Goal: Task Accomplishment & Management: Manage account settings

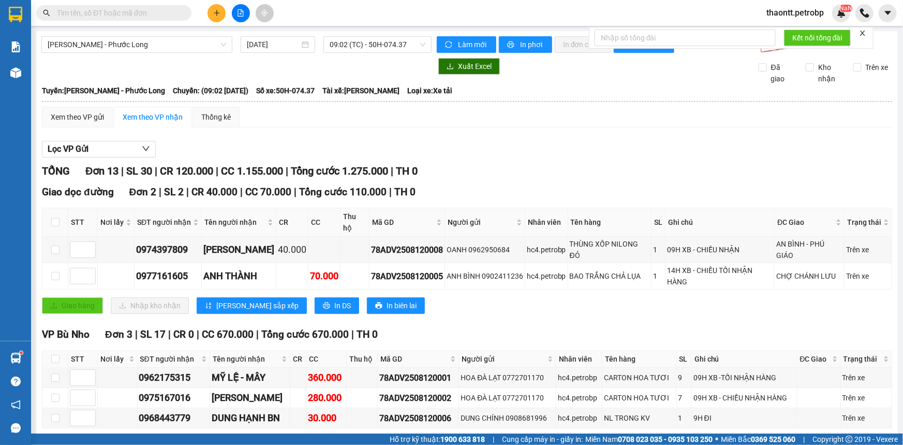
scroll to position [518, 0]
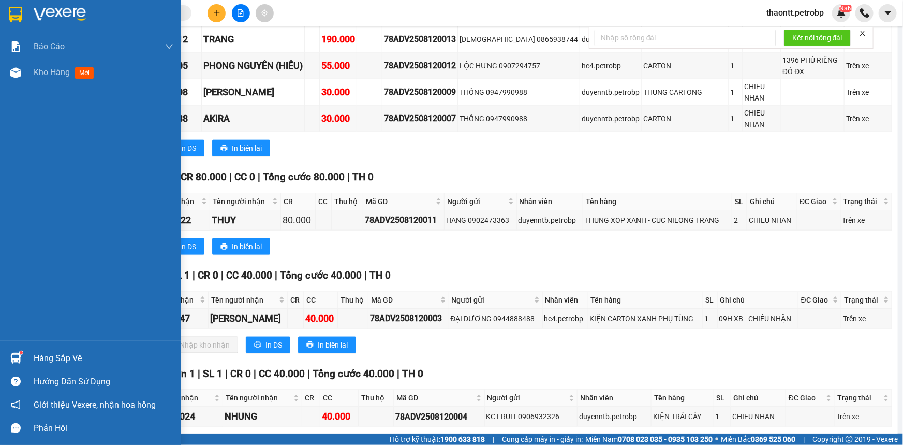
drag, startPoint x: 42, startPoint y: 350, endPoint x: 61, endPoint y: 367, distance: 25.3
click at [43, 350] on div "Hàng sắp về" at bounding box center [104, 358] width 140 height 16
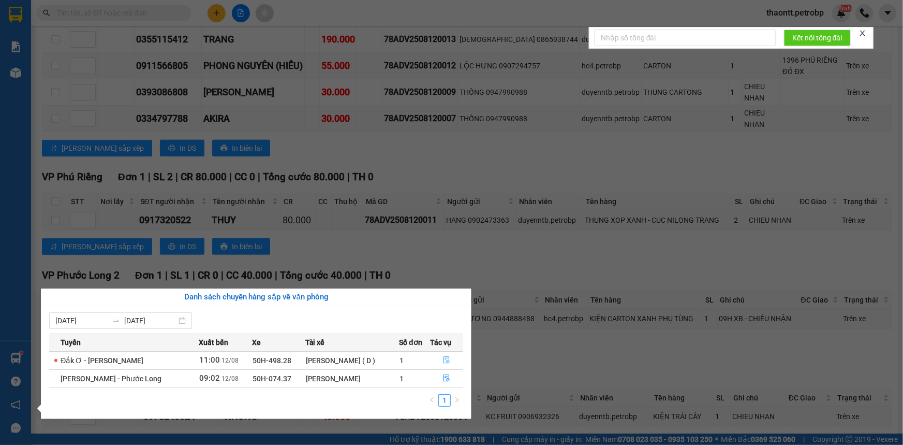
click at [446, 361] on icon "file-done" at bounding box center [447, 359] width 6 height 7
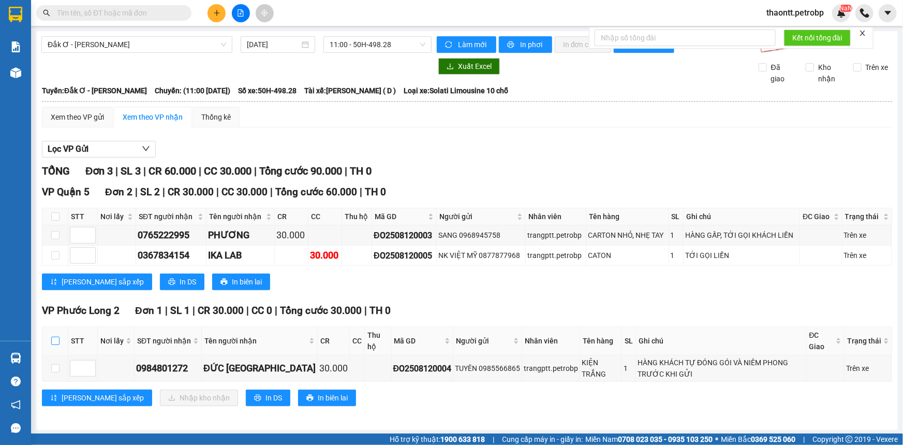
click at [56, 336] on input "checkbox" at bounding box center [55, 340] width 8 height 8
checkbox input "true"
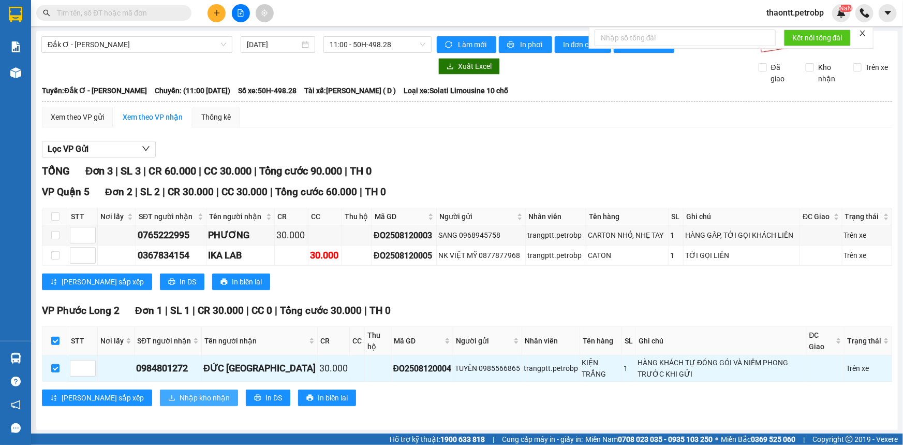
click at [180, 392] on span "Nhập kho nhận" at bounding box center [205, 397] width 50 height 11
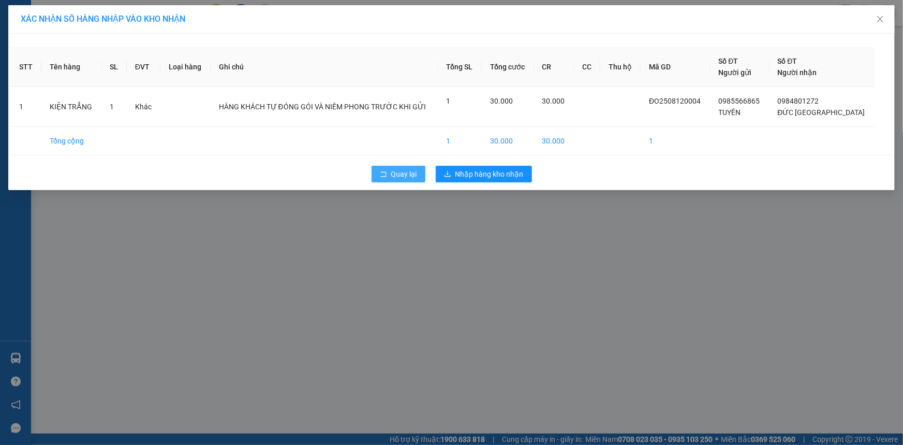
click at [405, 174] on span "Quay lại" at bounding box center [404, 173] width 26 height 11
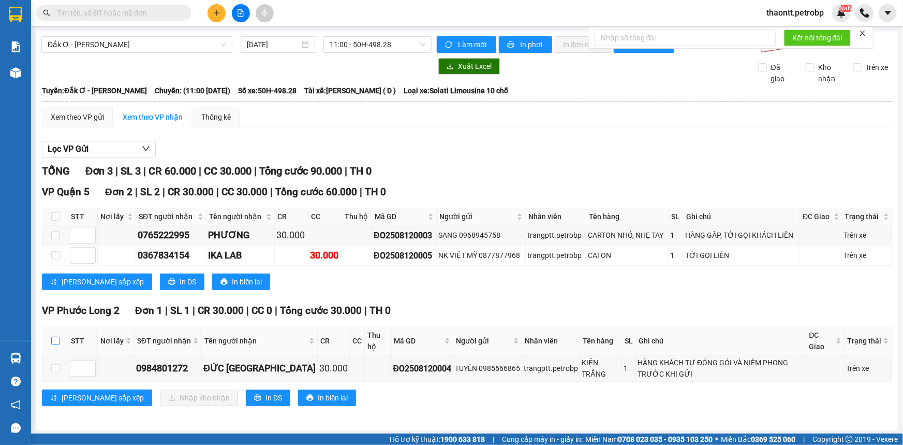
click at [58, 336] on input "checkbox" at bounding box center [55, 340] width 8 height 8
checkbox input "true"
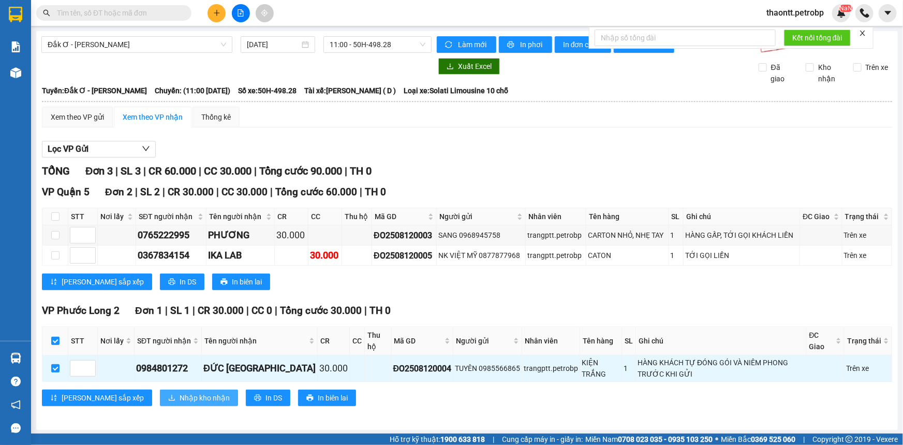
click at [160, 389] on button "Nhập kho nhận" at bounding box center [199, 397] width 78 height 17
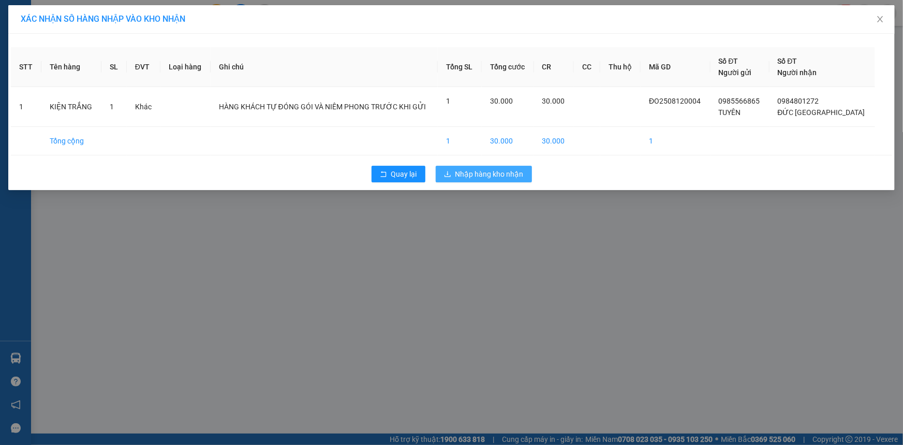
click at [491, 175] on span "Nhập hàng kho nhận" at bounding box center [489, 173] width 68 height 11
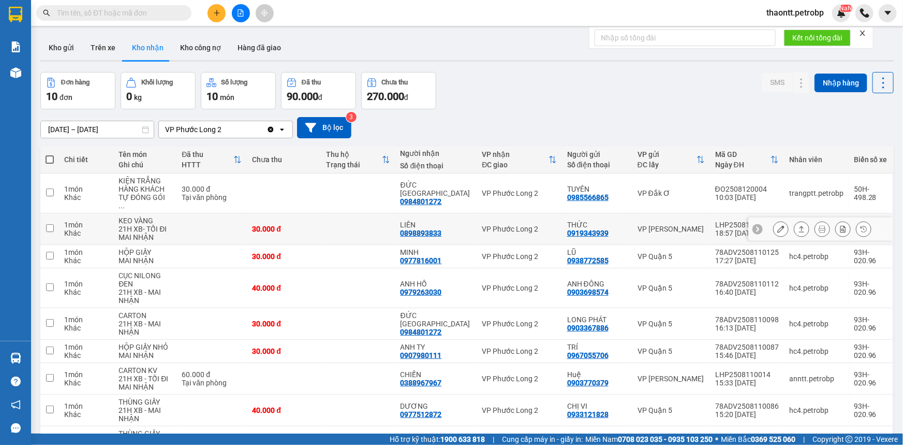
click at [775, 225] on button at bounding box center [781, 229] width 14 height 18
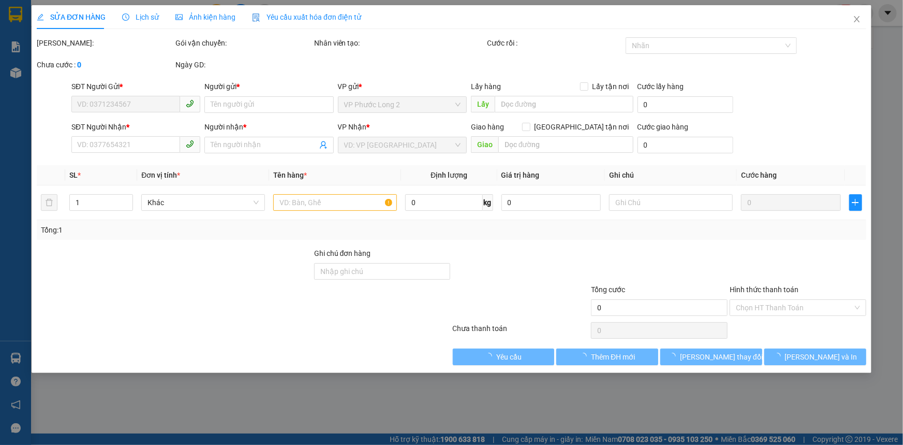
type input "0919343939"
type input "THỨC"
type input "0898893833"
type input "LIÊN"
type input "30.000"
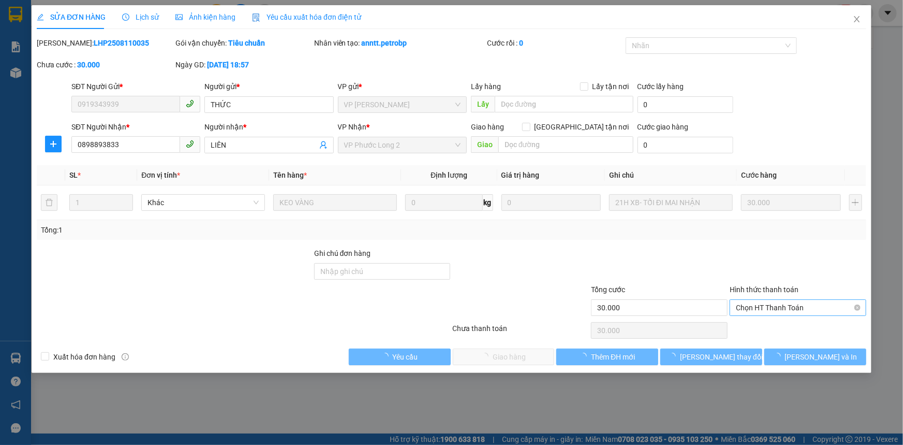
click at [763, 305] on span "Chọn HT Thanh Toán" at bounding box center [798, 308] width 124 height 16
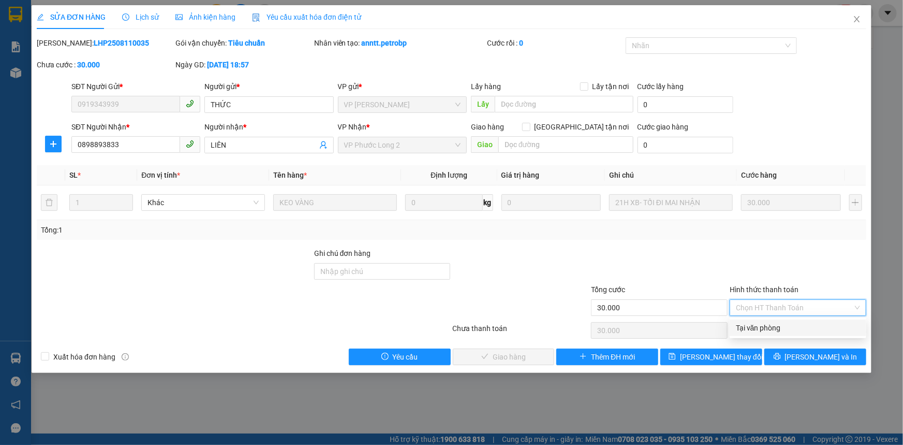
click at [756, 331] on div "Tại văn phòng" at bounding box center [798, 327] width 124 height 11
type input "0"
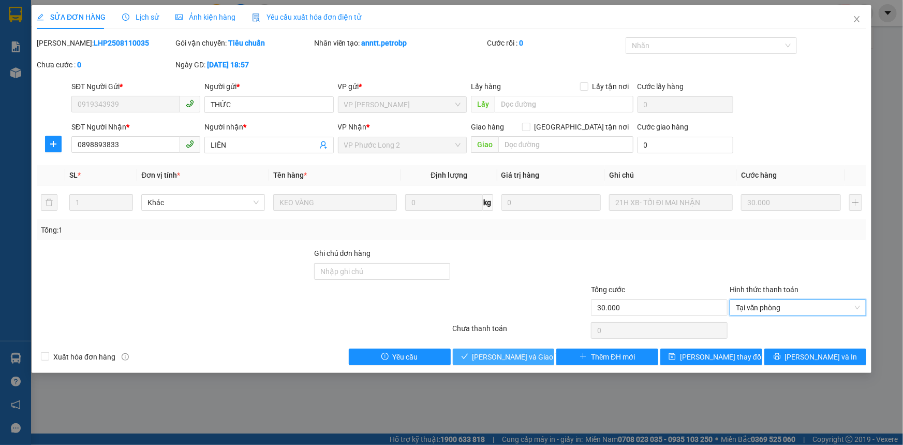
click at [501, 355] on span "Lưu và Giao hàng" at bounding box center [522, 356] width 99 height 11
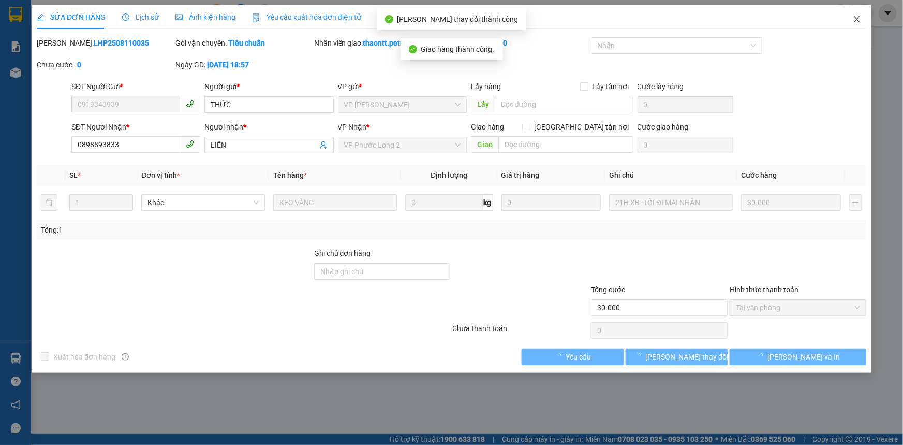
click at [858, 15] on span "Close" at bounding box center [857, 19] width 29 height 29
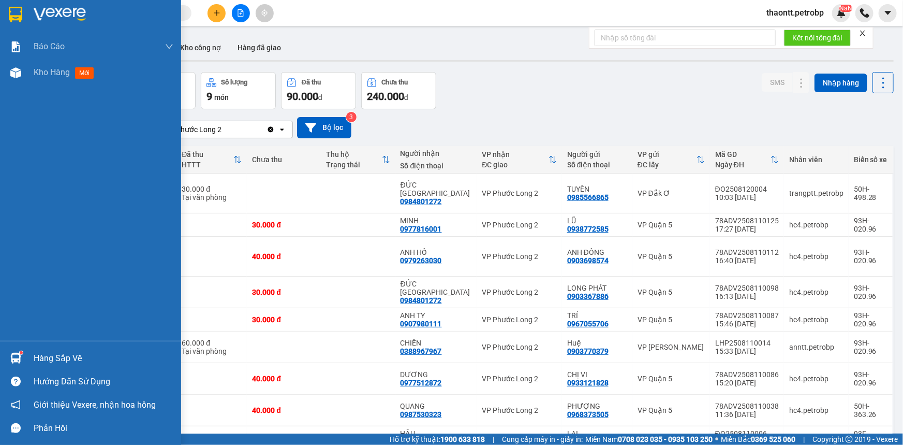
click at [39, 363] on div "Hàng sắp về" at bounding box center [104, 358] width 140 height 16
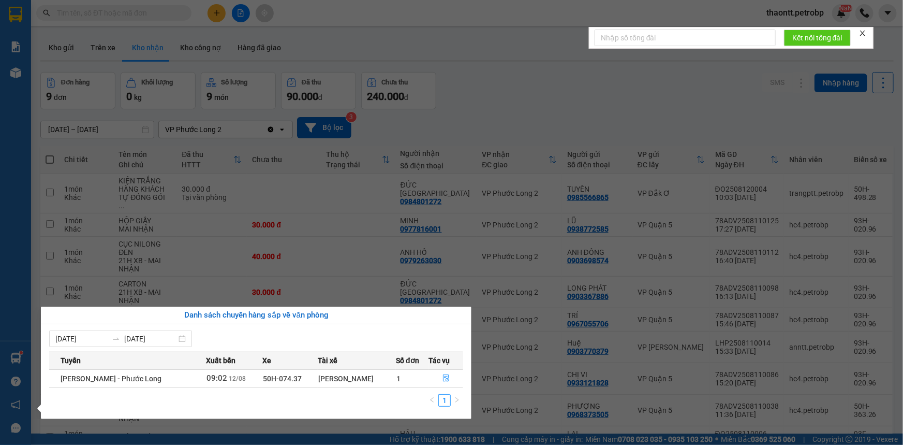
click at [513, 78] on section "Kết quả tìm kiếm ( 3 ) Bộ lọc Mã ĐH Trạng thái Món hàng Tổng cước Chưa cước Ngư…" at bounding box center [451, 222] width 903 height 445
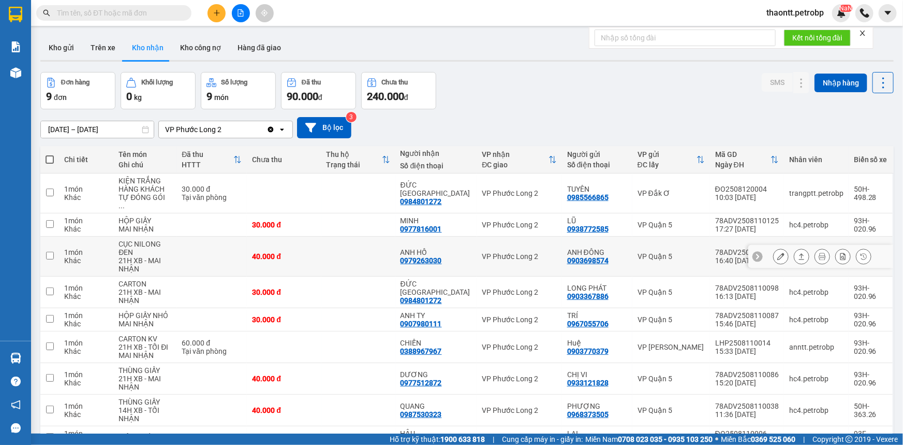
scroll to position [47, 0]
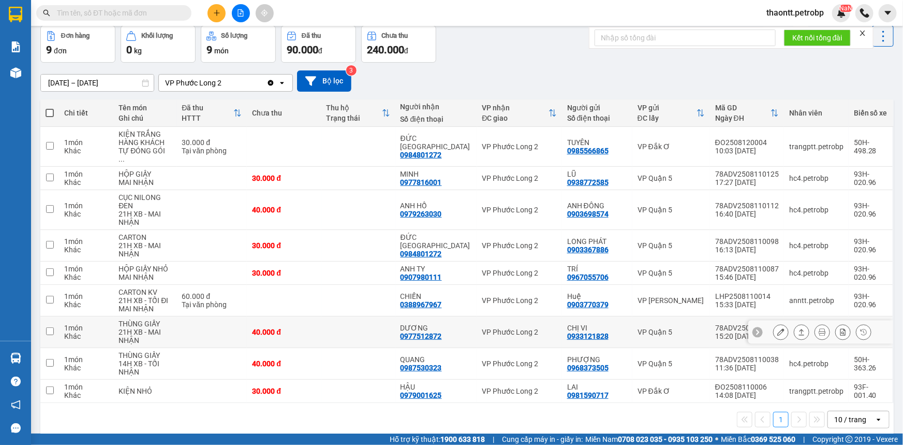
click at [579, 332] on div "0933121828" at bounding box center [587, 336] width 41 height 8
click at [779, 323] on button at bounding box center [781, 332] width 14 height 18
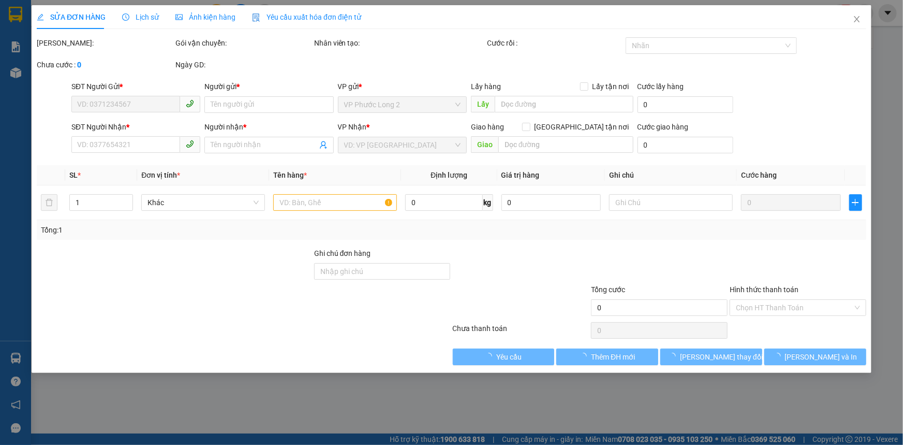
type input "0933121828"
type input "CHỊ VI"
type input "0977512872"
type input "DƯƠNG"
type input "40.000"
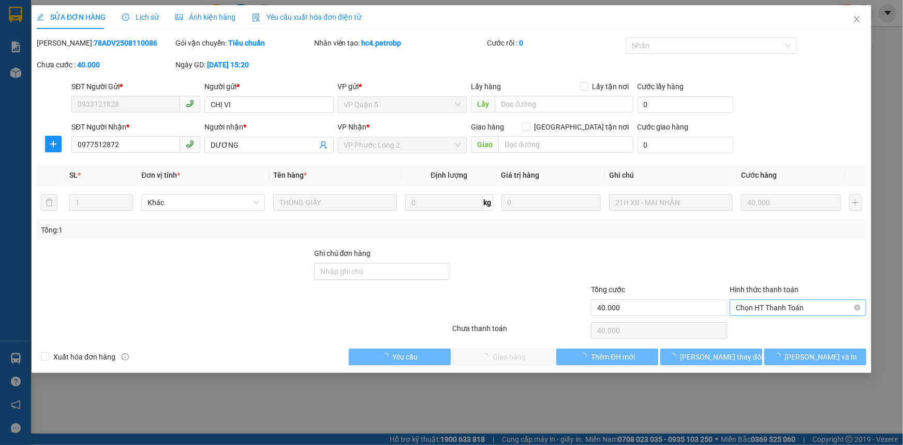
click at [778, 305] on span "Chọn HT Thanh Toán" at bounding box center [798, 308] width 124 height 16
click at [766, 328] on div "Tại văn phòng" at bounding box center [798, 327] width 124 height 11
type input "0"
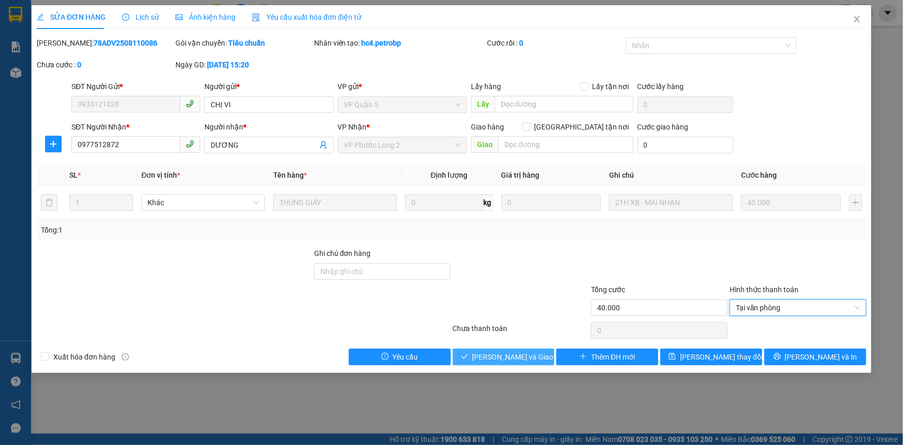
click at [529, 362] on button "Lưu và Giao hàng" at bounding box center [504, 356] width 102 height 17
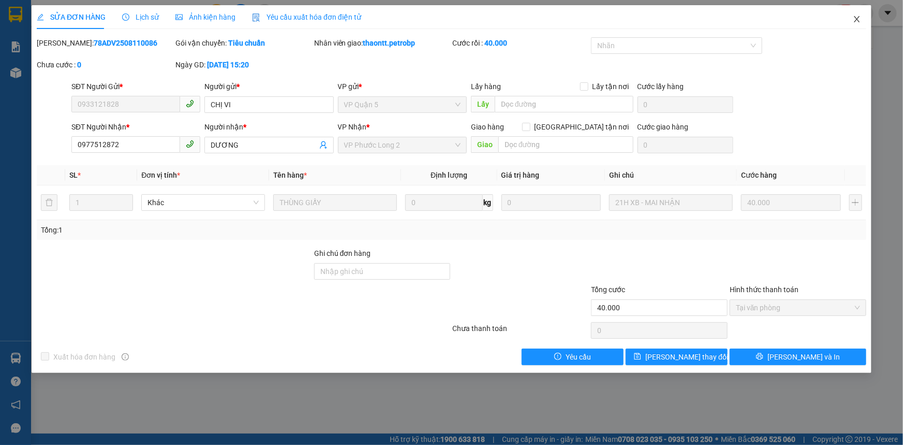
click at [857, 17] on icon "close" at bounding box center [857, 19] width 8 height 8
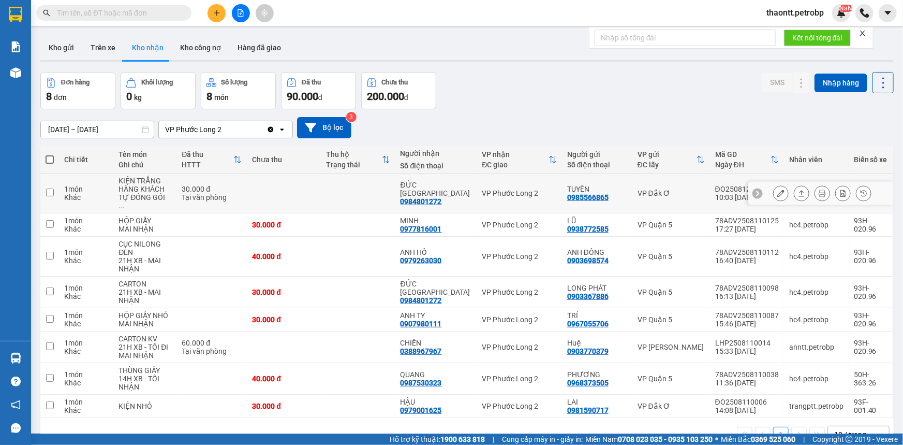
scroll to position [47, 0]
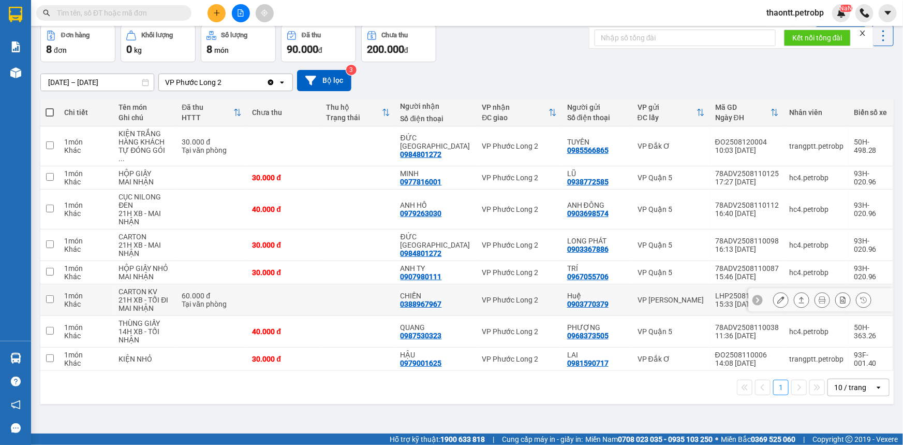
click at [456, 295] on div "CHIẾN 0388967967" at bounding box center [436, 299] width 71 height 17
checkbox input "true"
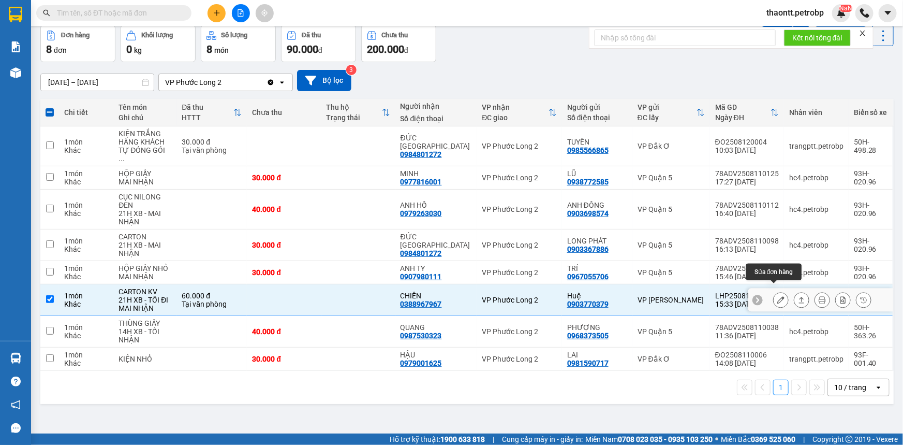
click at [777, 296] on icon at bounding box center [780, 299] width 7 height 7
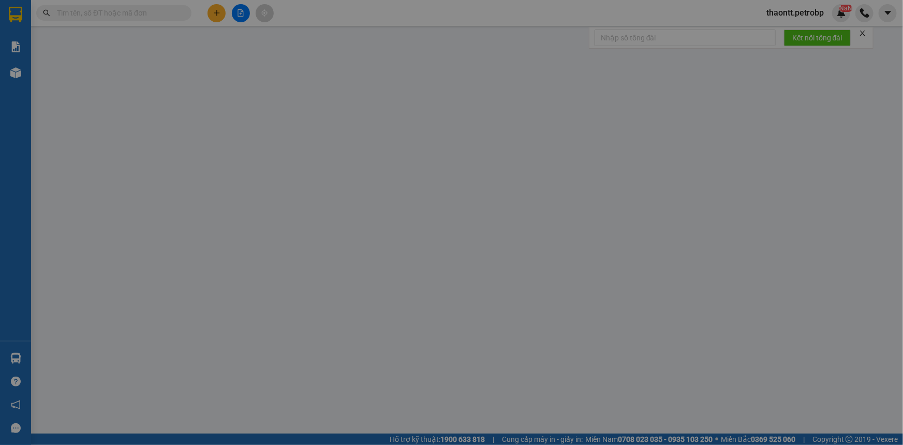
type input "0903770379"
type input "Huệ"
type input "0388967967"
type input "CHIẾN"
type input "60.000"
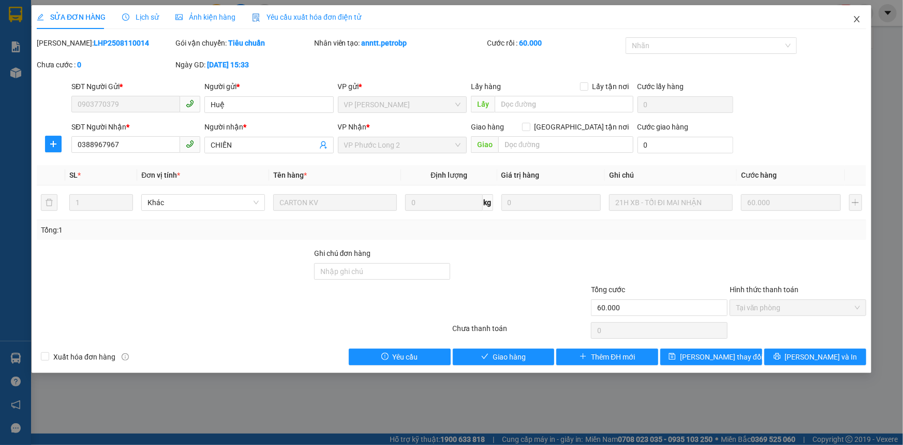
click at [852, 18] on span "Close" at bounding box center [857, 19] width 29 height 29
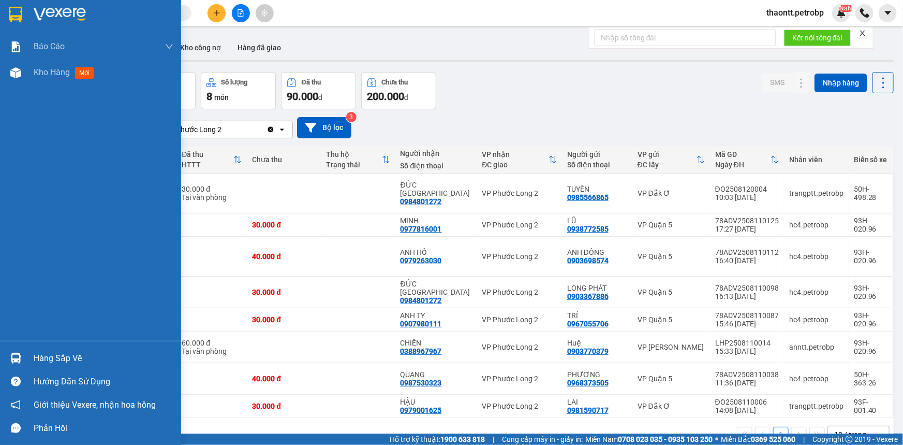
click at [28, 355] on div "Hàng sắp về" at bounding box center [90, 357] width 181 height 23
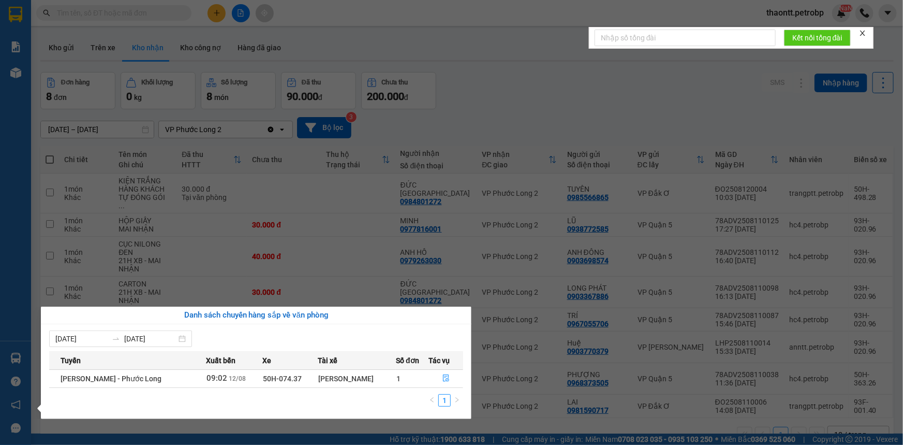
click at [465, 81] on section "Kết quả tìm kiếm ( 3 ) Bộ lọc Mã ĐH Trạng thái Món hàng Tổng cước Chưa cước Ngư…" at bounding box center [451, 222] width 903 height 445
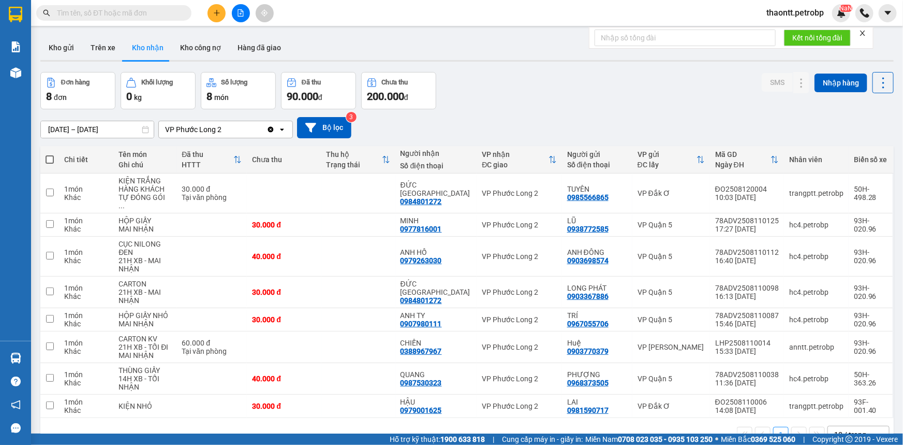
click at [223, 7] on button at bounding box center [217, 13] width 18 height 18
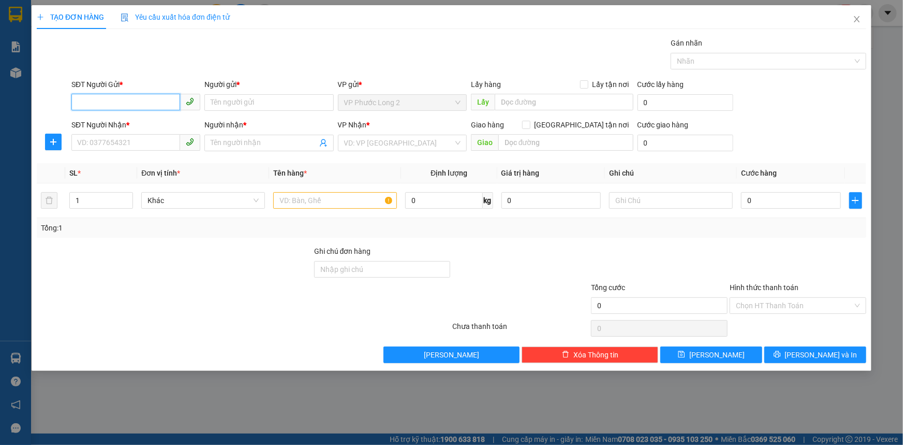
click at [156, 102] on input "SĐT Người Gửi *" at bounding box center [125, 102] width 109 height 17
click at [854, 21] on icon "close" at bounding box center [857, 19] width 8 height 8
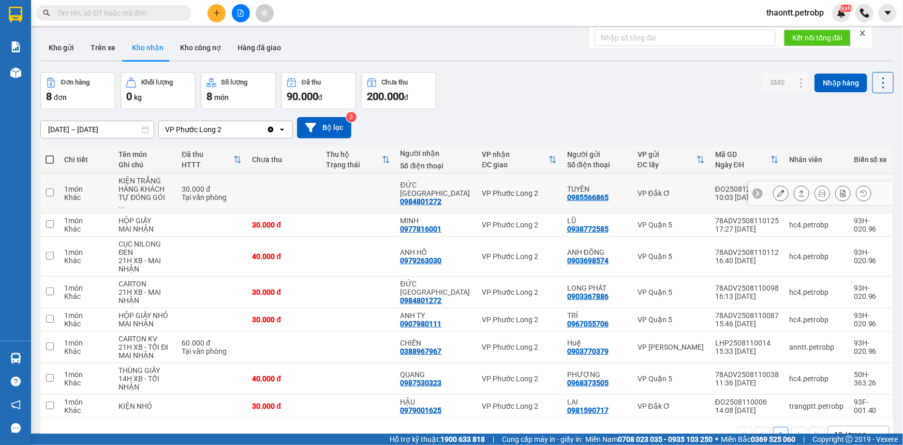
scroll to position [47, 0]
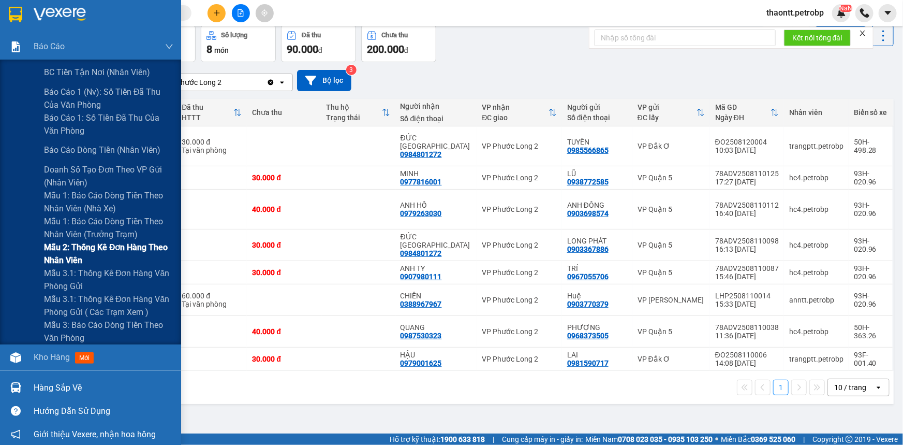
click at [92, 262] on span "Mẫu 2: Thống kê đơn hàng theo nhân viên" at bounding box center [108, 254] width 129 height 26
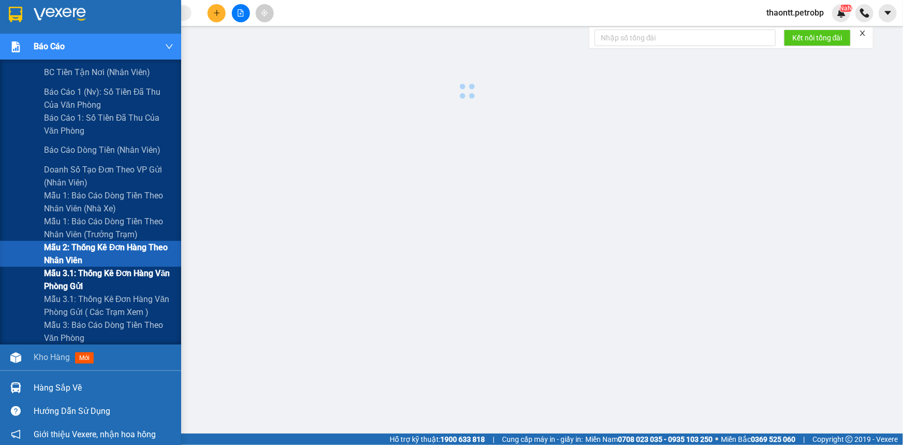
click at [91, 280] on span "Mẫu 3.1: Thống kê đơn hàng văn phòng gửi" at bounding box center [108, 280] width 129 height 26
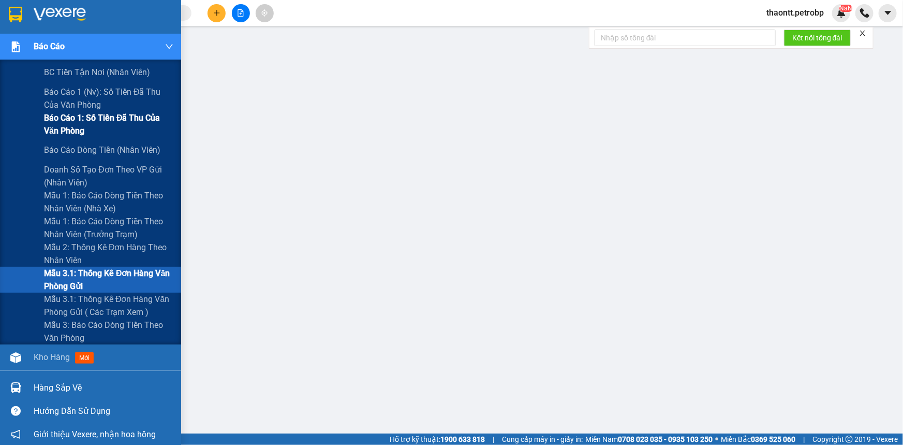
click at [104, 118] on span "Báo cáo 1: Số tiền đã thu của văn phòng" at bounding box center [108, 124] width 129 height 26
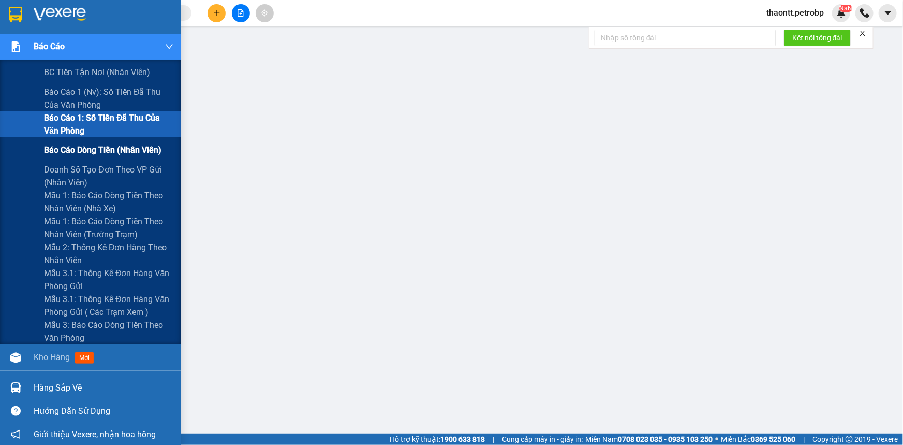
click at [65, 151] on span "Báo cáo dòng tiền (nhân viên)" at bounding box center [102, 149] width 117 height 13
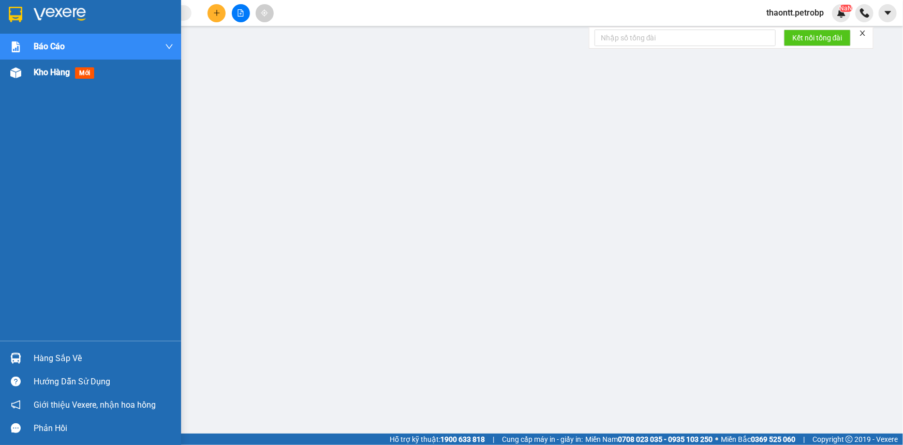
click at [39, 75] on span "Kho hàng" at bounding box center [52, 72] width 36 height 10
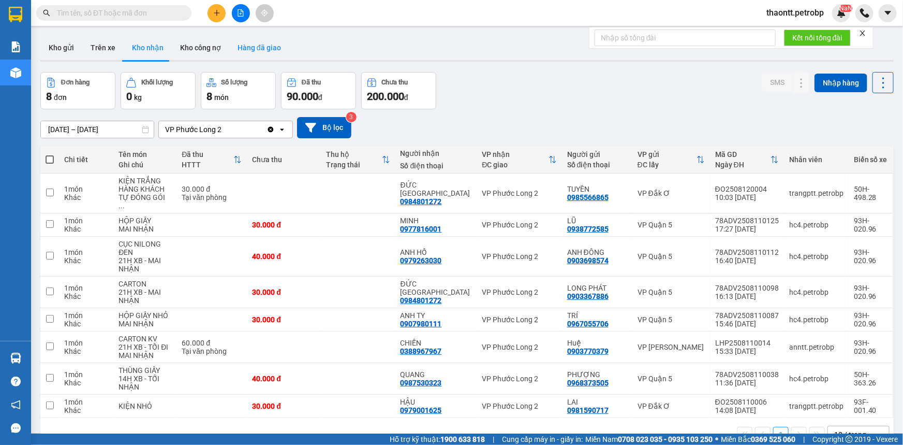
click at [252, 47] on button "Hàng đã giao" at bounding box center [259, 47] width 60 height 25
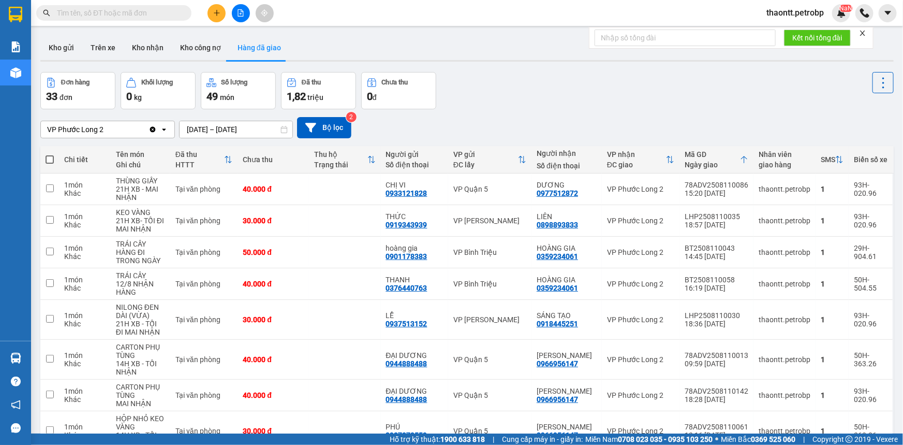
scroll to position [130, 0]
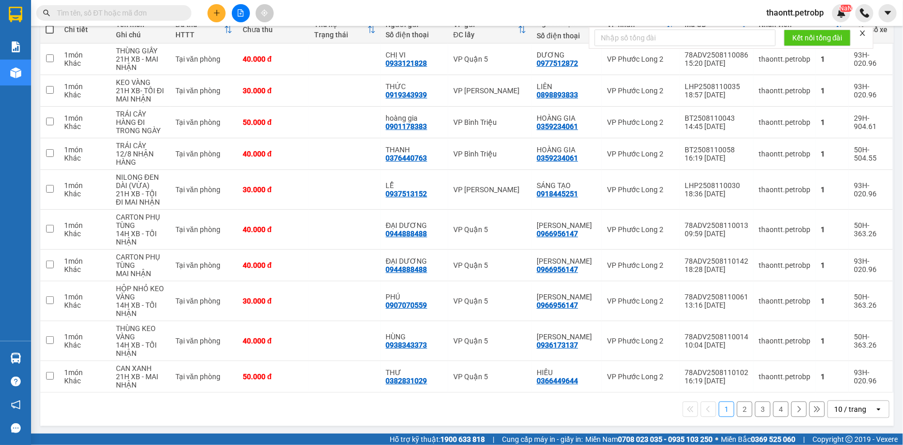
click at [741, 407] on button "2" at bounding box center [745, 409] width 16 height 16
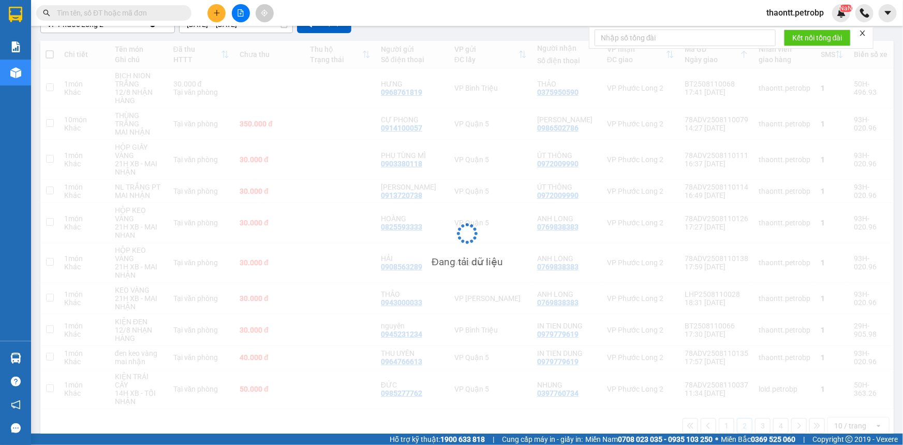
scroll to position [106, 0]
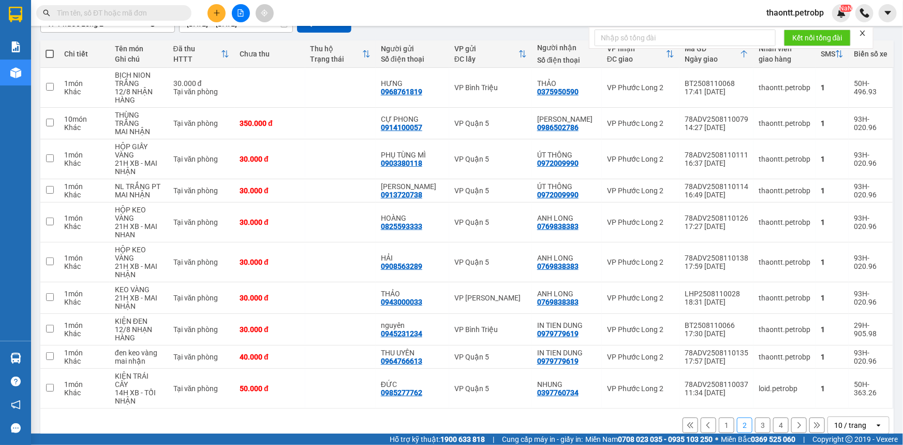
click at [755, 417] on button "3" at bounding box center [763, 425] width 16 height 16
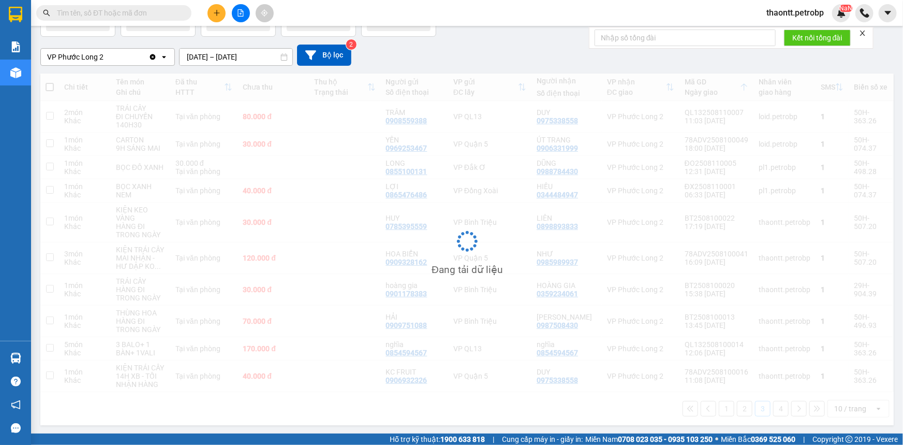
scroll to position [72, 0]
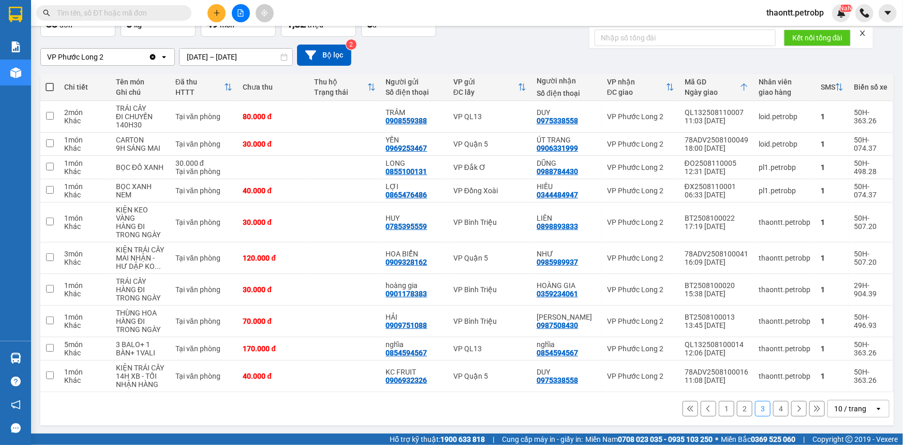
click at [723, 411] on button "1" at bounding box center [727, 409] width 16 height 16
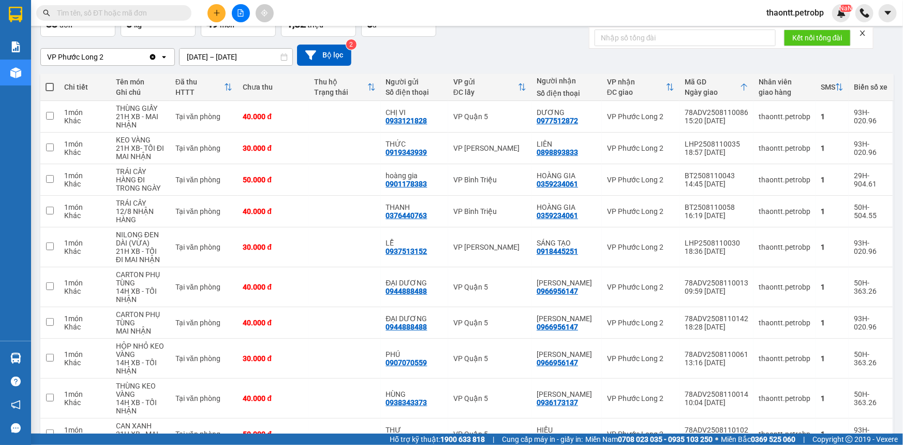
scroll to position [0, 0]
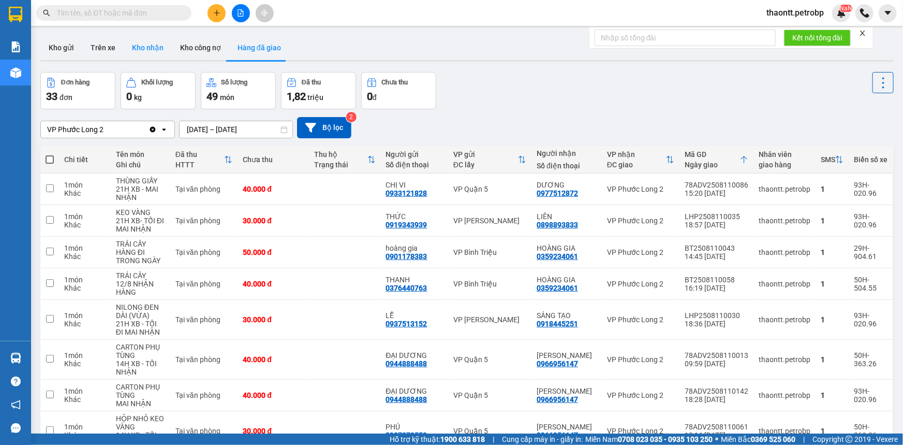
click at [150, 44] on button "Kho nhận" at bounding box center [148, 47] width 48 height 25
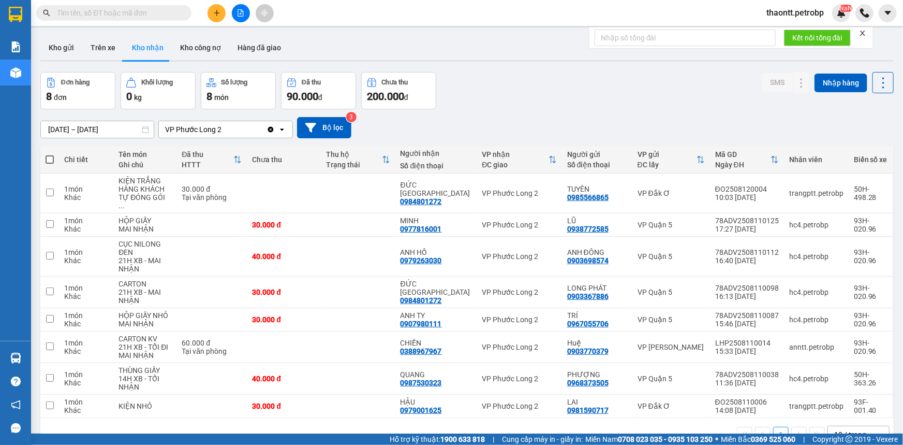
drag, startPoint x: 232, startPoint y: 17, endPoint x: 232, endPoint y: 22, distance: 5.7
click at [232, 16] on button at bounding box center [241, 13] width 18 height 18
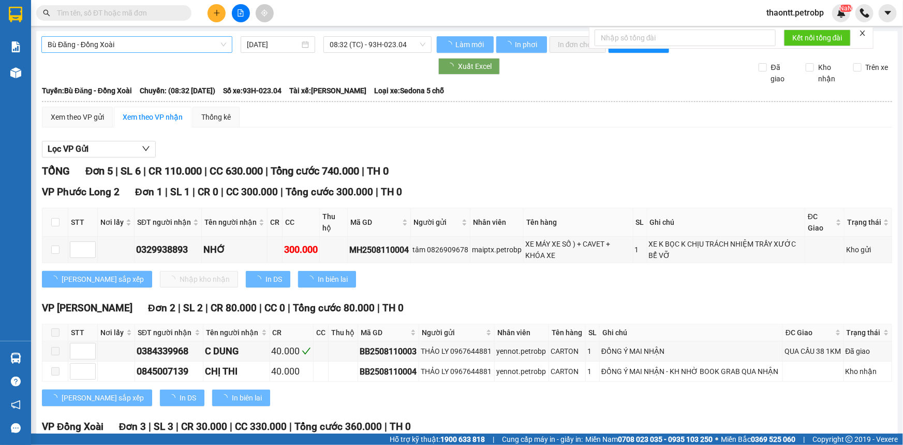
click at [100, 40] on span "Bù Đăng - Đồng Xoài" at bounding box center [137, 45] width 179 height 16
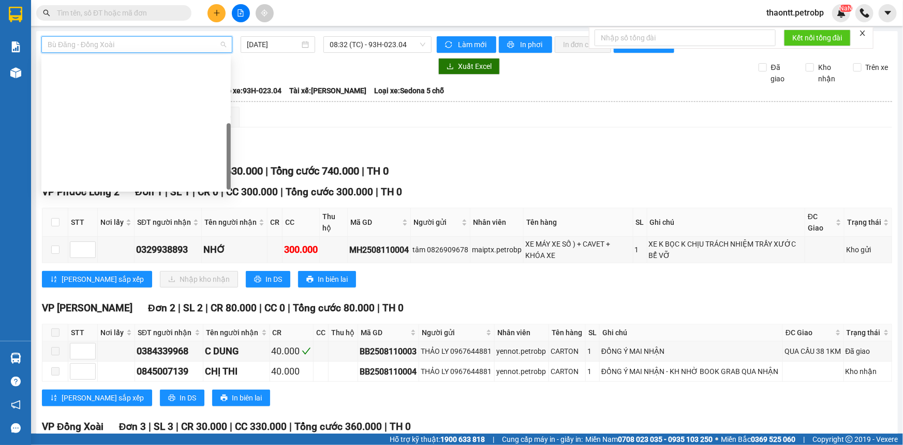
scroll to position [198, 0]
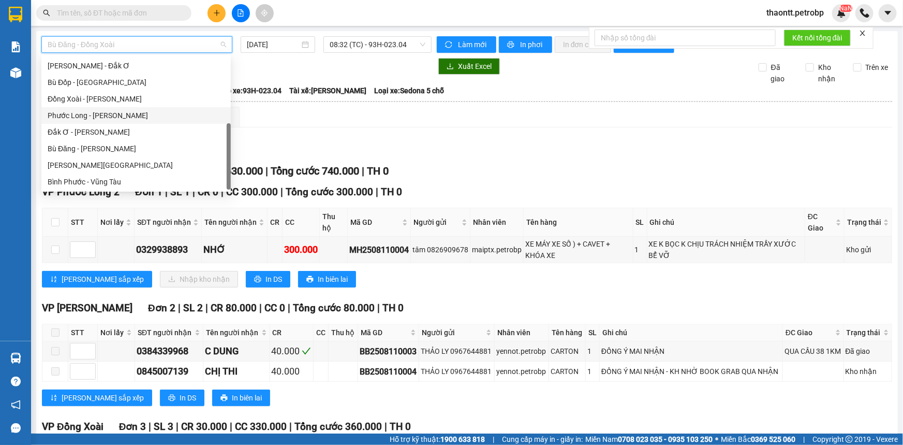
click at [112, 116] on div "Phước Long - Hồ Chí Minh" at bounding box center [136, 115] width 177 height 11
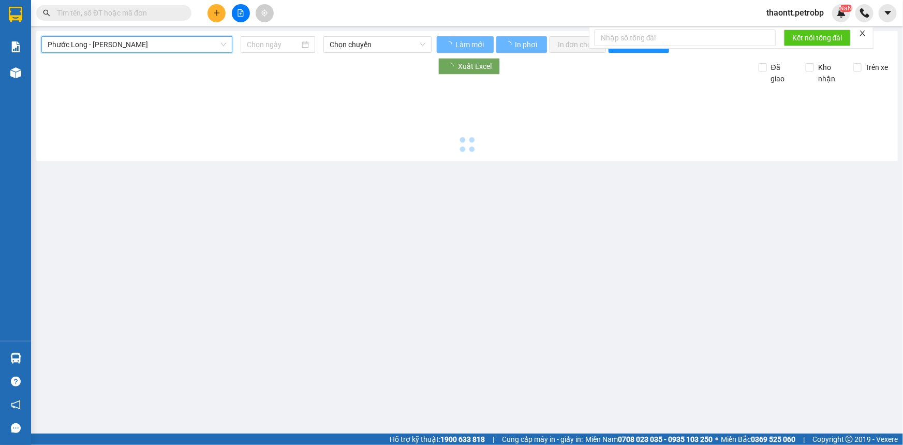
type input "[DATE]"
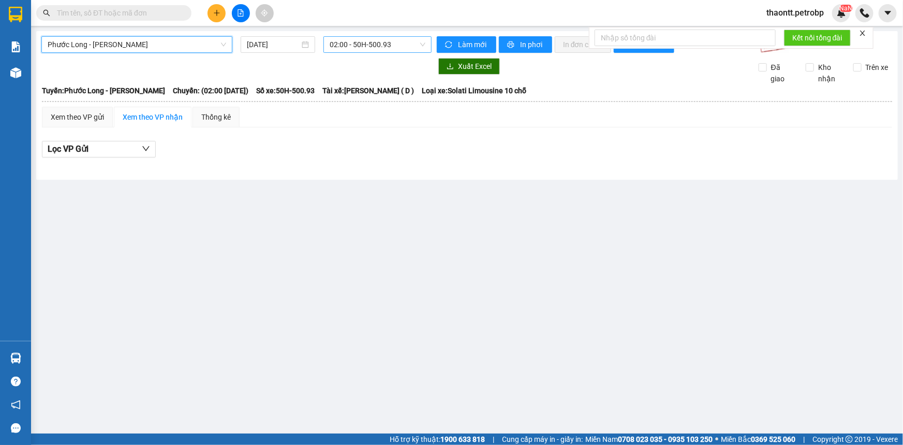
click at [376, 48] on span "02:00 - 50H-500.93" at bounding box center [378, 45] width 96 height 16
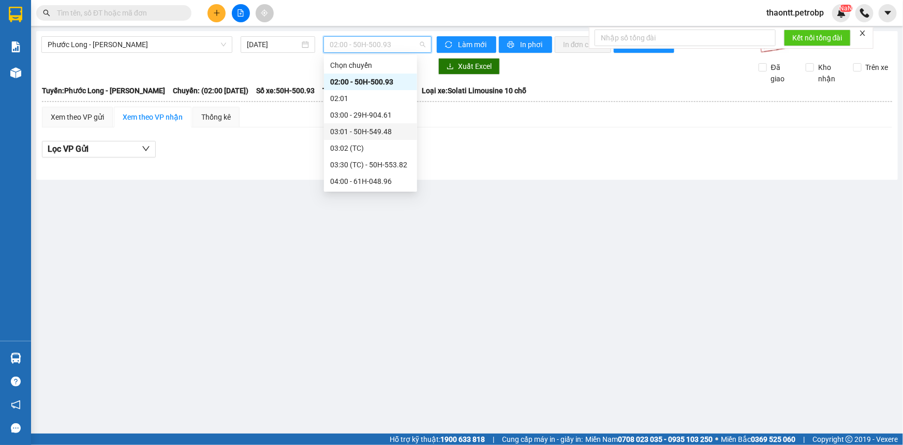
scroll to position [282, 0]
click at [374, 98] on div "09:02 (TC) - 50H-363.26" at bounding box center [370, 97] width 81 height 11
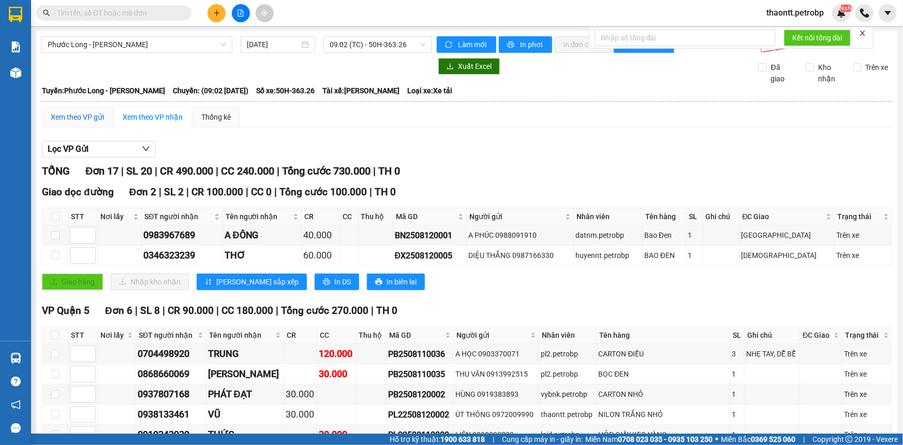
click at [78, 118] on div "Xem theo VP gửi" at bounding box center [77, 116] width 53 height 11
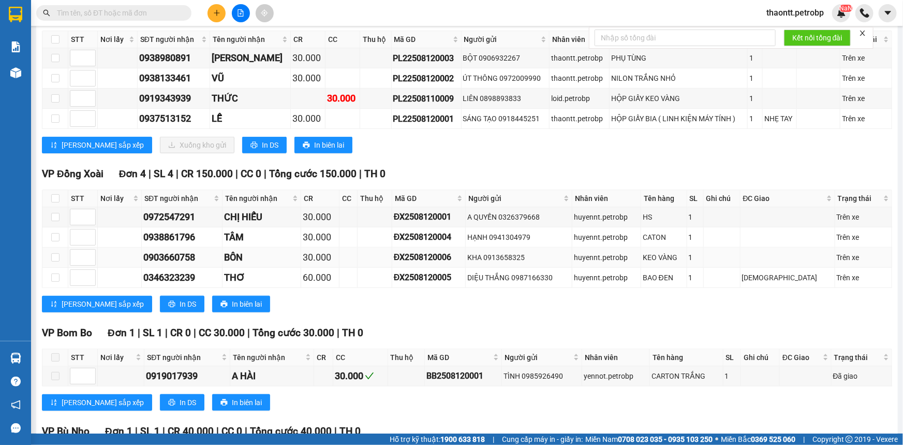
scroll to position [282, 0]
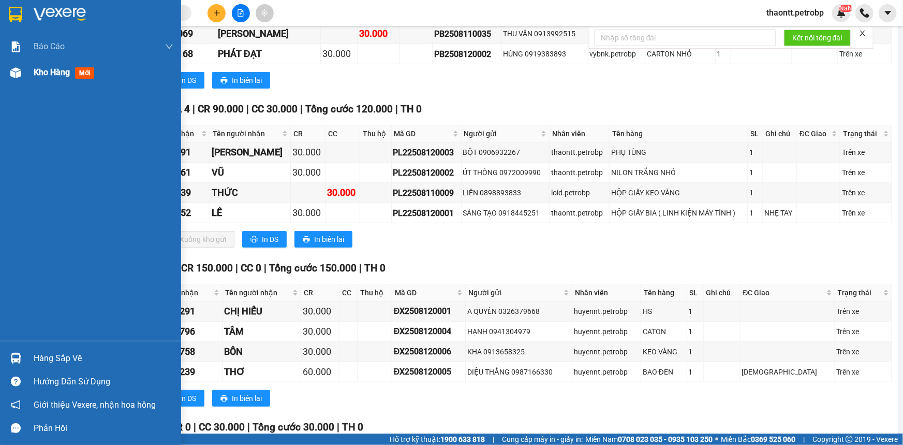
click at [51, 75] on span "Kho hàng" at bounding box center [52, 72] width 36 height 10
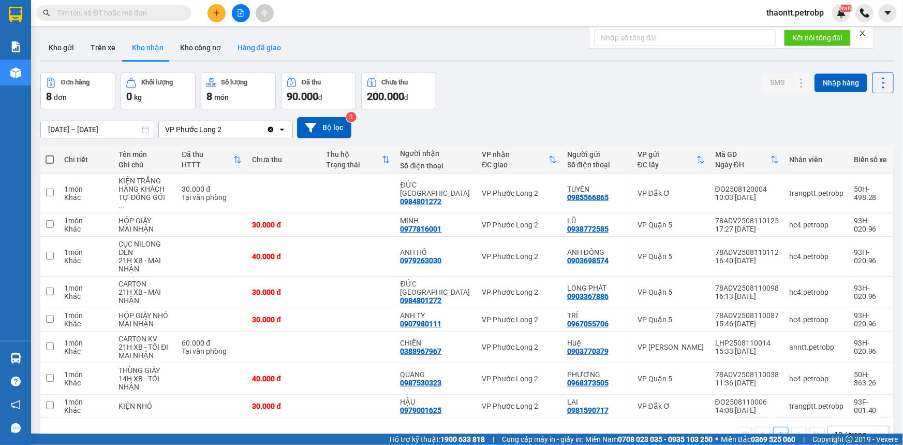
click at [246, 49] on button "Hàng đã giao" at bounding box center [259, 47] width 60 height 25
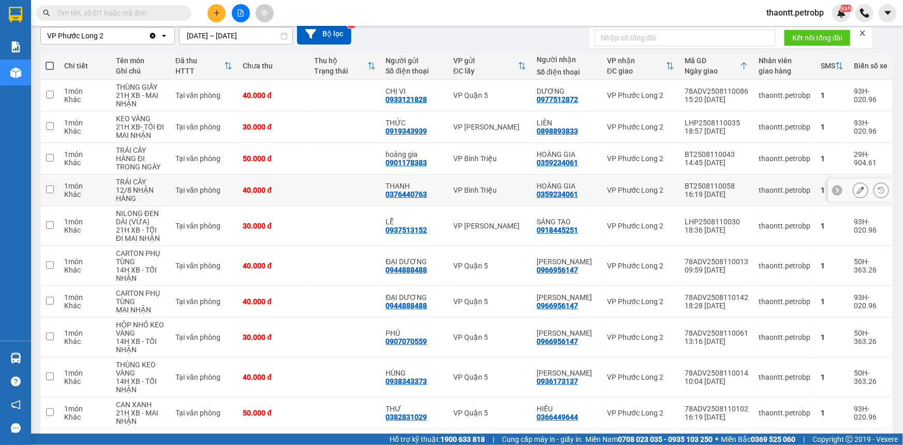
scroll to position [130, 0]
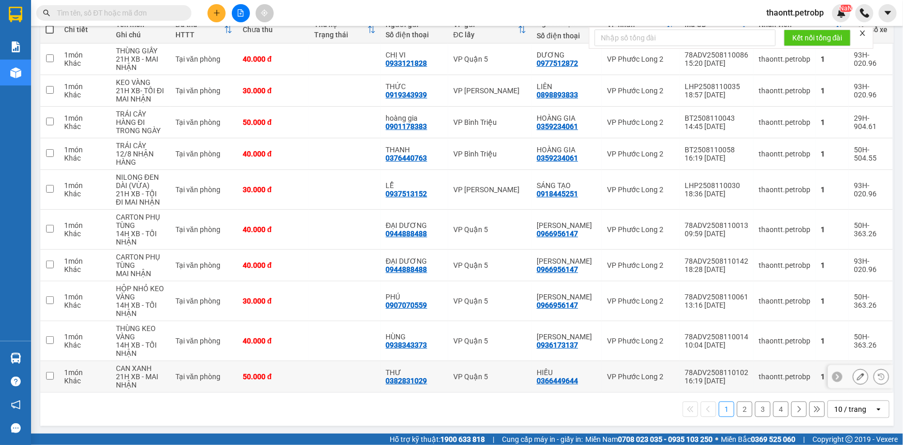
click at [297, 374] on div "50.000 đ" at bounding box center [273, 376] width 61 height 8
checkbox input "true"
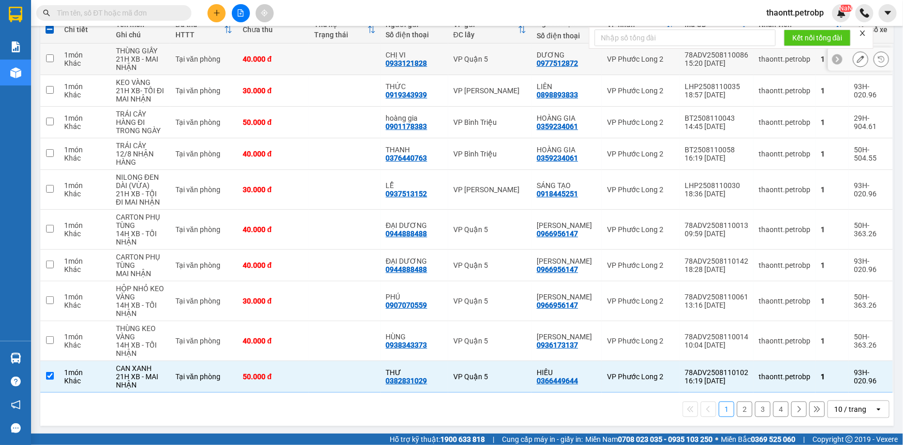
click at [359, 52] on td at bounding box center [344, 59] width 71 height 32
checkbox input "true"
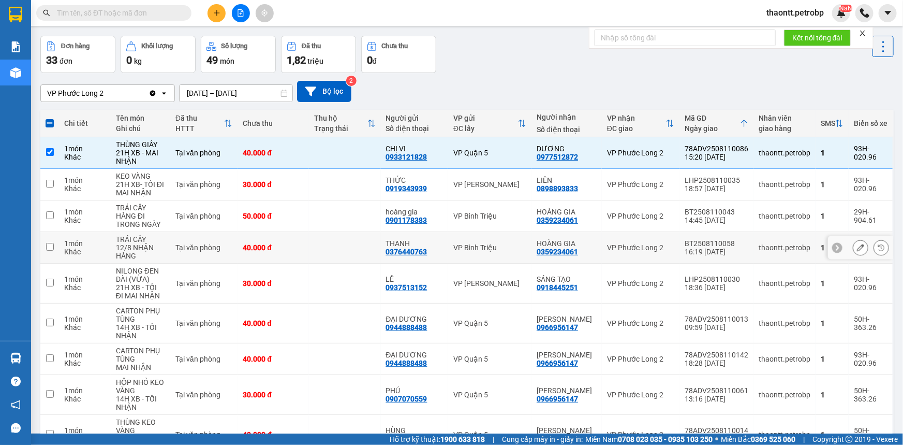
scroll to position [0, 0]
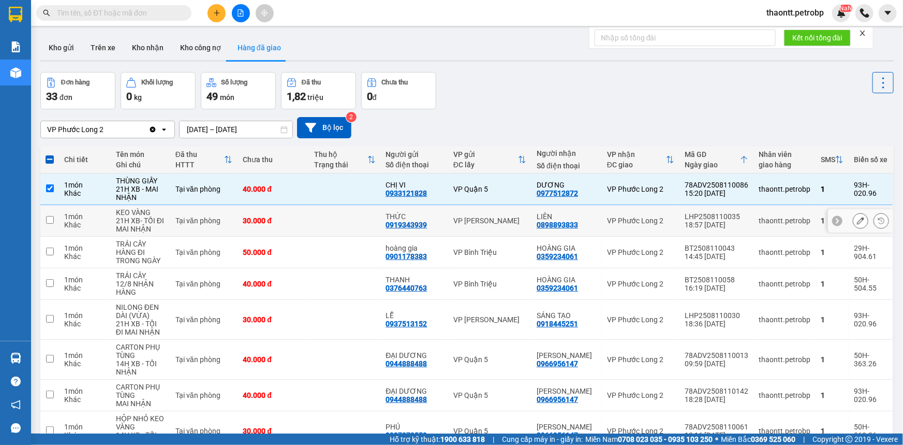
click at [316, 228] on td at bounding box center [344, 221] width 71 height 32
checkbox input "true"
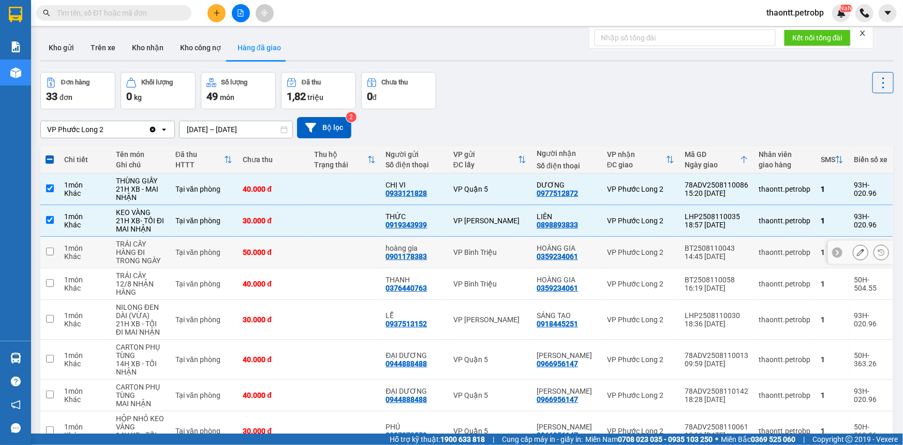
click at [292, 255] on div "50.000 đ" at bounding box center [273, 252] width 61 height 8
checkbox input "true"
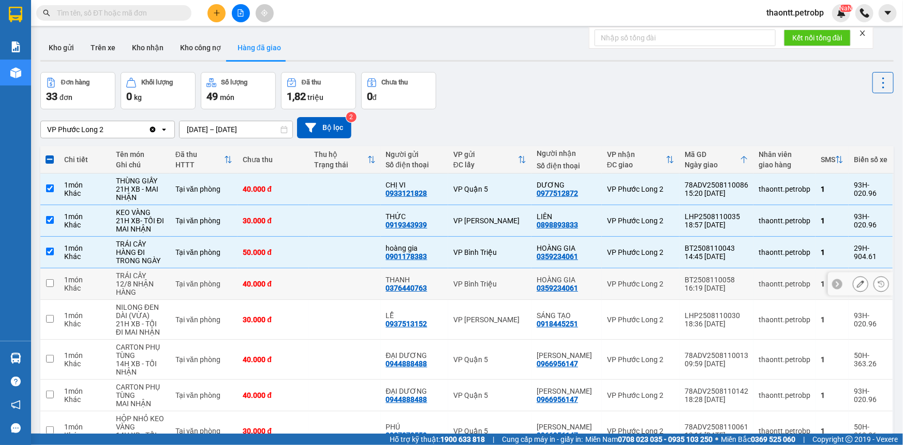
click at [311, 290] on td at bounding box center [344, 284] width 71 height 32
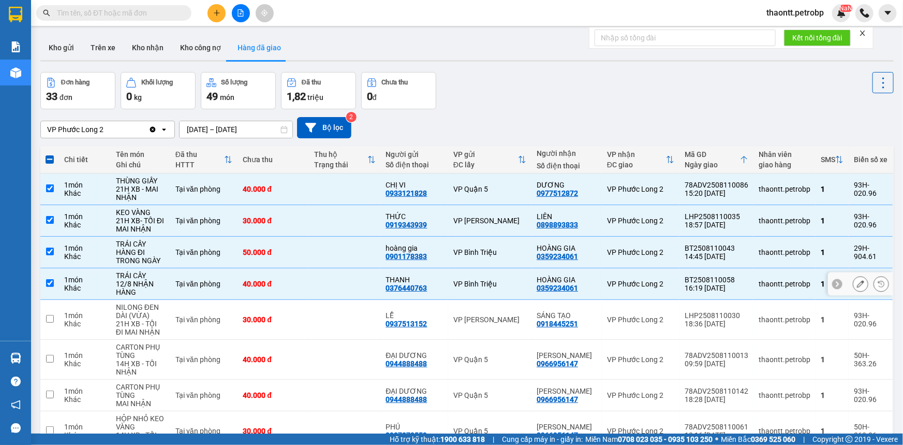
checkbox input "true"
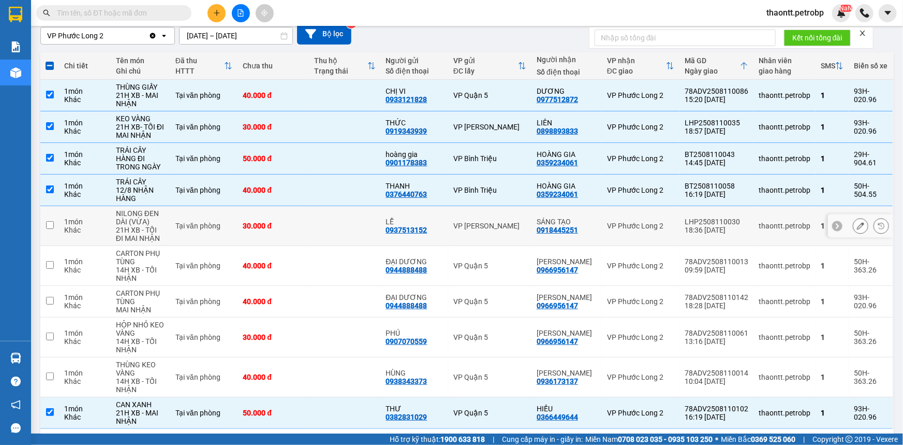
click at [306, 232] on td "30.000 đ" at bounding box center [273, 226] width 71 height 40
checkbox input "true"
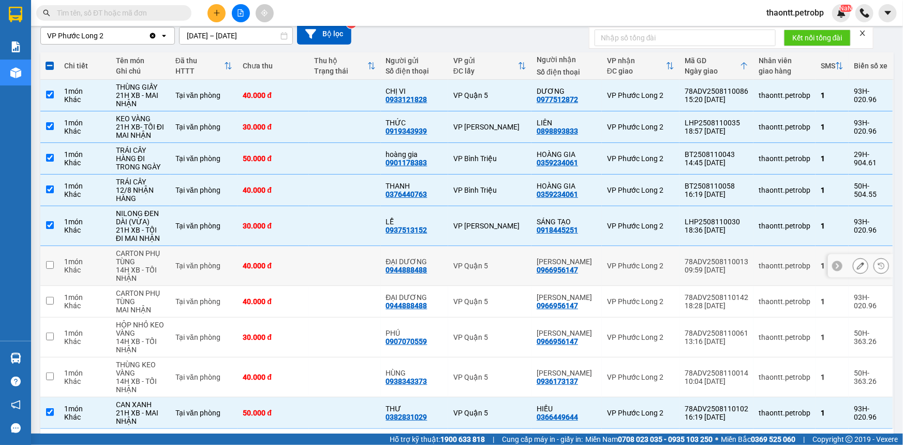
click at [319, 274] on td at bounding box center [344, 266] width 71 height 40
checkbox input "true"
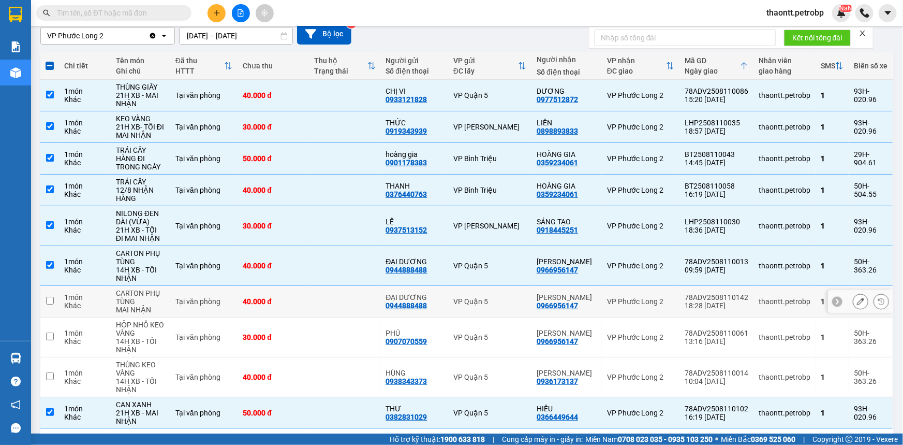
click at [320, 295] on td at bounding box center [344, 302] width 71 height 32
checkbox input "true"
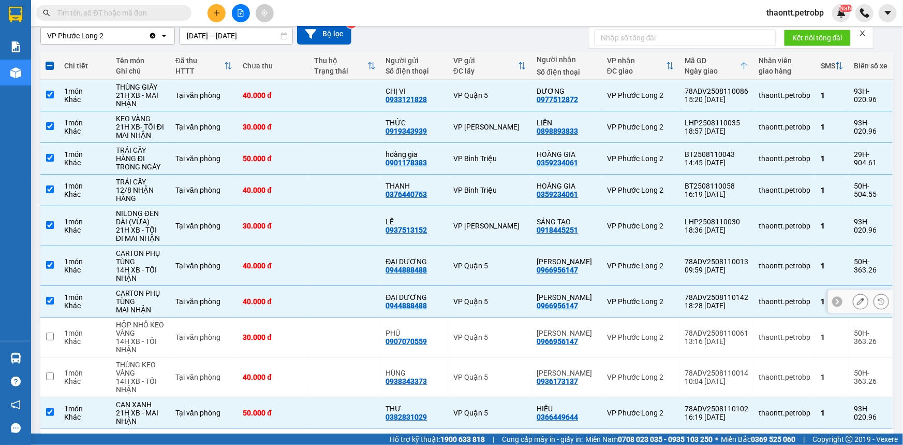
scroll to position [130, 0]
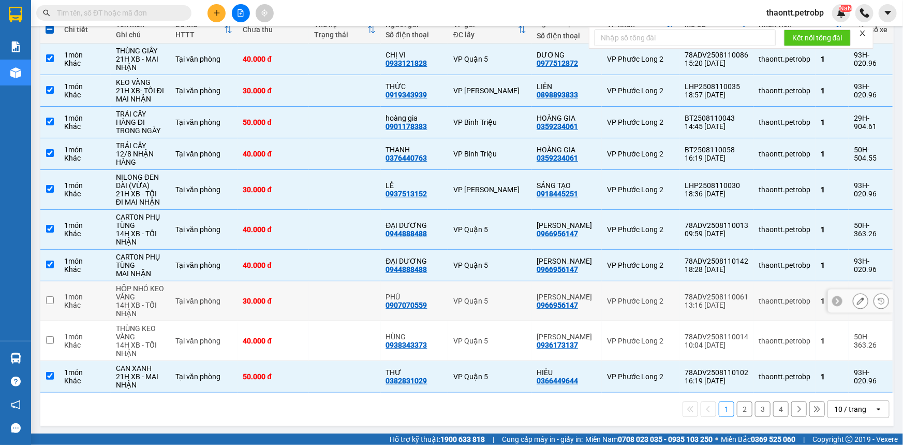
click at [320, 295] on td at bounding box center [344, 301] width 71 height 40
checkbox input "true"
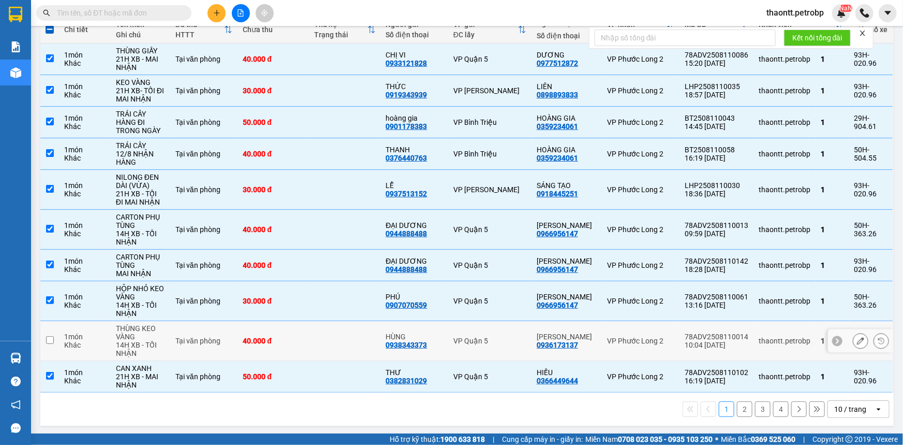
click at [309, 346] on td "40.000 đ" at bounding box center [273, 341] width 71 height 40
checkbox input "true"
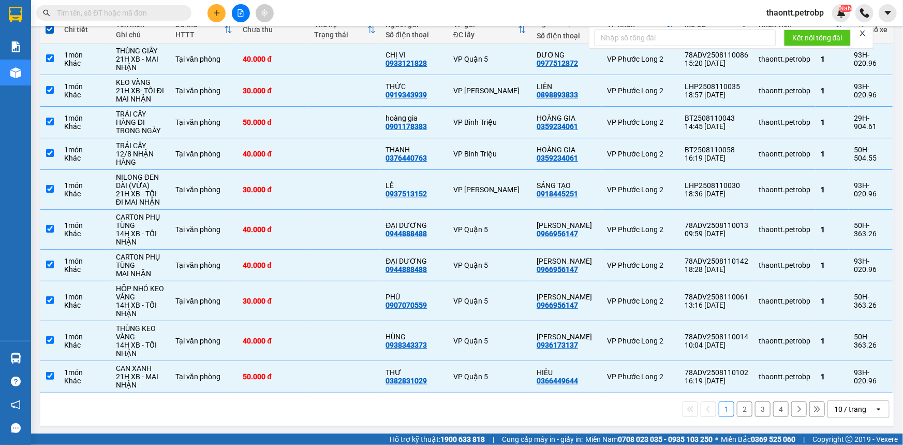
click at [739, 407] on button "2" at bounding box center [745, 409] width 16 height 16
checkbox input "false"
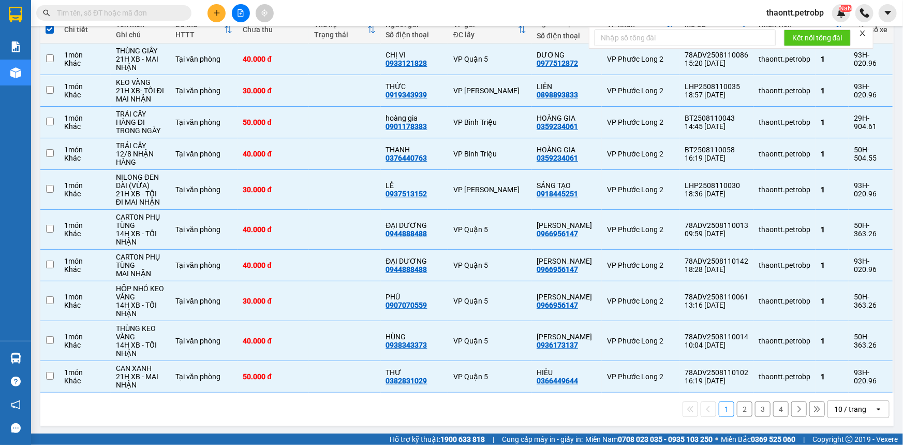
checkbox input "false"
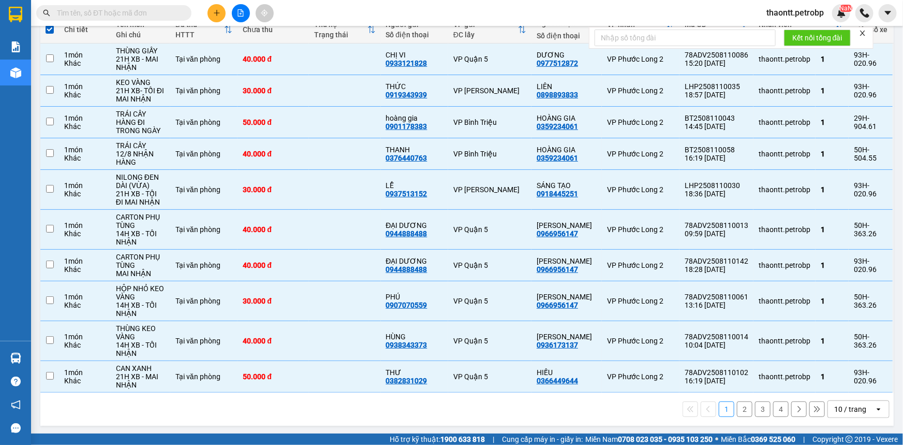
checkbox input "false"
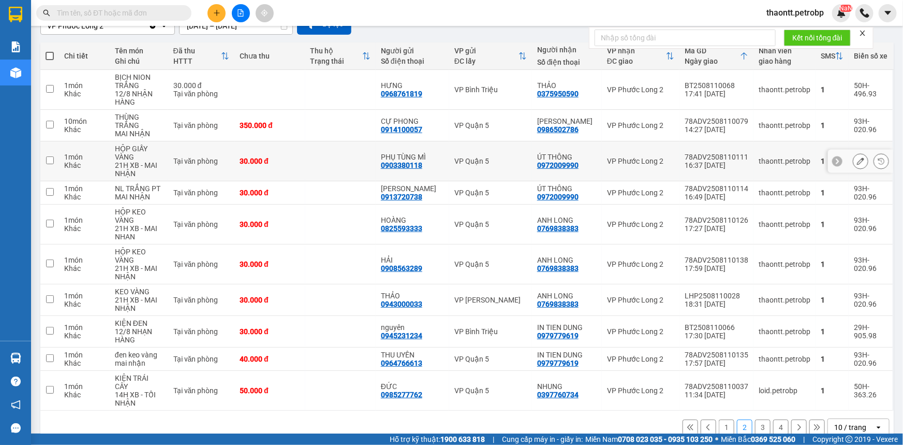
scroll to position [106, 0]
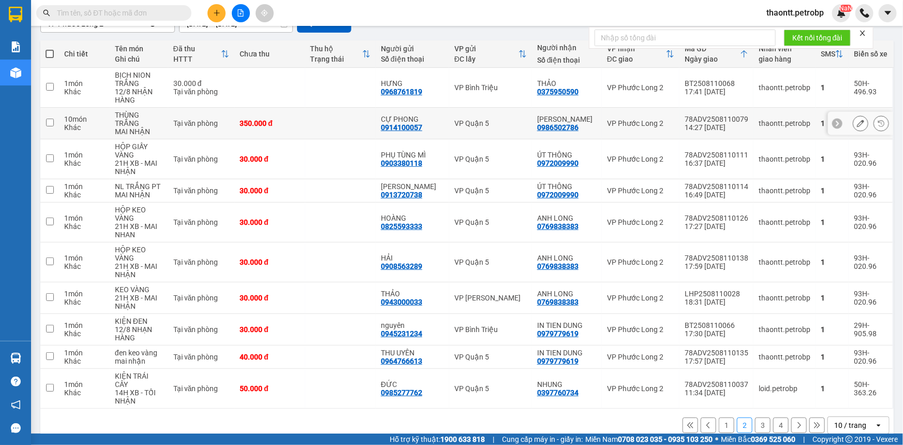
click at [302, 127] on td "350.000 đ" at bounding box center [269, 124] width 70 height 32
checkbox input "true"
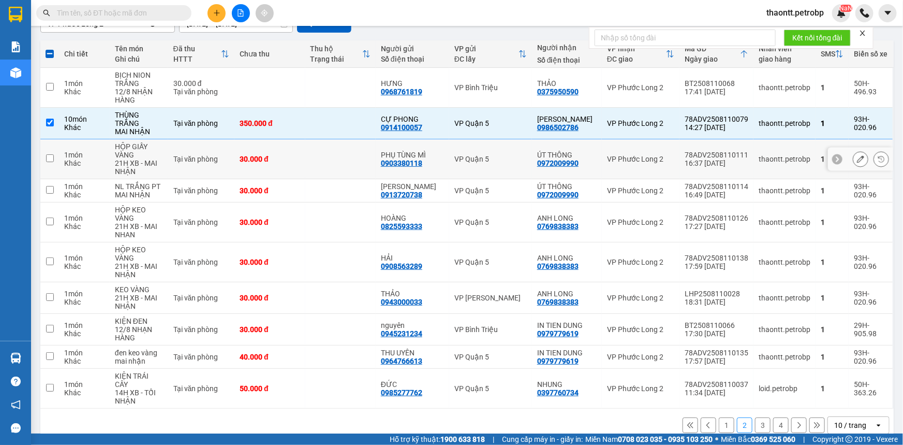
click at [321, 160] on td at bounding box center [340, 159] width 70 height 40
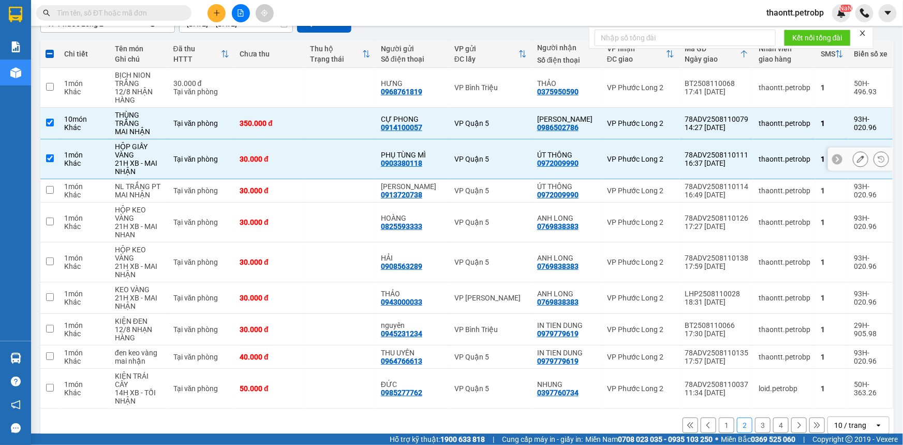
checkbox input "true"
click at [333, 179] on td at bounding box center [340, 190] width 70 height 23
checkbox input "true"
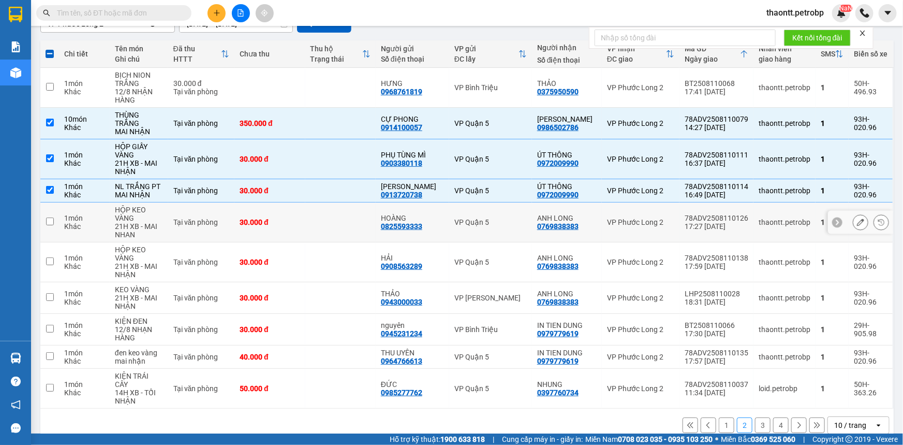
click at [334, 212] on td at bounding box center [340, 222] width 70 height 40
checkbox input "true"
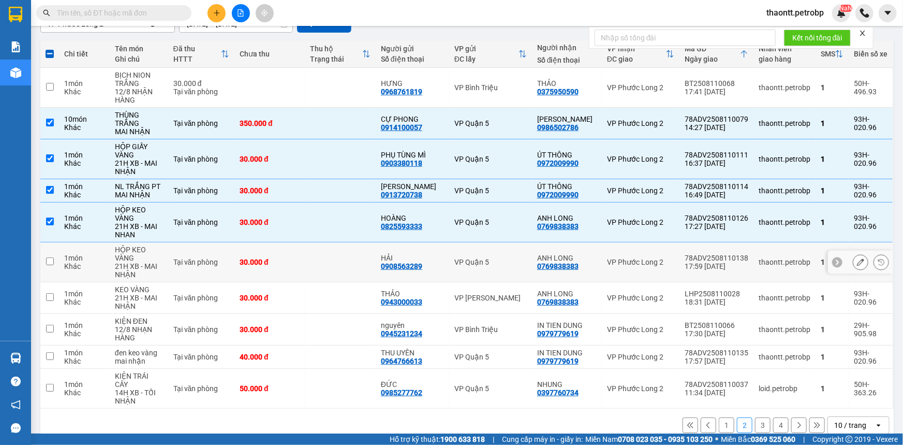
click at [342, 263] on td at bounding box center [340, 262] width 70 height 40
checkbox input "true"
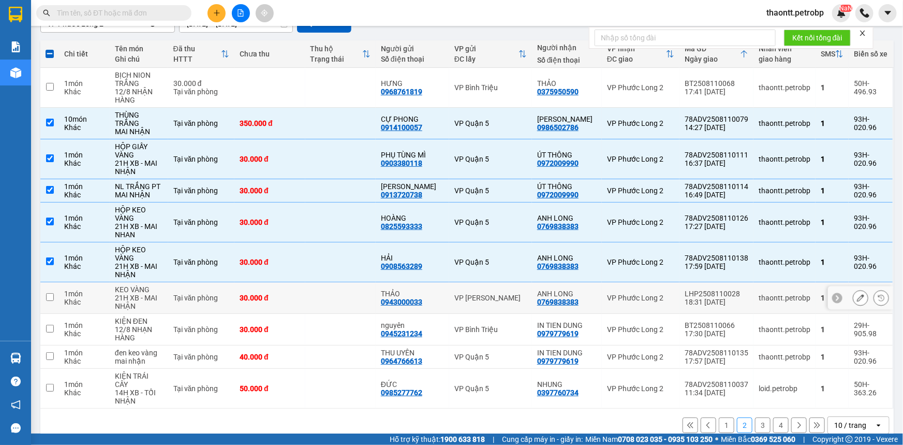
click at [358, 300] on td at bounding box center [340, 298] width 70 height 32
checkbox input "true"
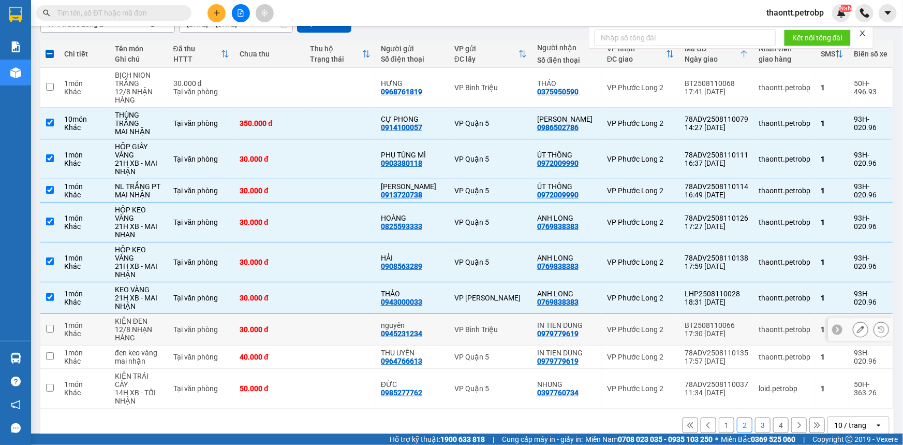
click at [383, 323] on td "nguyên 0945231234" at bounding box center [412, 330] width 73 height 32
checkbox input "true"
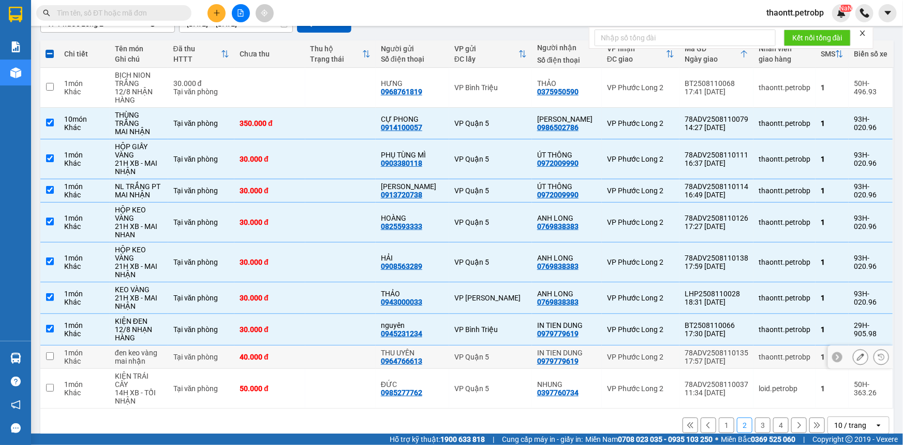
drag, startPoint x: 370, startPoint y: 350, endPoint x: 377, endPoint y: 349, distance: 7.8
click at [370, 350] on td at bounding box center [340, 356] width 70 height 23
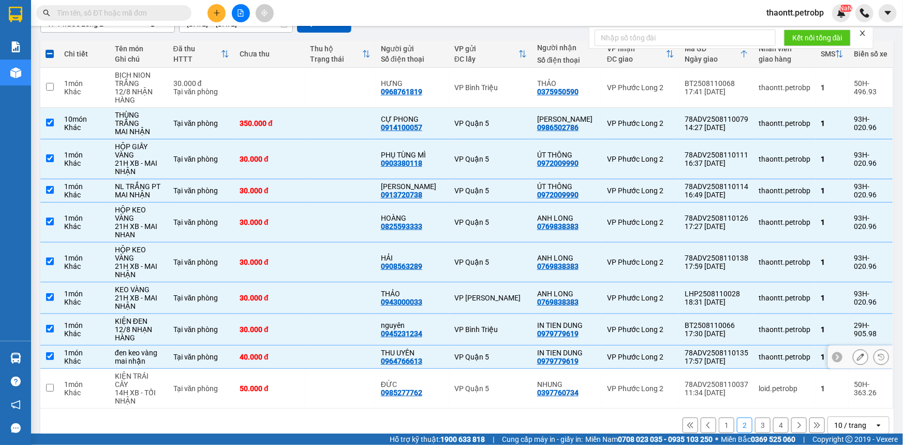
click at [336, 345] on td at bounding box center [340, 356] width 70 height 23
checkbox input "false"
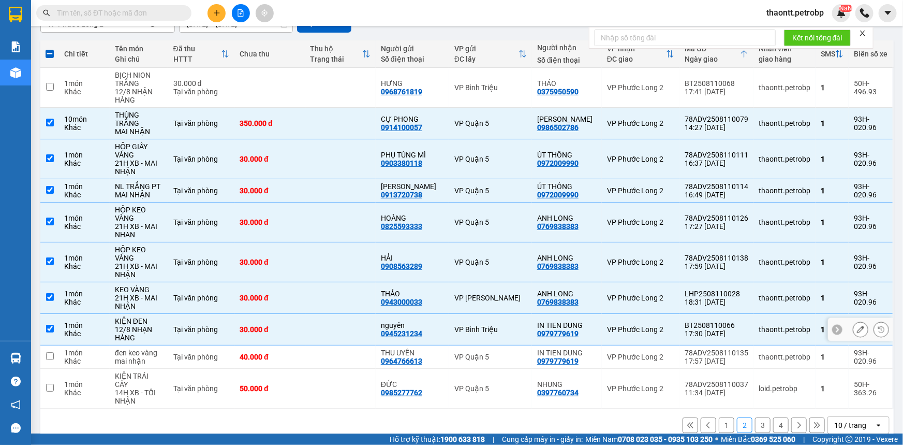
click at [341, 325] on td at bounding box center [340, 330] width 70 height 32
checkbox input "false"
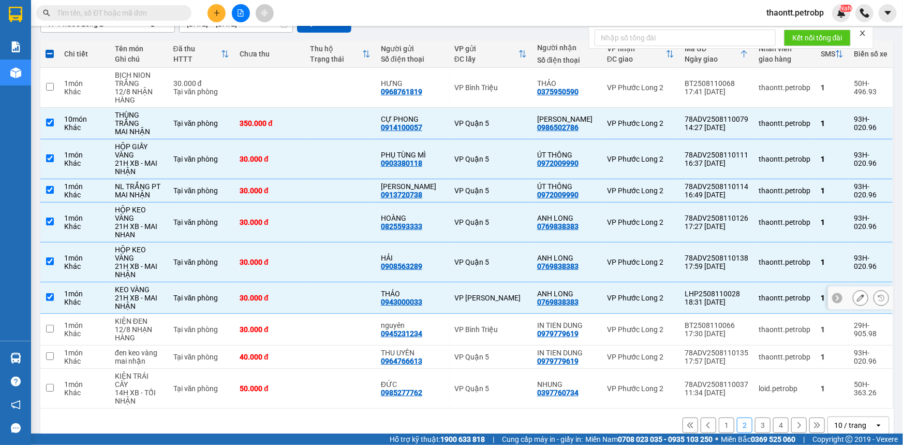
click at [337, 282] on td at bounding box center [340, 298] width 70 height 32
checkbox input "false"
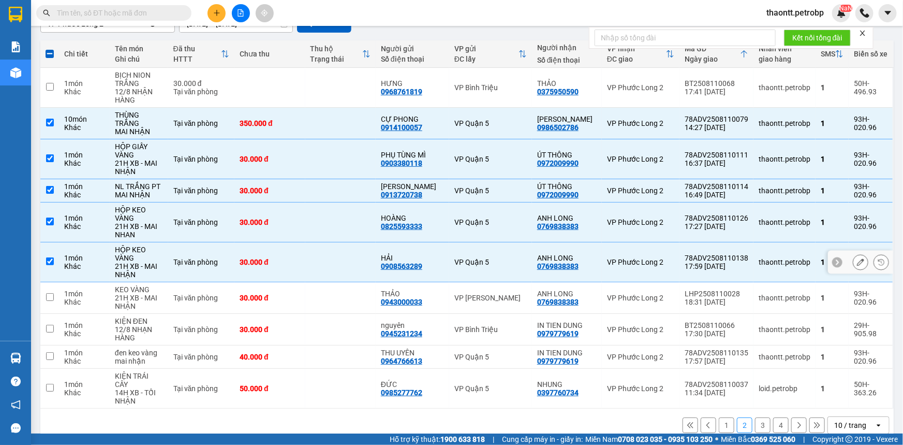
click at [334, 248] on td at bounding box center [340, 262] width 70 height 40
checkbox input "false"
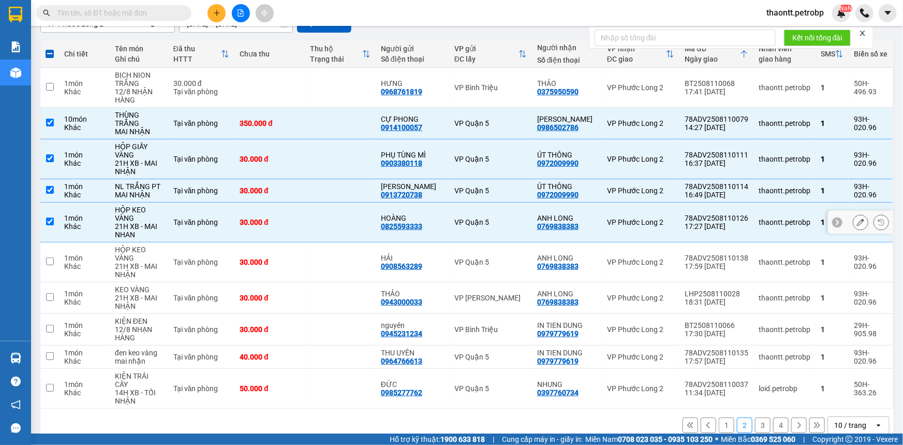
click at [339, 209] on td at bounding box center [340, 222] width 70 height 40
checkbox input "false"
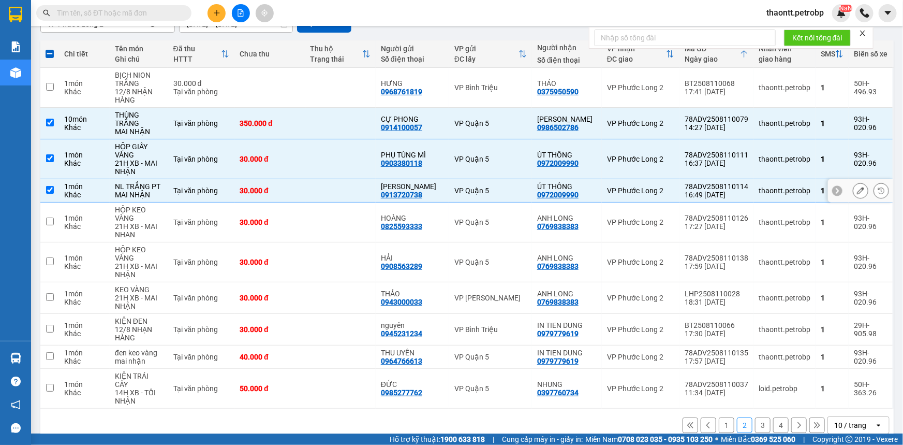
click at [335, 179] on td at bounding box center [340, 190] width 70 height 23
checkbox input "false"
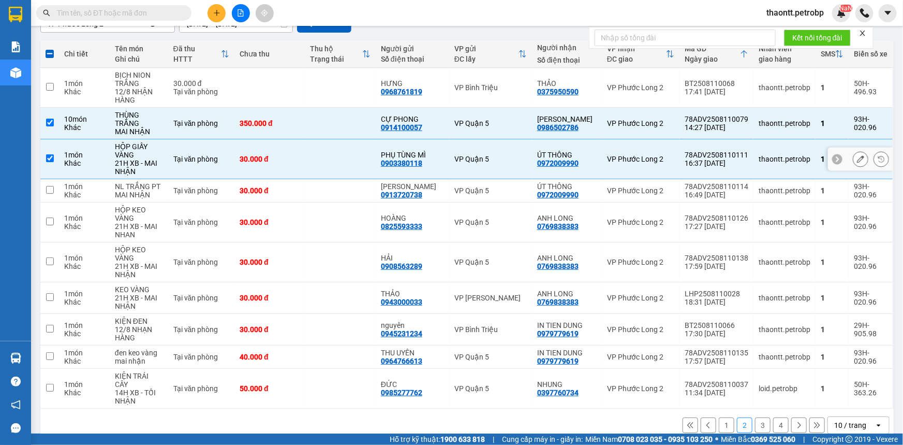
click at [341, 150] on td at bounding box center [340, 159] width 70 height 40
checkbox input "false"
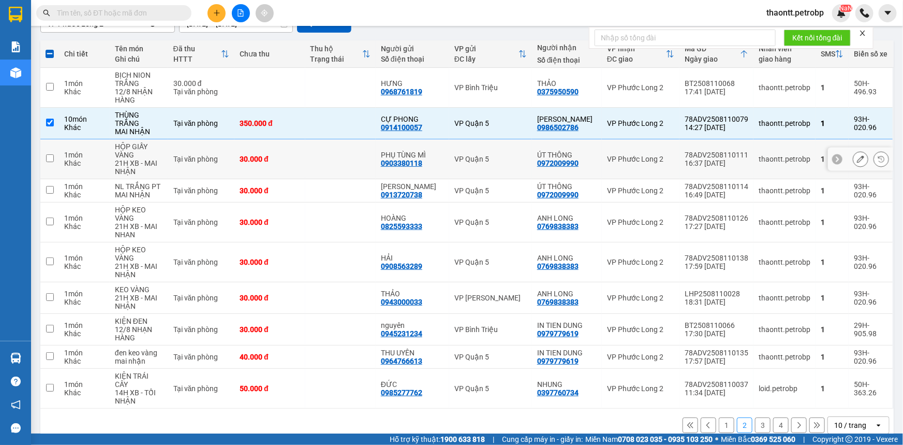
click at [343, 120] on td at bounding box center [340, 124] width 70 height 32
checkbox input "false"
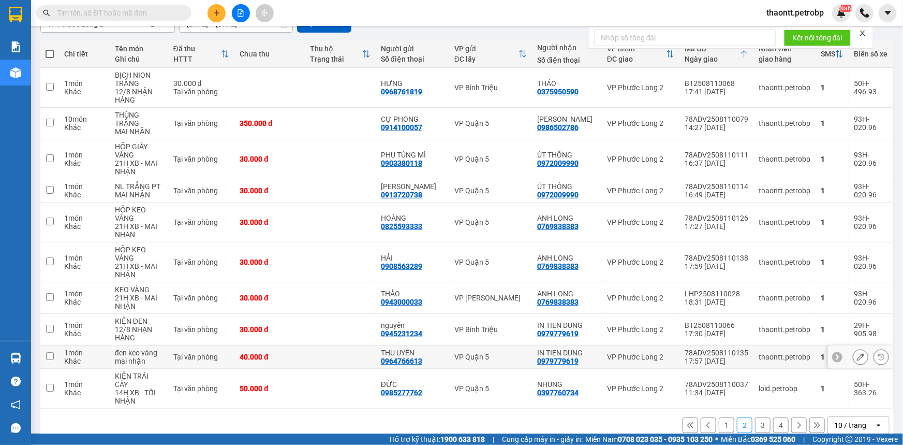
click at [503, 352] on div "VP Quận 5" at bounding box center [490, 356] width 72 height 8
checkbox input "true"
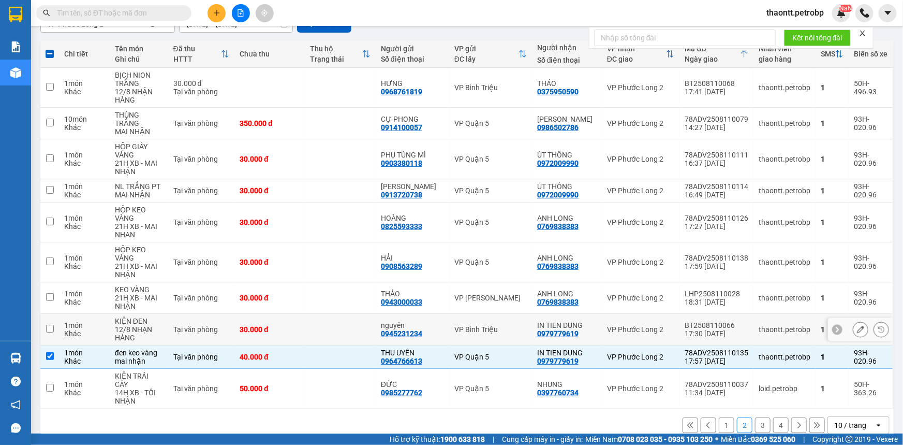
click at [370, 314] on td at bounding box center [340, 330] width 70 height 32
checkbox input "true"
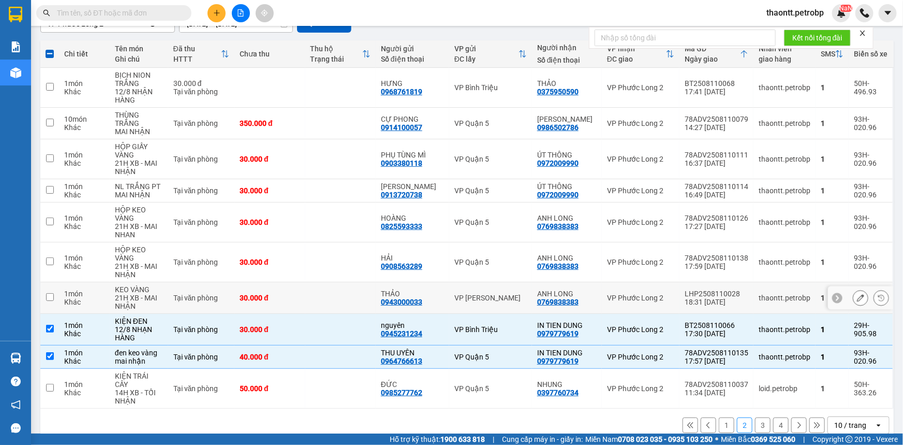
click at [367, 295] on td at bounding box center [340, 298] width 70 height 32
checkbox input "true"
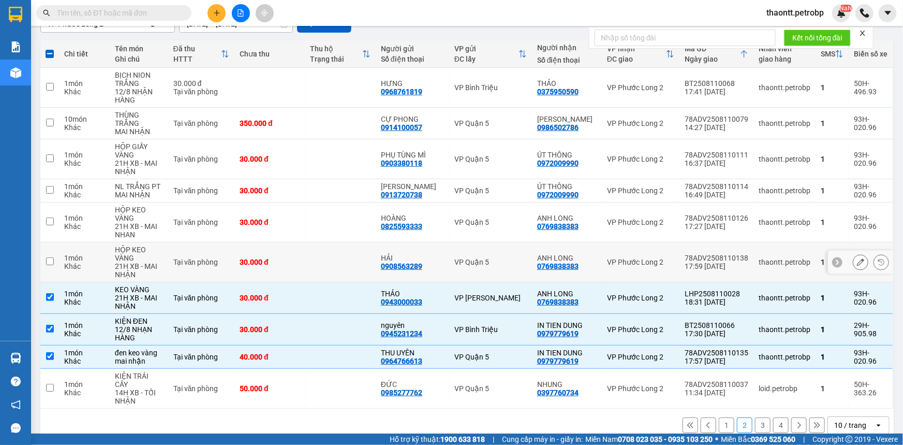
click at [355, 256] on td at bounding box center [340, 262] width 70 height 40
checkbox input "true"
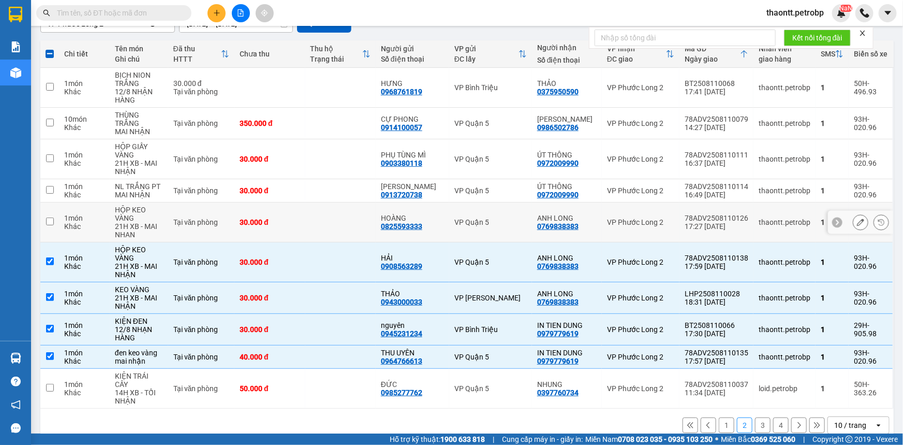
click at [337, 210] on td at bounding box center [340, 222] width 70 height 40
checkbox input "true"
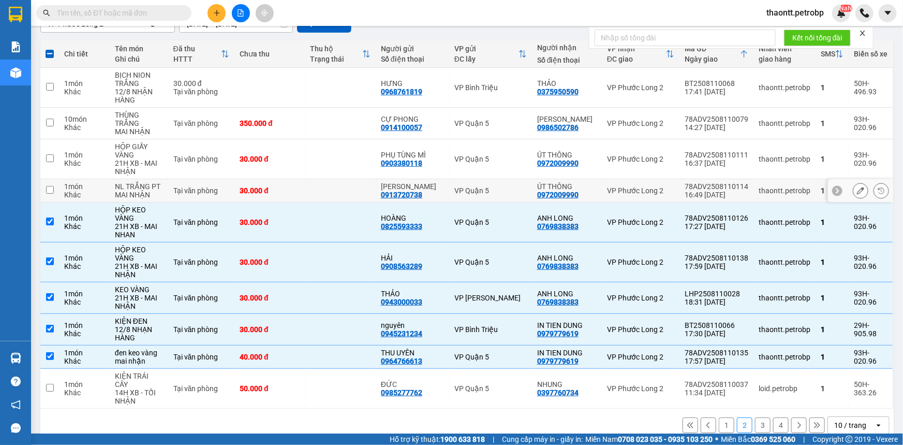
click at [323, 187] on td at bounding box center [340, 190] width 70 height 23
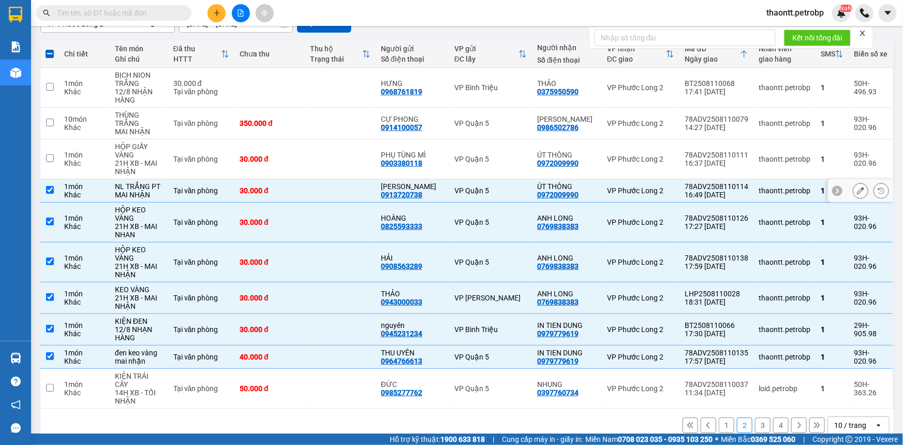
checkbox input "true"
click at [314, 158] on td at bounding box center [340, 159] width 70 height 40
checkbox input "true"
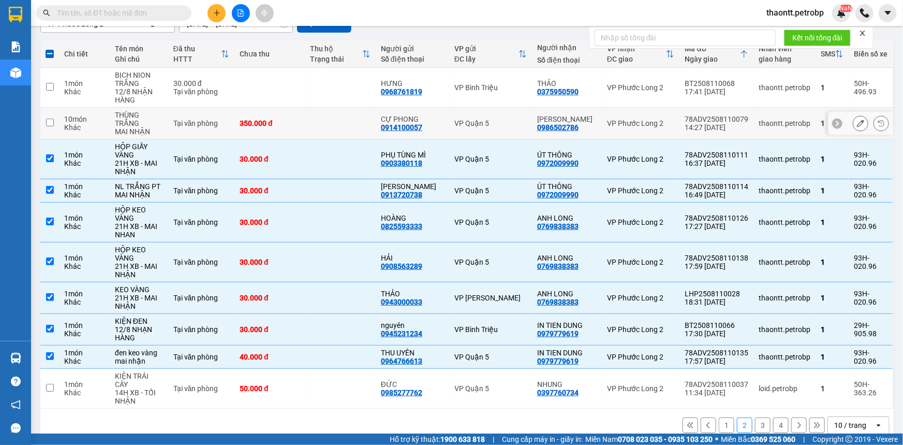
click at [336, 117] on td at bounding box center [340, 124] width 70 height 32
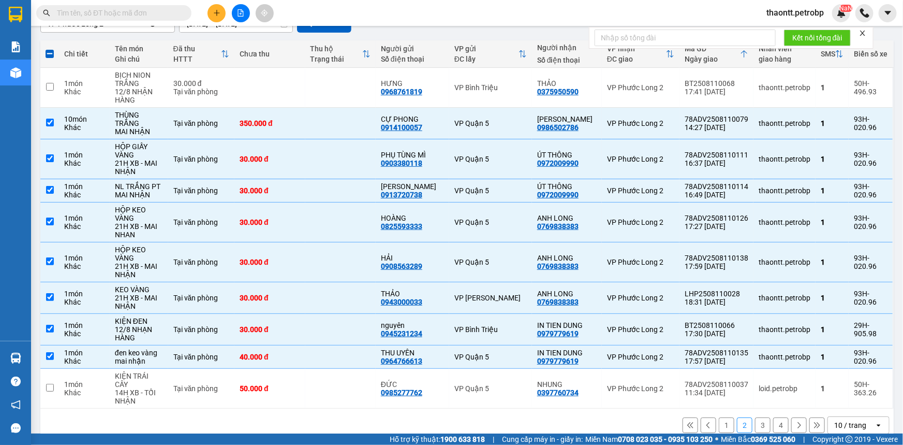
click at [723, 417] on button "1" at bounding box center [727, 425] width 16 height 16
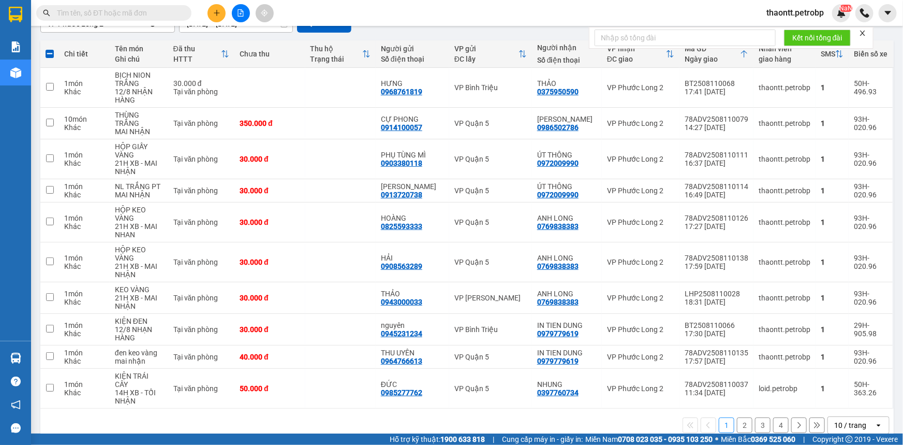
checkbox input "false"
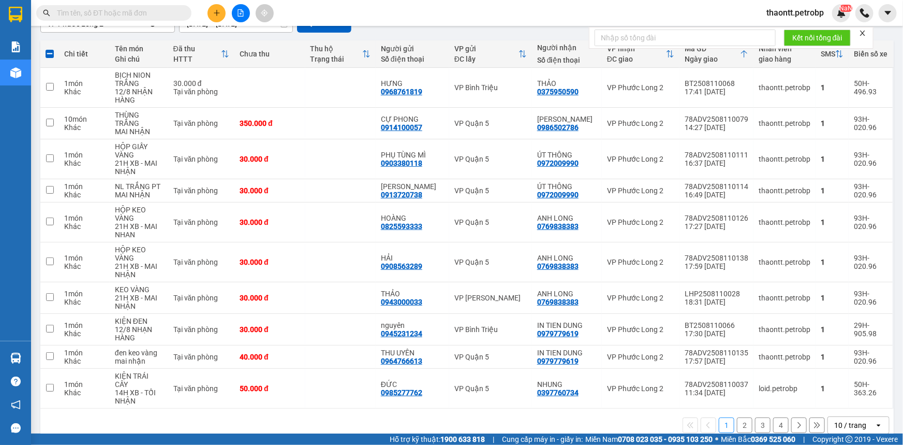
checkbox input "false"
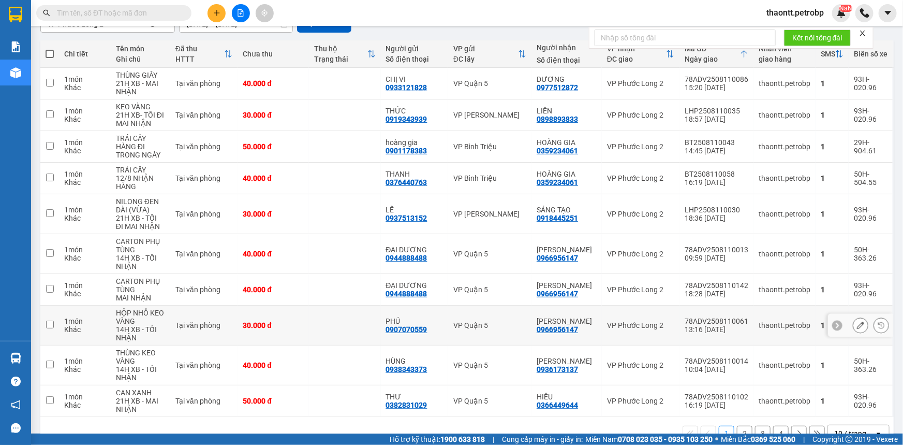
scroll to position [130, 0]
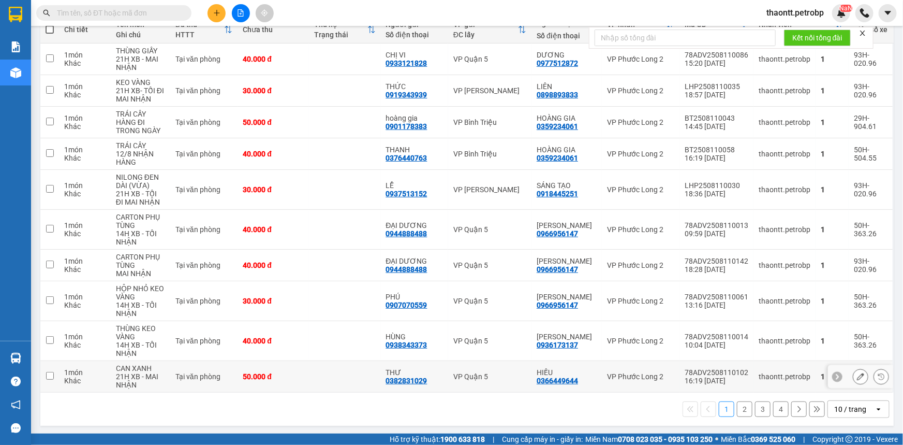
click at [296, 380] on td "50.000 đ" at bounding box center [273, 377] width 71 height 32
checkbox input "true"
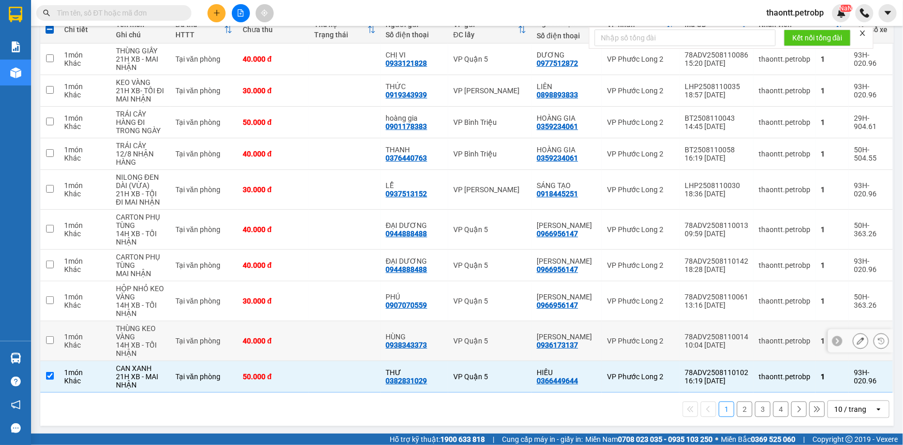
click at [296, 338] on div "40.000 đ" at bounding box center [273, 340] width 61 height 8
checkbox input "true"
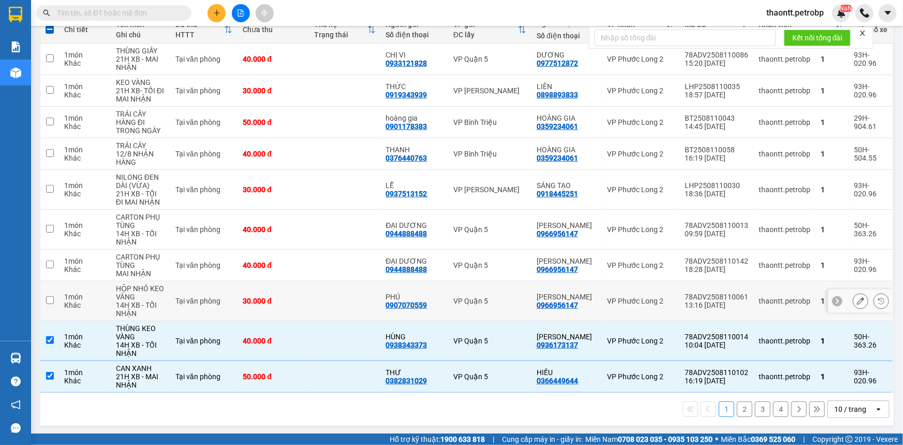
click at [325, 302] on td at bounding box center [344, 301] width 71 height 40
checkbox input "true"
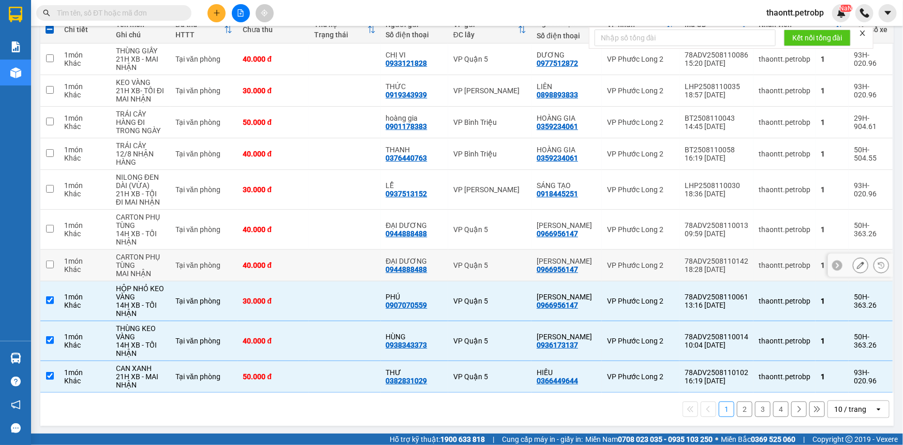
click at [320, 273] on td at bounding box center [344, 265] width 71 height 32
checkbox input "true"
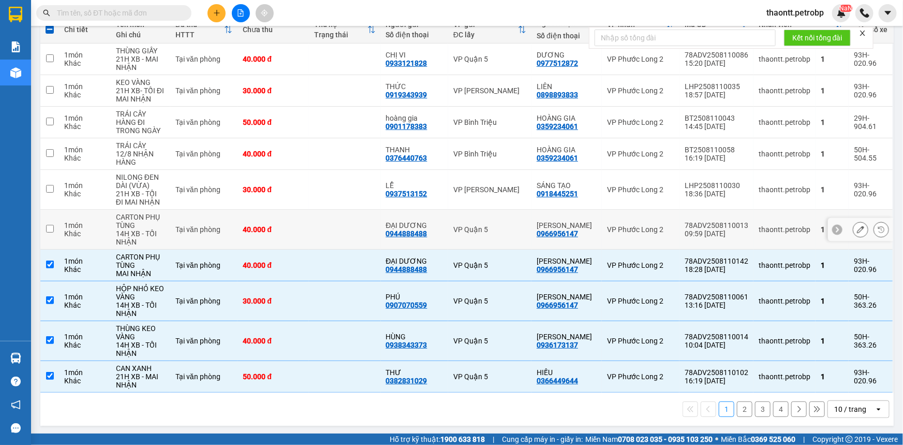
click at [336, 233] on td at bounding box center [344, 230] width 71 height 40
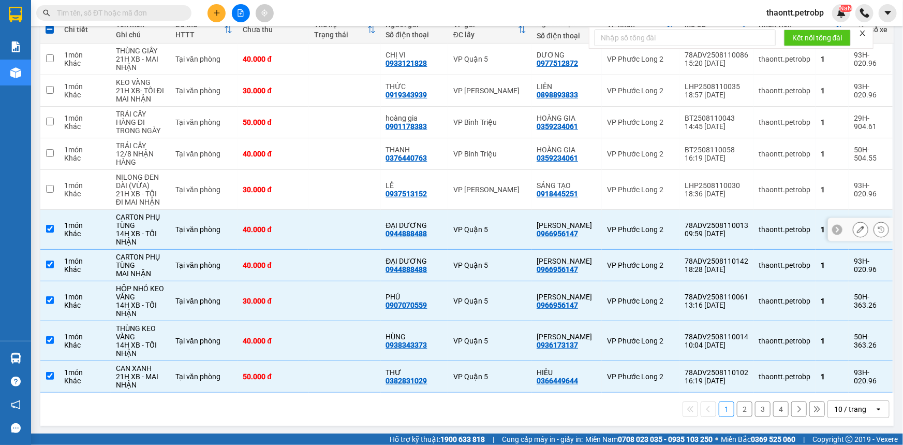
click at [330, 210] on td at bounding box center [344, 230] width 71 height 40
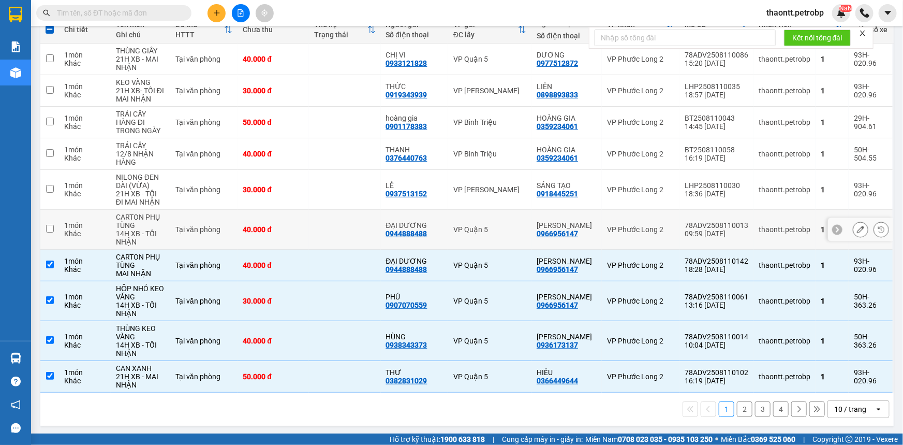
click at [326, 227] on td at bounding box center [344, 230] width 71 height 40
checkbox input "true"
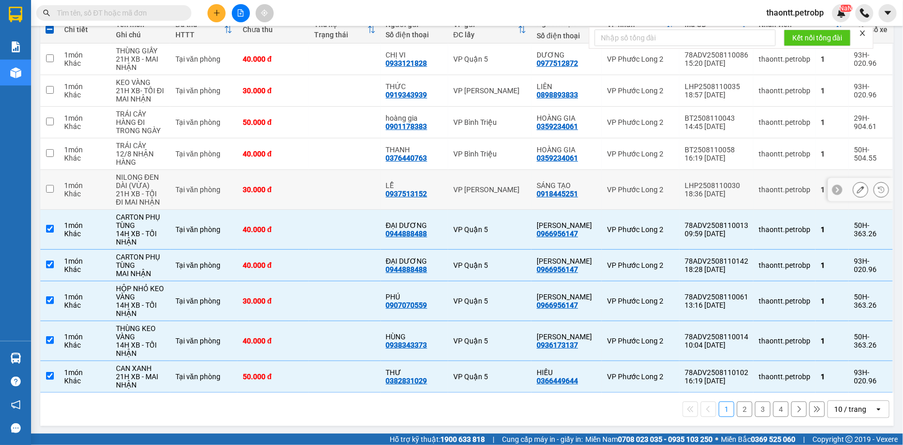
click at [330, 188] on td at bounding box center [344, 190] width 71 height 40
checkbox input "true"
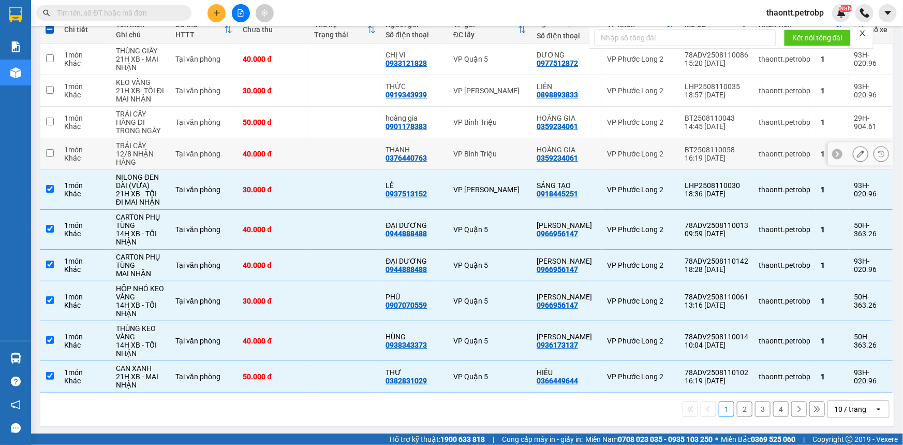
click at [328, 147] on td at bounding box center [344, 154] width 71 height 32
checkbox input "true"
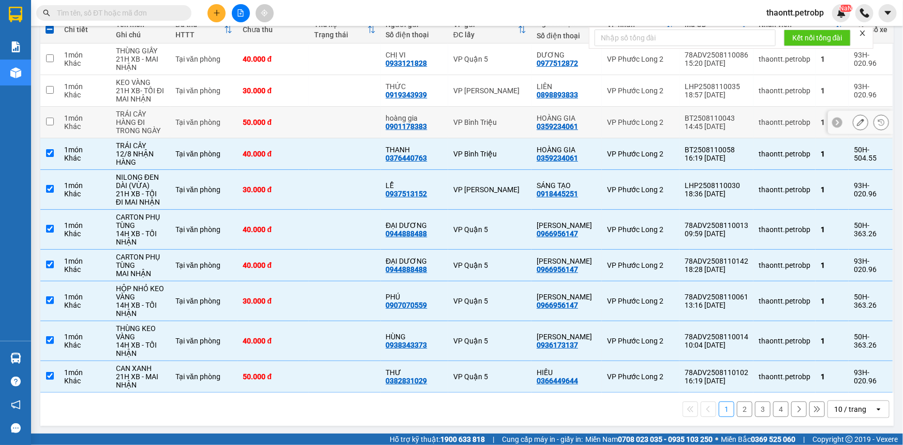
click at [304, 119] on div "50.000 đ" at bounding box center [273, 122] width 61 height 8
checkbox input "true"
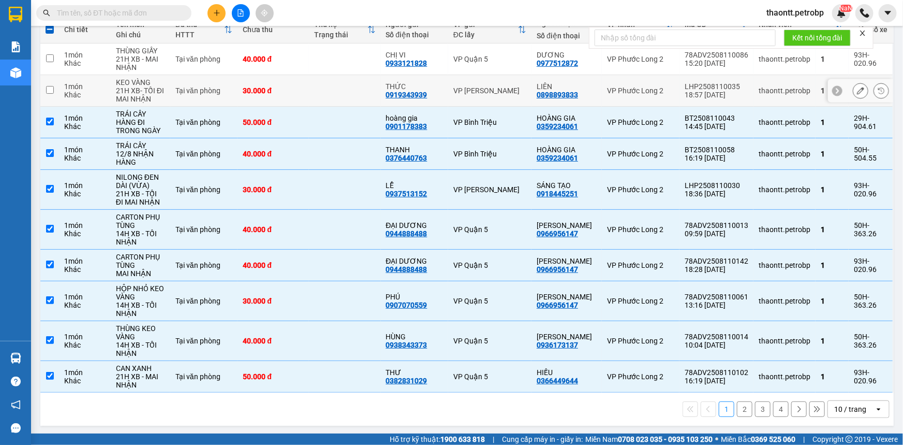
click at [298, 93] on div "30.000 đ" at bounding box center [273, 90] width 61 height 8
checkbox input "true"
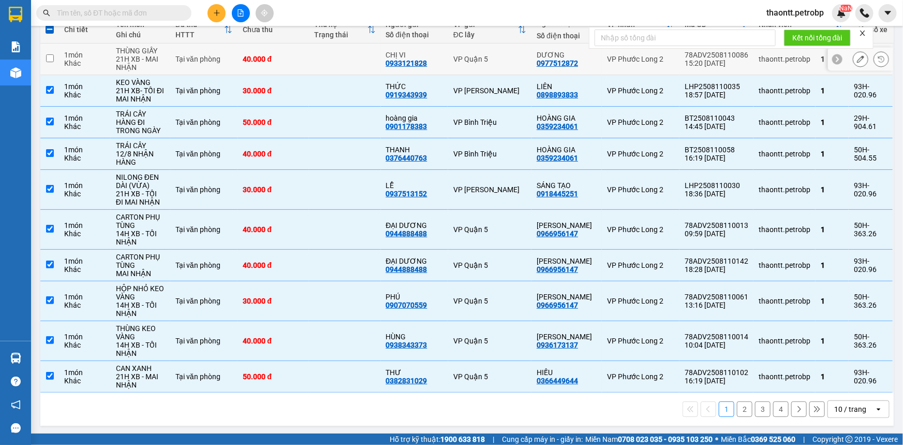
click at [333, 66] on td at bounding box center [344, 59] width 71 height 32
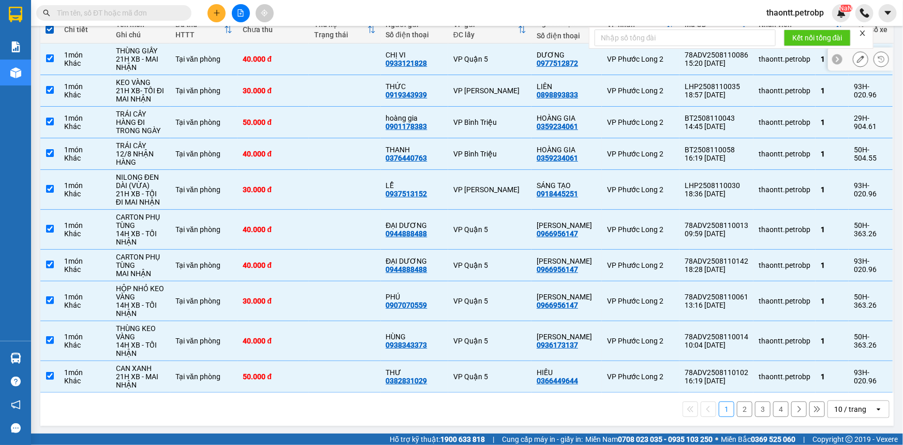
click at [325, 67] on td at bounding box center [344, 59] width 71 height 32
checkbox input "false"
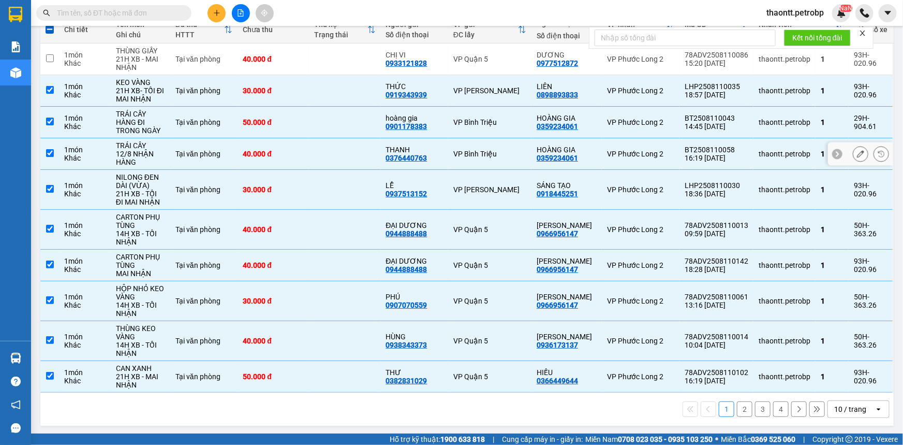
click at [300, 157] on div "40.000 đ" at bounding box center [273, 154] width 61 height 8
checkbox input "false"
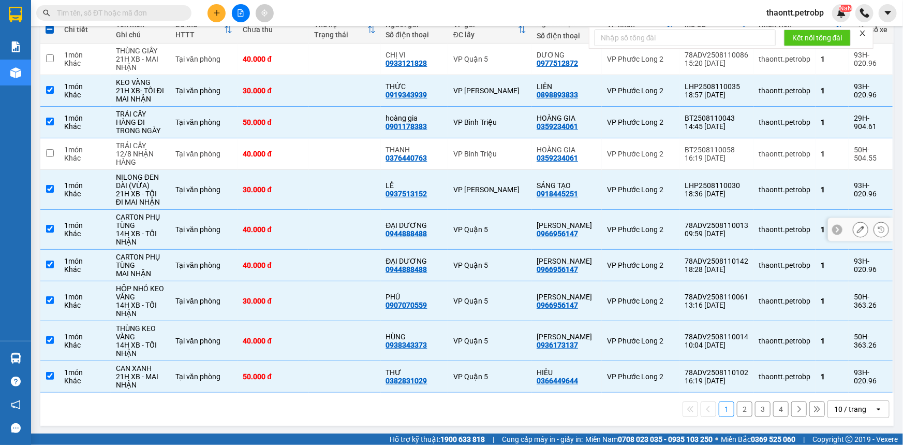
click at [301, 230] on div "40.000 đ" at bounding box center [273, 229] width 61 height 8
checkbox input "false"
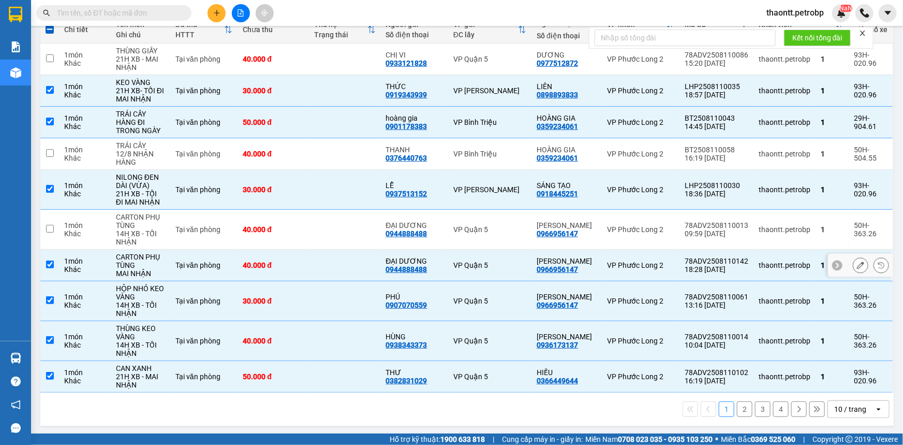
click at [298, 261] on div "40.000 đ" at bounding box center [273, 265] width 61 height 8
checkbox input "false"
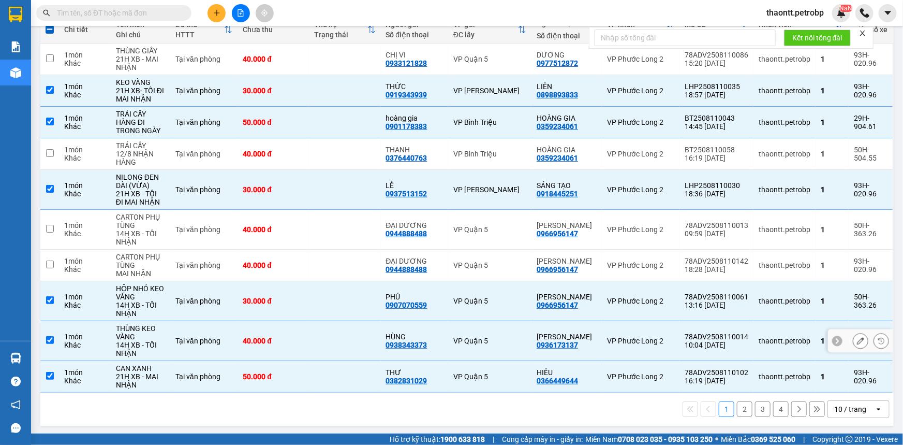
click at [306, 352] on td "40.000 đ" at bounding box center [273, 341] width 71 height 40
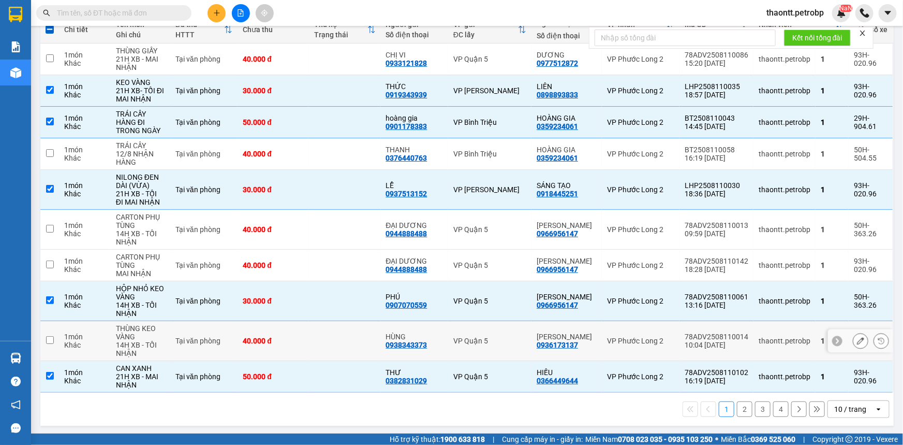
checkbox input "false"
click at [740, 403] on button "2" at bounding box center [745, 409] width 16 height 16
checkbox input "false"
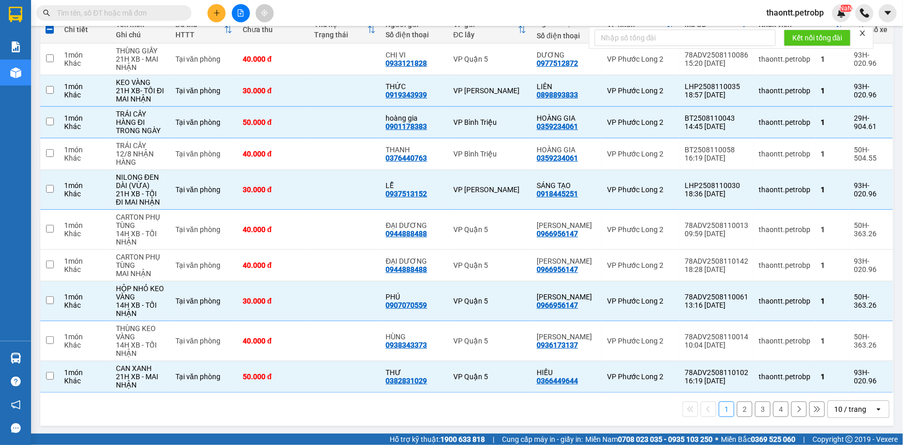
checkbox input "false"
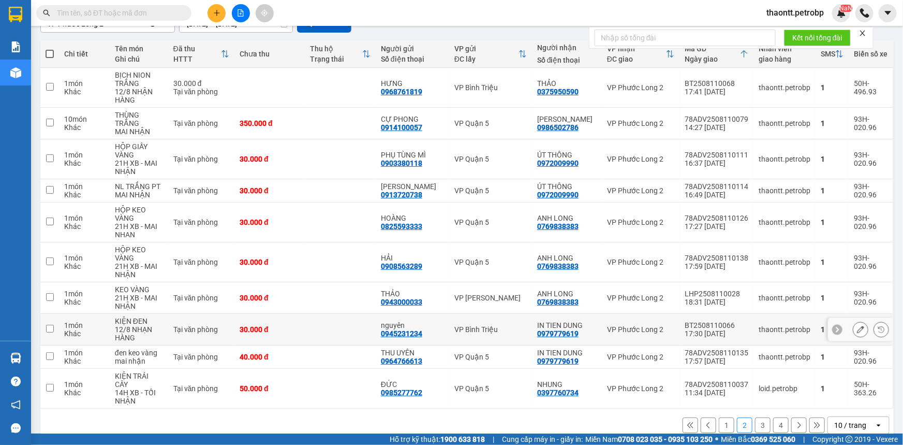
scroll to position [0, 0]
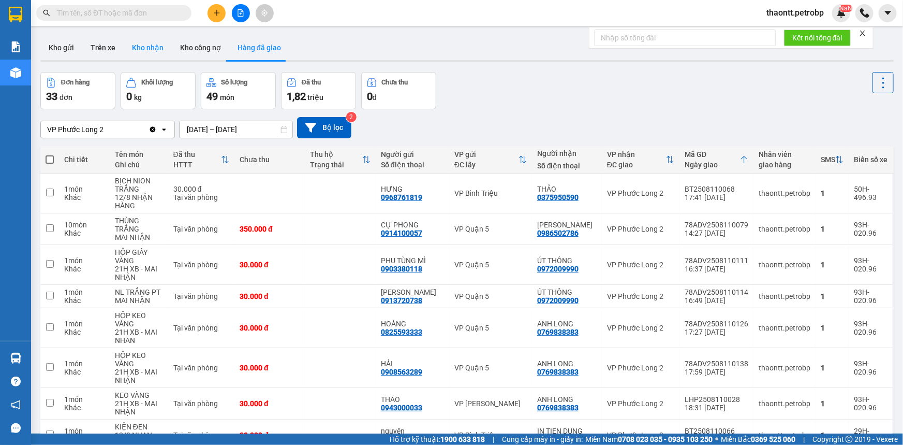
click at [164, 51] on button "Kho nhận" at bounding box center [148, 47] width 48 height 25
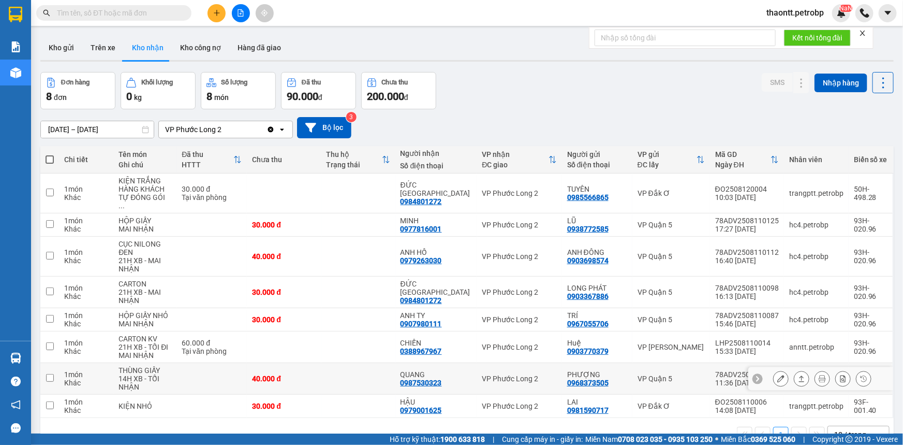
scroll to position [47, 0]
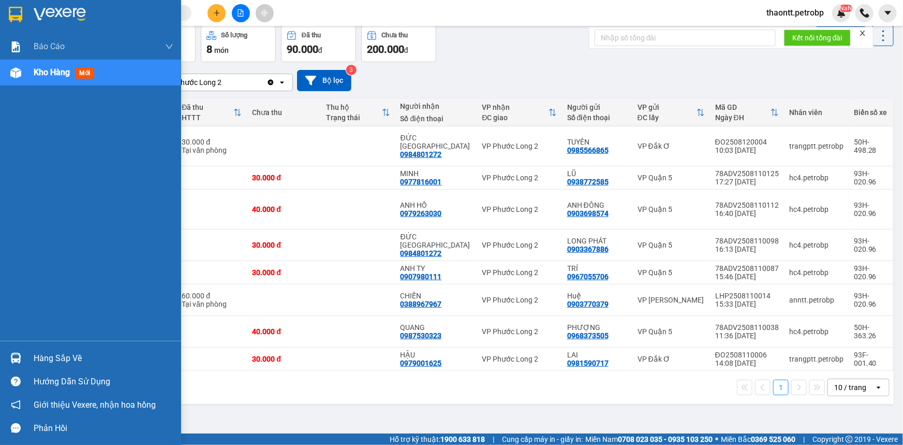
click at [43, 357] on div "Hàng sắp về" at bounding box center [104, 358] width 140 height 16
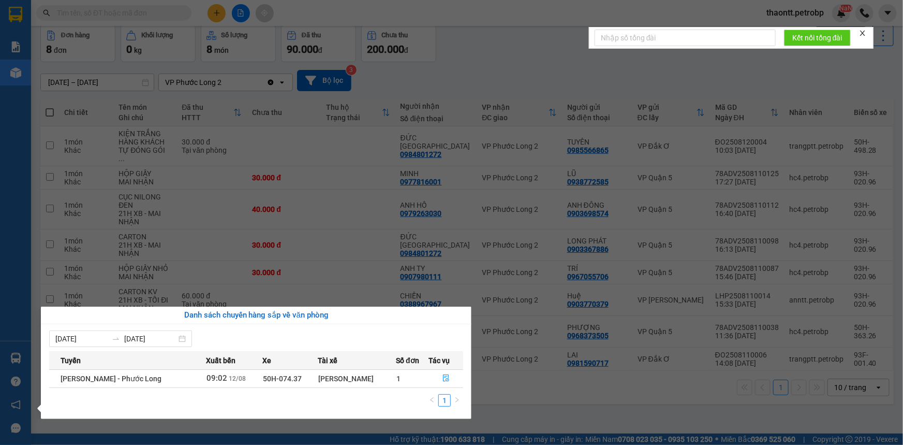
click at [519, 409] on section "Kết quả tìm kiếm ( 3 ) Bộ lọc Mã ĐH Trạng thái Món hàng Tổng cước Chưa cước Ngư…" at bounding box center [451, 222] width 903 height 445
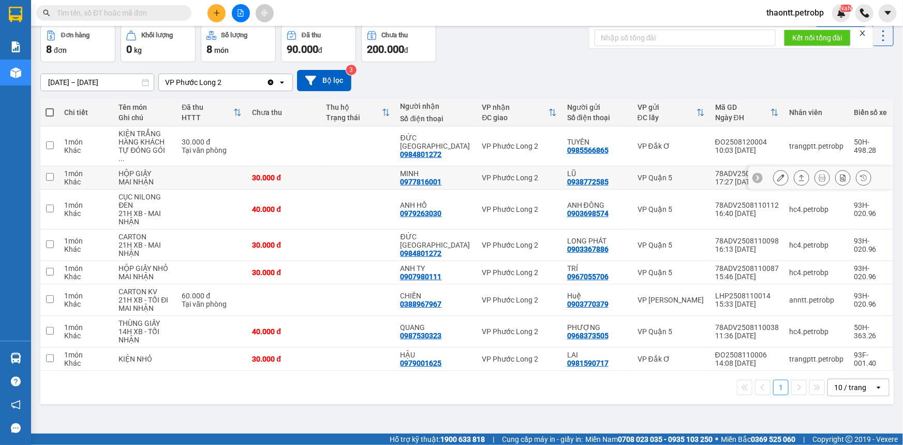
click at [427, 178] on div "0977816001" at bounding box center [421, 182] width 41 height 8
copy div "0977816001"
click at [110, 12] on input "text" at bounding box center [118, 12] width 122 height 11
paste input "0977816001"
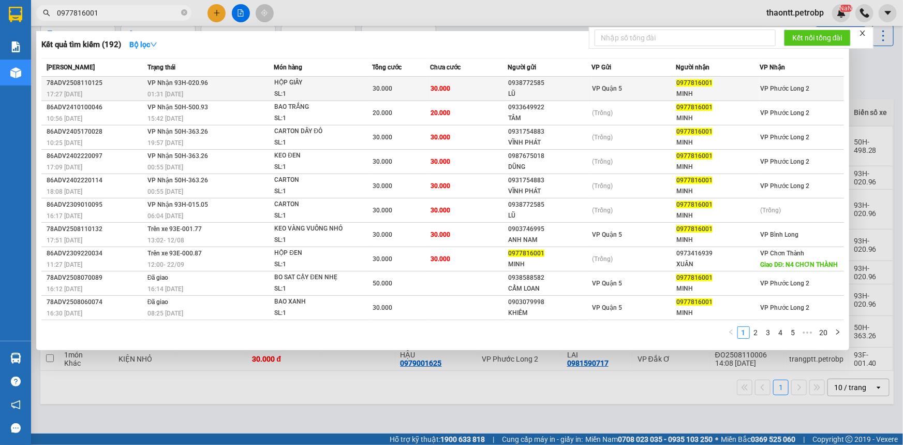
type input "0977816001"
click at [582, 95] on div "LŨ" at bounding box center [549, 94] width 83 height 11
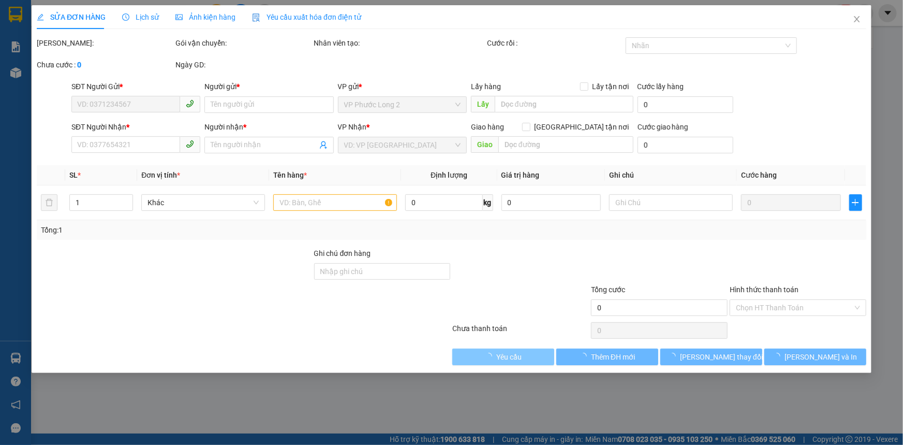
type input "0938772585"
type input "LŨ"
type input "0977816001"
type input "MINH"
type input "30.000"
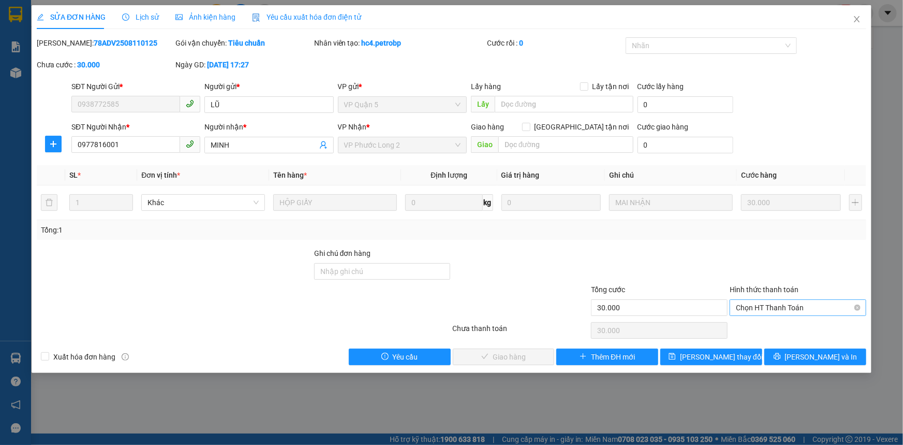
click at [792, 306] on span "Chọn HT Thanh Toán" at bounding box center [798, 308] width 124 height 16
click at [790, 326] on div "Tại văn phòng" at bounding box center [798, 327] width 124 height 11
type input "0"
click at [523, 355] on span "Lưu và Giao hàng" at bounding box center [522, 356] width 99 height 11
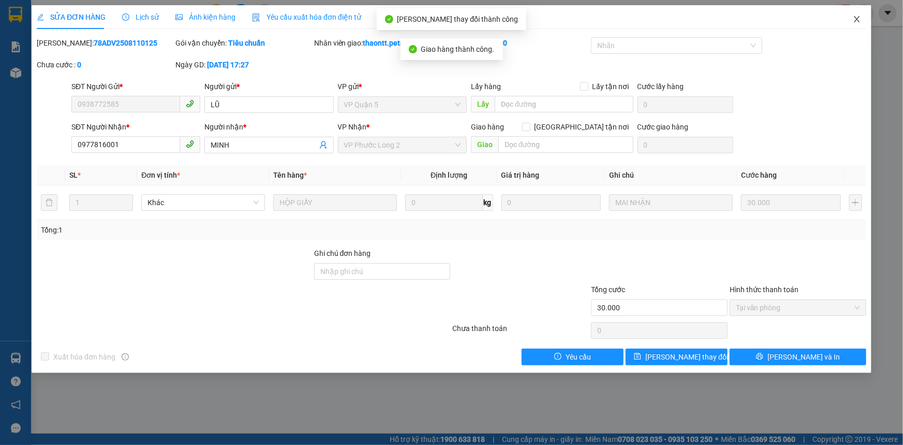
click at [857, 17] on icon "close" at bounding box center [857, 19] width 8 height 8
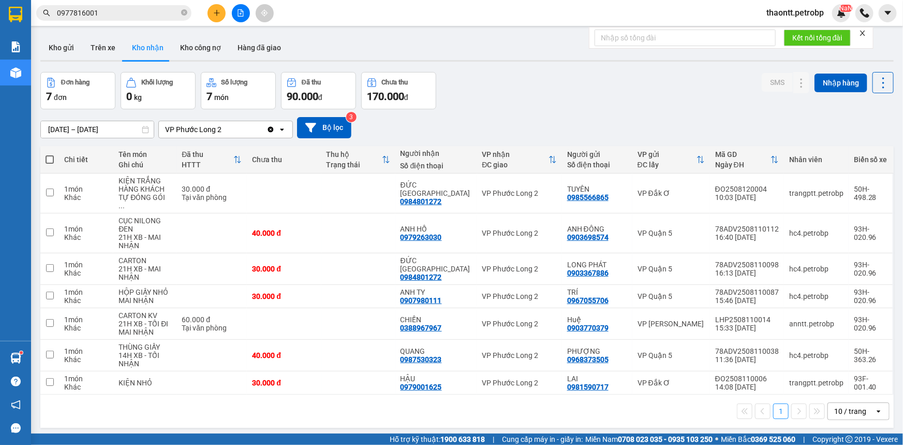
click at [217, 11] on icon "plus" at bounding box center [216, 12] width 7 height 7
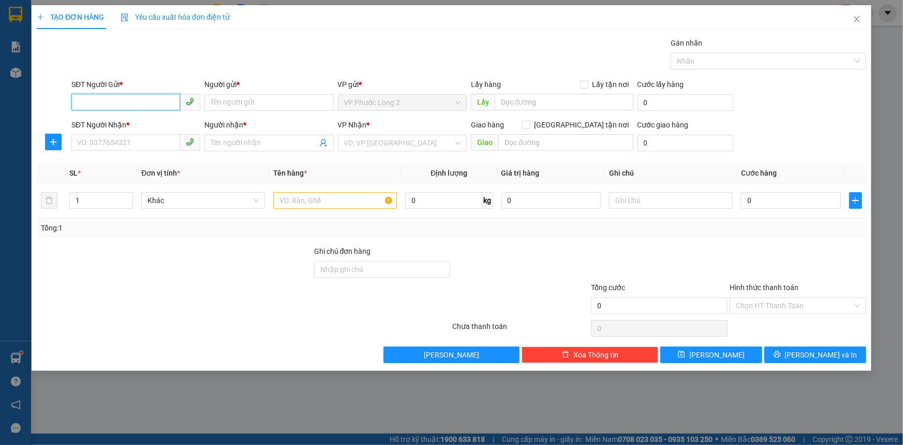
click at [124, 104] on input "SĐT Người Gửi *" at bounding box center [125, 102] width 109 height 17
click at [154, 124] on div "0379788918 - THẢO" at bounding box center [136, 122] width 116 height 11
type input "0379788918"
type input "THẢO"
type input "0907814486"
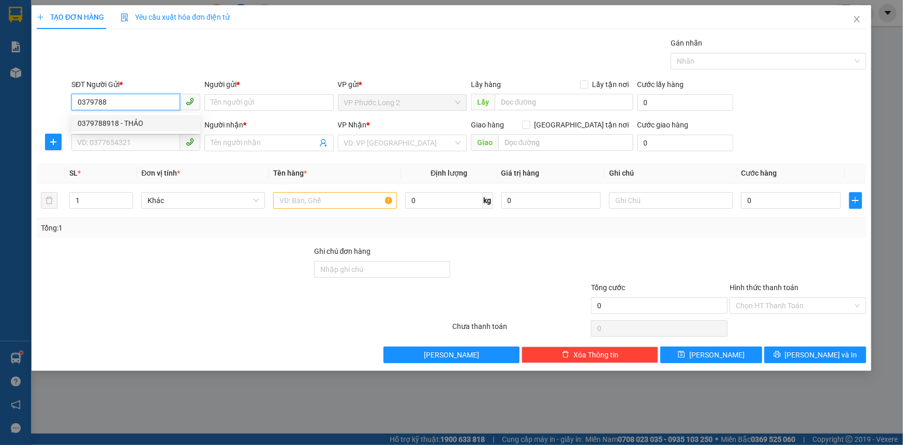
type input "KIỀU"
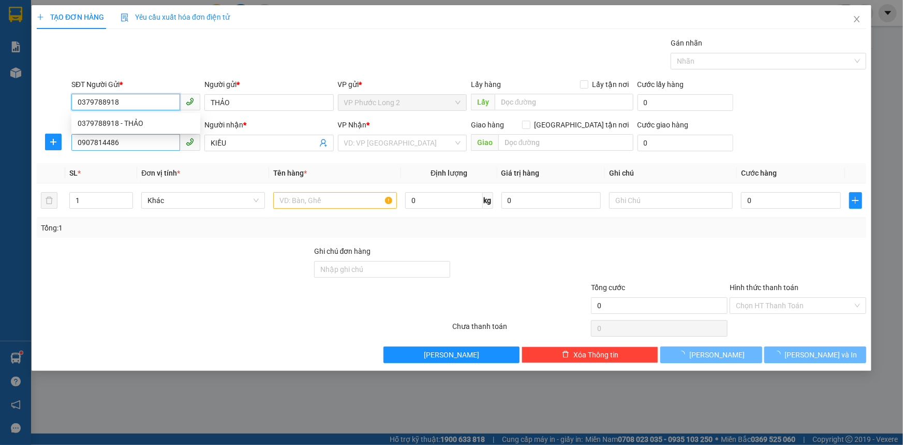
type input "0379788918"
click at [149, 141] on input "0907814486" at bounding box center [125, 142] width 109 height 17
type input "30.000"
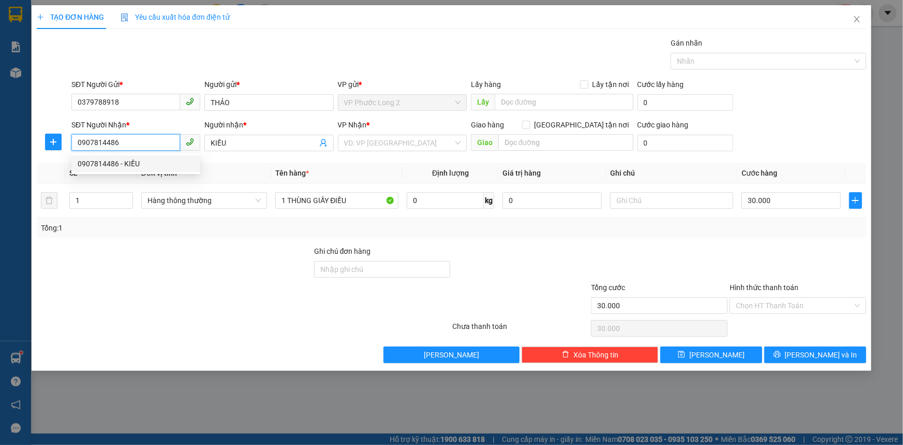
click at [154, 142] on input "0907814486" at bounding box center [125, 142] width 109 height 17
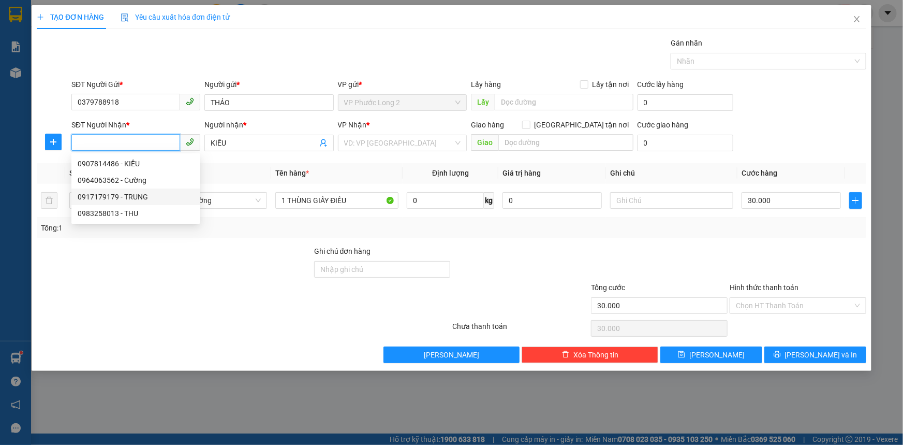
click at [149, 194] on div "0917179179 - TRUNG" at bounding box center [136, 196] width 116 height 11
type input "0917179179"
type input "TRUNG"
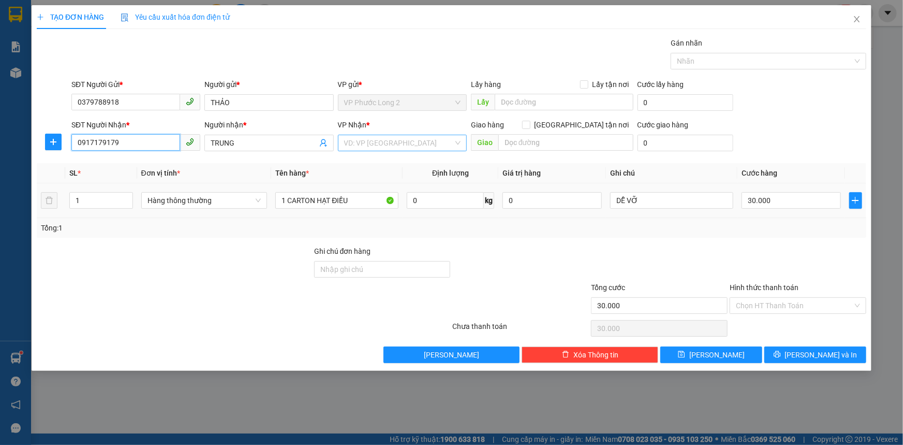
type input "0917179179"
click at [426, 140] on input "search" at bounding box center [398, 143] width 109 height 16
type input "QU"
click at [399, 163] on div "VP Quận 5" at bounding box center [402, 163] width 116 height 11
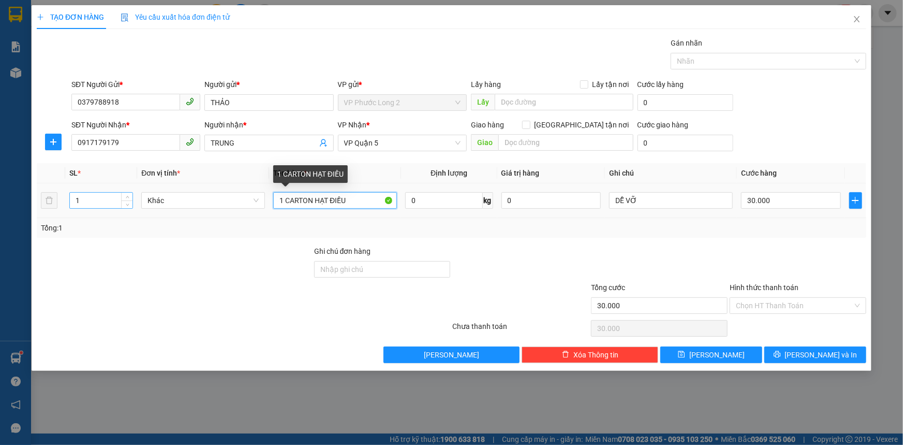
drag, startPoint x: 361, startPoint y: 196, endPoint x: 75, endPoint y: 195, distance: 286.2
click at [92, 228] on div "SL * Đơn vị tính * Tên hàng * Định lượng Giá trị hàng Ghi chú Cước hàng 1 Khác …" at bounding box center [452, 200] width 830 height 75
click at [373, 200] on input "1 CARTON HẠT ĐIỀU" at bounding box center [335, 200] width 124 height 17
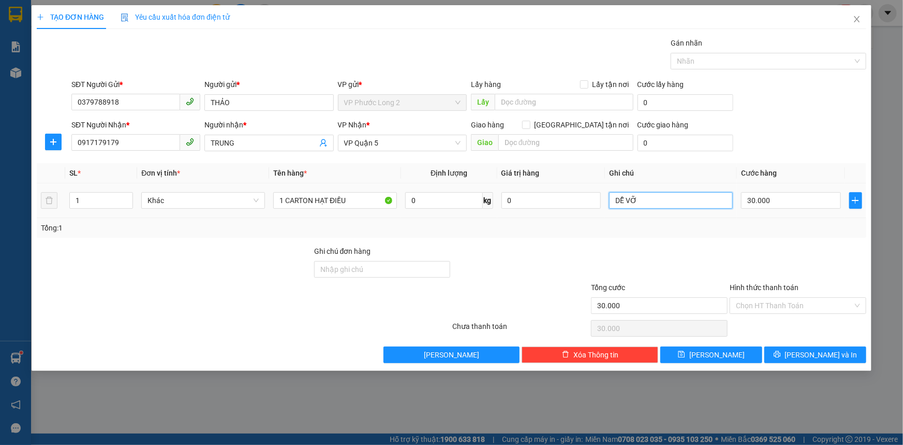
drag, startPoint x: 670, startPoint y: 207, endPoint x: 672, endPoint y: 222, distance: 15.2
click at [672, 222] on div "SL * Đơn vị tính * Tên hàng * Định lượng Giá trị hàng Ghi chú Cước hàng 1 Khác …" at bounding box center [452, 200] width 830 height 75
click at [683, 195] on input "DỄ VỠ" at bounding box center [671, 200] width 124 height 17
click at [782, 205] on input "30.000" at bounding box center [791, 200] width 100 height 17
type input "0"
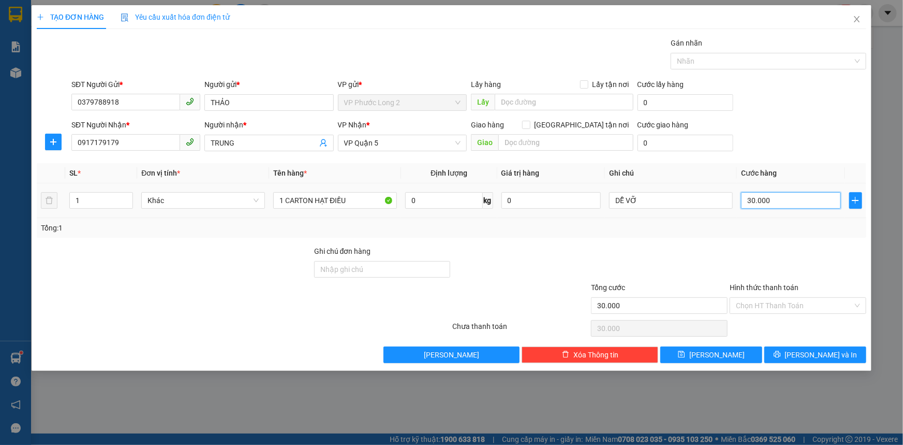
type input "0"
type input "4"
type input "04"
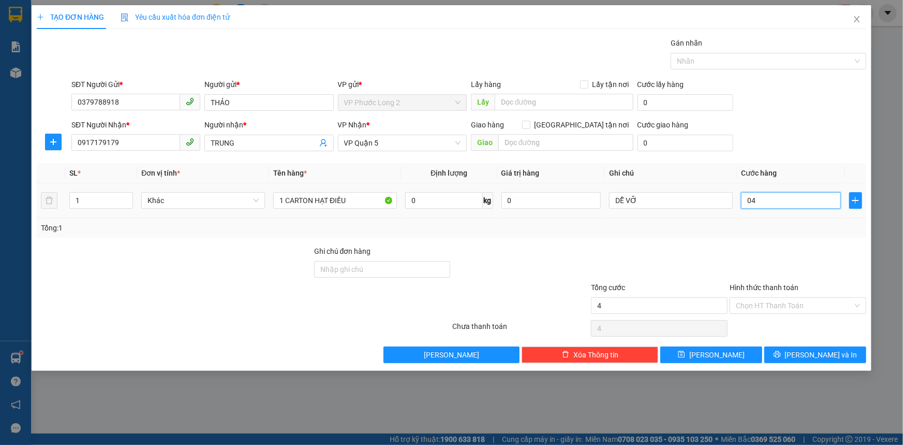
type input "40"
type input "040"
type input "40.000"
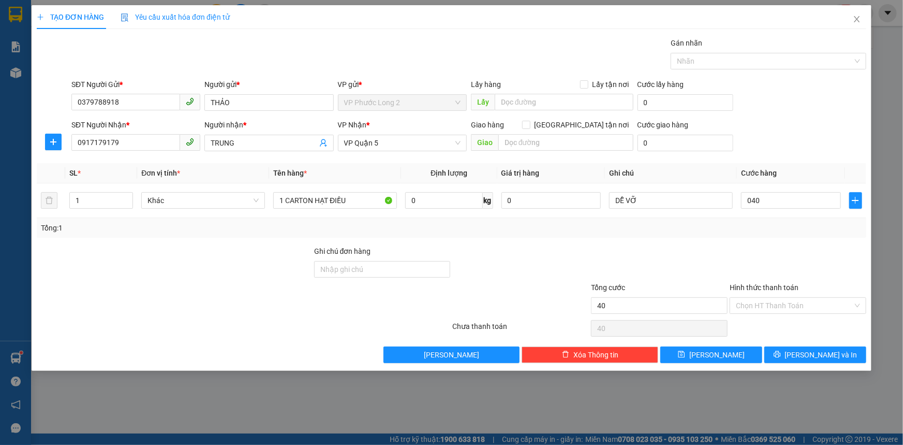
type input "40.000"
click at [795, 125] on div "SĐT Người Nhận * 0917179179 Người nhận * TRUNG VP Nhận * VP Quận 5 Giao hàng Gi…" at bounding box center [468, 137] width 799 height 36
click at [818, 316] on div "Hình thức thanh toán Chọn HT Thanh Toán" at bounding box center [798, 300] width 137 height 36
click at [819, 305] on input "Hình thức thanh toán" at bounding box center [794, 306] width 117 height 16
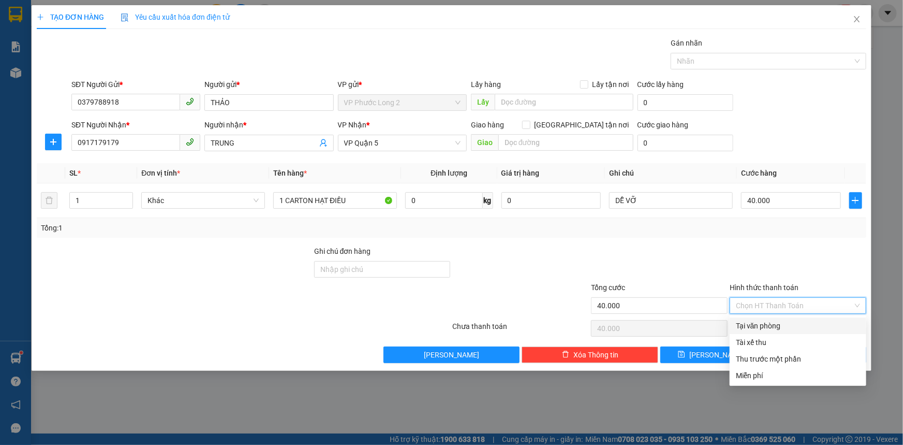
click at [778, 327] on div "Tại văn phòng" at bounding box center [798, 325] width 124 height 11
type input "0"
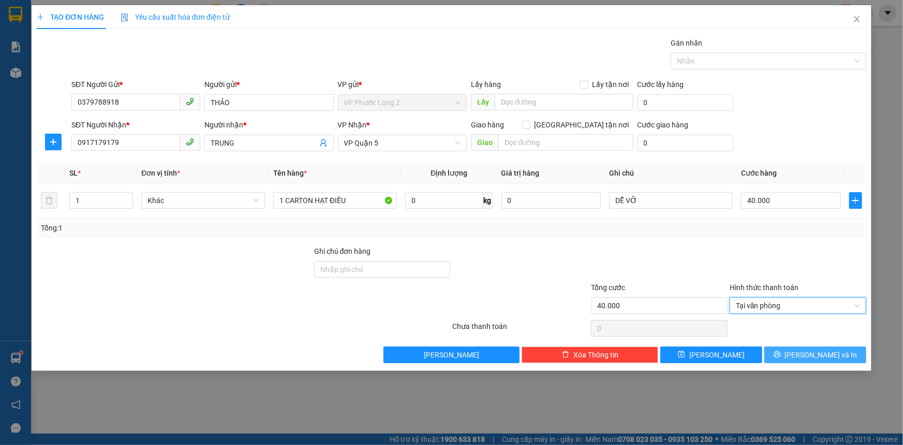
click at [814, 353] on span "Lưu và In" at bounding box center [821, 354] width 72 height 11
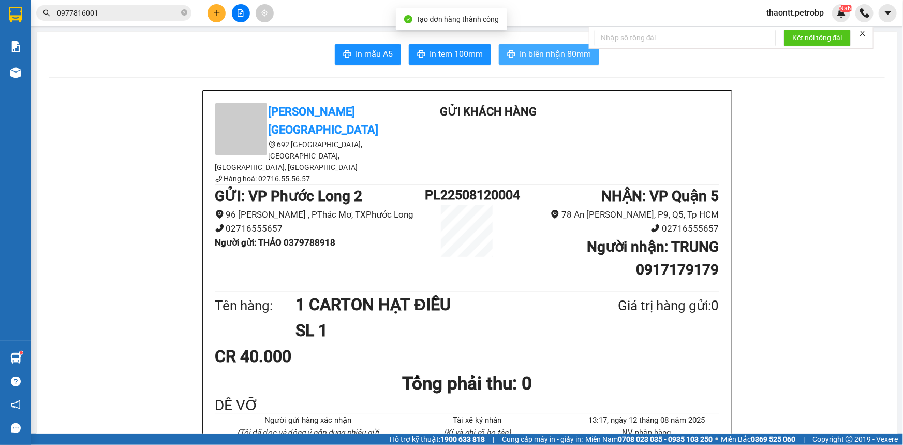
click at [502, 48] on button "In biên nhận 80mm" at bounding box center [549, 54] width 100 height 21
click at [430, 51] on span "In tem 100mm" at bounding box center [456, 54] width 53 height 13
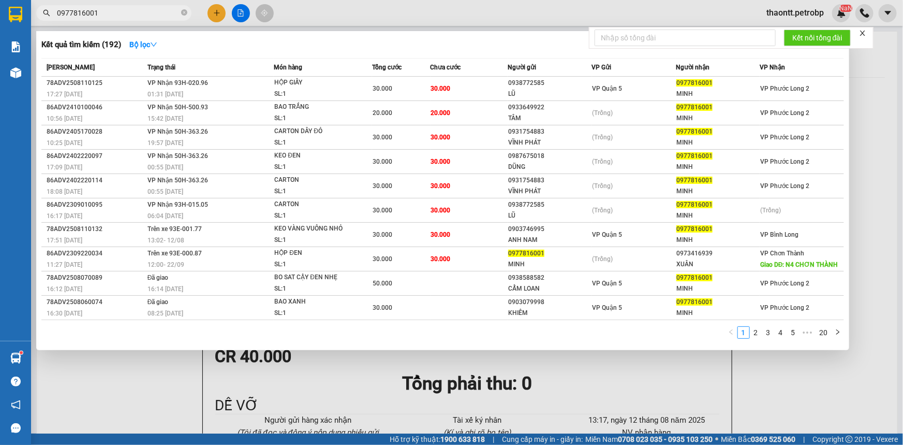
click at [148, 14] on input "0977816001" at bounding box center [118, 12] width 122 height 11
type input "0"
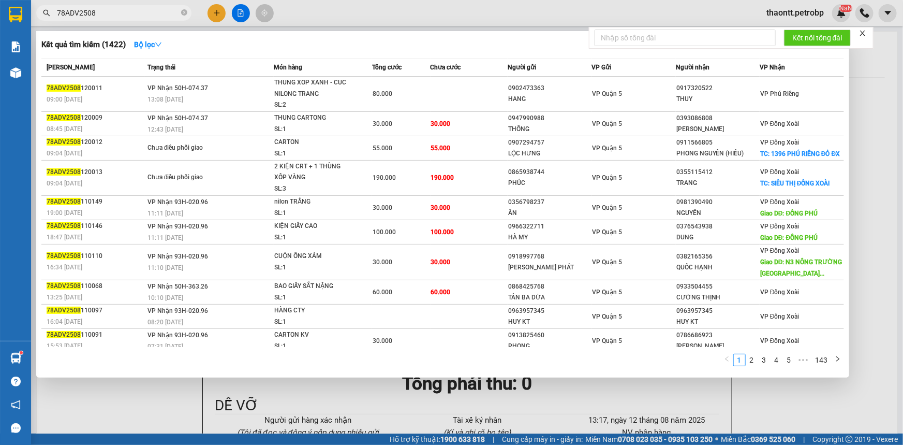
click at [582, 418] on div at bounding box center [451, 222] width 903 height 445
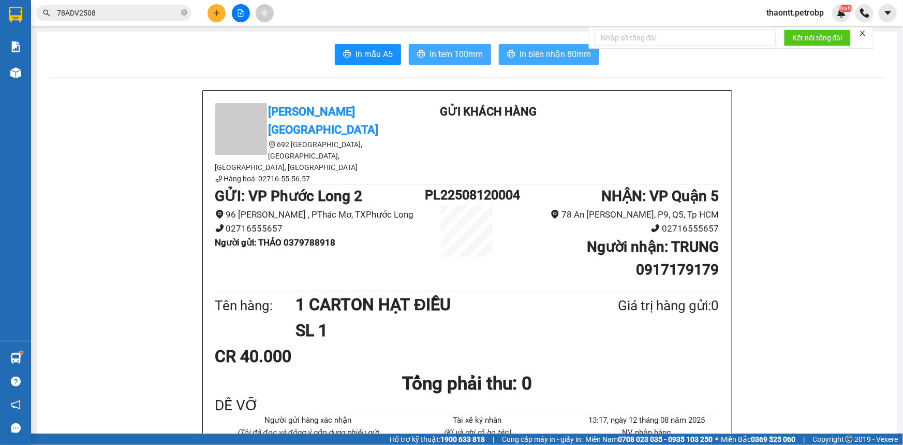
click at [144, 17] on input "78ADV2508" at bounding box center [118, 12] width 122 height 11
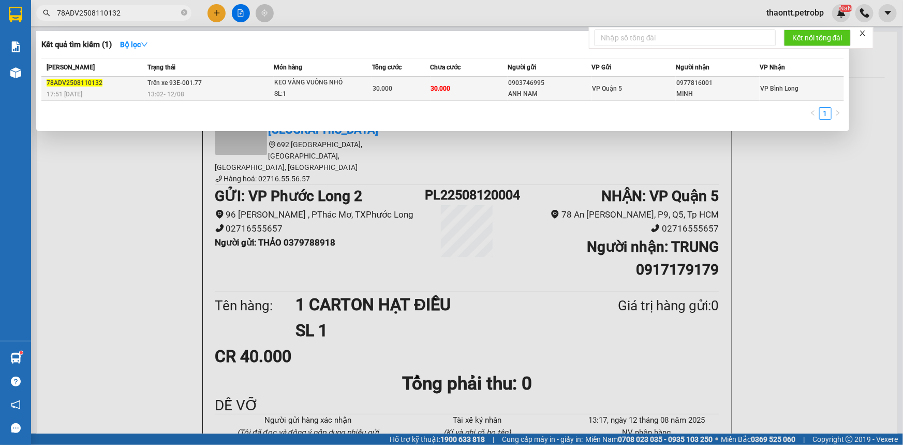
type input "78ADV2508110132"
click at [254, 87] on td "Trên xe 93E-001.77 13:02 - 12/08" at bounding box center [209, 89] width 129 height 24
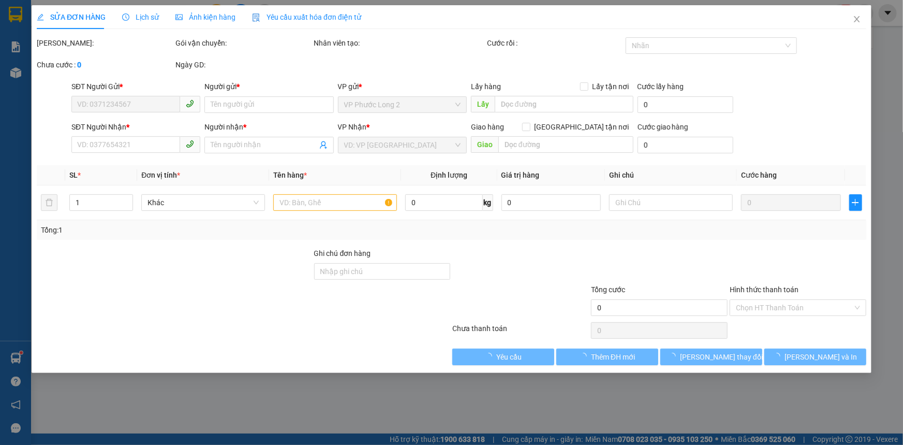
type input "0903746995"
type input "ANH NAM"
type input "0977816001"
type input "MINH"
type input "30.000"
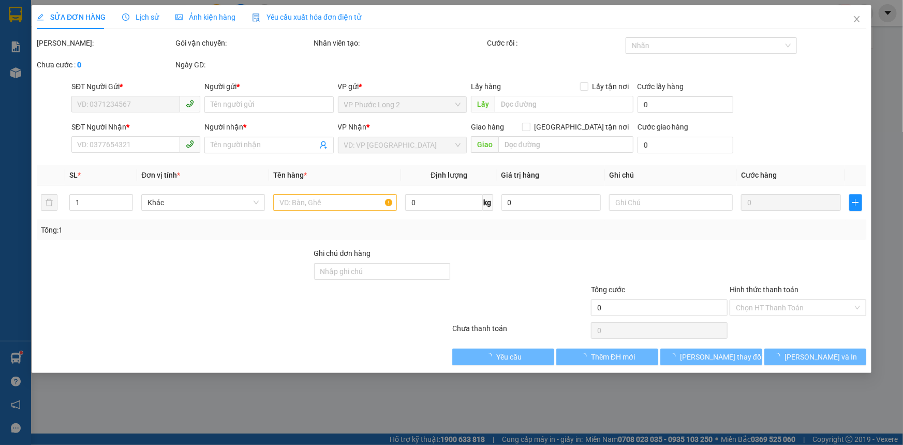
type input "30.000"
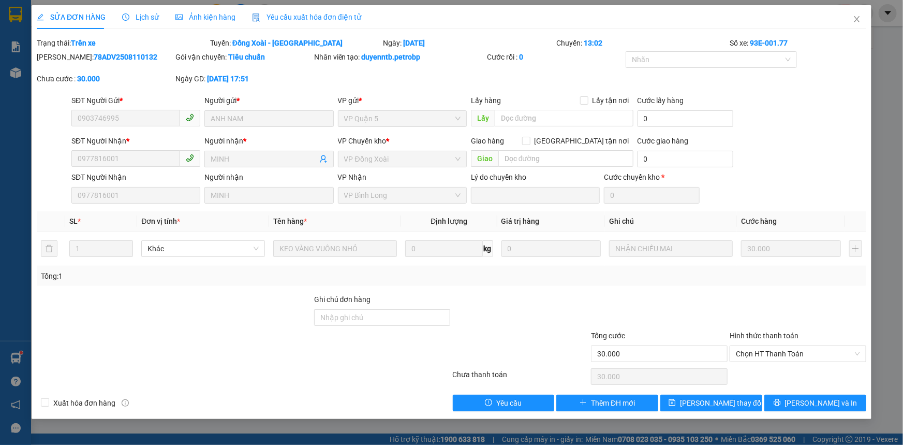
click at [152, 13] on span "Lịch sử" at bounding box center [140, 17] width 37 height 8
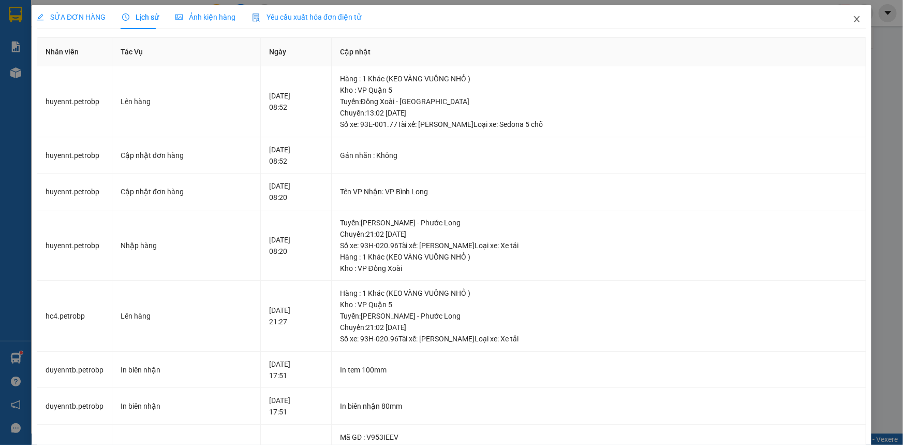
click at [853, 15] on icon "close" at bounding box center [857, 19] width 8 height 8
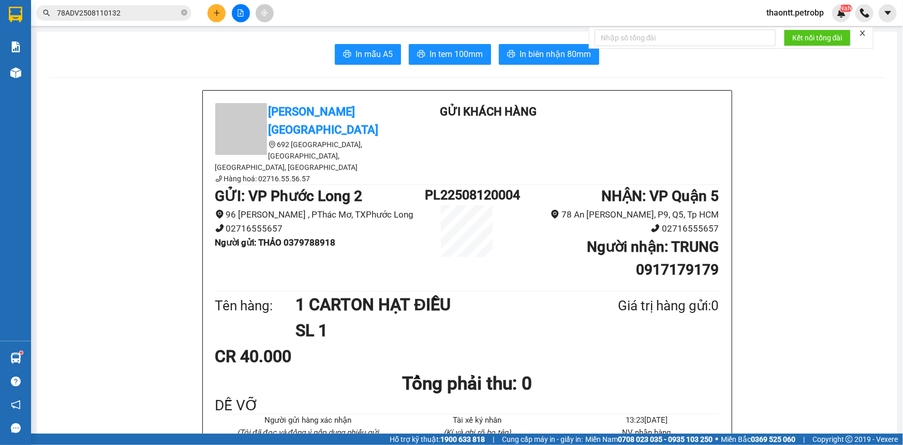
scroll to position [47, 0]
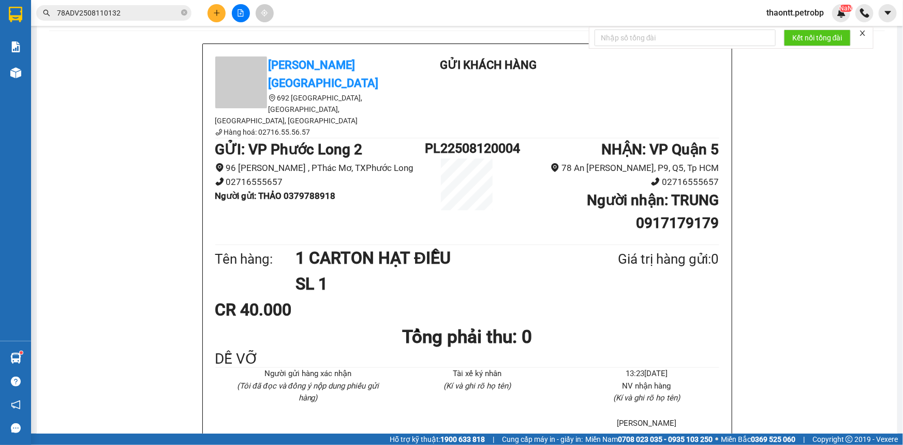
click at [121, 8] on input "78ADV2508110132" at bounding box center [118, 12] width 122 height 11
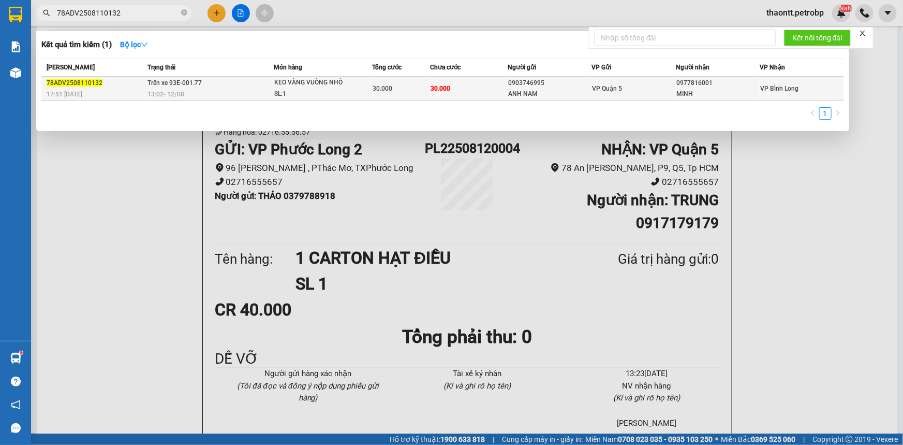
click at [176, 83] on span "Trên xe 93E-001.77" at bounding box center [175, 82] width 54 height 7
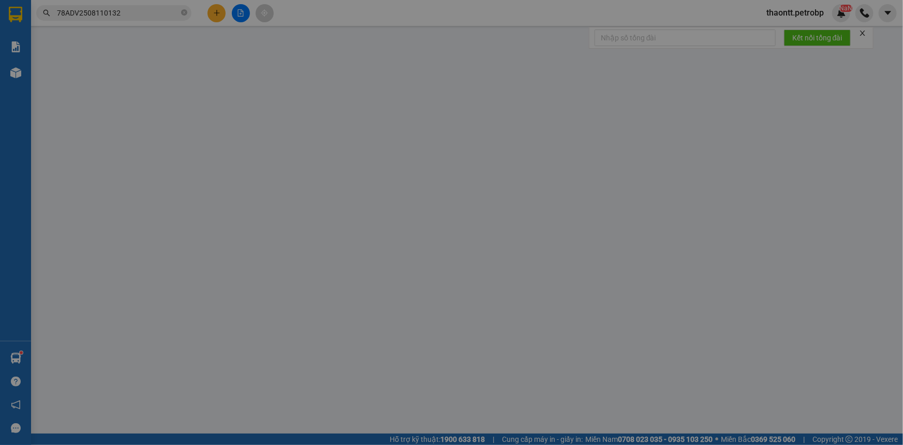
type input "0903746995"
type input "ANH NAM"
type input "0977816001"
type input "MINH"
type input "30.000"
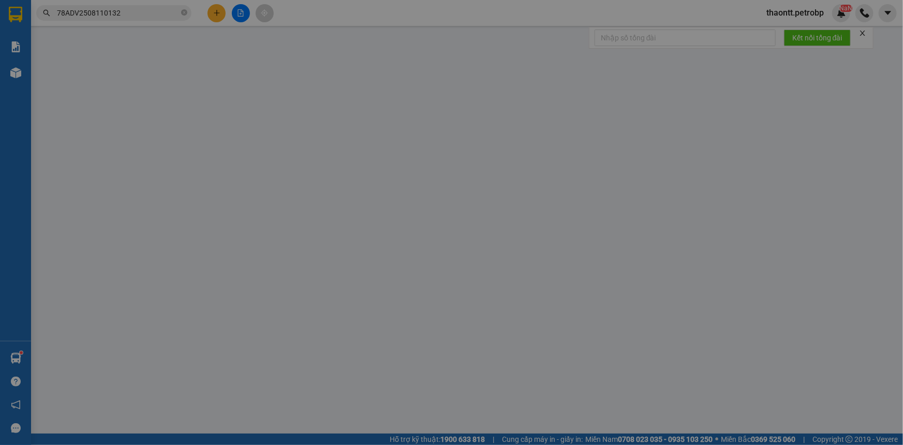
type input "30.000"
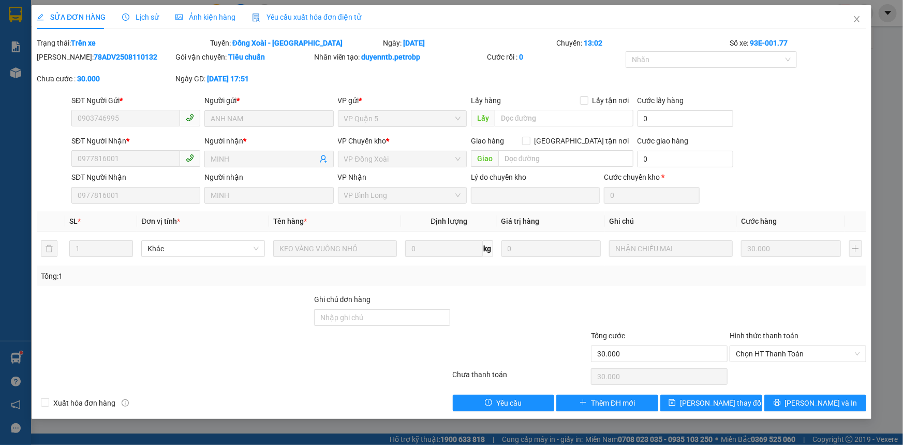
click at [143, 15] on span "Lịch sử" at bounding box center [140, 17] width 37 height 8
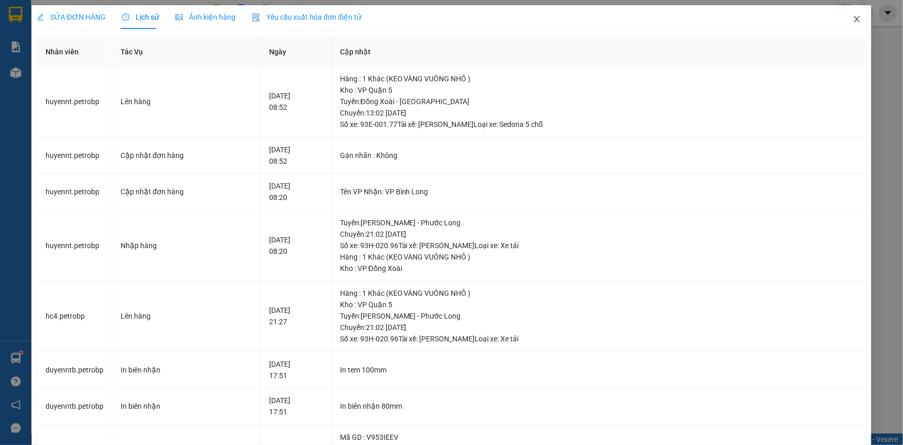
click at [853, 21] on icon "close" at bounding box center [857, 19] width 8 height 8
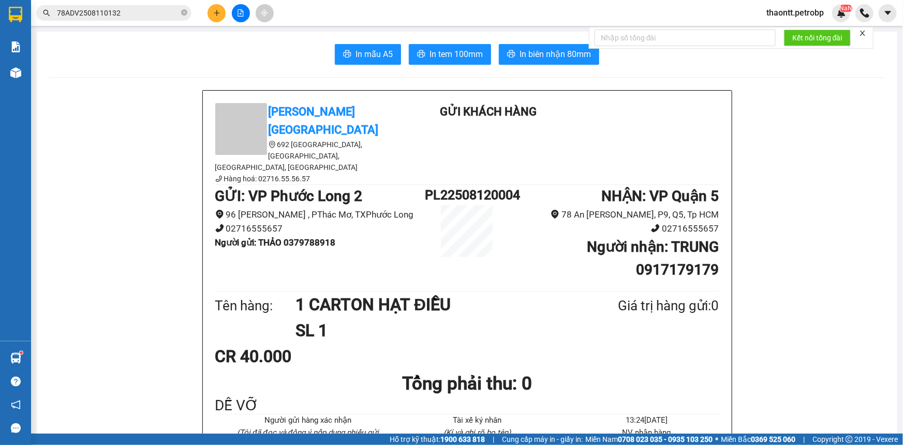
click at [156, 19] on span "78ADV2508110132" at bounding box center [113, 13] width 155 height 16
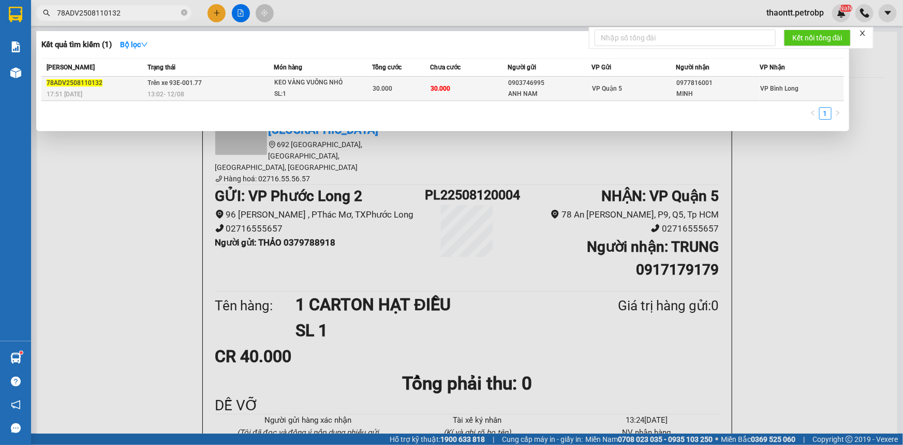
click at [200, 93] on div "13:02 - 12/08" at bounding box center [211, 94] width 126 height 11
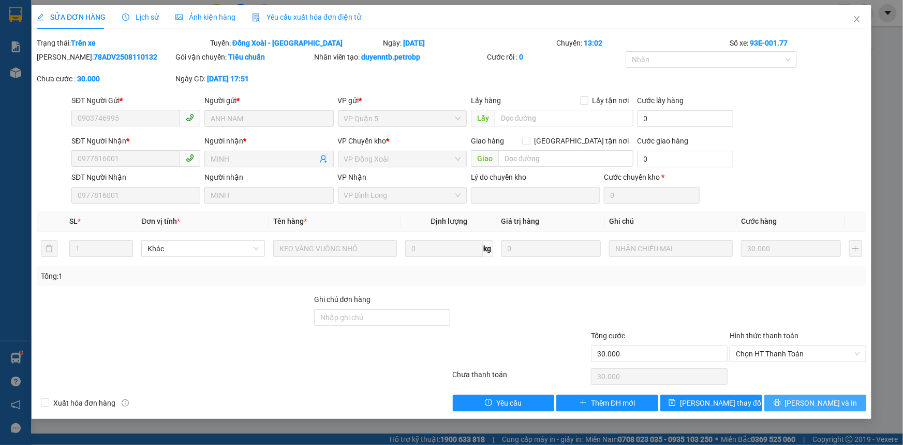
click at [792, 407] on button "Lưu và In" at bounding box center [815, 402] width 102 height 17
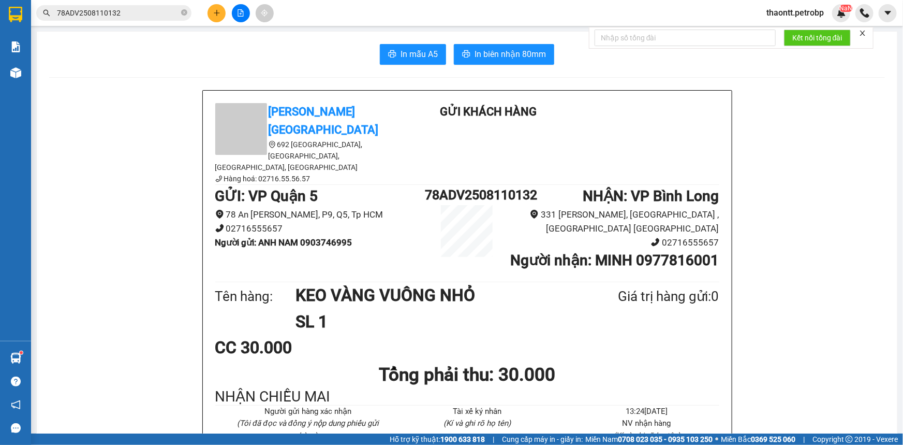
click at [149, 15] on input "78ADV2508110132" at bounding box center [118, 12] width 122 height 11
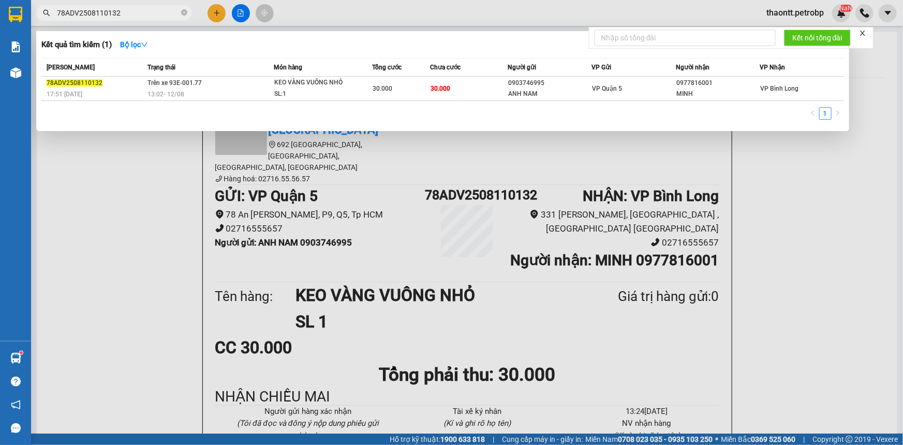
click at [149, 15] on input "78ADV2508110132" at bounding box center [118, 12] width 122 height 11
click at [861, 212] on div at bounding box center [451, 222] width 903 height 445
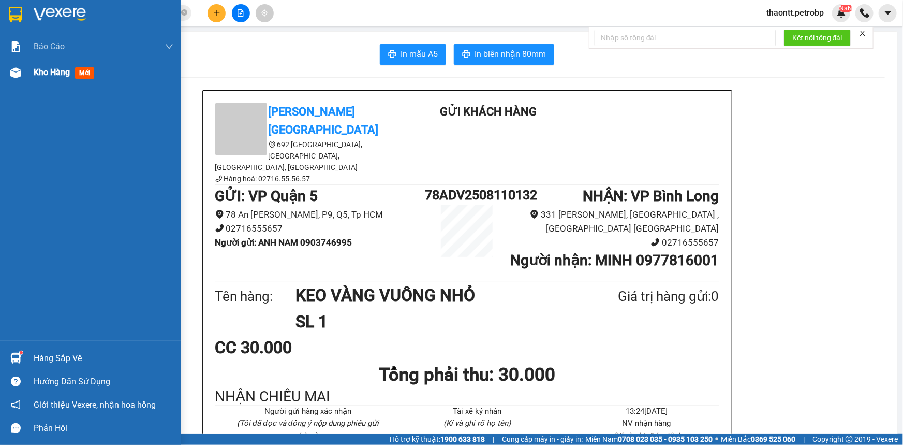
click at [27, 72] on div "Kho hàng mới" at bounding box center [90, 73] width 181 height 26
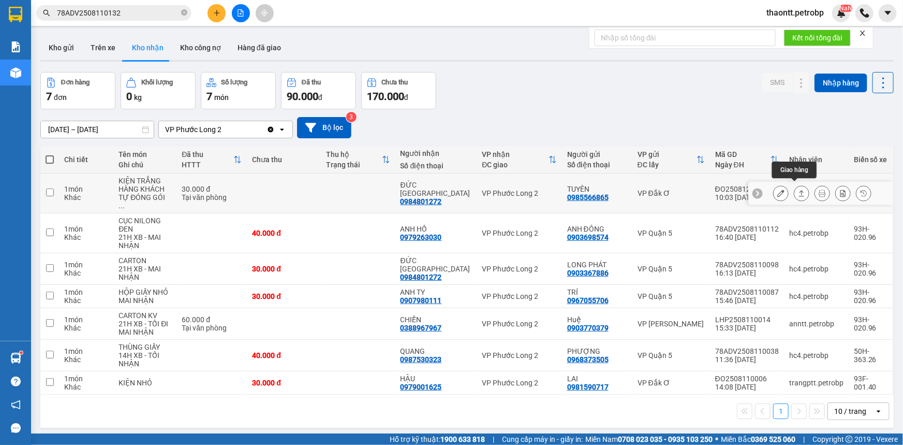
click at [819, 189] on icon at bounding box center [822, 192] width 7 height 7
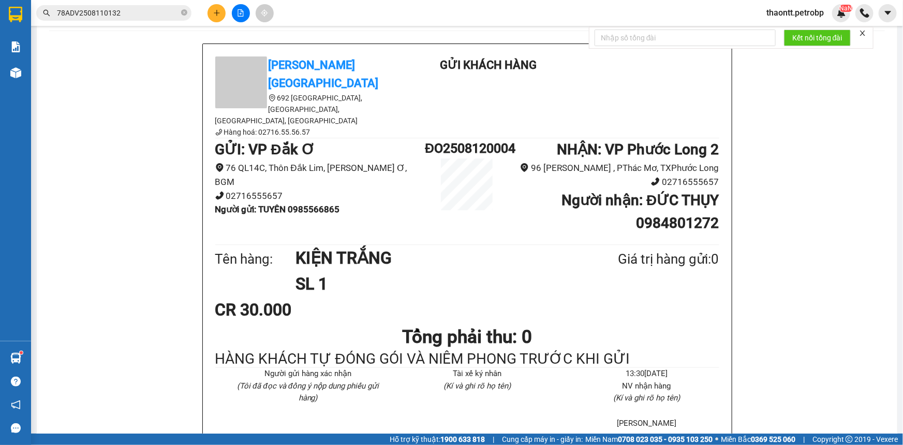
scroll to position [94, 0]
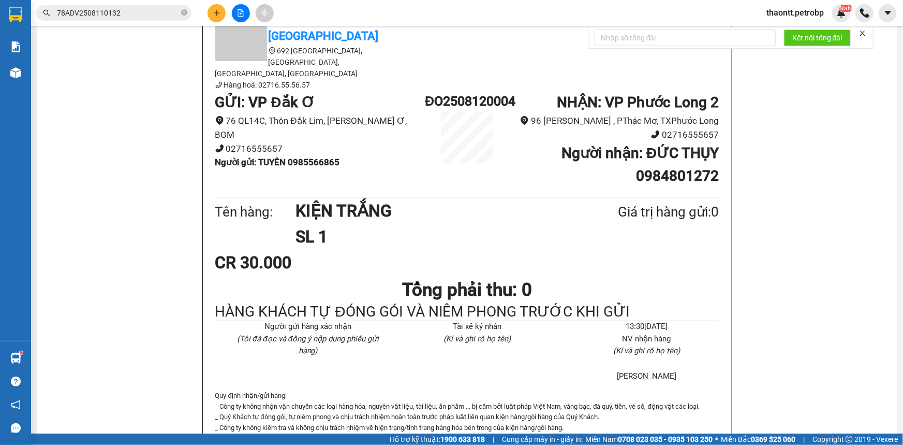
drag, startPoint x: 780, startPoint y: 237, endPoint x: 750, endPoint y: 240, distance: 29.7
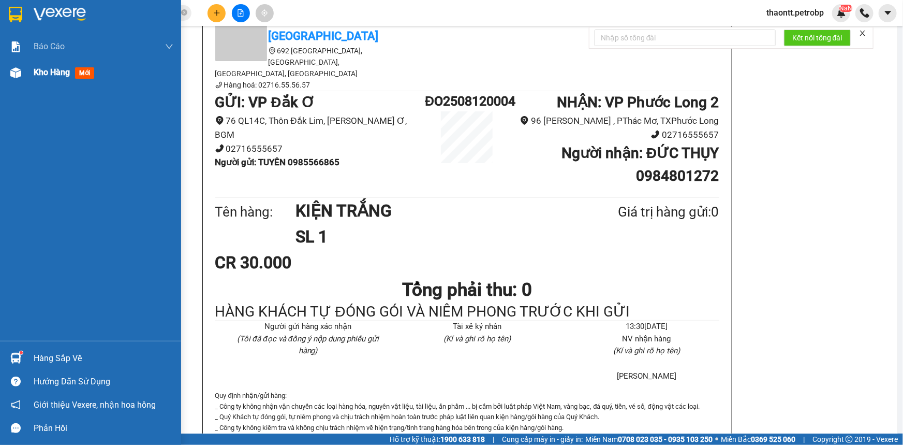
click at [30, 72] on div "Kho hàng mới" at bounding box center [90, 73] width 181 height 26
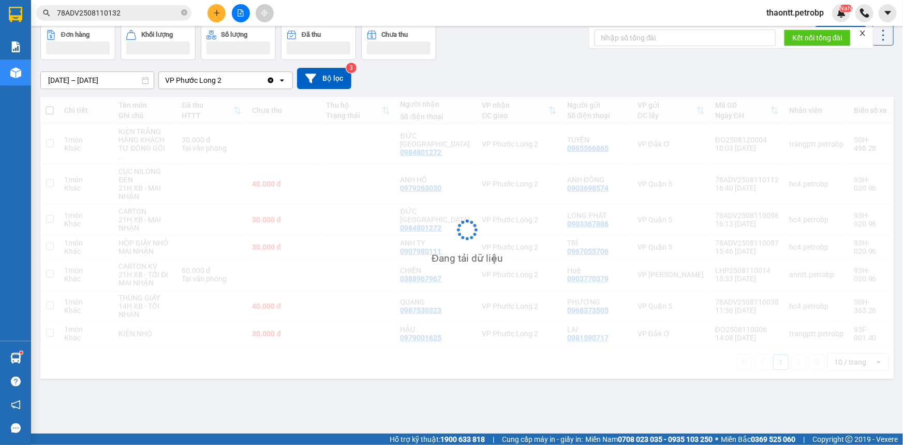
scroll to position [47, 0]
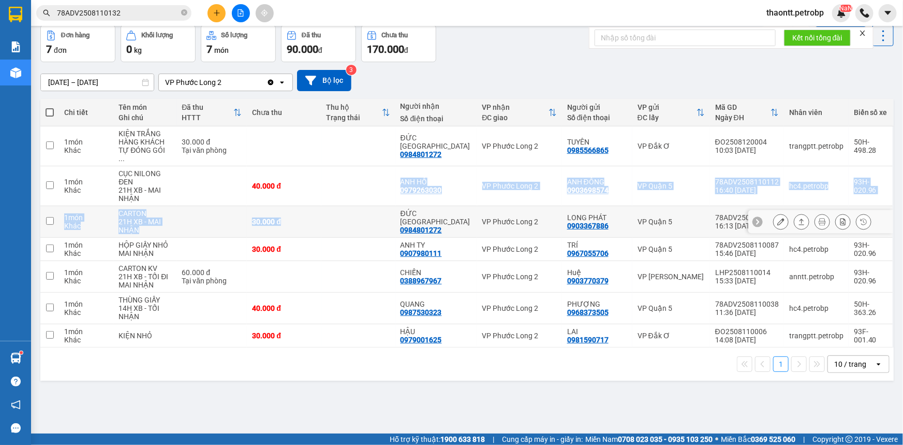
drag, startPoint x: 321, startPoint y: 184, endPoint x: 319, endPoint y: 219, distance: 35.2
click at [319, 219] on tbody "1 món Khác KIỆN TRẮNG HÀNG KHÁCH TỰ ĐÓNG GÓI ... 30.000 đ Tại văn phòng ĐỨC THỤ…" at bounding box center [466, 236] width 853 height 221
click at [321, 190] on td "40.000 đ" at bounding box center [284, 186] width 74 height 40
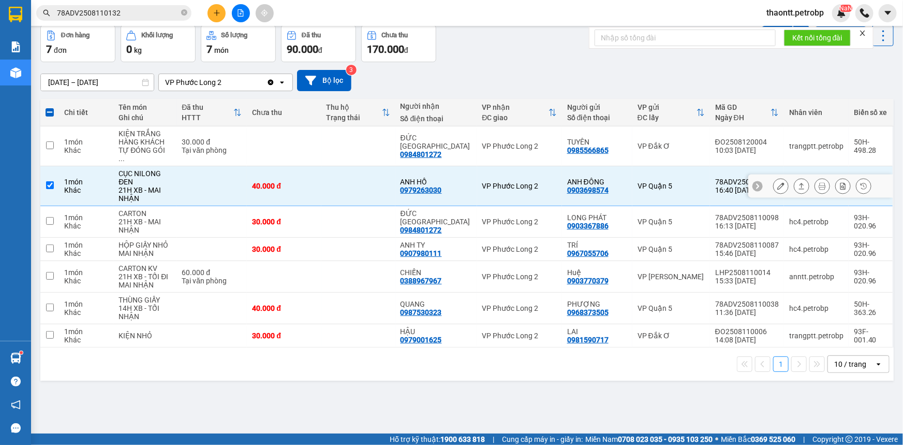
click at [320, 166] on td "40.000 đ" at bounding box center [284, 186] width 74 height 40
checkbox input "false"
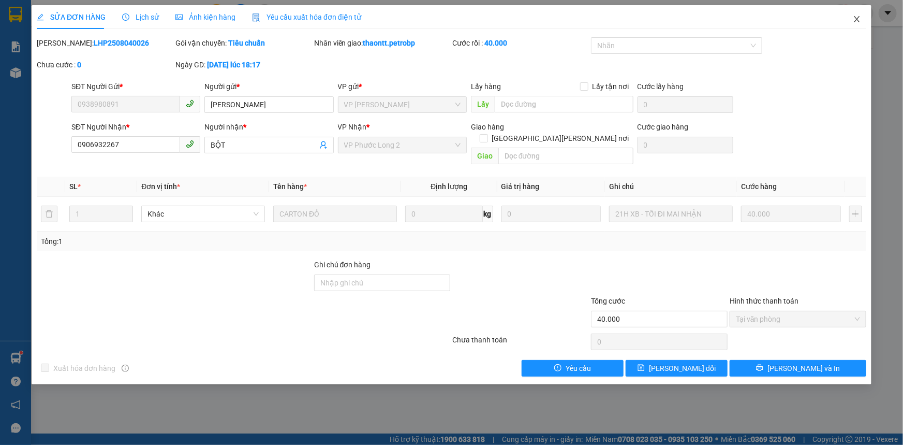
click at [853, 21] on icon "close" at bounding box center [857, 19] width 8 height 8
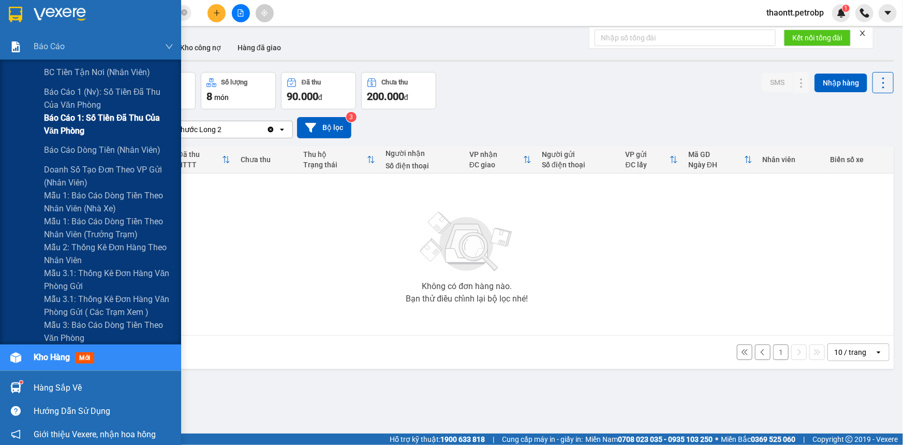
click at [100, 123] on span "Báo cáo 1: Số tiền đã thu của văn phòng" at bounding box center [108, 124] width 129 height 26
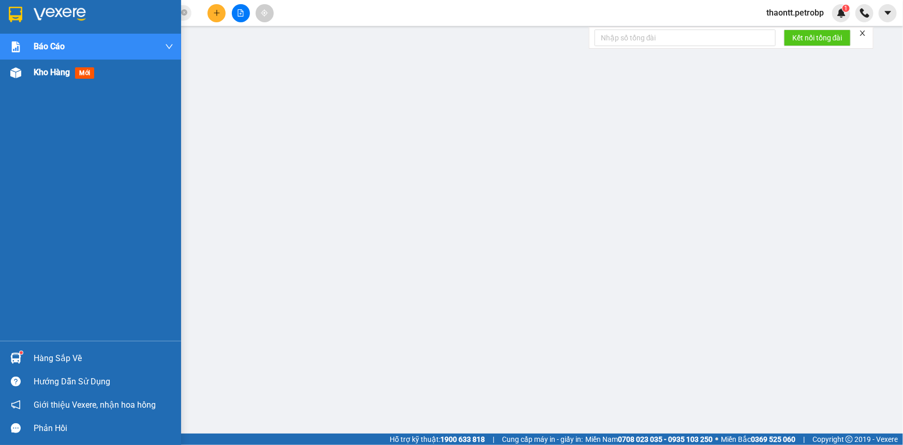
click at [46, 73] on span "Kho hàng" at bounding box center [52, 72] width 36 height 10
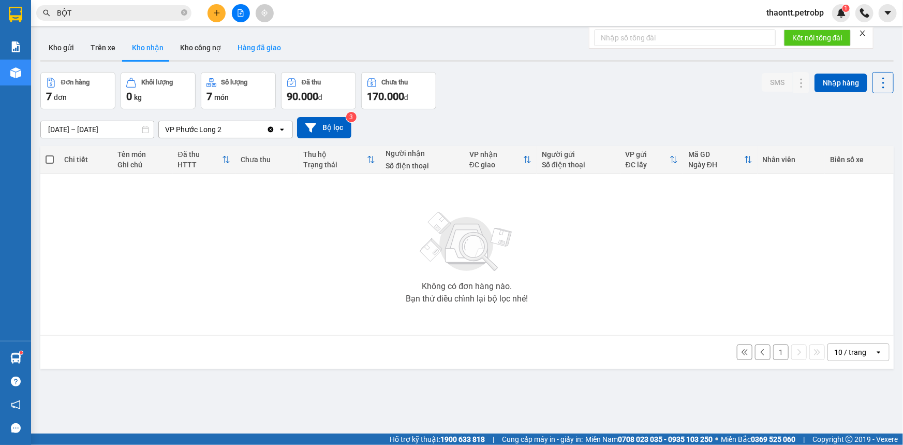
click at [238, 47] on button "Hàng đã giao" at bounding box center [259, 47] width 60 height 25
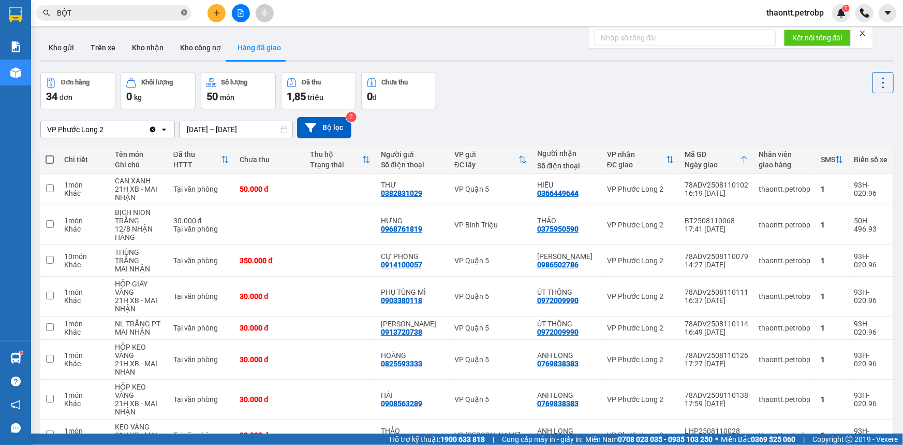
click at [182, 12] on icon "close-circle" at bounding box center [184, 12] width 6 height 6
click at [152, 50] on button "Kho nhận" at bounding box center [148, 47] width 48 height 25
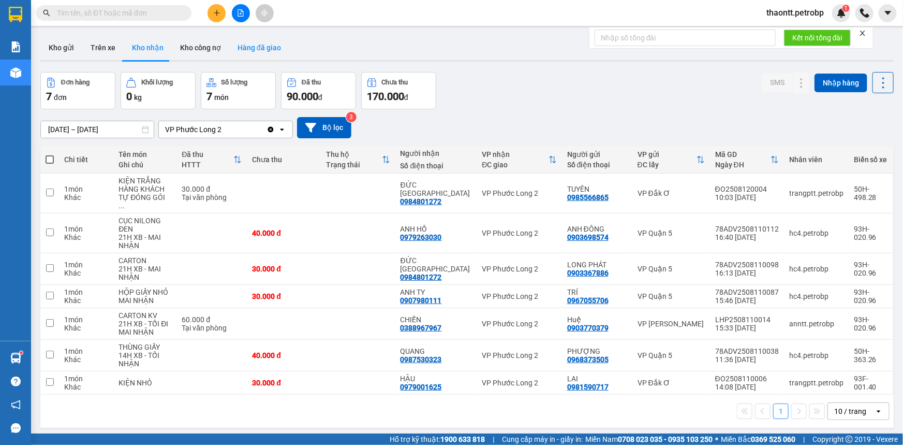
click at [259, 45] on button "Hàng đã giao" at bounding box center [259, 47] width 60 height 25
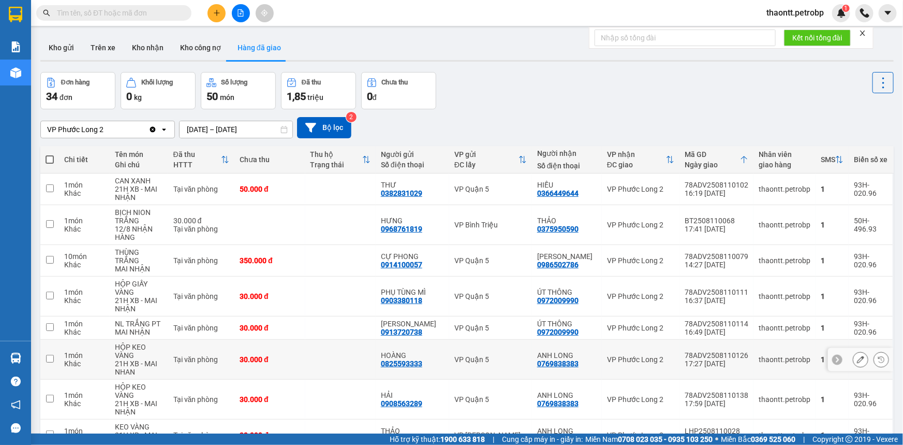
scroll to position [106, 0]
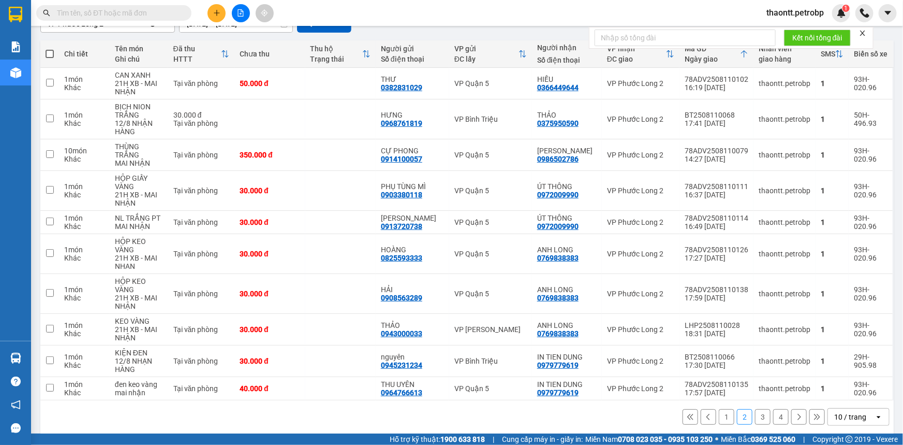
click at [719, 412] on button "1" at bounding box center [727, 417] width 16 height 16
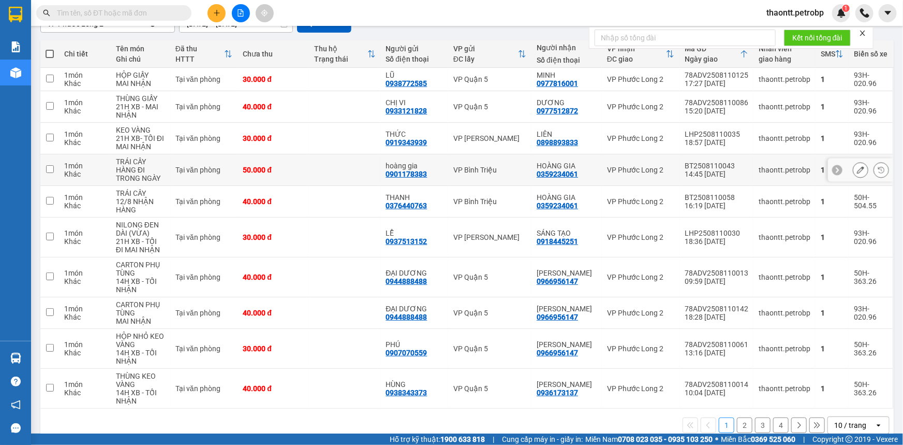
scroll to position [0, 0]
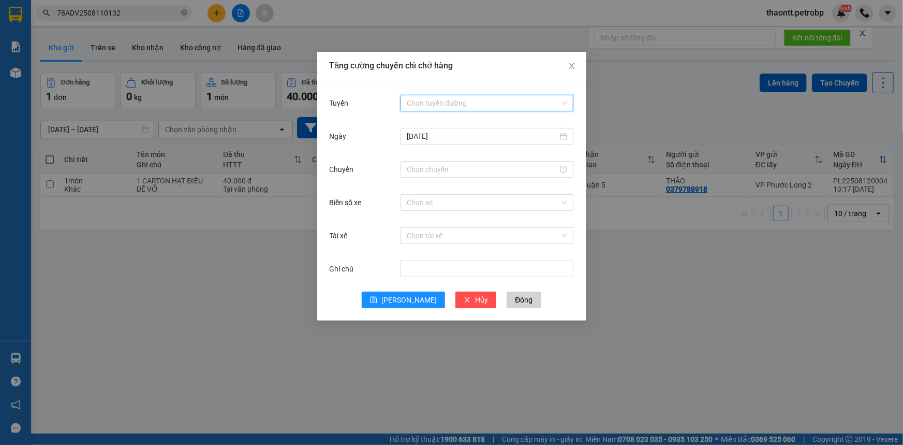
click at [475, 105] on input "Tuyến" at bounding box center [483, 103] width 153 height 16
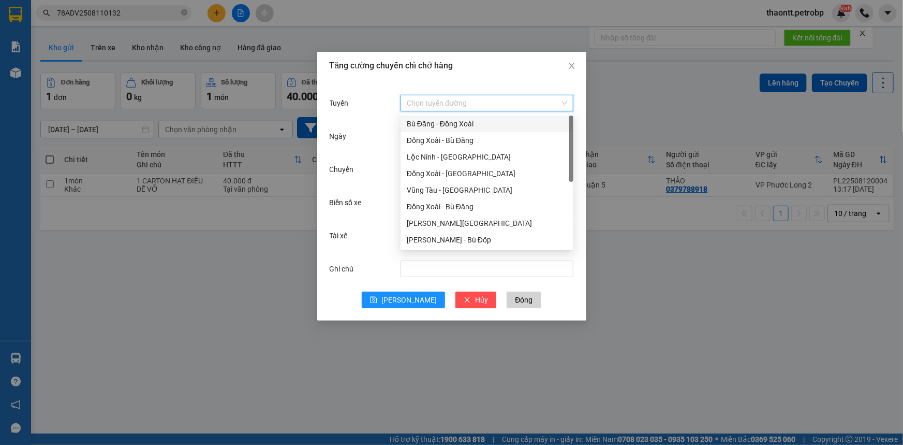
click at [422, 128] on div "Bù Đăng - Đồng Xoài" at bounding box center [487, 123] width 160 height 11
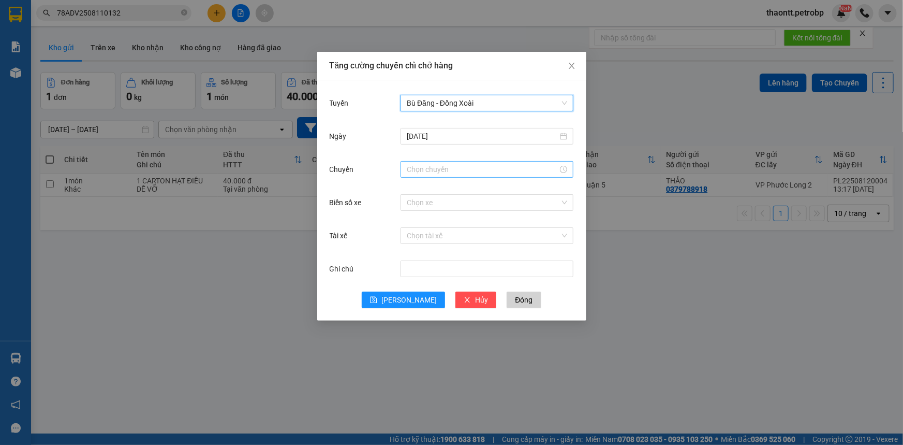
click at [426, 170] on input "Chuyến" at bounding box center [482, 169] width 151 height 11
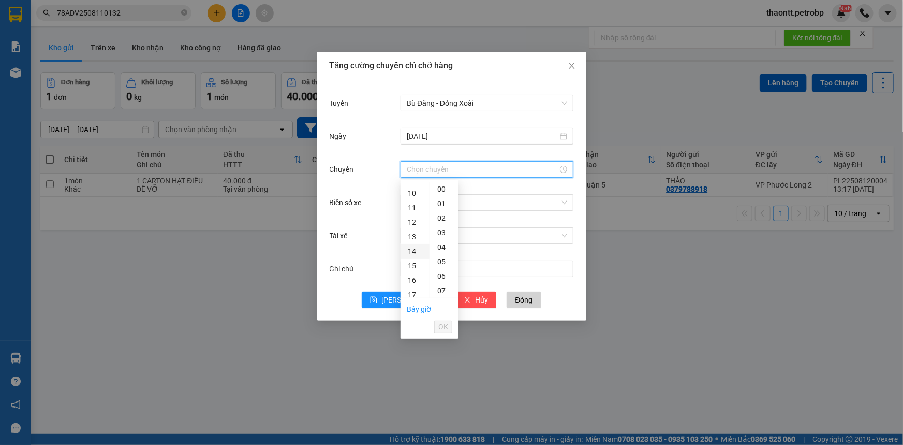
click at [414, 253] on div "14" at bounding box center [415, 251] width 29 height 14
click at [442, 250] on div "14" at bounding box center [444, 251] width 28 height 14
type input "14:14"
drag, startPoint x: 445, startPoint y: 328, endPoint x: 440, endPoint y: 302, distance: 26.8
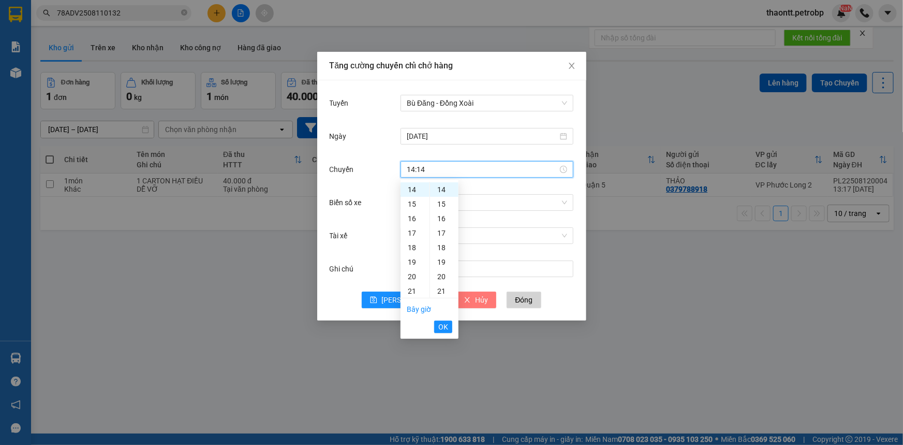
click at [445, 329] on span "OK" at bounding box center [443, 326] width 10 height 11
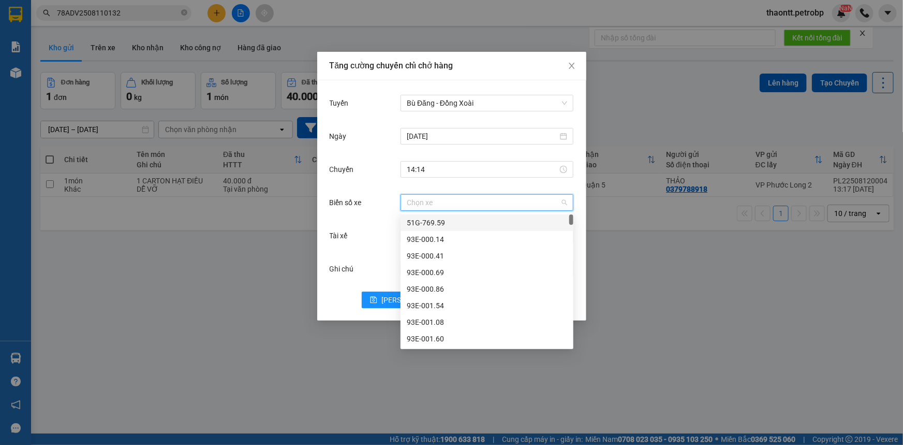
click at [430, 204] on input "Biển số xe" at bounding box center [483, 203] width 153 height 16
type input "04"
click at [447, 306] on div "93H-023.04" at bounding box center [487, 305] width 160 height 11
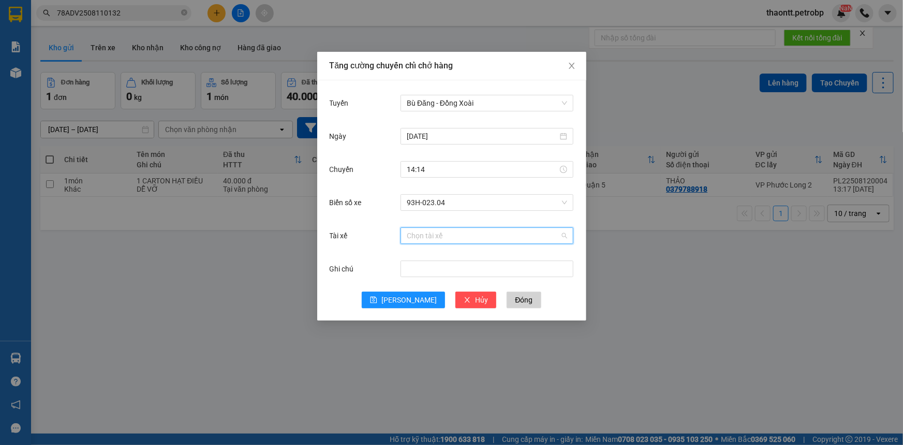
click at [443, 234] on input "Tài xế" at bounding box center [483, 236] width 153 height 16
click at [430, 169] on input "14:14" at bounding box center [482, 169] width 151 height 11
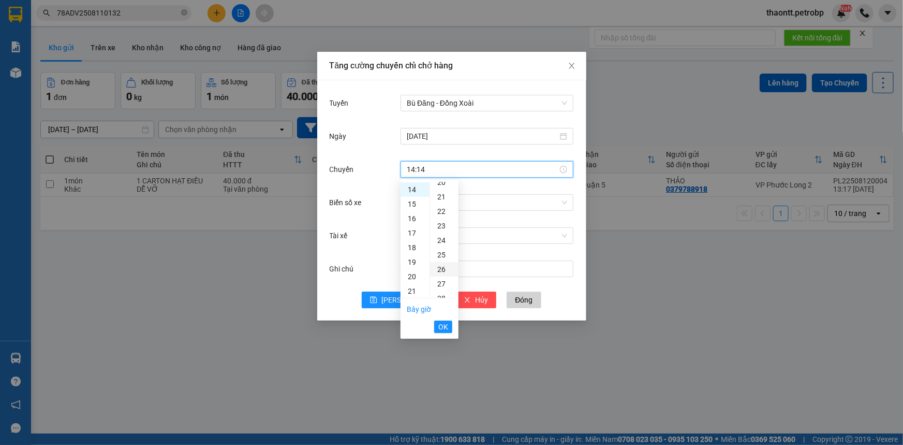
scroll to position [391, 0]
click at [440, 262] on div "32" at bounding box center [444, 262] width 28 height 14
type input "14:32"
drag, startPoint x: 434, startPoint y: 328, endPoint x: 439, endPoint y: 326, distance: 5.6
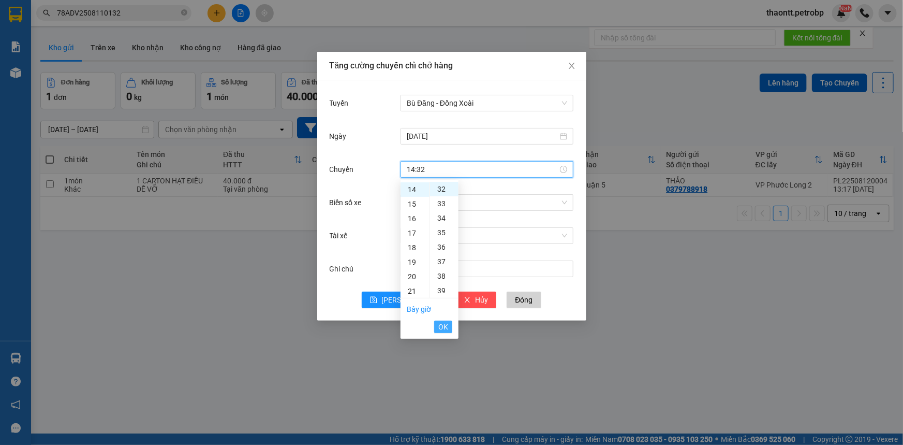
click at [434, 328] on ul "Bây giờ OK" at bounding box center [430, 317] width 58 height 39
click at [437, 328] on button "OK" at bounding box center [443, 326] width 18 height 12
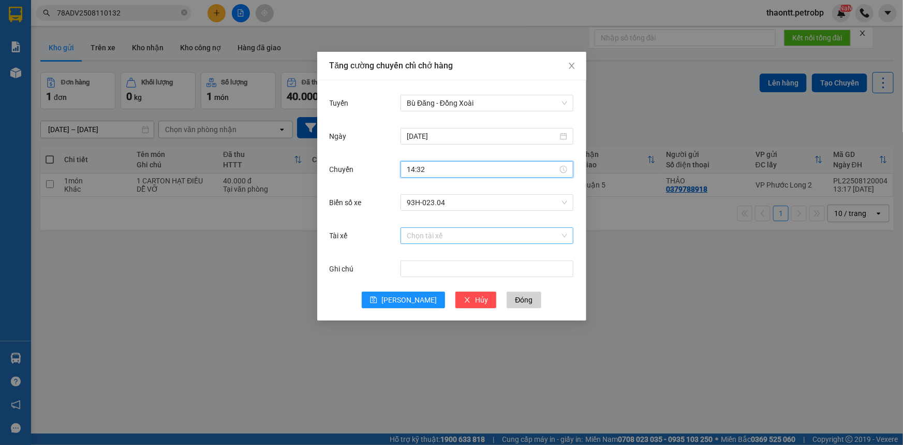
click at [451, 234] on input "Tài xế" at bounding box center [483, 236] width 153 height 16
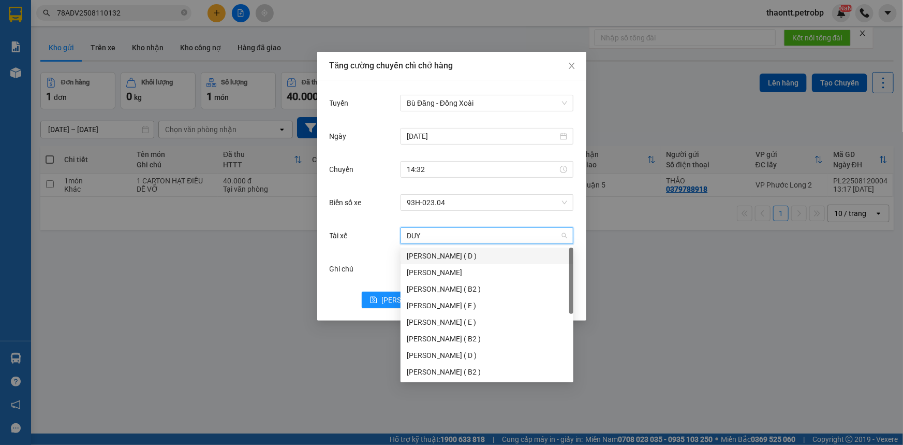
type input "DUY Q"
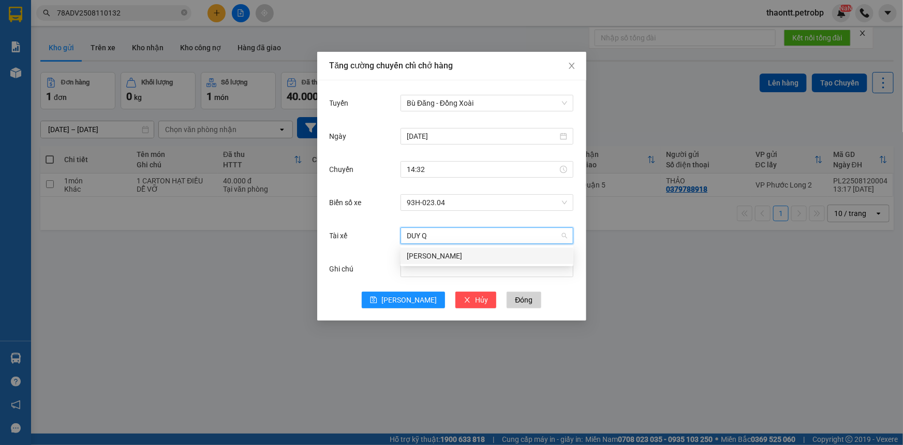
click at [476, 254] on div "Đoàn Duy Quang-BĐ" at bounding box center [487, 255] width 160 height 11
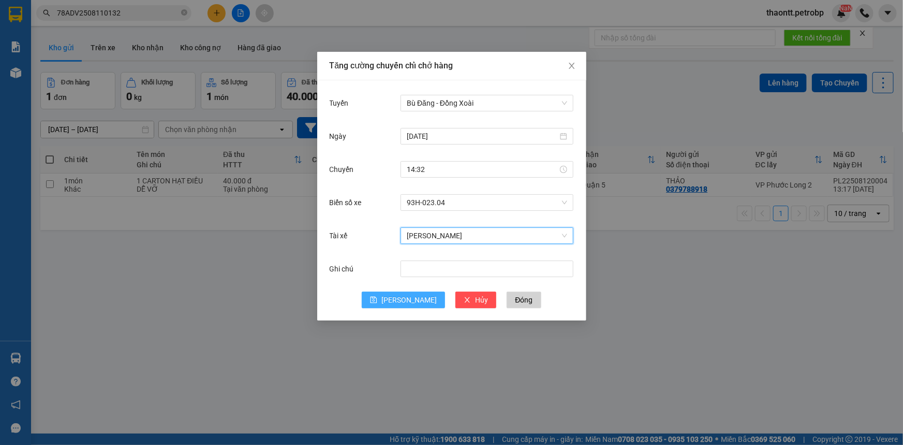
click at [407, 300] on span "[PERSON_NAME]" at bounding box center [408, 299] width 55 height 11
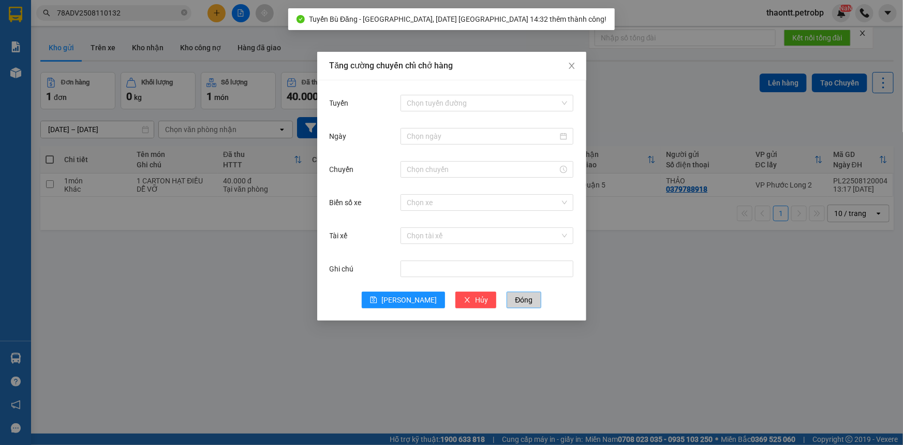
click at [515, 295] on span "Đóng" at bounding box center [524, 299] width 18 height 11
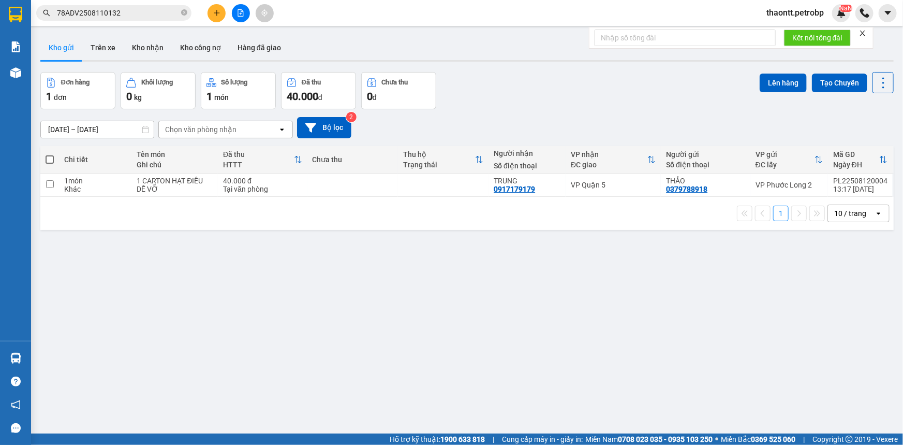
click at [818, 14] on span "thaontt.petrobp" at bounding box center [795, 12] width 74 height 13
click at [793, 34] on span "Đăng xuất" at bounding box center [799, 31] width 54 height 11
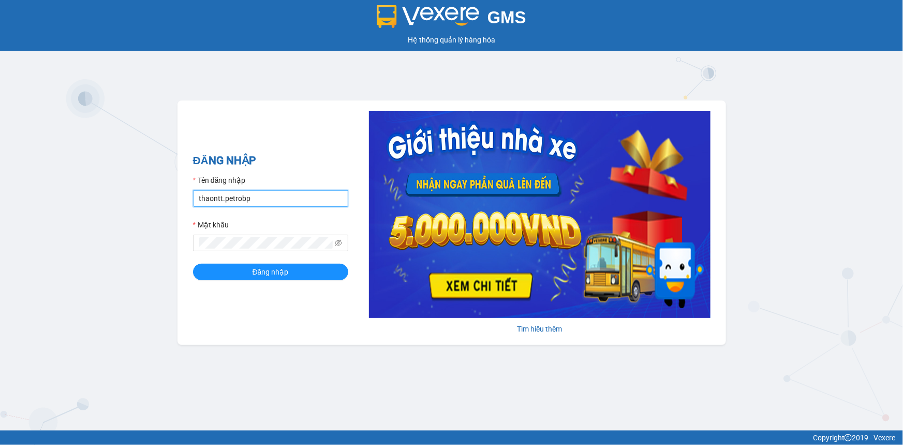
click at [251, 204] on input "thaontt.petrobp" at bounding box center [270, 198] width 155 height 17
type input "pl1.petrobp"
click at [271, 274] on span "Đăng nhập" at bounding box center [271, 271] width 36 height 11
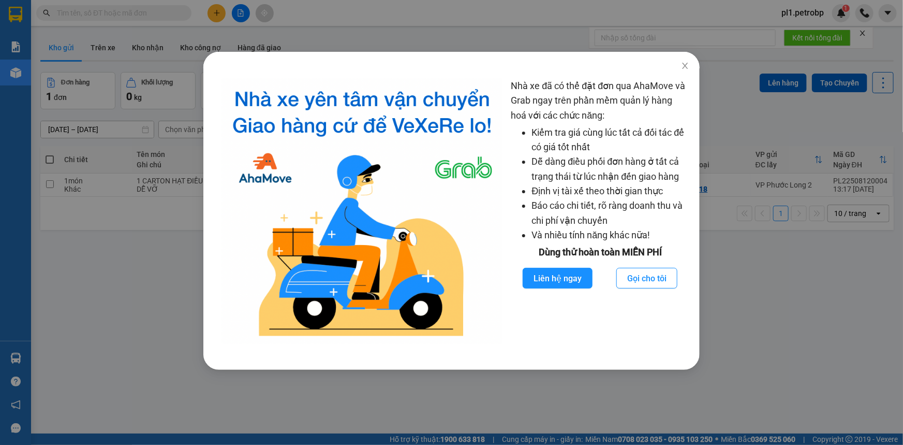
click at [155, 300] on div "Nhà xe đã có thể đặt đơn qua AhaMove và Grab ngay trên phần mềm quản lý hàng ho…" at bounding box center [451, 222] width 903 height 445
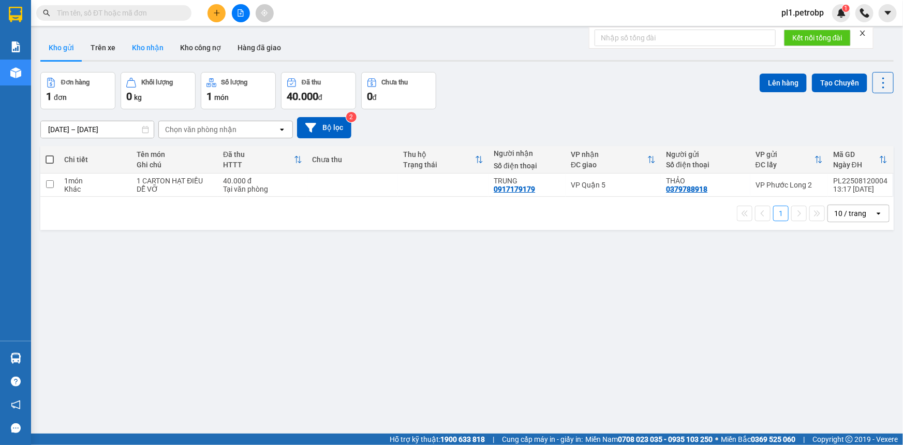
click at [145, 56] on button "Kho nhận" at bounding box center [148, 47] width 48 height 25
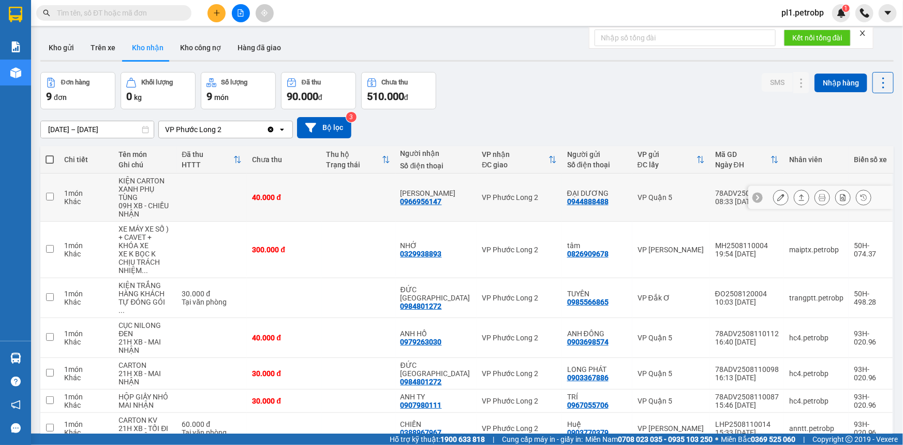
scroll to position [91, 0]
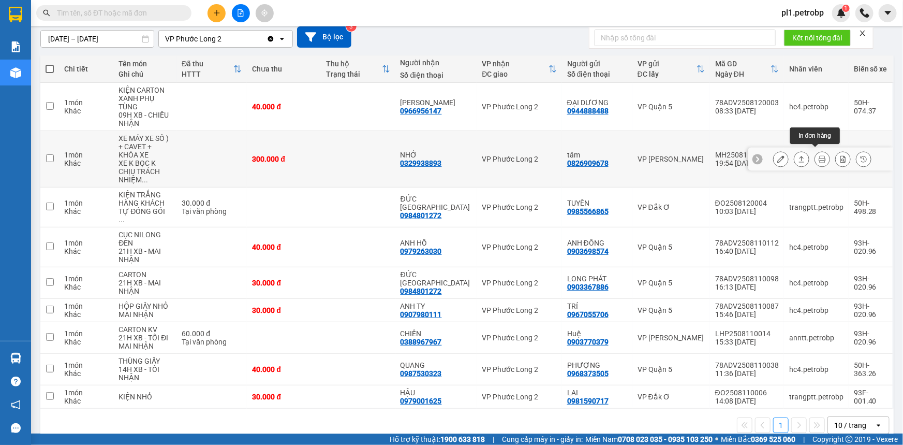
click at [819, 155] on icon at bounding box center [822, 158] width 7 height 7
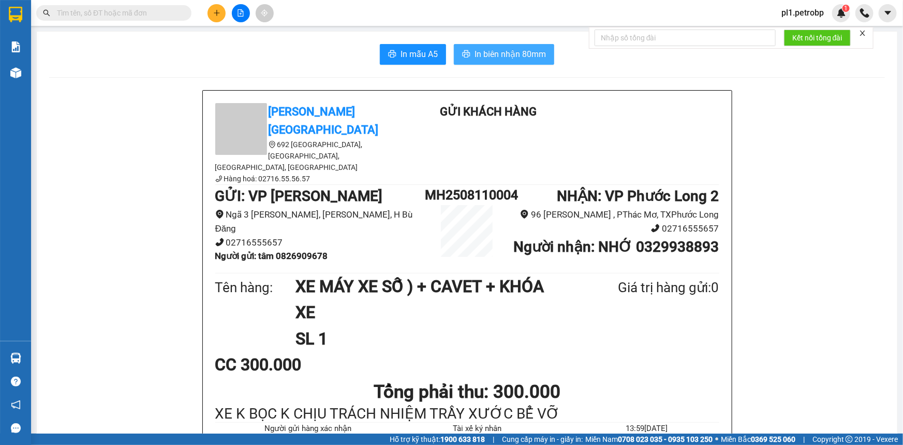
click at [502, 56] on span "In biên nhận 80mm" at bounding box center [510, 54] width 71 height 13
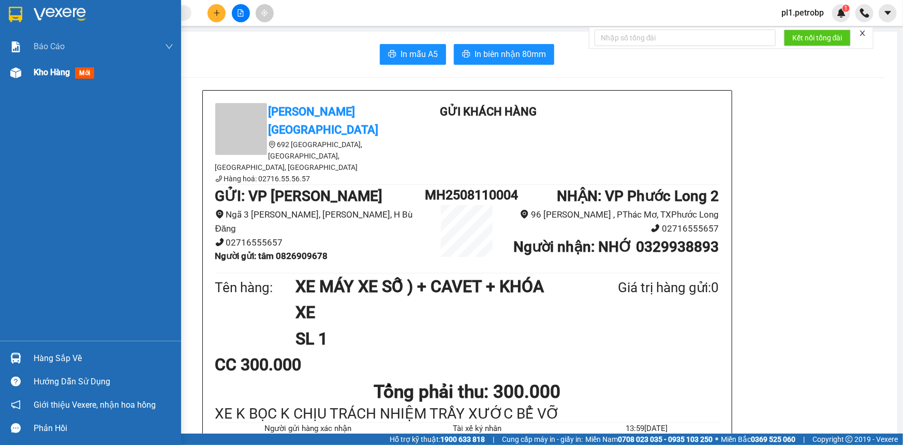
click at [37, 73] on span "Kho hàng" at bounding box center [52, 72] width 36 height 10
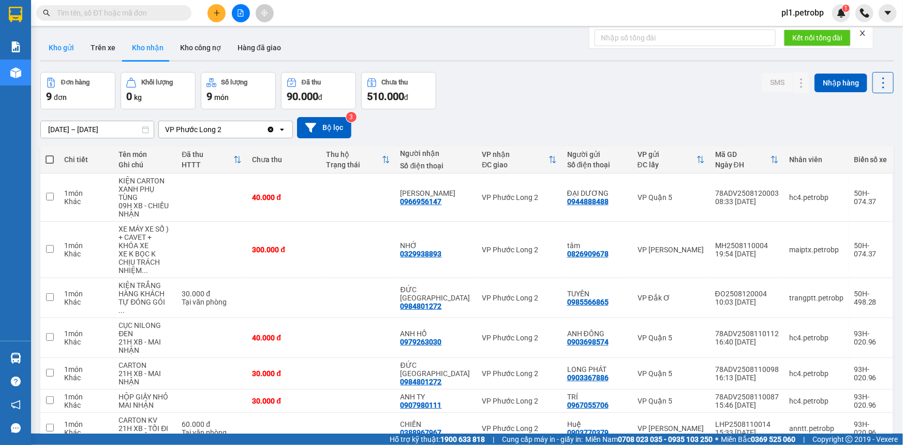
click at [60, 36] on button "Kho gửi" at bounding box center [61, 47] width 42 height 25
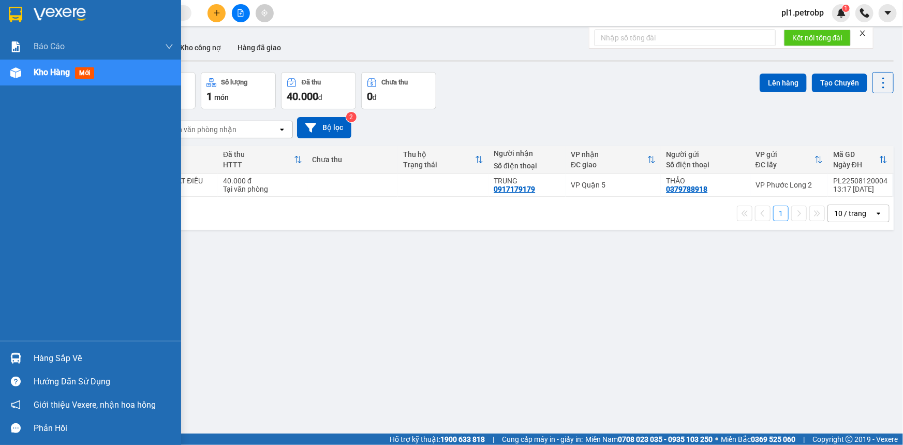
click at [12, 367] on div "Hàng sắp về" at bounding box center [90, 357] width 181 height 23
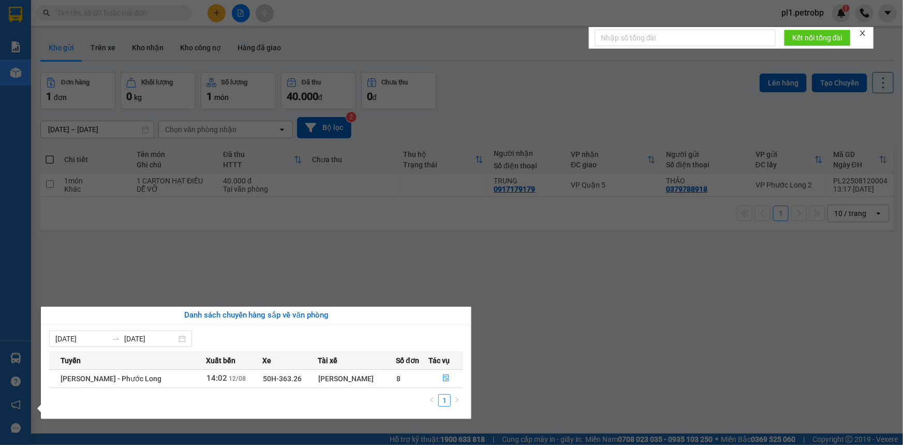
click at [576, 248] on section "Kết quả tìm kiếm ( 0 ) Bộ lọc No Data pl1.petrobp 1 Báo cáo BC tiền tận nơi (nh…" at bounding box center [451, 222] width 903 height 445
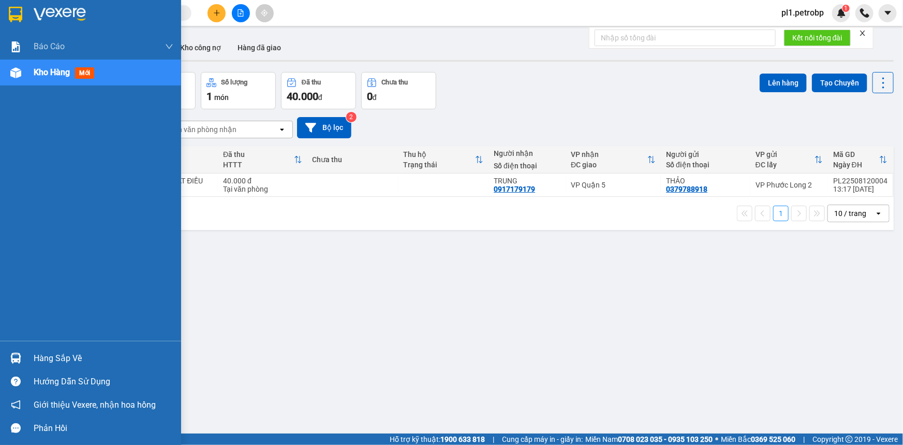
click at [79, 356] on div "Hàng sắp về" at bounding box center [104, 358] width 140 height 16
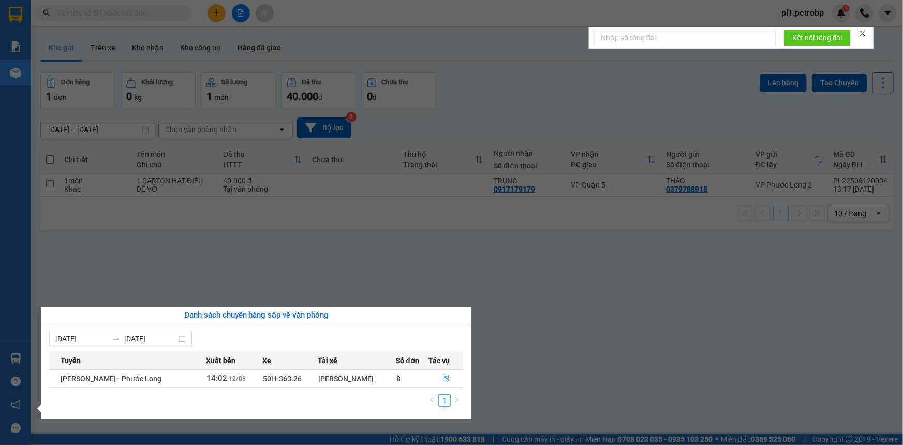
click at [476, 297] on section "Kết quả tìm kiếm ( 0 ) Bộ lọc No Data pl1.petrobp 1 Báo cáo BC tiền tận nơi (nh…" at bounding box center [451, 222] width 903 height 445
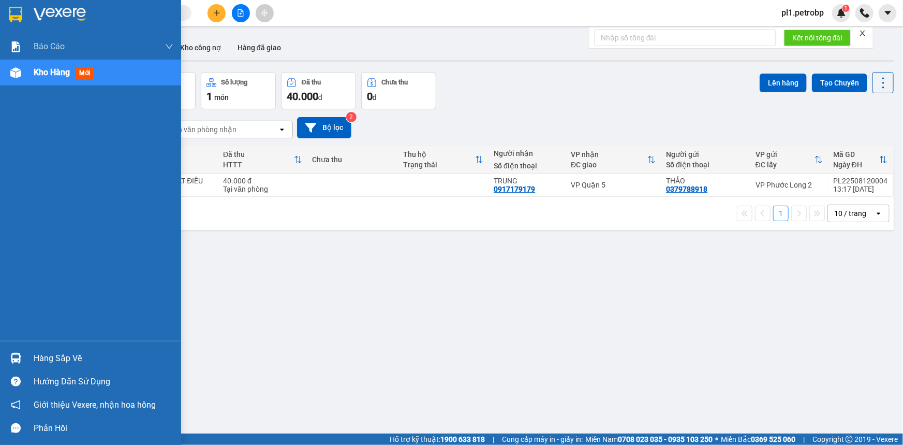
click at [8, 357] on div at bounding box center [16, 358] width 18 height 18
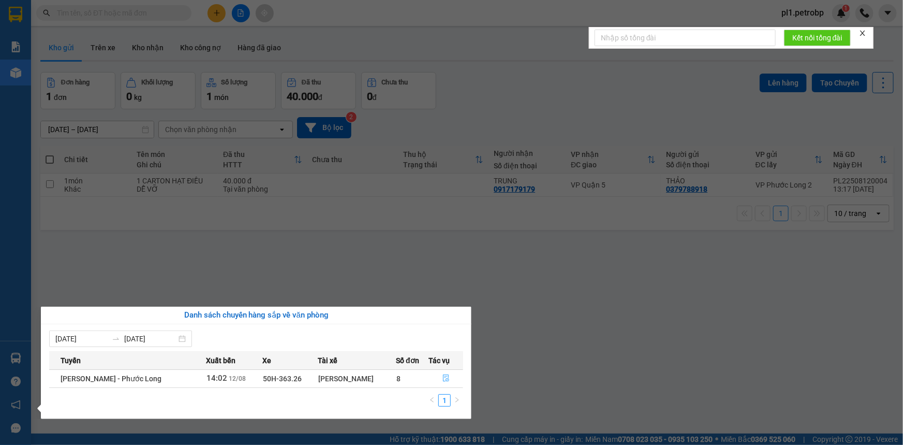
click at [441, 373] on button "button" at bounding box center [447, 378] width 34 height 17
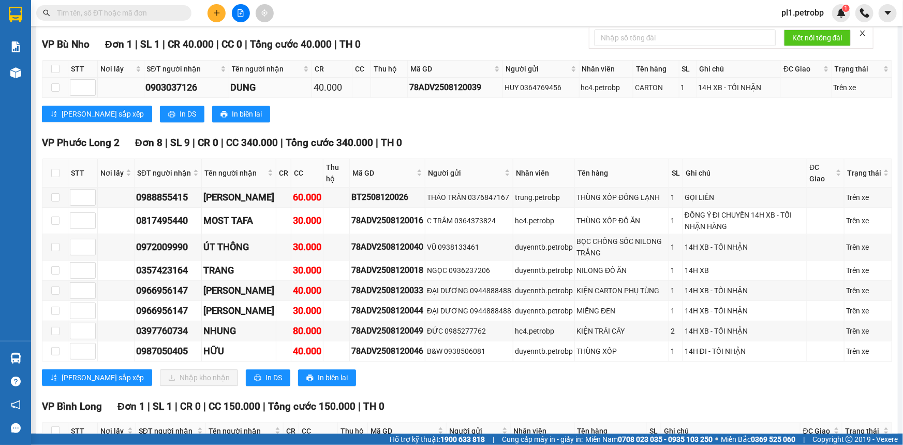
scroll to position [1270, 0]
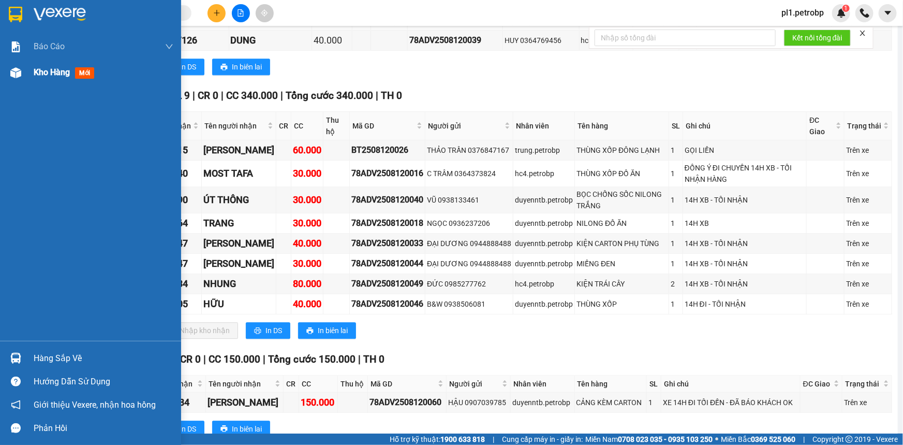
click at [26, 66] on div "Kho hàng mới" at bounding box center [90, 73] width 181 height 26
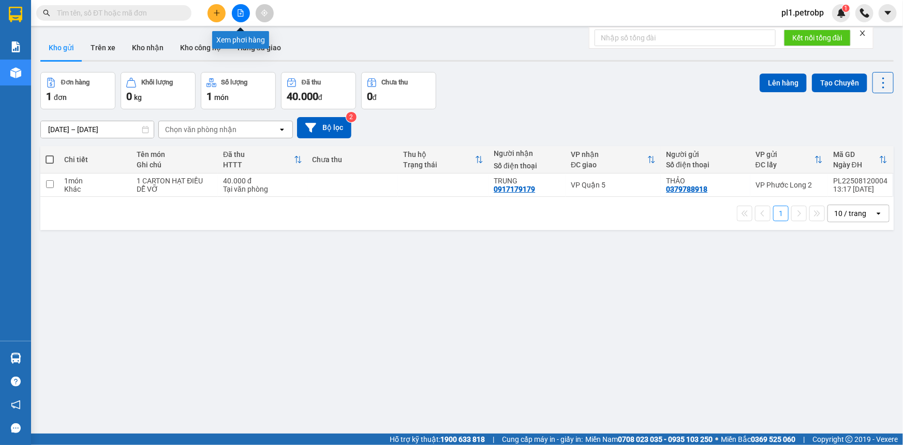
click at [222, 11] on button at bounding box center [217, 13] width 18 height 18
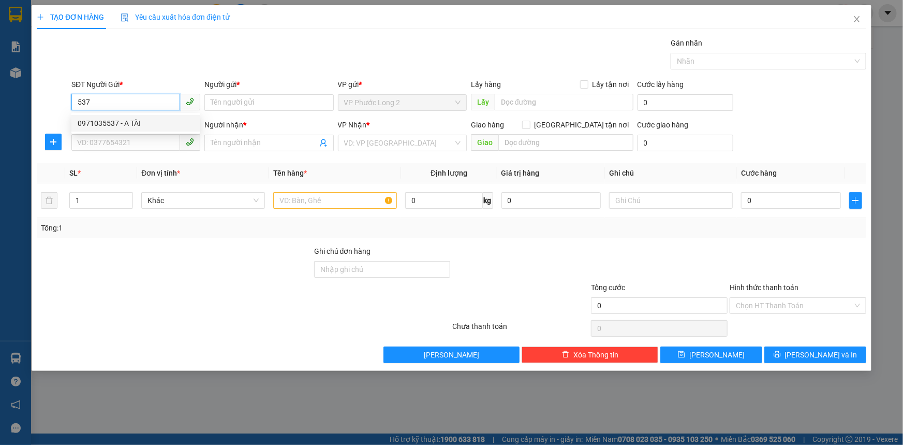
click at [132, 130] on div "0971035537 - A TÀI" at bounding box center [135, 123] width 129 height 17
type input "0971035537"
type input "A TÀI"
type input "0973871224"
type input "TUYẾT"
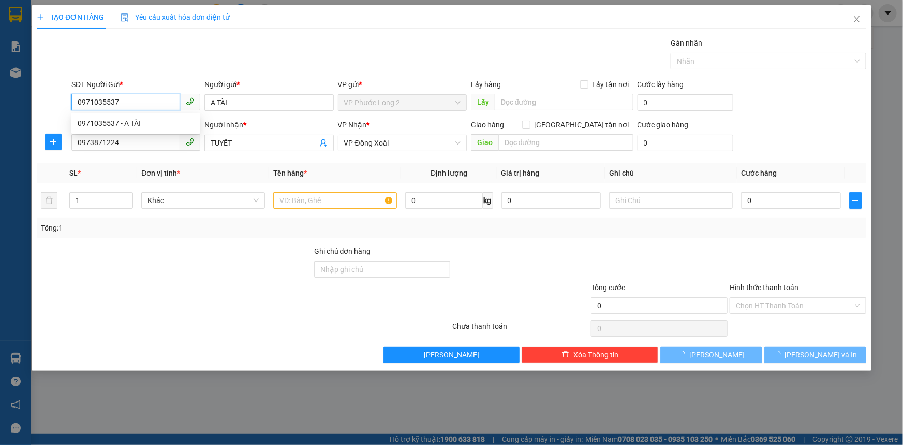
type input "30.000"
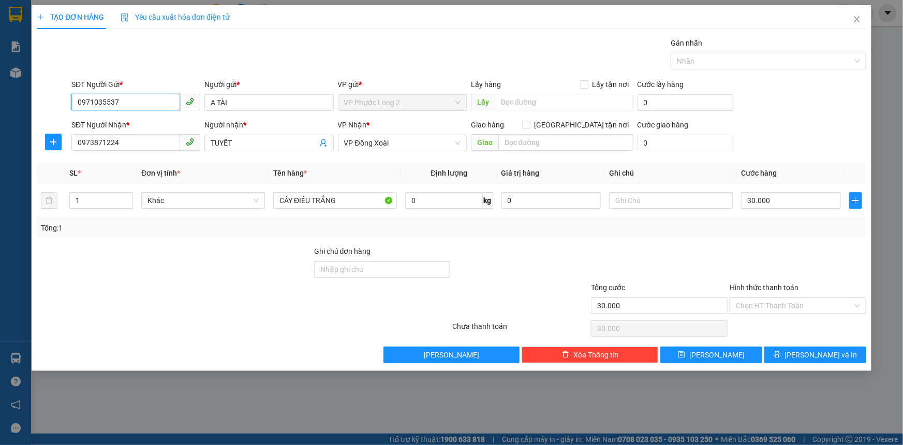
type input "0971035537"
click at [134, 149] on input "0973871224" at bounding box center [125, 142] width 109 height 17
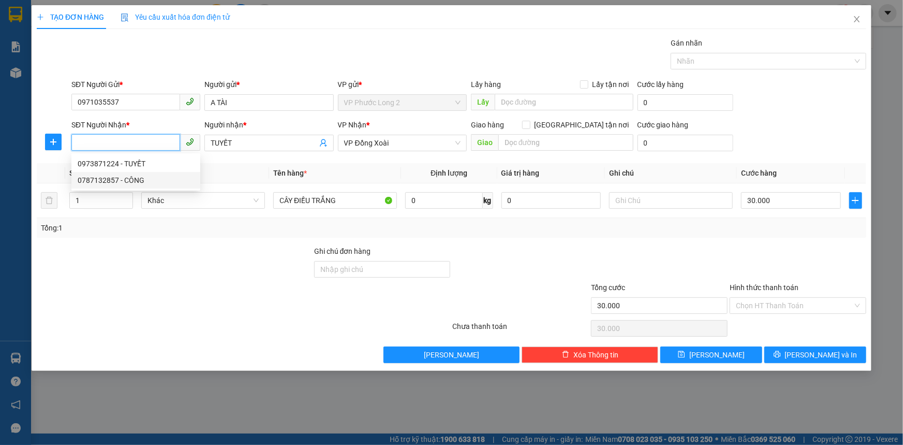
click at [139, 178] on div "0787132857 - CÔNG" at bounding box center [136, 179] width 116 height 11
type input "0787132857"
type input "CÔNG"
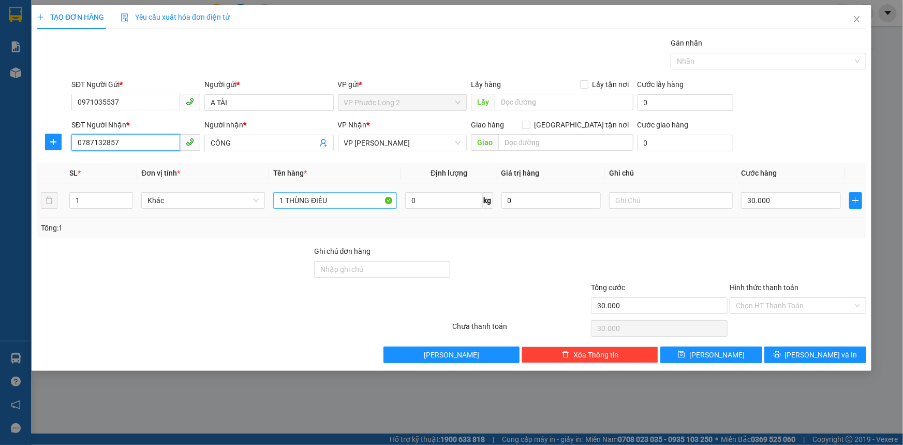
type input "0787132857"
drag, startPoint x: 285, startPoint y: 198, endPoint x: 273, endPoint y: 199, distance: 11.4
click at [273, 199] on input "1 THÙNG ĐIỀU" at bounding box center [335, 200] width 124 height 17
type input "2 THÙNG ĐIỀU"
click at [57, 198] on tr "1 Khác 2 THÙNG ĐIỀU 0 kg 0 30.000" at bounding box center [452, 200] width 830 height 35
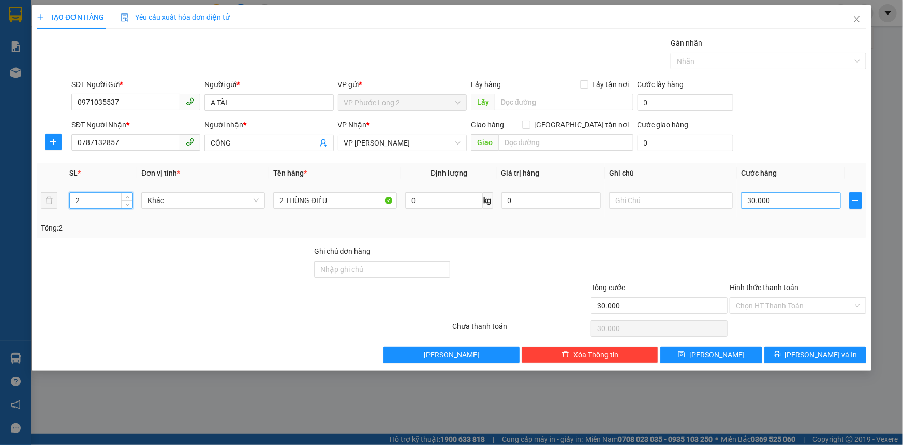
type input "2"
click at [771, 201] on input "30.000" at bounding box center [791, 200] width 100 height 17
type input "0"
type input "01"
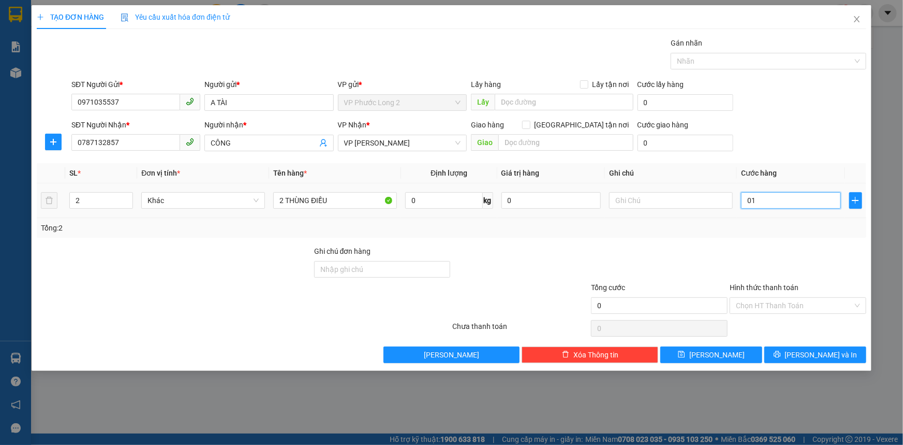
type input "1"
type input "10"
type input "010"
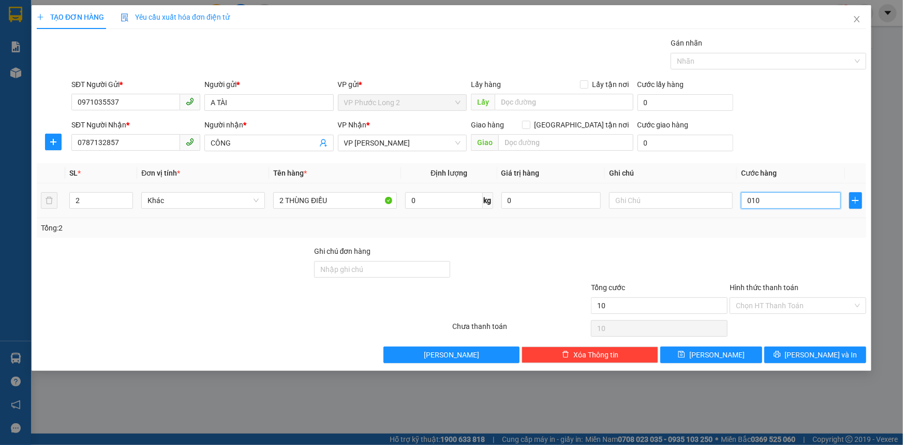
type input "100"
type input "0.100"
type input "1.000"
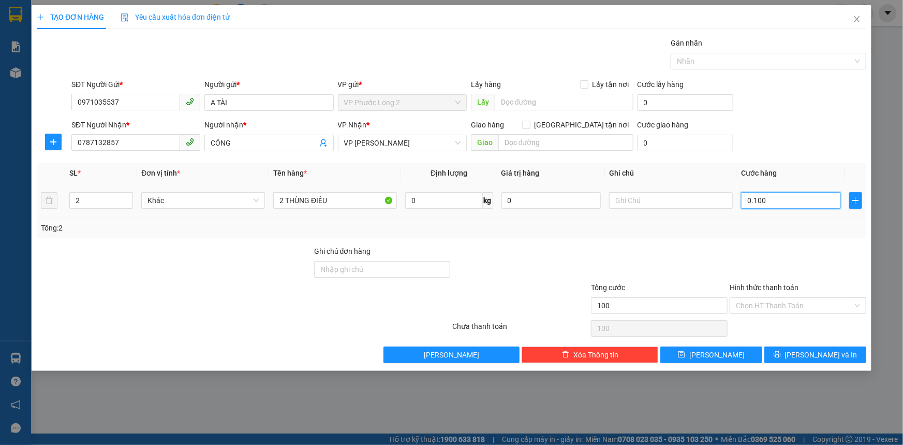
type input "01.000"
type input "10.000"
type input "010.000"
type input "100.000"
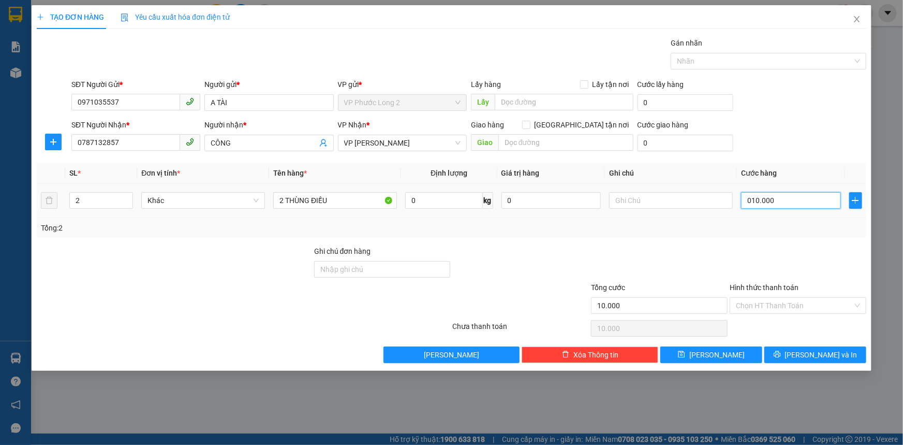
type input "100.000"
click at [828, 352] on span "[PERSON_NAME] và In" at bounding box center [821, 354] width 72 height 11
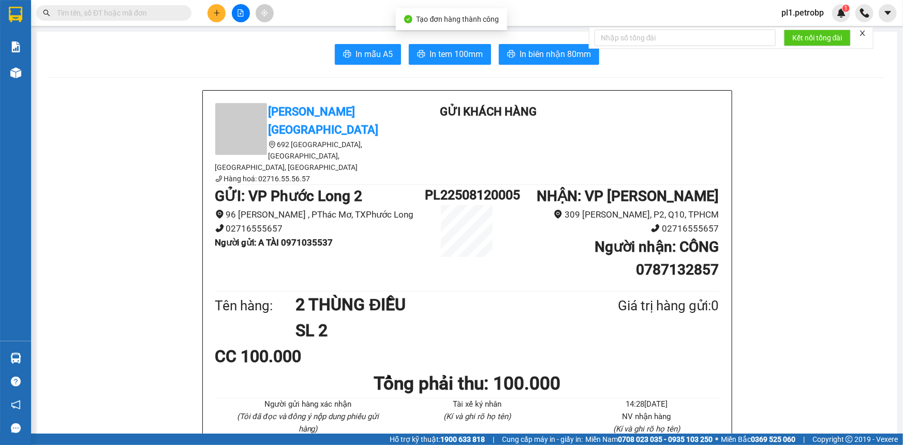
click at [464, 55] on span "In tem 100mm" at bounding box center [456, 54] width 53 height 13
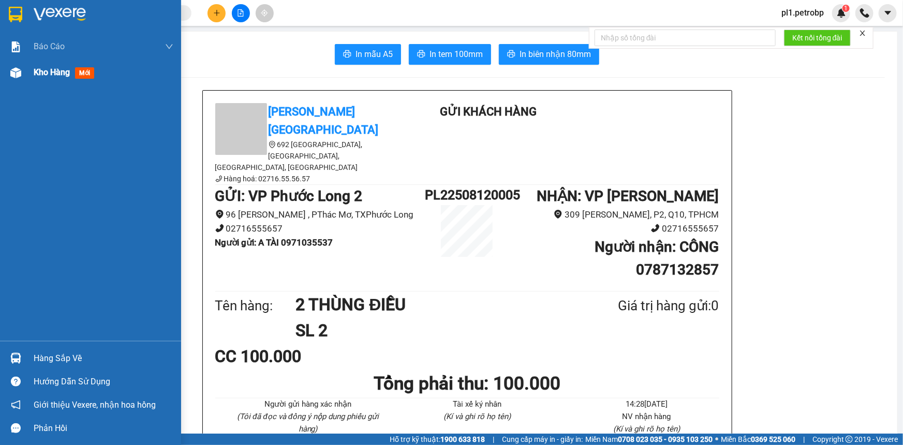
click at [38, 82] on div "Kho hàng mới" at bounding box center [104, 73] width 140 height 26
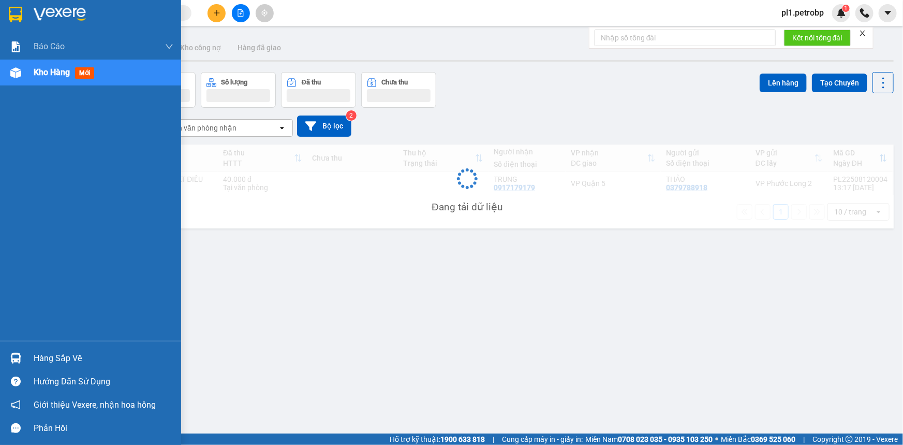
click at [42, 78] on div "Kho hàng mới" at bounding box center [66, 72] width 65 height 13
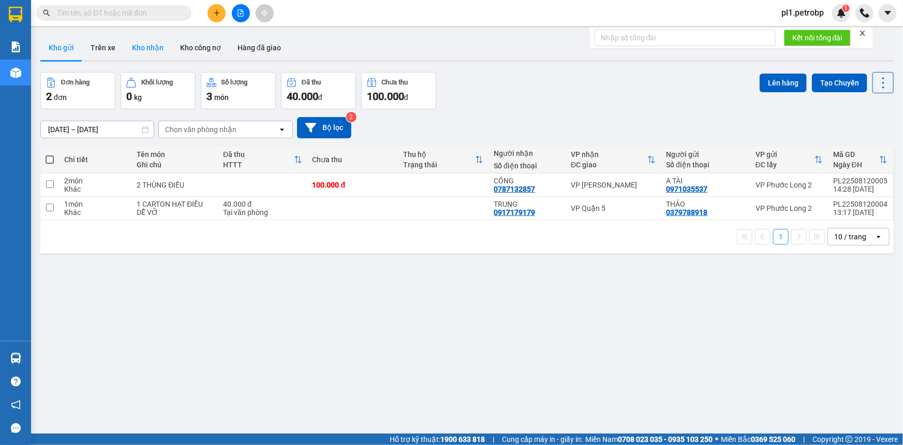
click at [148, 51] on button "Kho nhận" at bounding box center [148, 47] width 48 height 25
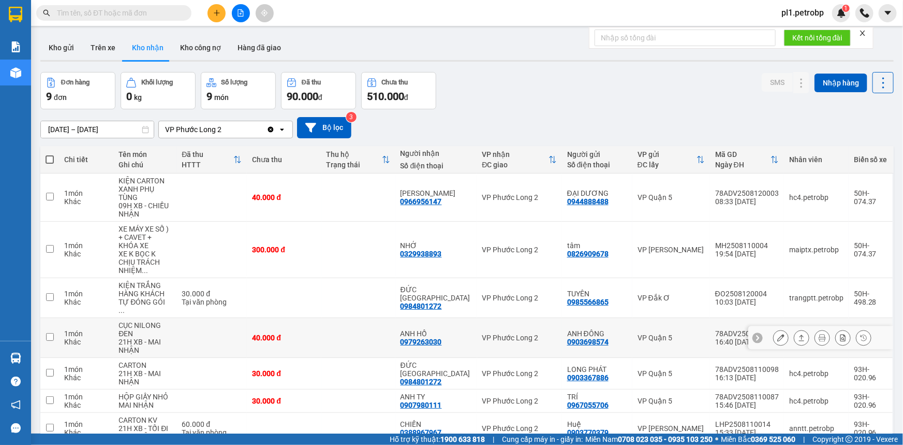
scroll to position [91, 0]
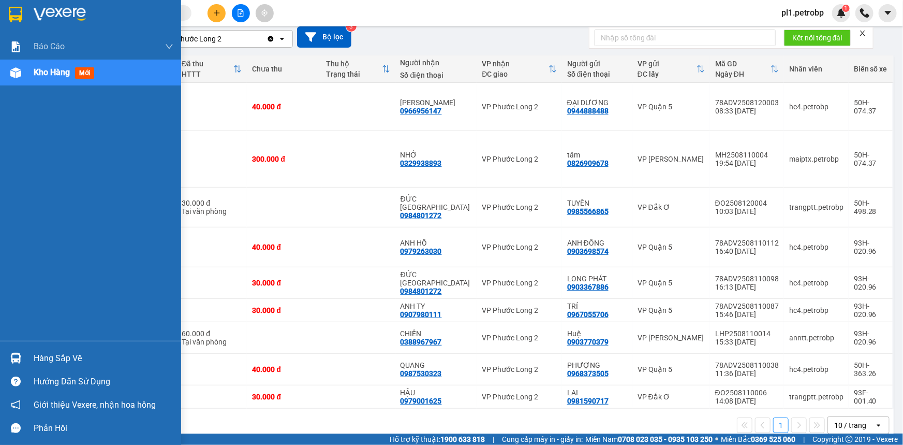
click at [60, 357] on div "Hàng sắp về" at bounding box center [104, 358] width 140 height 16
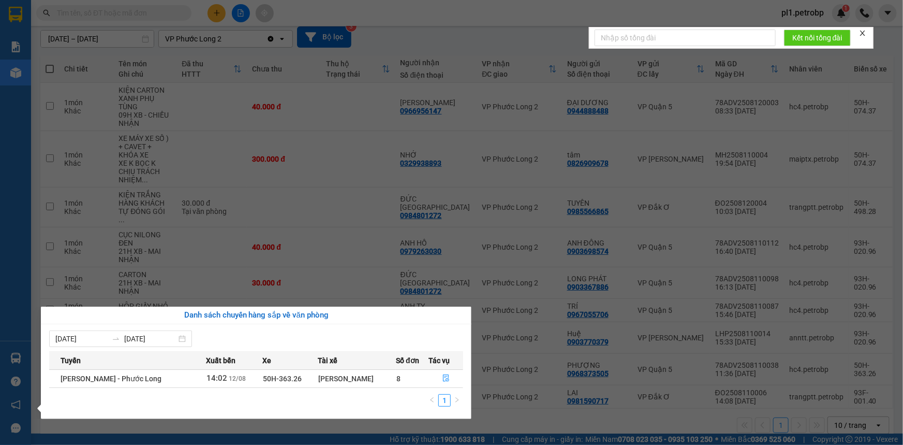
click at [248, 240] on section "Kết quả tìm kiếm ( 0 ) Bộ lọc No Data pl1.petrobp 1 Báo cáo BC tiền tận nơi (nh…" at bounding box center [451, 222] width 903 height 445
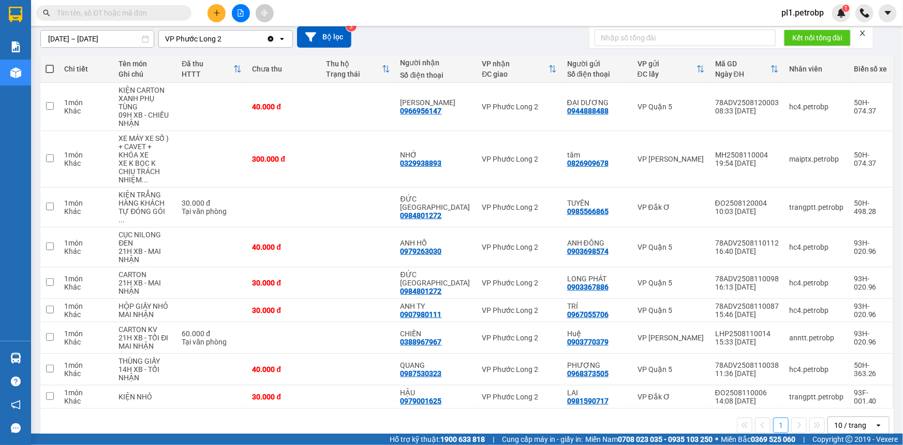
scroll to position [0, 0]
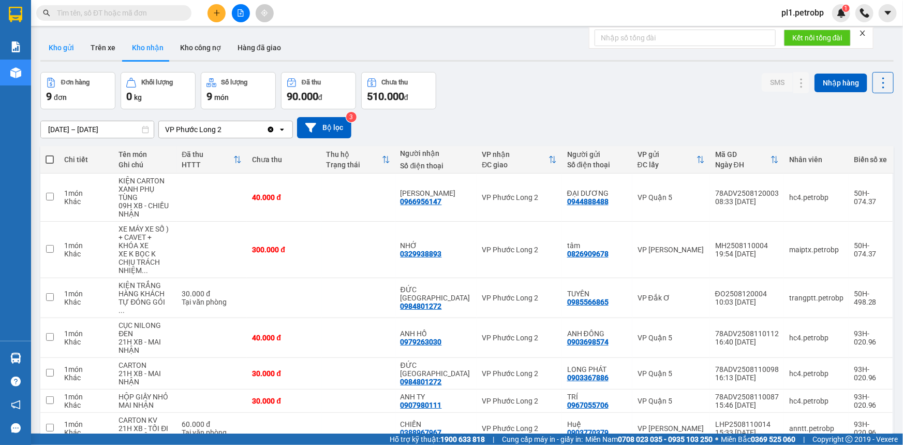
click at [51, 49] on button "Kho gửi" at bounding box center [61, 47] width 42 height 25
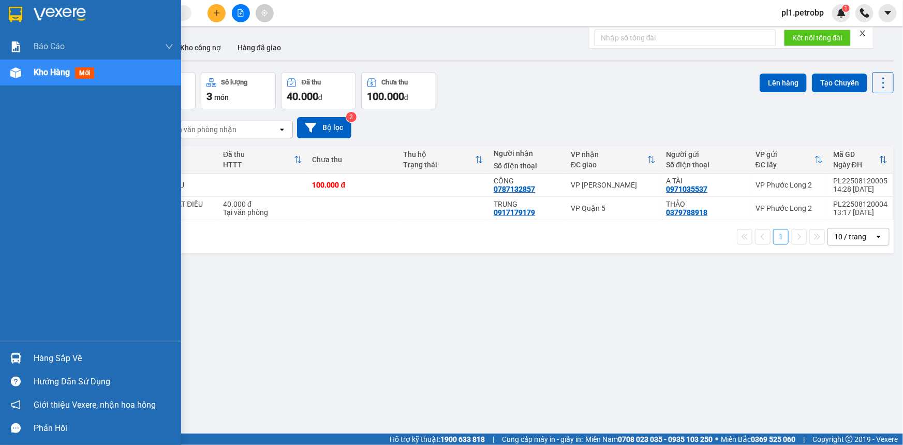
click at [21, 355] on div at bounding box center [16, 358] width 18 height 18
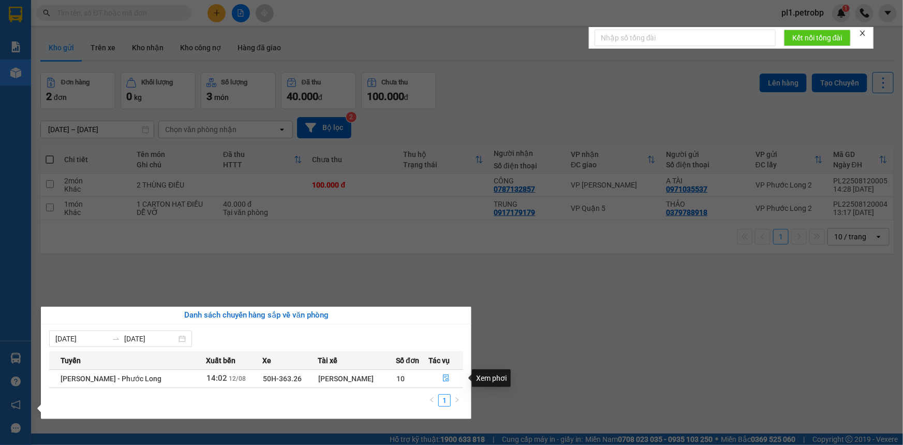
click at [600, 343] on section "Kết quả tìm kiếm ( 0 ) Bộ lọc No Data pl1.petrobp 1 Báo cáo BC tiền tận nơi (nh…" at bounding box center [451, 222] width 903 height 445
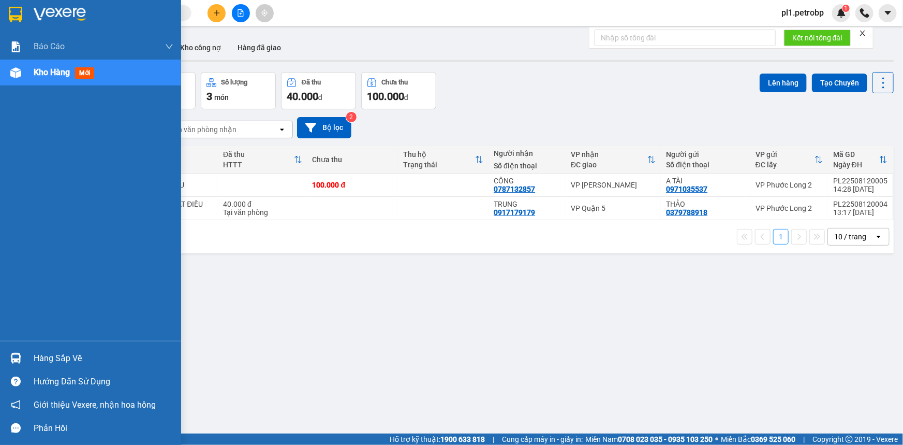
click at [48, 354] on div "Hàng sắp về" at bounding box center [104, 358] width 140 height 16
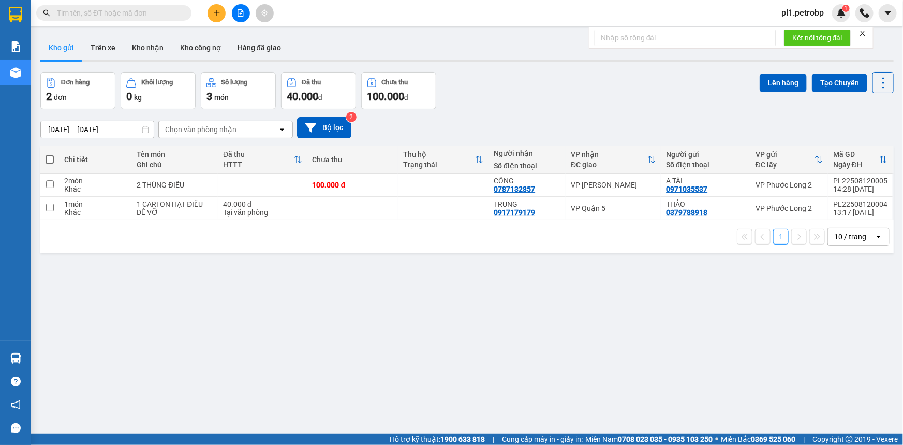
click at [542, 373] on section "Kết quả tìm kiếm ( 0 ) Bộ lọc No Data pl1.petrobp 1 Báo cáo BC tiền tận nơi (nh…" at bounding box center [451, 222] width 903 height 445
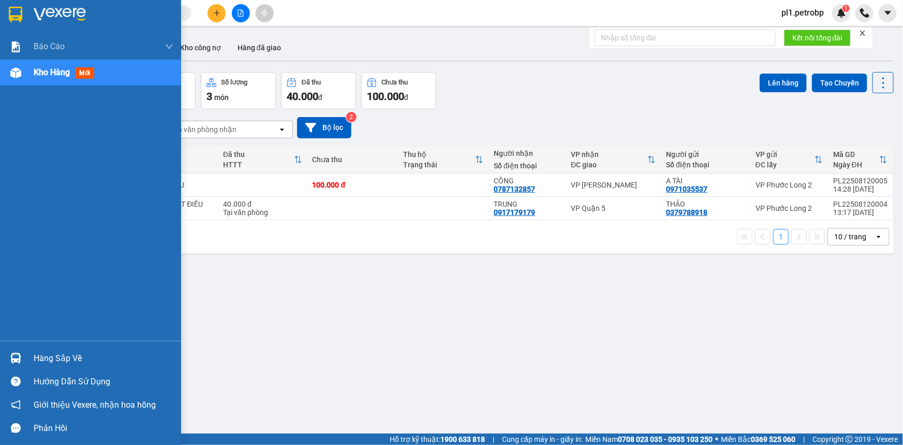
click at [65, 351] on div "Hàng sắp về" at bounding box center [104, 358] width 140 height 16
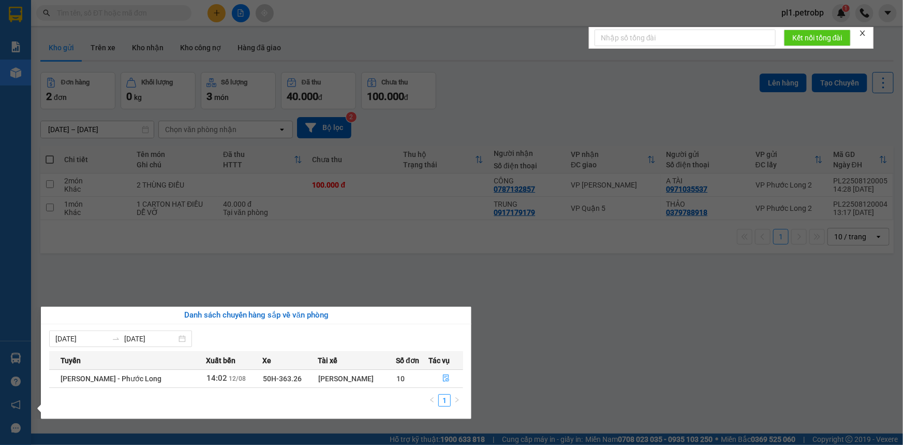
click at [481, 300] on section "Kết quả tìm kiếm ( 0 ) Bộ lọc No Data pl1.petrobp 1 Báo cáo BC tiền tận nơi (nh…" at bounding box center [451, 222] width 903 height 445
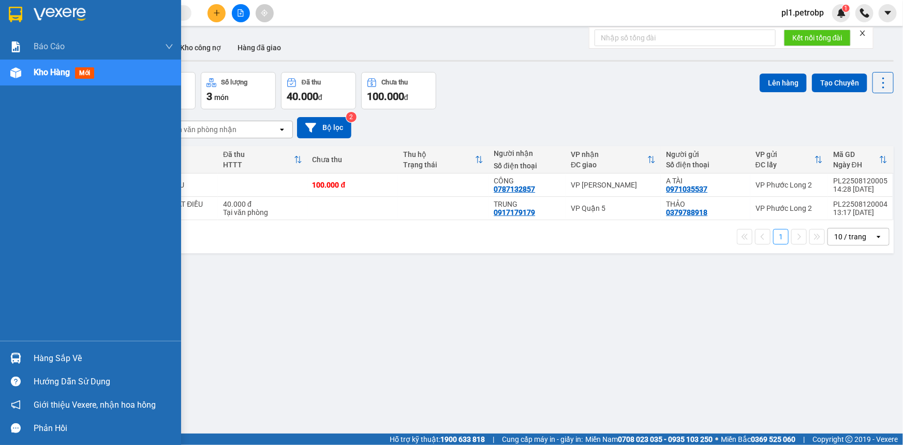
click at [71, 360] on div "Hàng sắp về" at bounding box center [104, 358] width 140 height 16
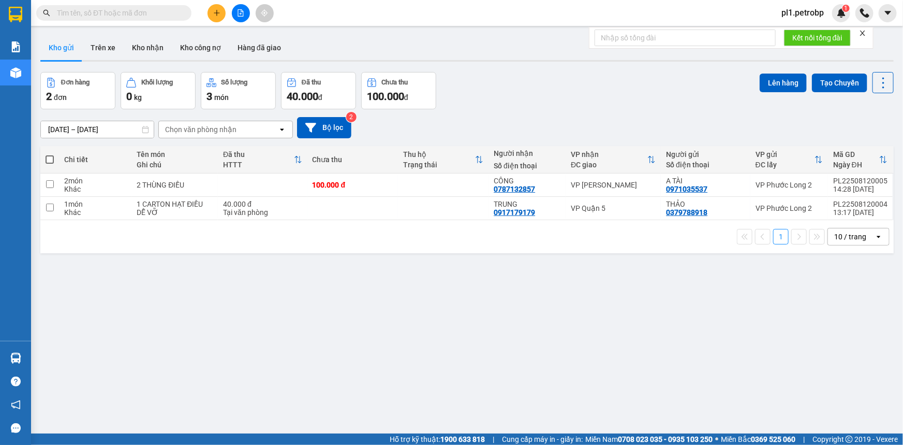
click at [567, 350] on section "Kết quả tìm kiếm ( 0 ) Bộ lọc No Data pl1.petrobp 1 Báo cáo BC tiền tận nơi (nh…" at bounding box center [451, 222] width 903 height 445
click at [172, 181] on div "2 THÙNG ĐIỀU" at bounding box center [175, 185] width 76 height 8
checkbox input "true"
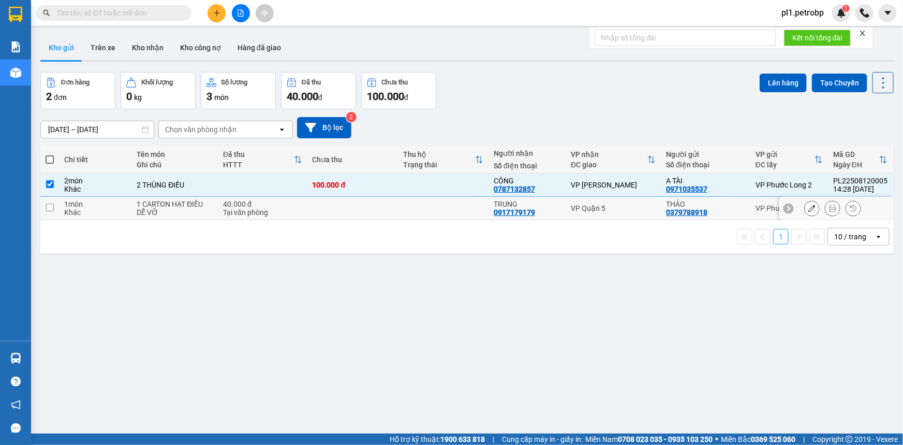
click at [169, 204] on div "1 CARTON HẠT ĐIỀU" at bounding box center [175, 204] width 76 height 8
checkbox input "true"
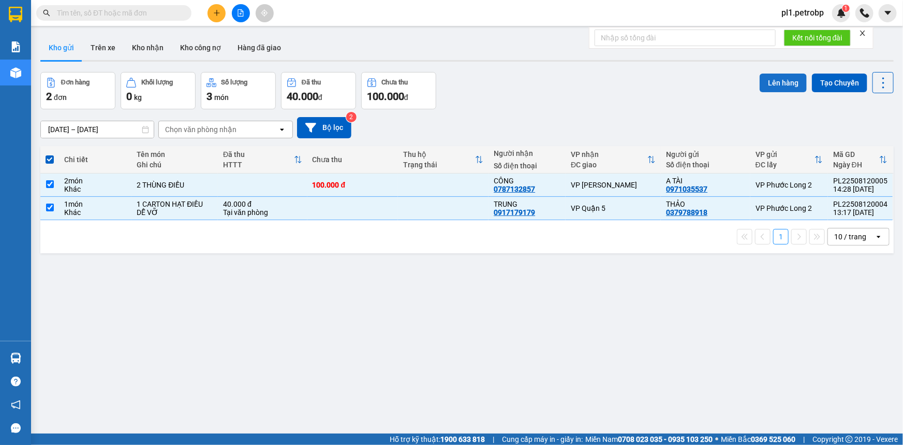
click at [782, 81] on button "Lên hàng" at bounding box center [783, 82] width 47 height 19
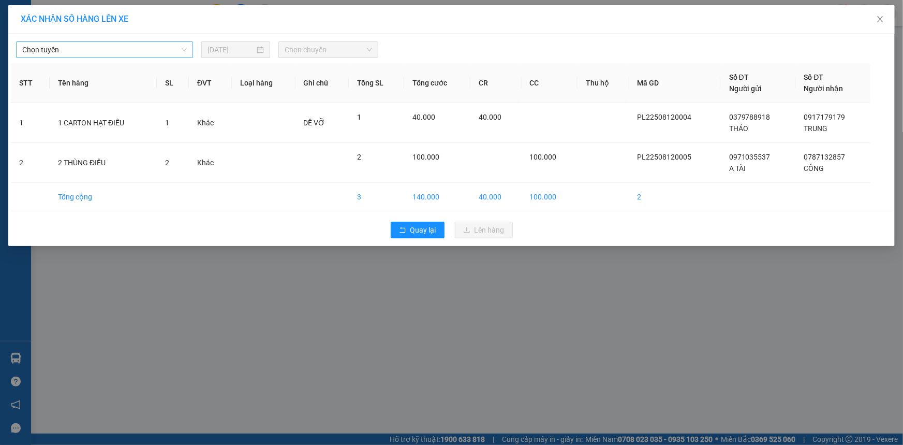
click at [110, 48] on span "Chọn tuyến" at bounding box center [104, 50] width 165 height 16
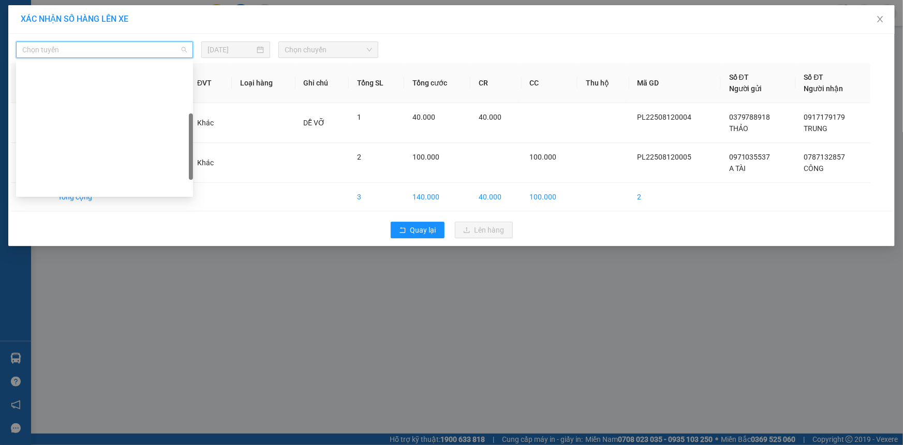
scroll to position [188, 0]
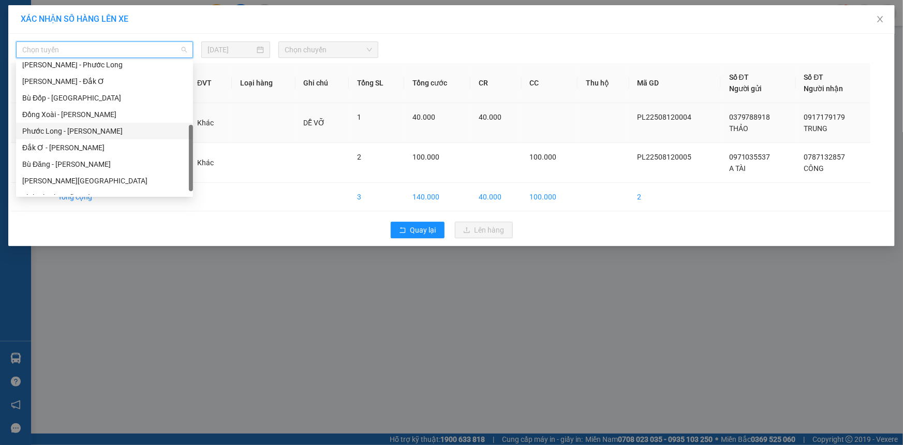
click at [87, 130] on div "Phước Long - Hồ Chí Minh" at bounding box center [104, 130] width 165 height 11
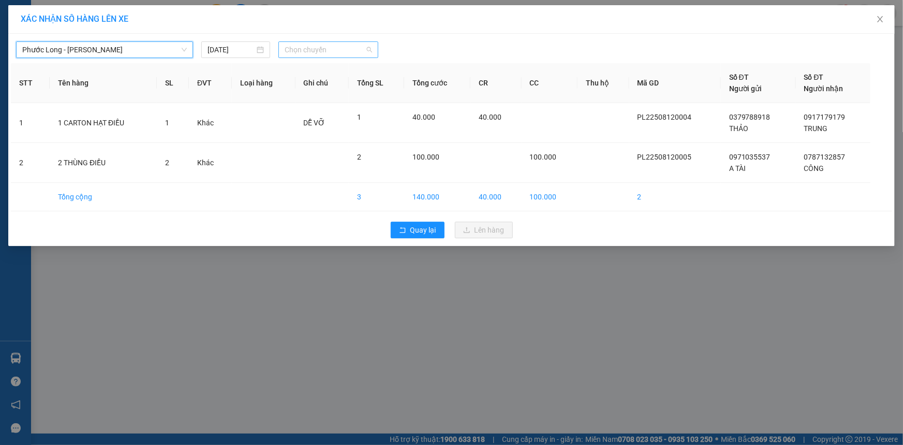
click at [330, 47] on span "Chọn chuyến" at bounding box center [328, 50] width 87 height 16
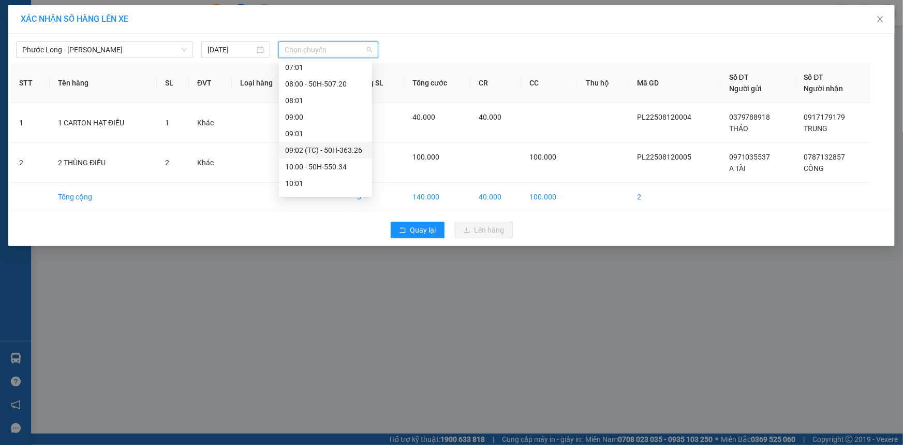
scroll to position [423, 0]
click at [349, 188] on div "15:02 (TC) - 93H-020.96" at bounding box center [325, 193] width 81 height 11
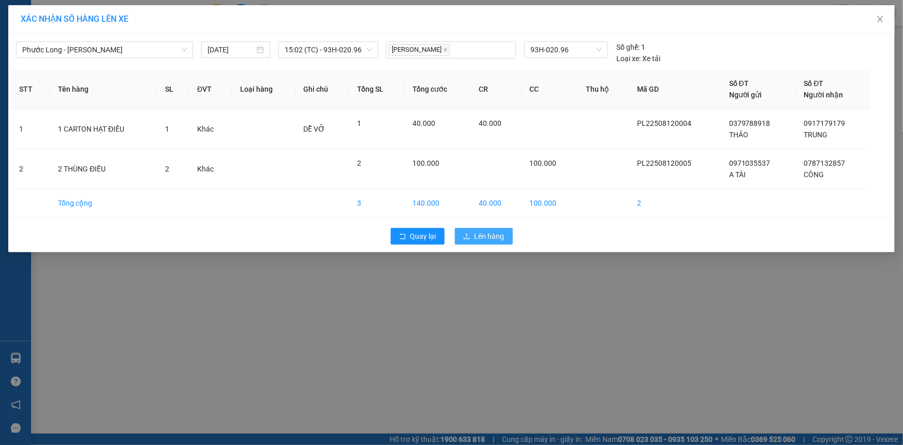
click at [487, 237] on span "Lên hàng" at bounding box center [490, 235] width 30 height 11
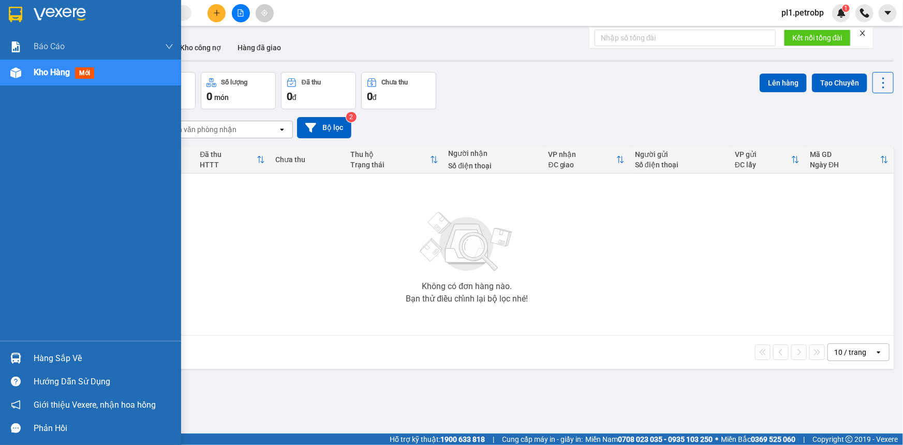
click at [26, 355] on div "Hàng sắp về" at bounding box center [90, 357] width 181 height 23
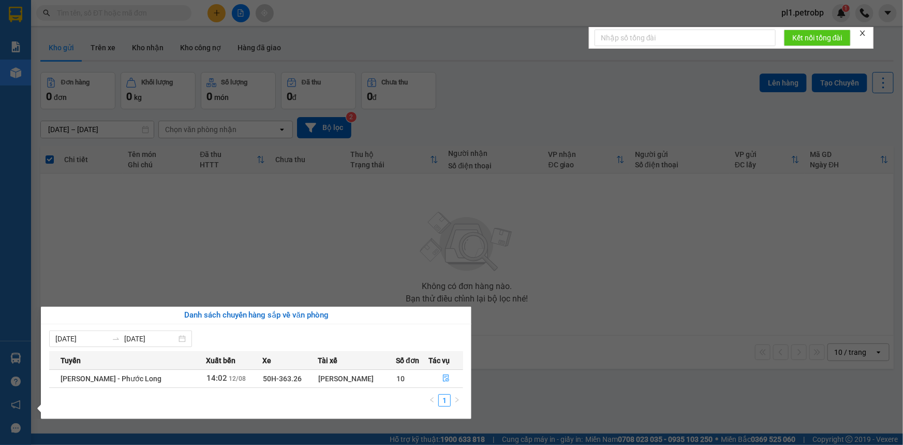
click at [529, 386] on section "Kết quả tìm kiếm ( 0 ) Bộ lọc No Data pl1.petrobp 1 Báo cáo BC tiền tận nơi (nh…" at bounding box center [451, 222] width 903 height 445
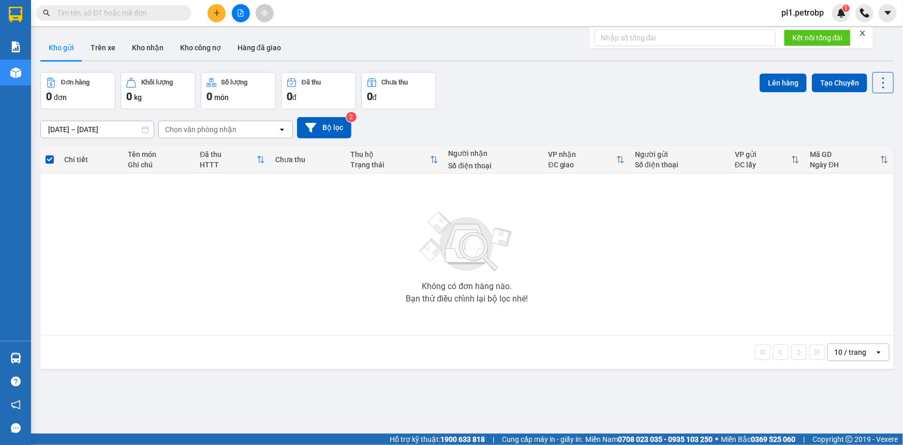
click at [34, 347] on main "ver 1.8.137 Kho gửi Trên xe Kho nhận Kho công nợ Hàng đã giao Đơn hàng 0 đơn Kh…" at bounding box center [451, 216] width 903 height 433
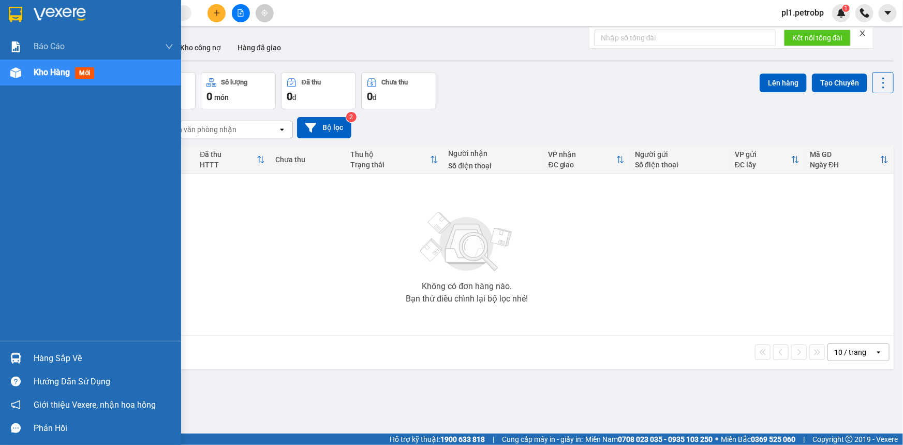
click at [27, 353] on div "Hàng sắp về" at bounding box center [90, 357] width 181 height 23
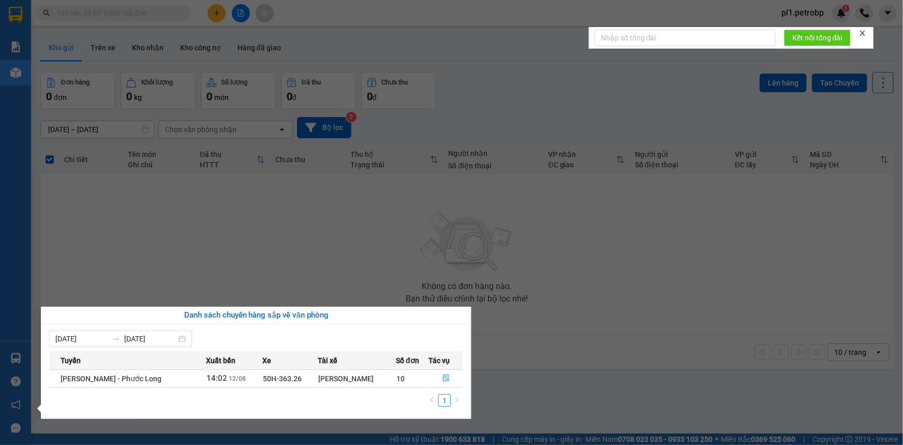
click at [516, 277] on section "Kết quả tìm kiếm ( 0 ) Bộ lọc No Data pl1.petrobp 1 Báo cáo BC tiền tận nơi (nh…" at bounding box center [451, 222] width 903 height 445
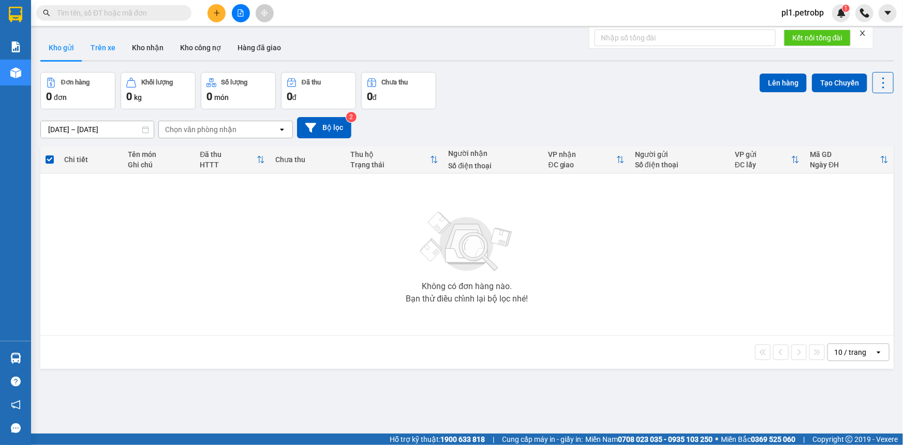
click at [105, 43] on button "Trên xe" at bounding box center [102, 47] width 41 height 25
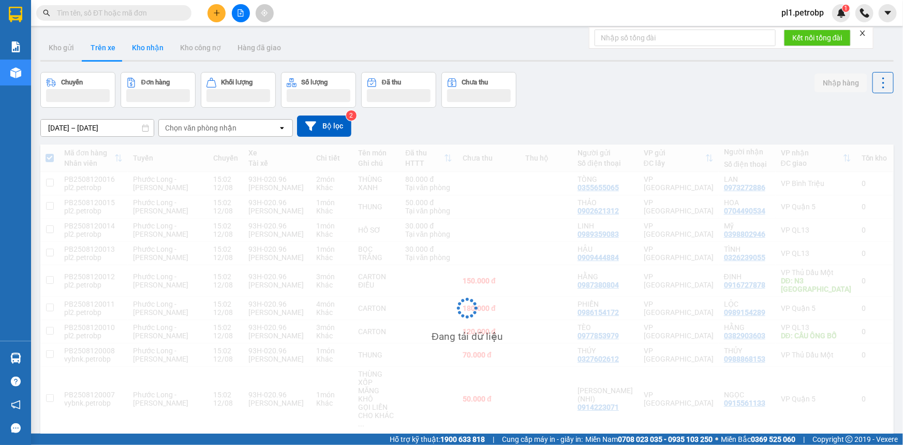
click at [146, 49] on button "Kho nhận" at bounding box center [148, 47] width 48 height 25
type input "10/08/2025 – 12/08/2025"
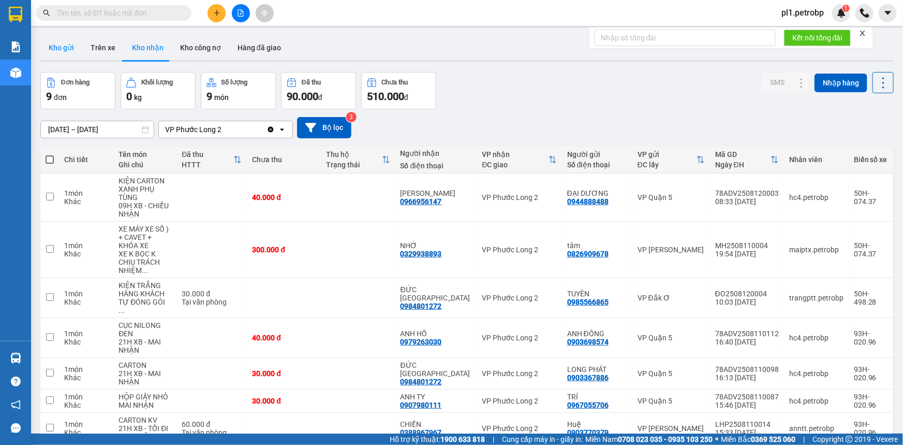
click at [72, 54] on button "Kho gửi" at bounding box center [61, 47] width 42 height 25
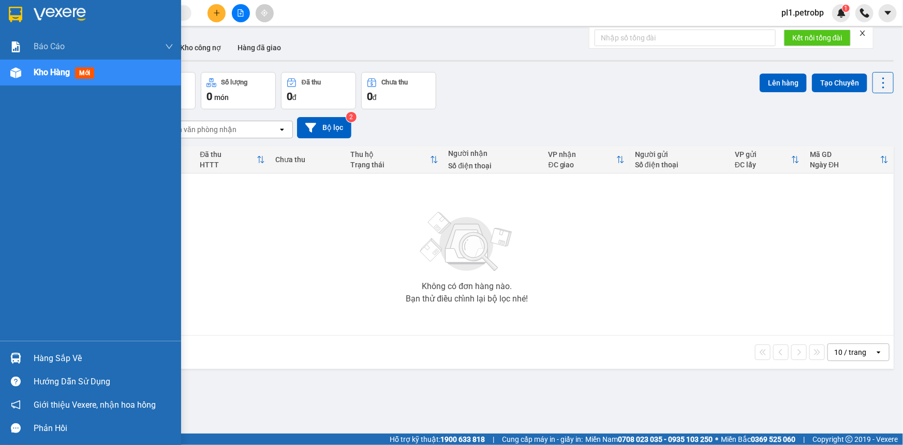
click at [37, 358] on div "Hàng sắp về" at bounding box center [104, 358] width 140 height 16
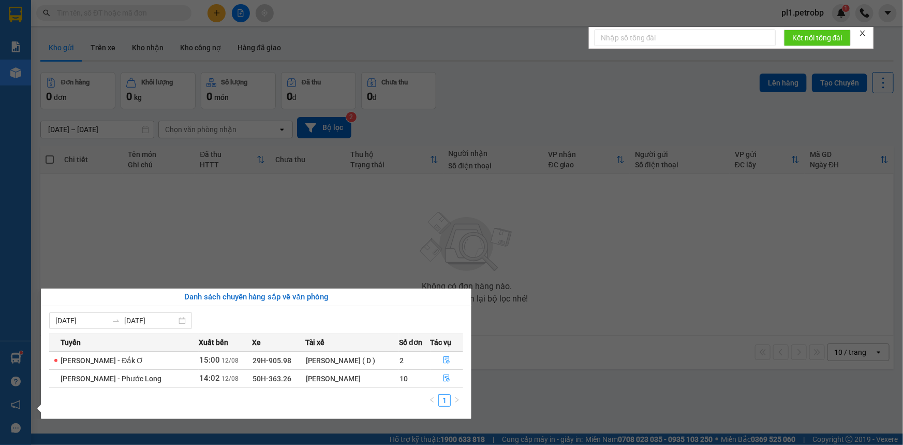
click at [524, 308] on section "Kết quả tìm kiếm ( 0 ) Bộ lọc No Data pl1.petrobp 1 Báo cáo BC tiền tận nơi (nh…" at bounding box center [451, 222] width 903 height 445
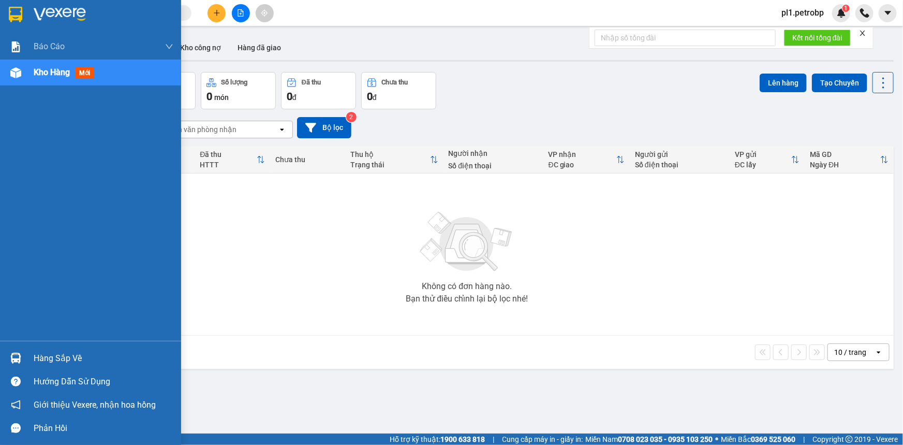
click at [16, 360] on img at bounding box center [15, 357] width 11 height 11
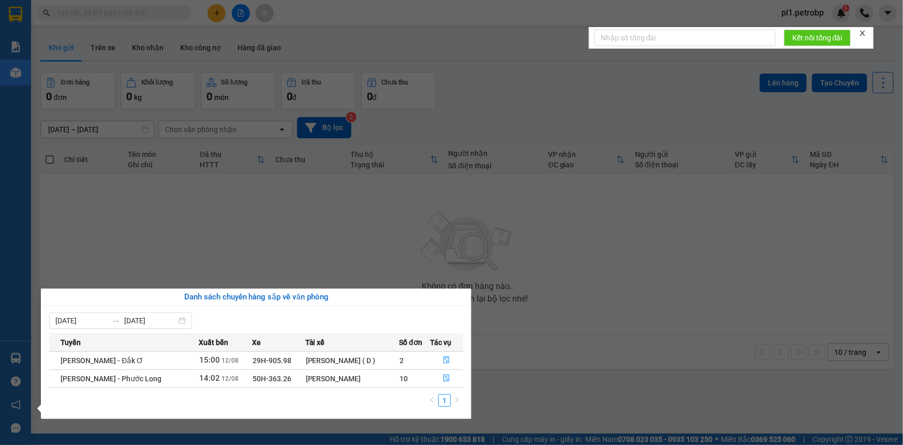
click at [527, 336] on section "Kết quả tìm kiếm ( 0 ) Bộ lọc No Data pl1.petrobp 1 Báo cáo BC tiền tận nơi (nh…" at bounding box center [451, 222] width 903 height 445
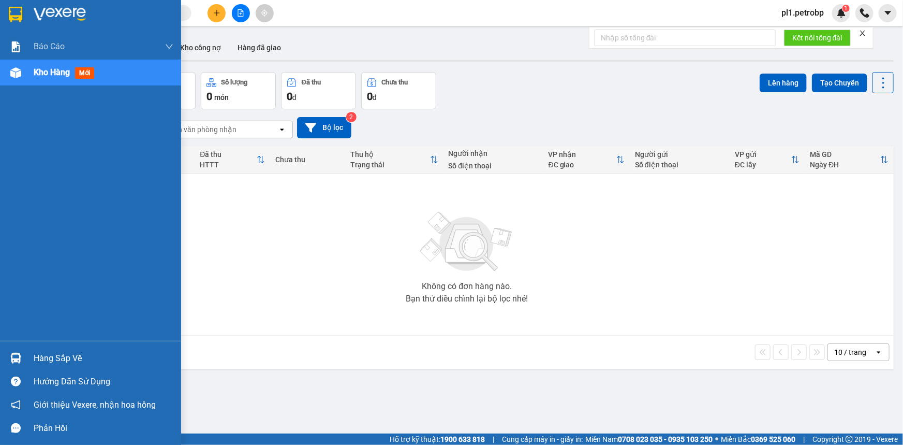
click at [52, 359] on div "Hàng sắp về" at bounding box center [104, 358] width 140 height 16
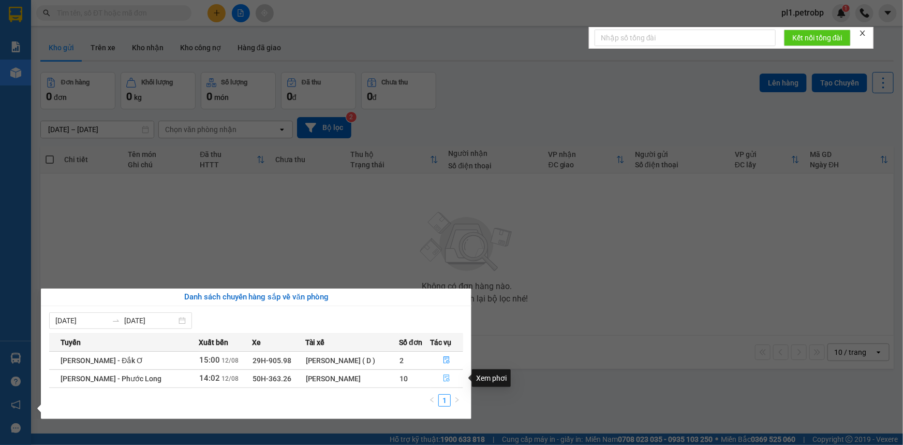
click at [448, 375] on icon "file-done" at bounding box center [447, 377] width 6 height 7
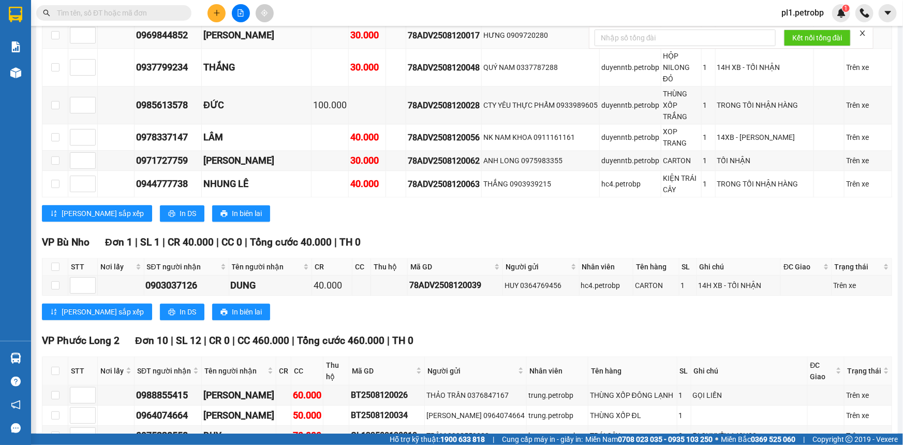
scroll to position [1646, 0]
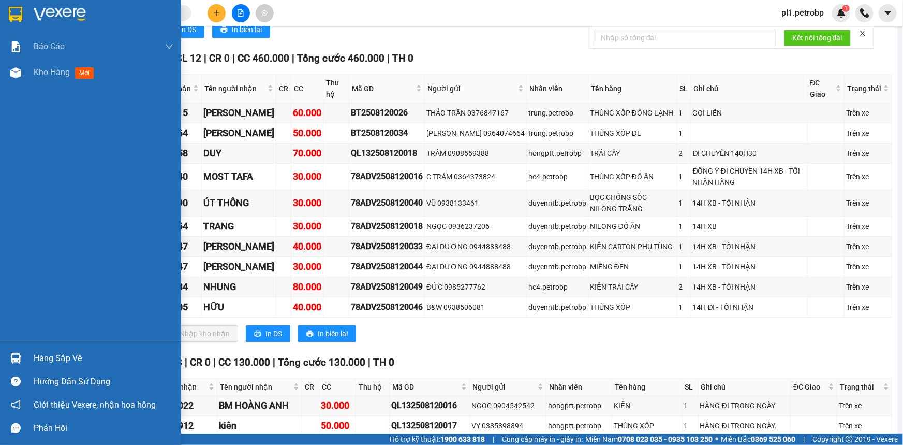
click at [45, 362] on div "Hàng sắp về" at bounding box center [104, 358] width 140 height 16
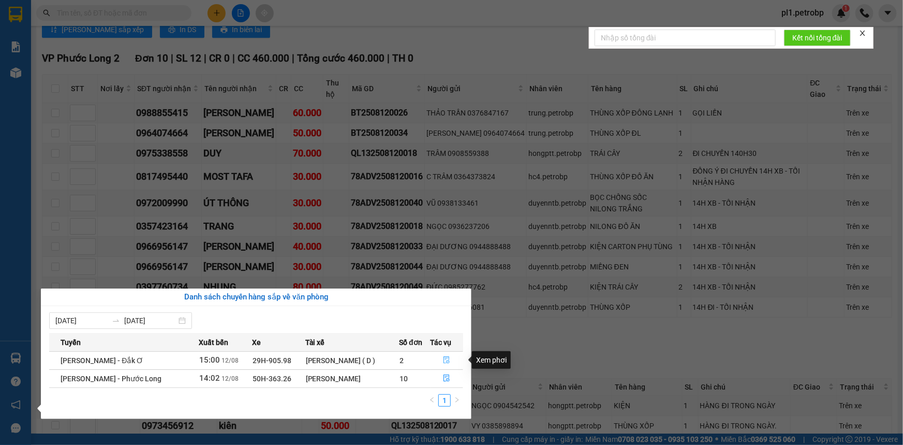
click at [451, 358] on button "button" at bounding box center [447, 360] width 32 height 17
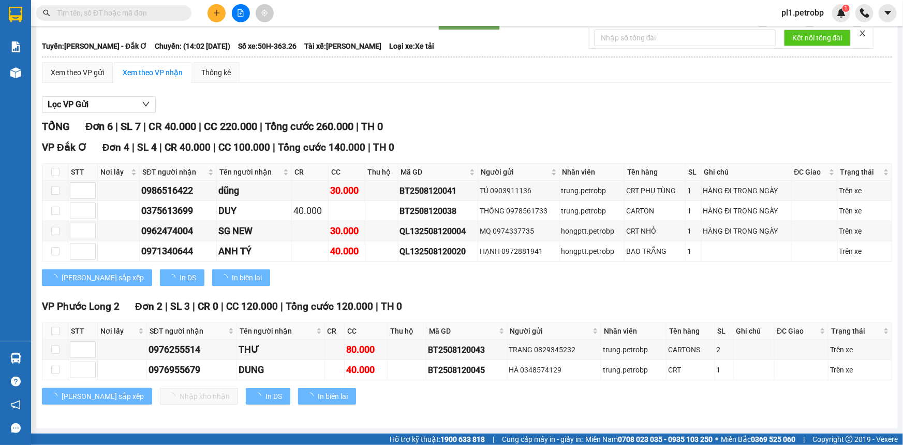
scroll to position [43, 0]
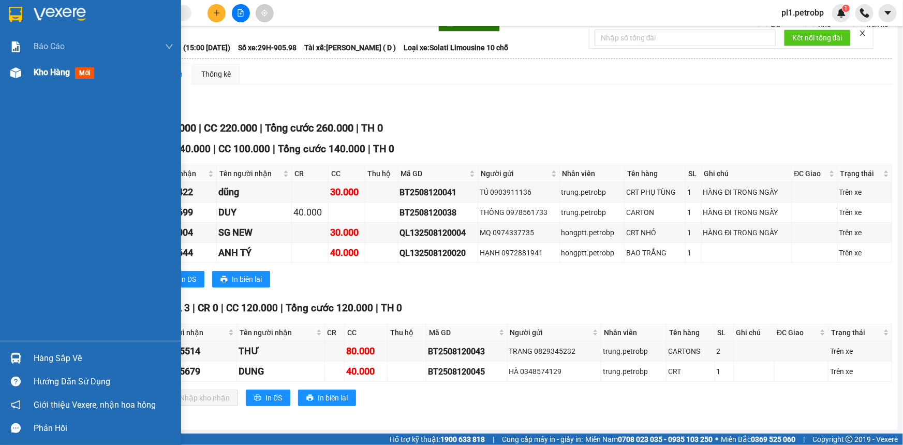
click at [8, 83] on div "Kho hàng mới" at bounding box center [90, 73] width 181 height 26
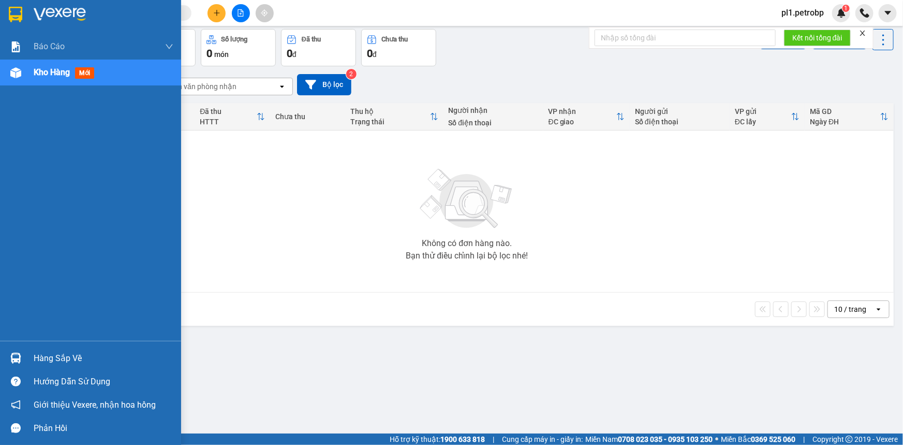
click at [70, 357] on div "Hàng sắp về" at bounding box center [104, 358] width 140 height 16
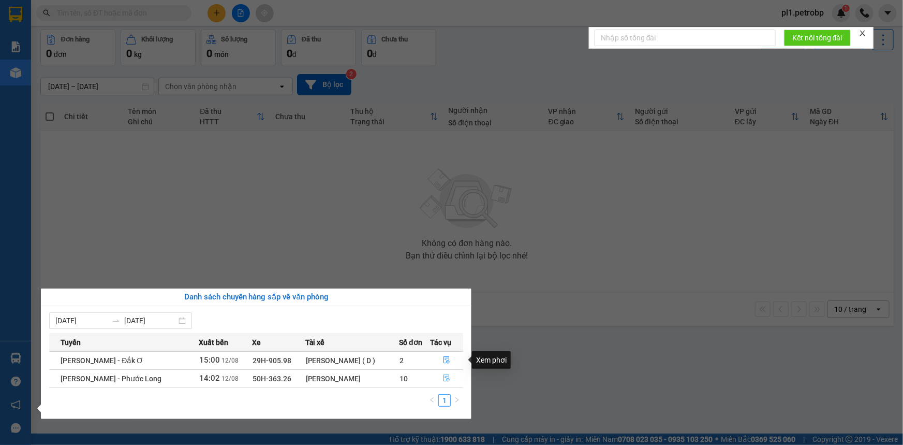
click at [454, 375] on button "button" at bounding box center [447, 378] width 32 height 17
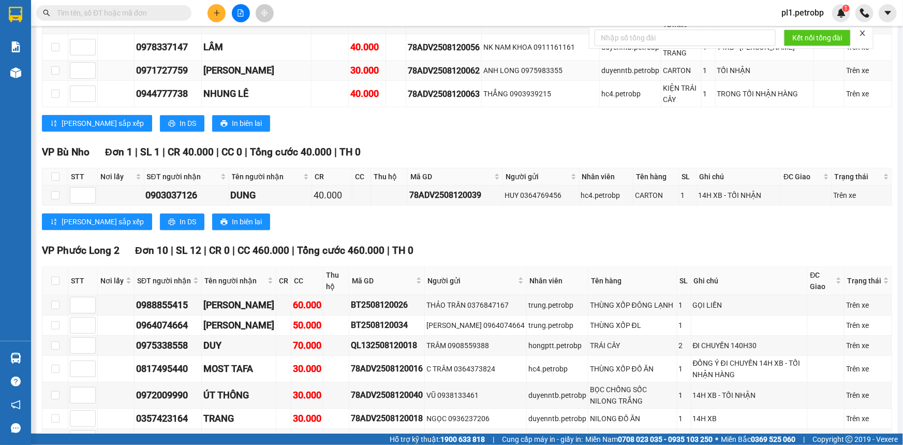
scroll to position [1501, 0]
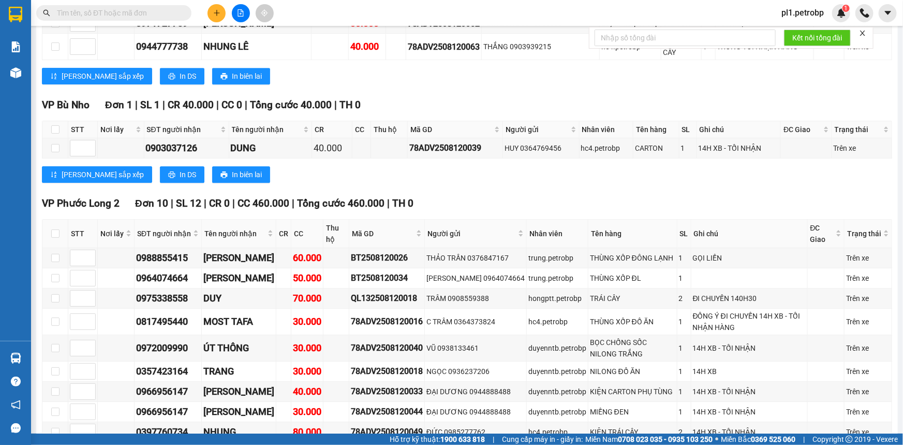
click at [215, 12] on icon "plus" at bounding box center [216, 12] width 7 height 7
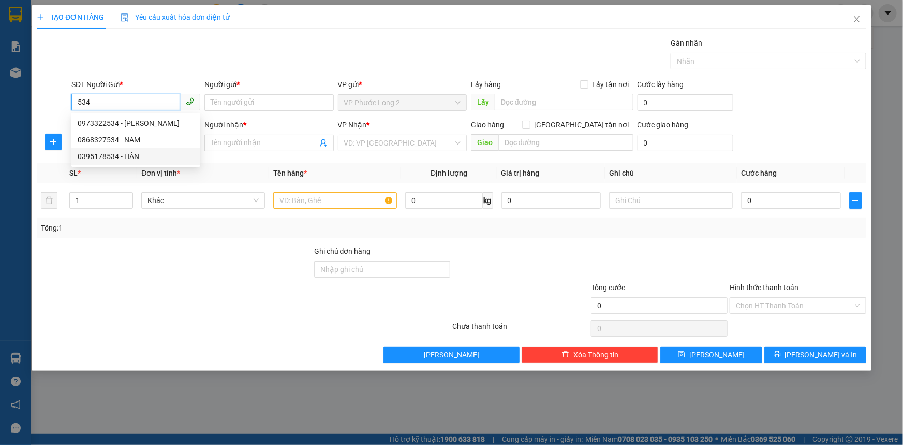
click at [140, 159] on div "0395178534 - HÂN" at bounding box center [136, 156] width 116 height 11
type input "0395178534"
type input "HÂN"
type input "0849666600"
type input "trung"
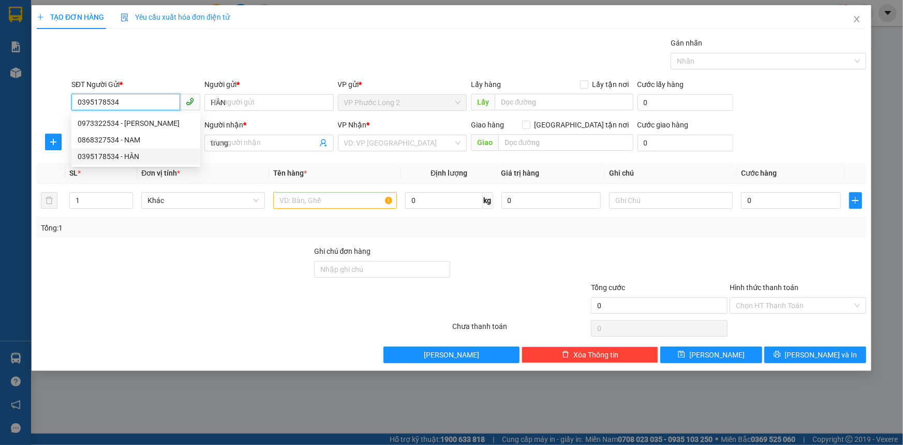
type input "30.000"
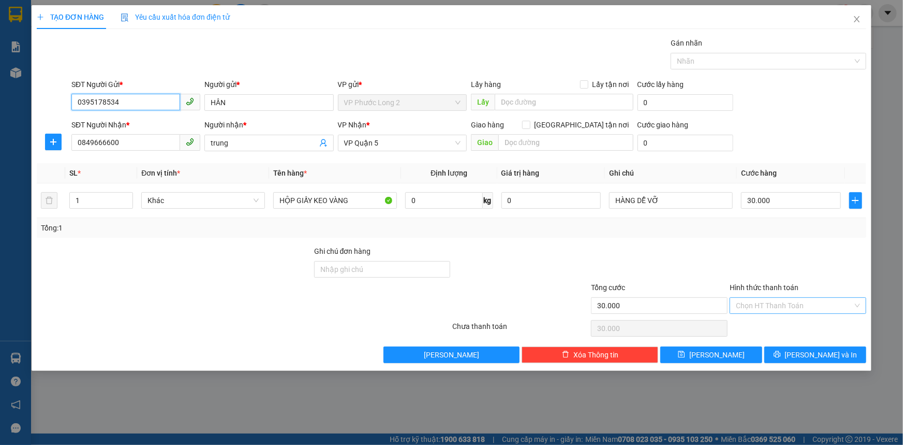
type input "0395178534"
click at [786, 307] on input "Hình thức thanh toán" at bounding box center [794, 306] width 117 height 16
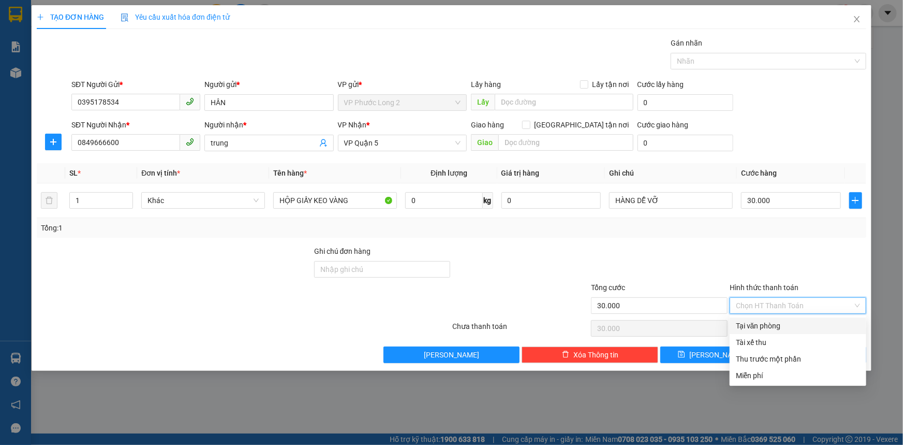
click at [781, 323] on div "Tại văn phòng" at bounding box center [798, 325] width 124 height 11
type input "0"
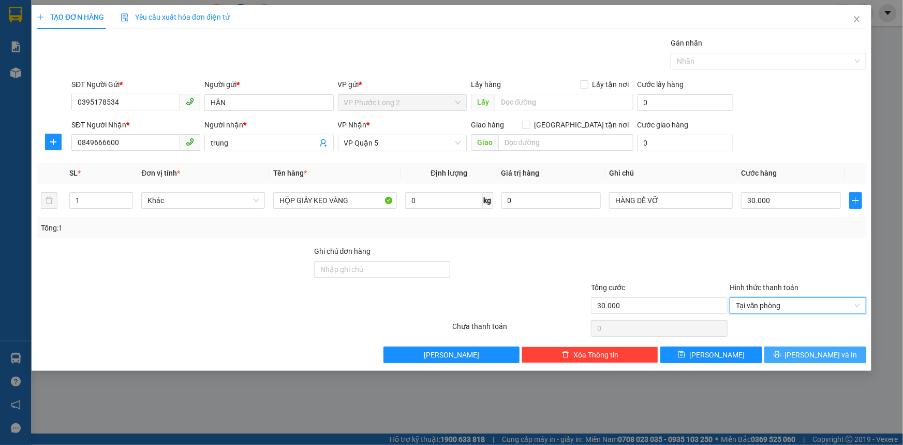
click at [790, 354] on button "[PERSON_NAME] và In" at bounding box center [815, 354] width 102 height 17
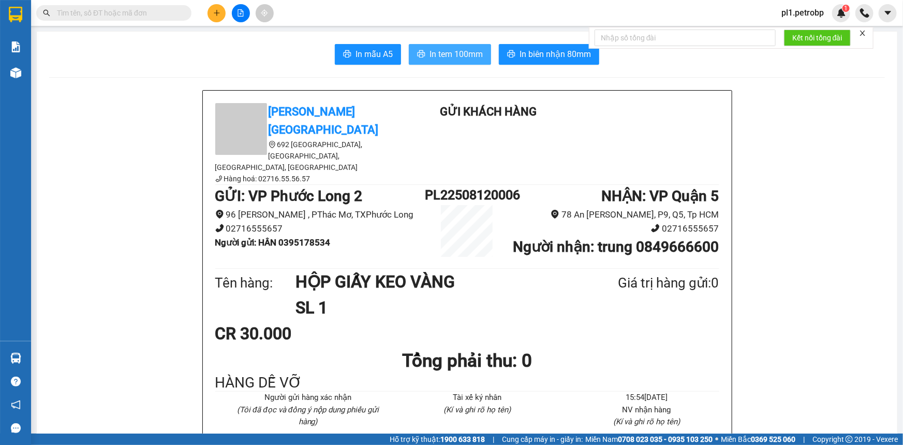
click at [454, 56] on span "In tem 100mm" at bounding box center [456, 54] width 53 height 13
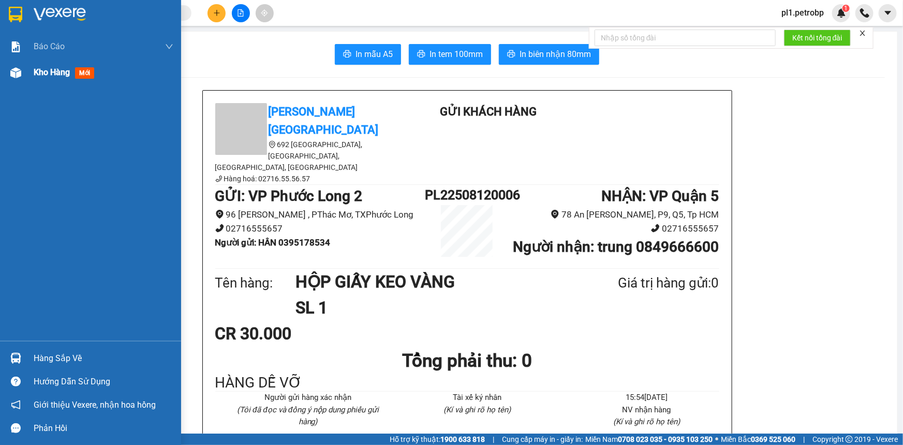
click at [37, 65] on div "Kho hàng mới" at bounding box center [104, 73] width 140 height 26
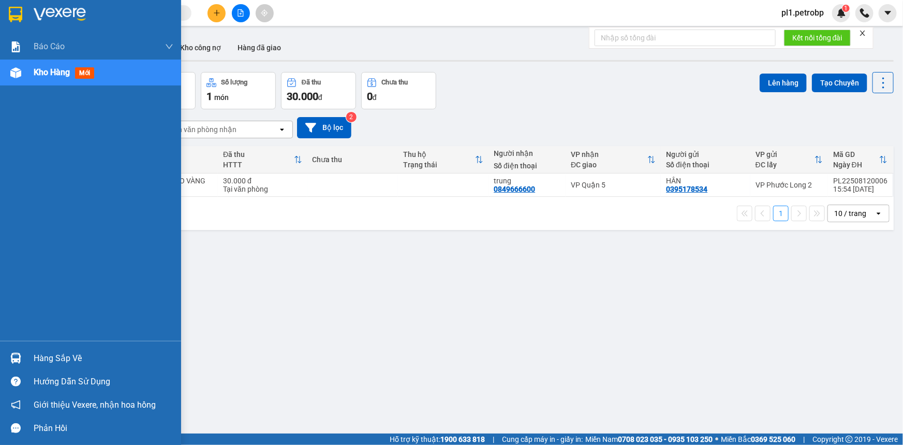
click at [9, 350] on div at bounding box center [16, 358] width 18 height 18
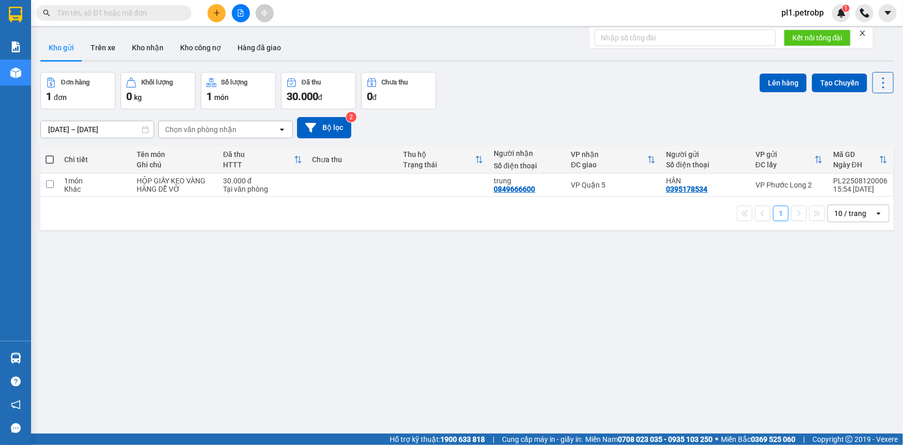
click at [527, 298] on section "Kết quả tìm kiếm ( 0 ) Bộ lọc No Data pl1.petrobp 1 Báo cáo BC tiền tận nơi (nh…" at bounding box center [451, 222] width 903 height 445
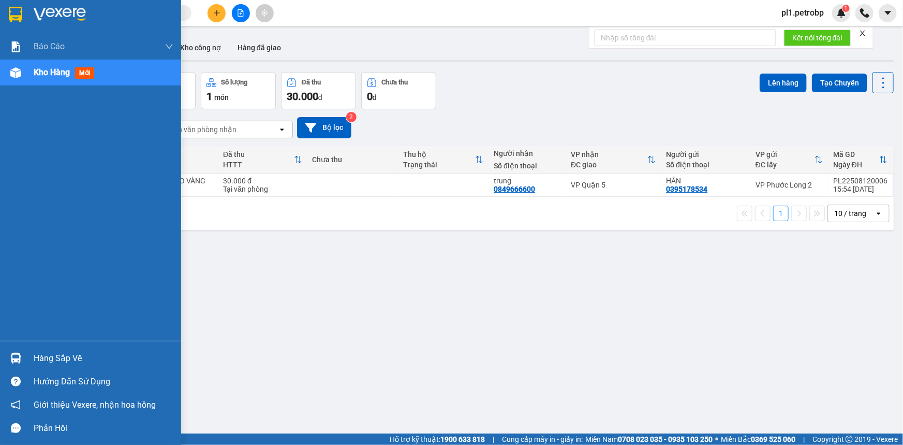
click at [44, 363] on div "Hàng sắp về" at bounding box center [104, 358] width 140 height 16
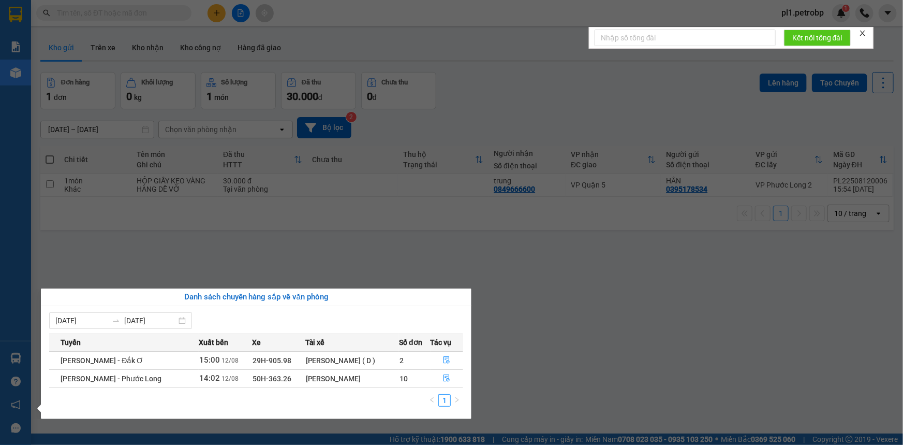
click at [546, 305] on section "Kết quả tìm kiếm ( 0 ) Bộ lọc No Data pl1.petrobp 1 Báo cáo BC tiền tận nơi (nh…" at bounding box center [451, 222] width 903 height 445
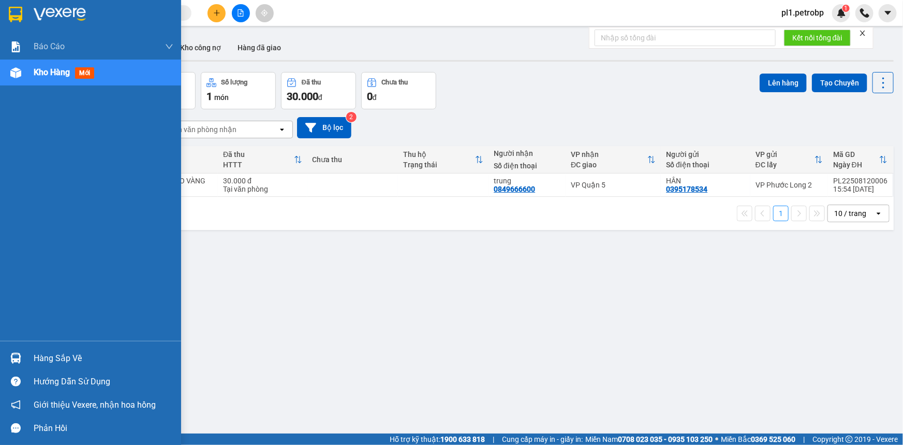
click at [24, 352] on div at bounding box center [16, 358] width 18 height 18
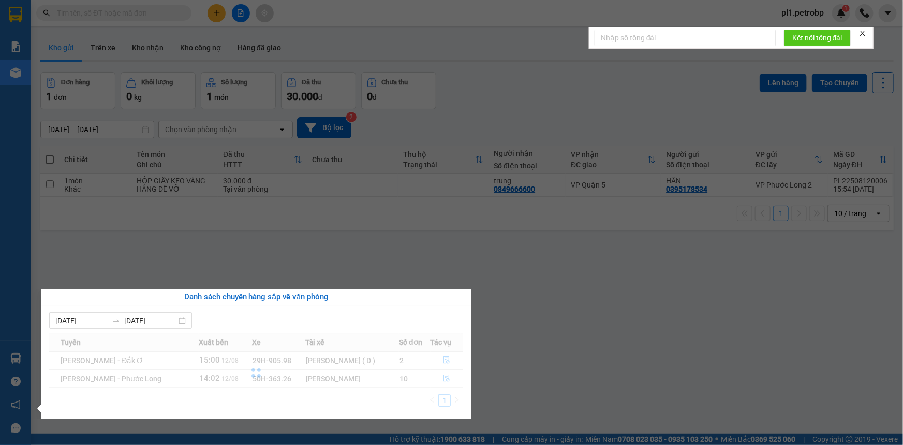
click at [564, 326] on section "Kết quả tìm kiếm ( 0 ) Bộ lọc No Data pl1.petrobp 1 Báo cáo BC tiền tận nơi (nh…" at bounding box center [451, 222] width 903 height 445
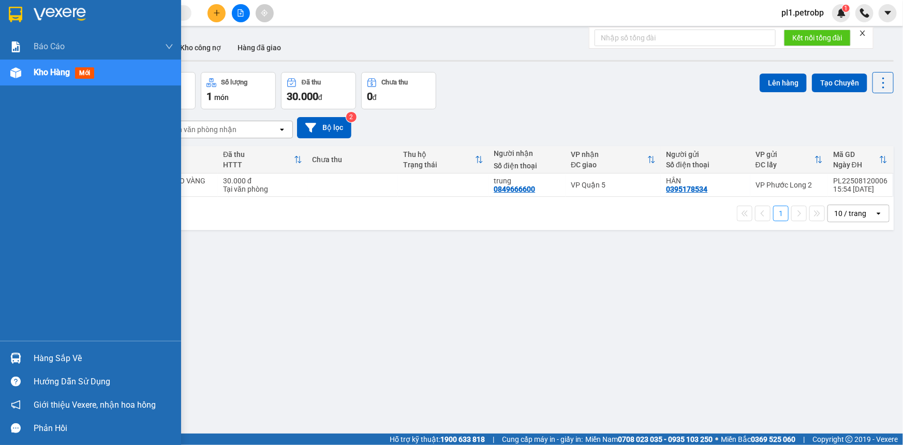
click at [41, 364] on div "Hàng sắp về" at bounding box center [104, 358] width 140 height 16
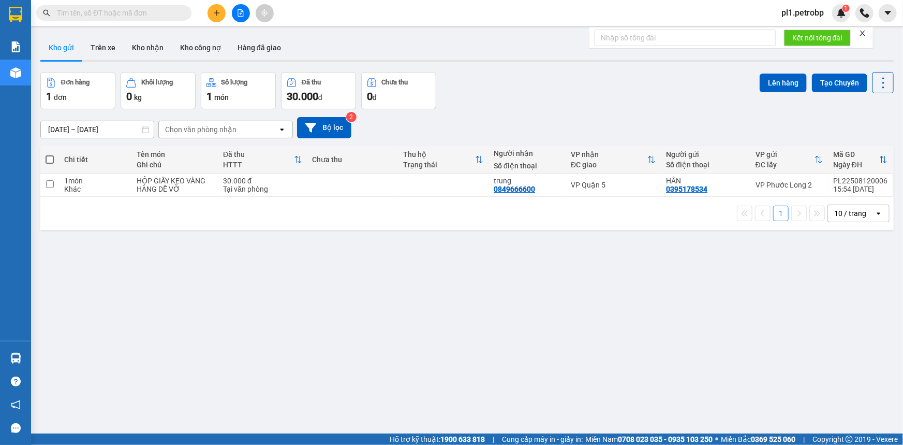
click at [548, 324] on section "Kết quả tìm kiếm ( 0 ) Bộ lọc No Data pl1.petrobp 1 Báo cáo BC tiền tận nơi (nh…" at bounding box center [451, 222] width 903 height 445
click at [219, 11] on icon "plus" at bounding box center [216, 12] width 7 height 7
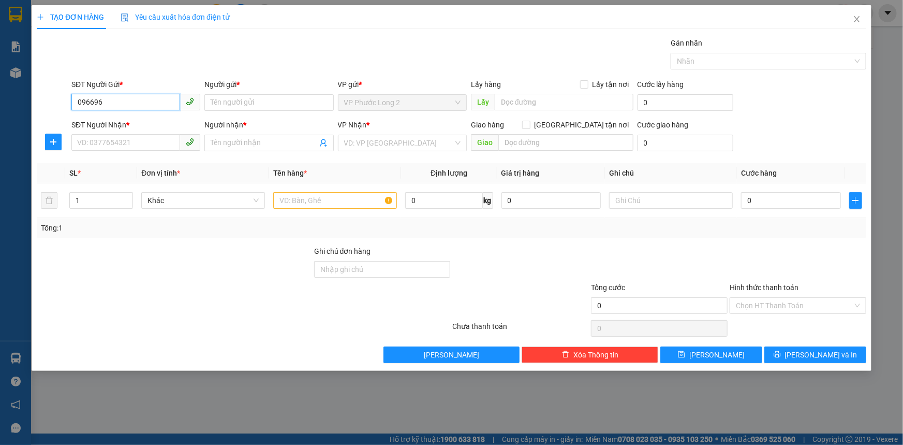
click at [135, 103] on input "096696" at bounding box center [125, 102] width 109 height 17
type input "0969945"
click at [134, 119] on div "0969945838 - THU TRƯỜNG" at bounding box center [136, 122] width 116 height 11
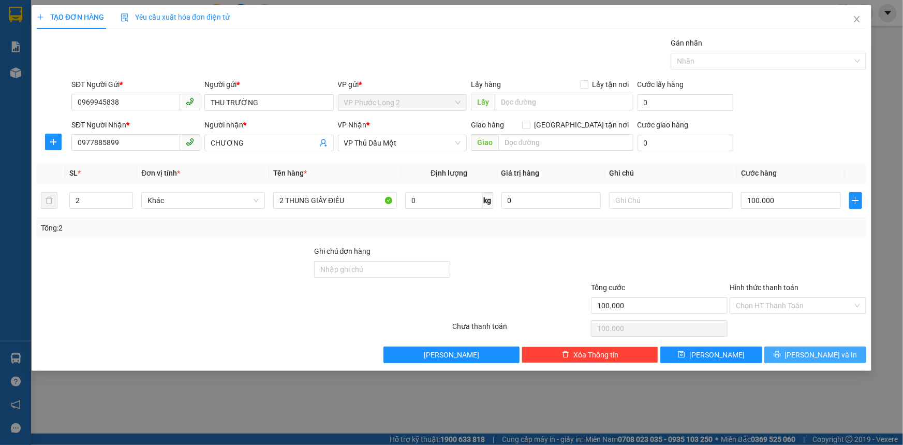
click at [805, 354] on button "[PERSON_NAME] và In" at bounding box center [815, 354] width 102 height 17
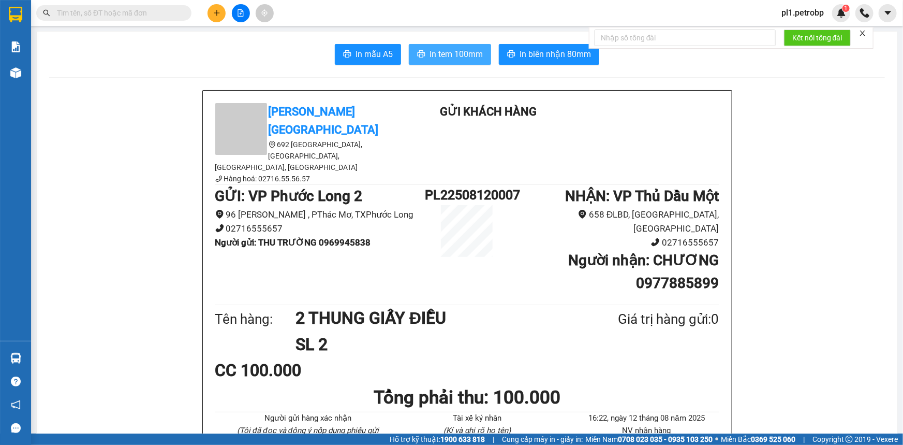
click at [470, 62] on button "In tem 100mm" at bounding box center [450, 54] width 82 height 21
click at [463, 55] on span "In tem 100mm" at bounding box center [456, 54] width 53 height 13
drag, startPoint x: 745, startPoint y: 416, endPoint x: 730, endPoint y: 408, distance: 16.7
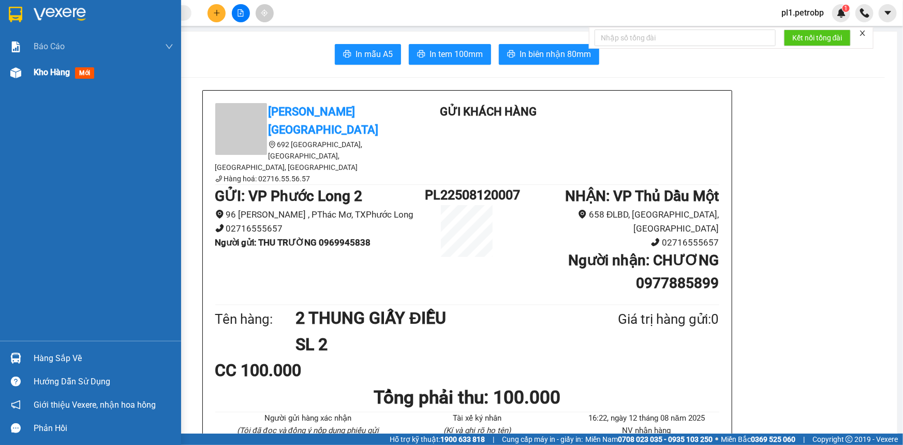
click at [16, 81] on div at bounding box center [16, 73] width 18 height 18
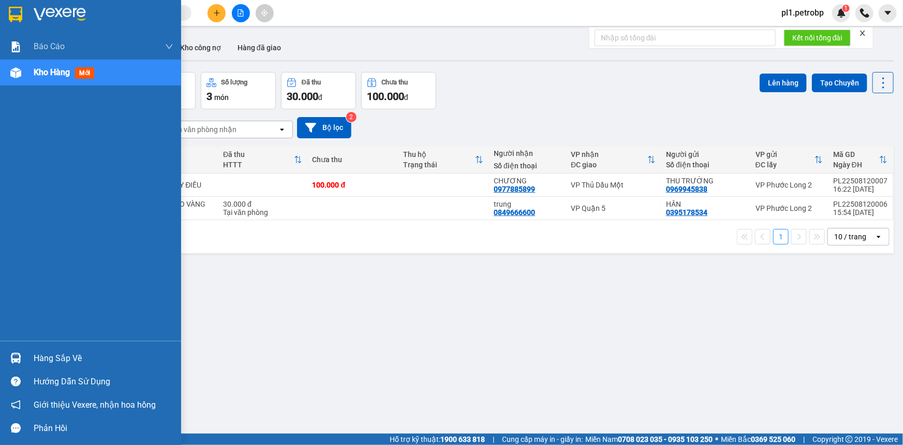
click at [22, 366] on div at bounding box center [16, 358] width 18 height 18
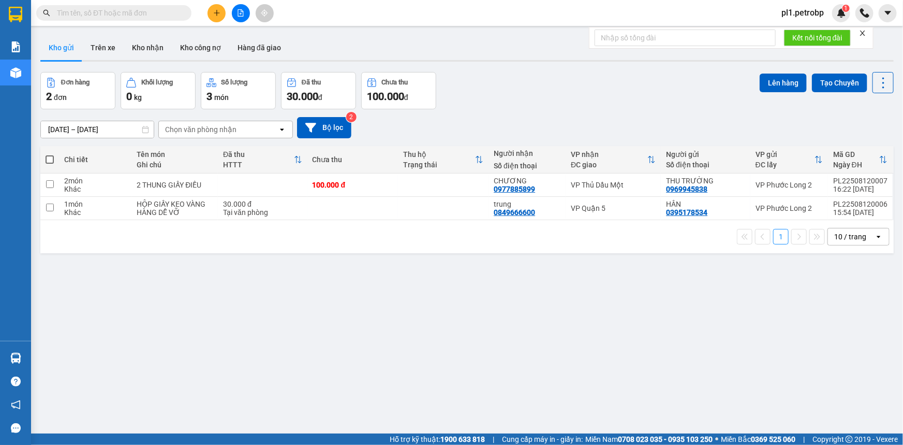
click at [539, 352] on section "Kết quả tìm kiếm ( 0 ) Bộ lọc No Data pl1.petrobp 1 Báo cáo BC tiền tận nơi (nh…" at bounding box center [451, 222] width 903 height 445
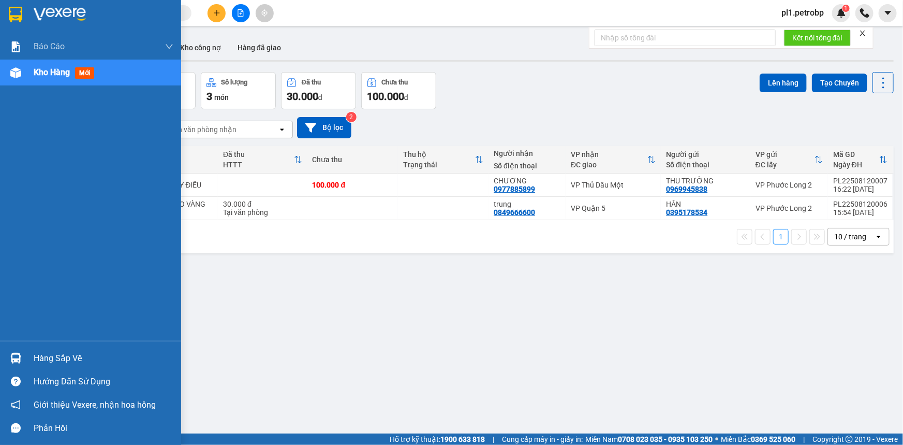
click at [49, 357] on div "Hàng sắp về" at bounding box center [104, 358] width 140 height 16
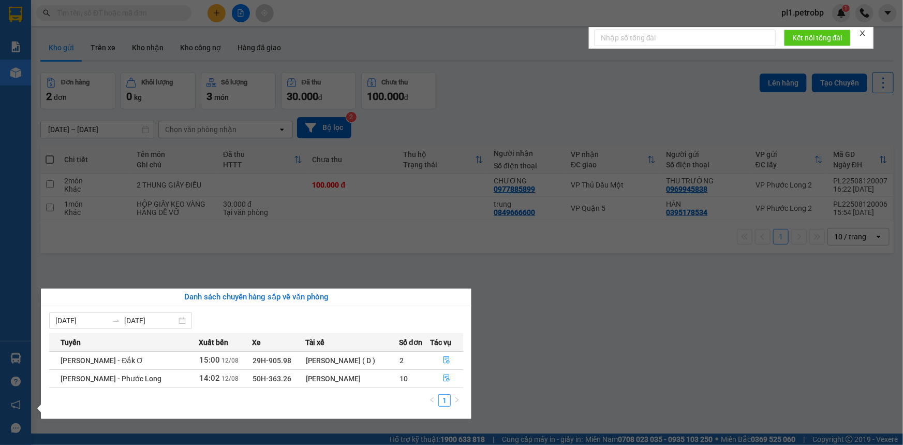
click at [612, 314] on section "Kết quả tìm kiếm ( 0 ) Bộ lọc No Data pl1.petrobp 1 Báo cáo BC tiền tận nơi (nh…" at bounding box center [451, 222] width 903 height 445
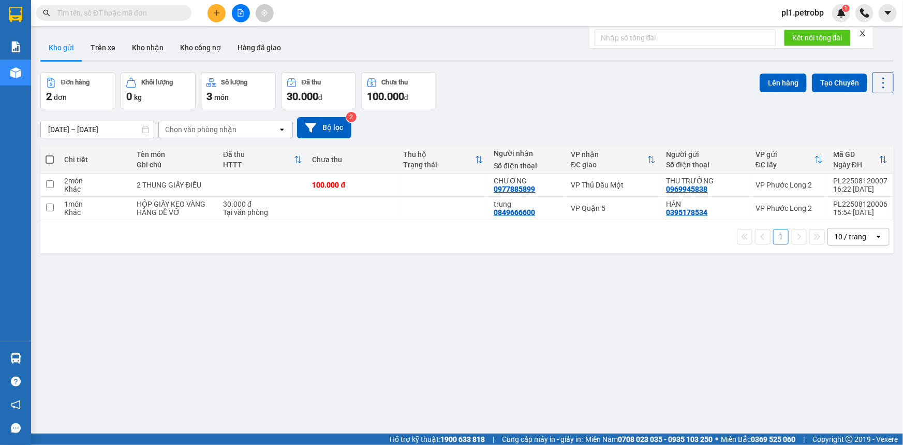
click at [212, 20] on button at bounding box center [217, 13] width 18 height 18
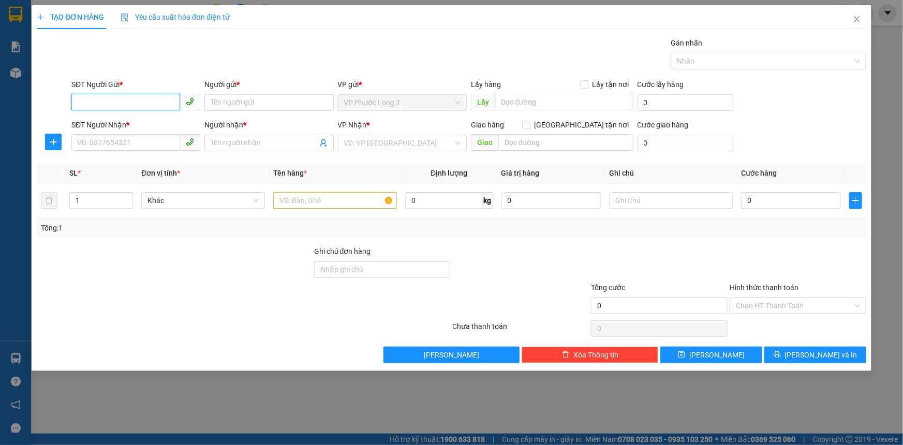
type input "1"
click at [141, 120] on div "0366924442 - pháP" at bounding box center [136, 122] width 116 height 11
type input "0366924442"
type input "pháP"
type input "0329034873"
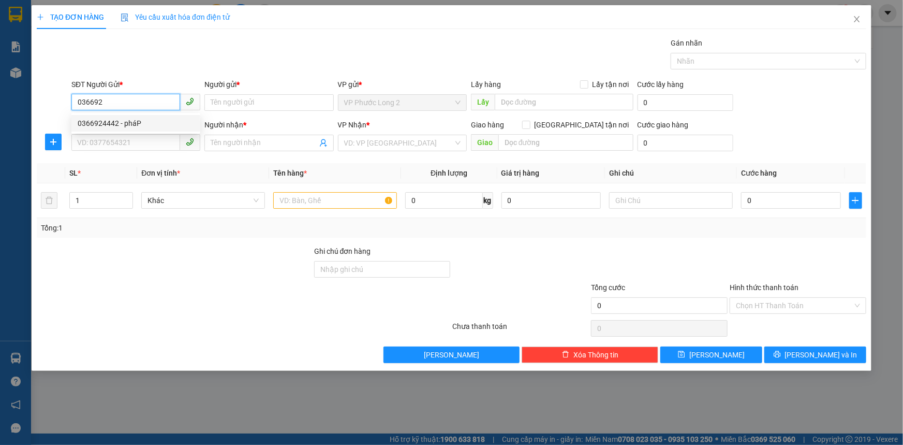
type input "SƯƠNG"
type input "30.000"
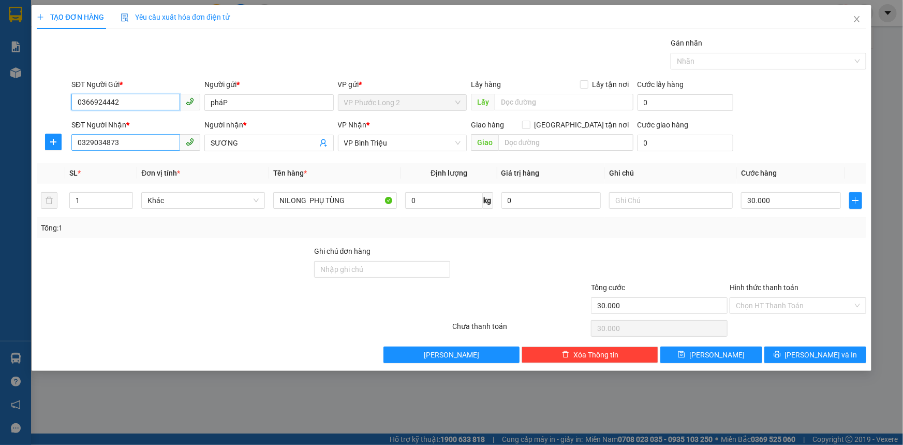
type input "0366924442"
click at [155, 150] on input "0329034873" at bounding box center [125, 142] width 109 height 17
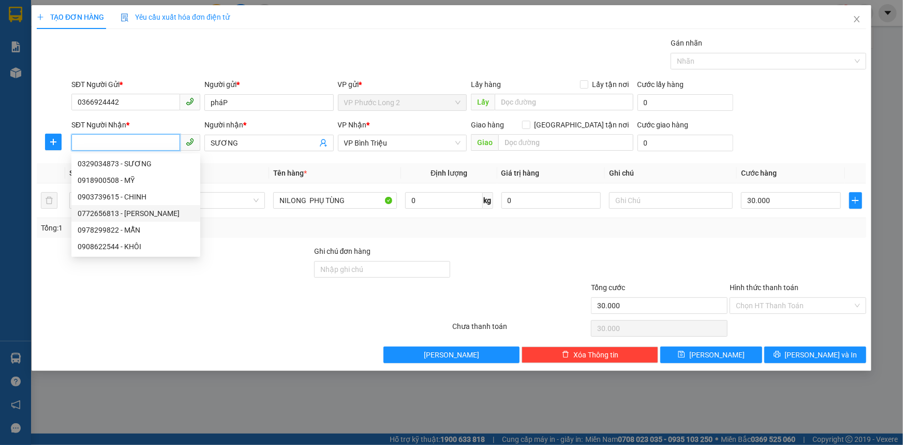
click at [158, 214] on div "0772656813 - ANH KIỆT" at bounding box center [136, 213] width 116 height 11
type input "0772656813"
type input "ANH KIỆT"
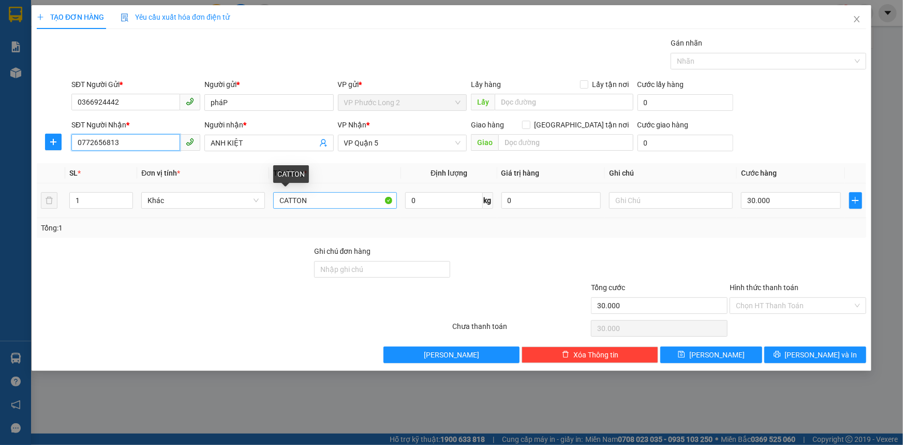
type input "0772656813"
click at [329, 197] on input "CATTON" at bounding box center [335, 200] width 124 height 17
type input "C"
type input "HỘP GIẤY PHỤ TÙNG"
click at [796, 305] on input "Hình thức thanh toán" at bounding box center [794, 306] width 117 height 16
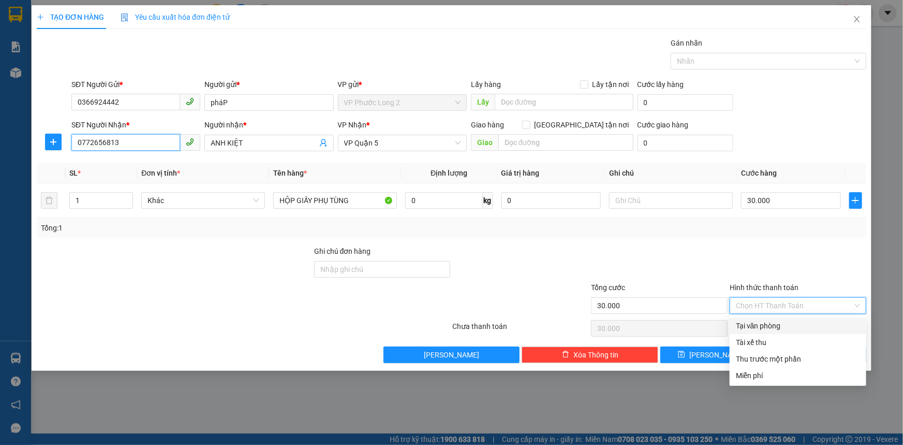
click at [134, 140] on input "0772656813" at bounding box center [125, 142] width 109 height 17
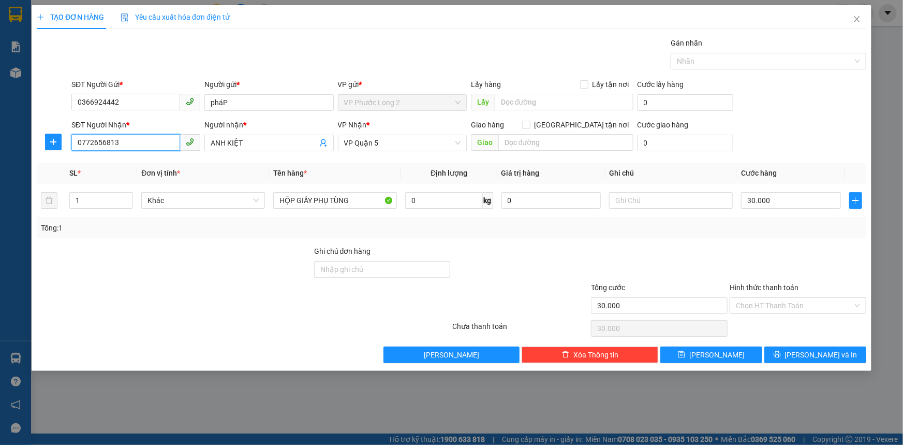
click at [134, 140] on input "0772656813" at bounding box center [125, 142] width 109 height 17
click at [86, 145] on input "0933999" at bounding box center [125, 142] width 109 height 17
click at [133, 136] on input "09333999" at bounding box center [125, 142] width 109 height 17
click at [120, 160] on div "0933399918 - KIỆT" at bounding box center [136, 163] width 116 height 11
type input "0933399918"
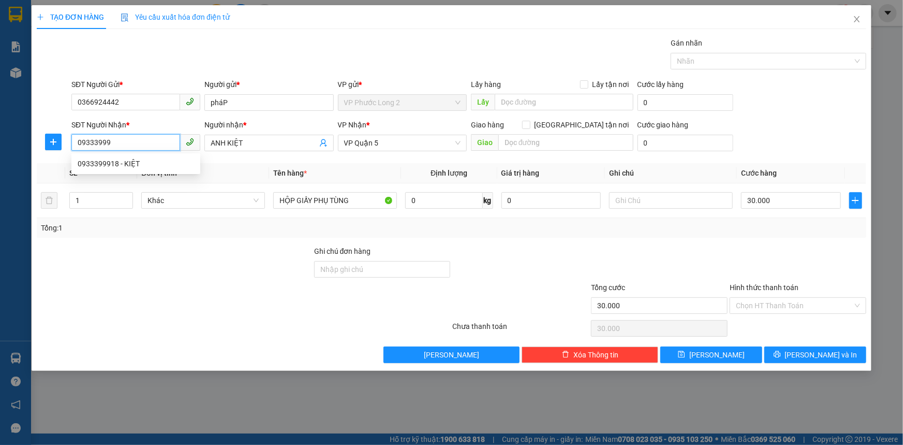
type input "KIỆT"
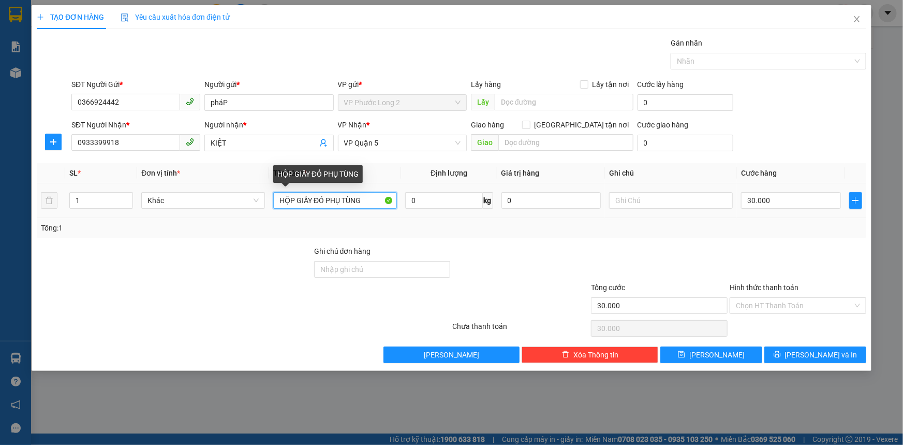
click at [325, 199] on input "HỘP GIẤY ĐỎ PHỤ TÙNG" at bounding box center [335, 200] width 124 height 17
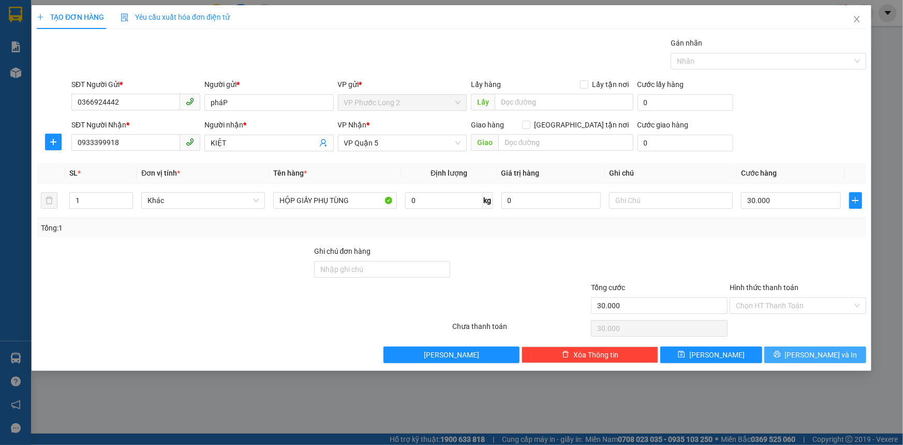
click at [829, 353] on span "[PERSON_NAME] và In" at bounding box center [821, 354] width 72 height 11
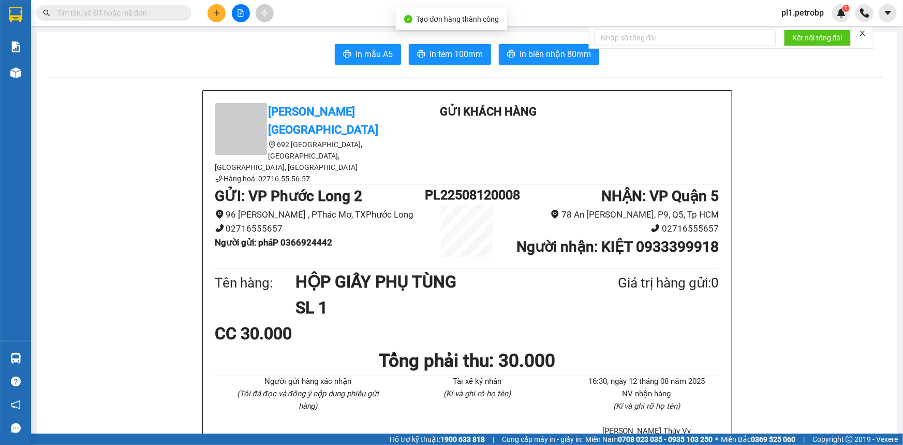
click at [451, 53] on span "In tem 100mm" at bounding box center [456, 54] width 53 height 13
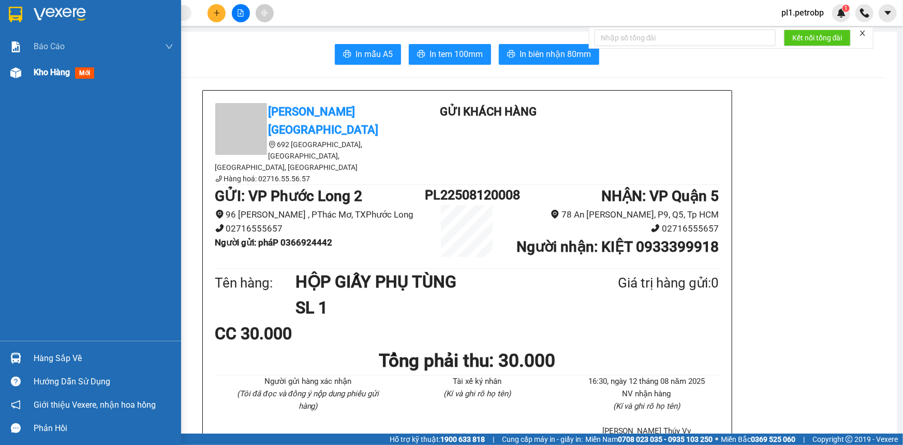
click at [31, 70] on div "Kho hàng mới" at bounding box center [90, 73] width 181 height 26
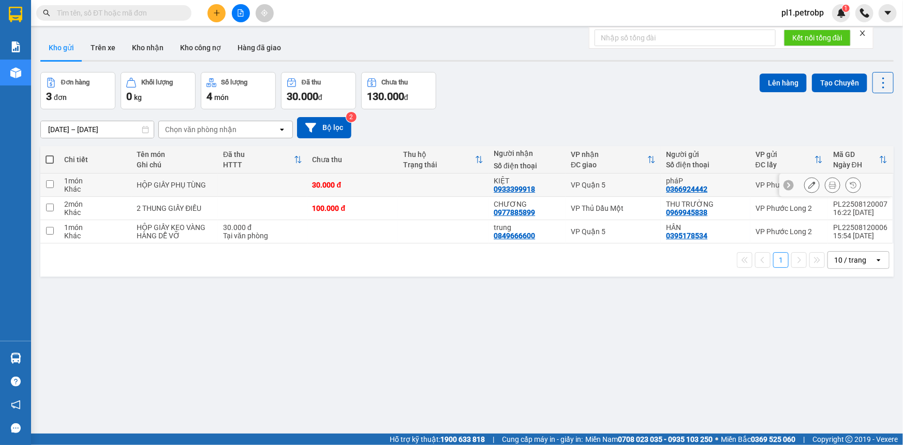
click at [808, 185] on icon at bounding box center [811, 184] width 7 height 7
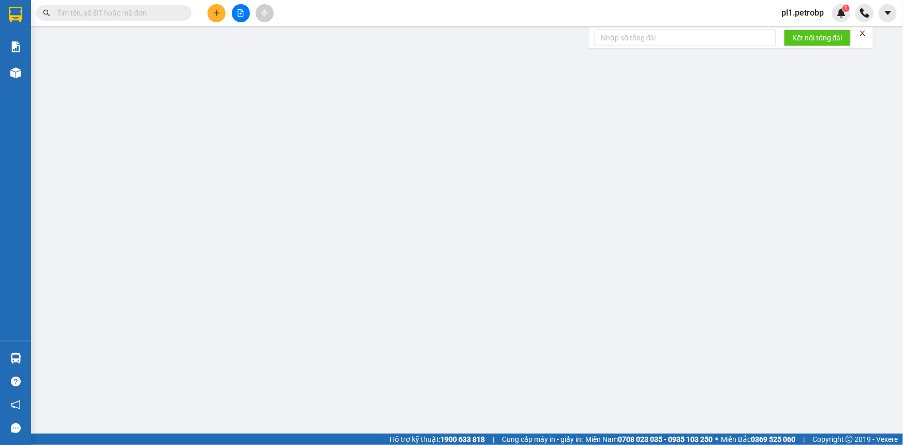
type input "0366924442"
type input "pháP"
type input "0933399918"
type input "KIỆT"
type input "30.000"
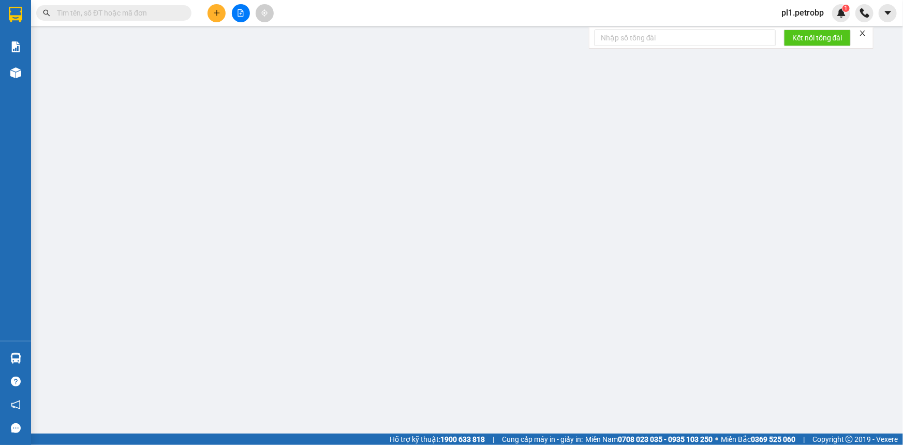
type input "30.000"
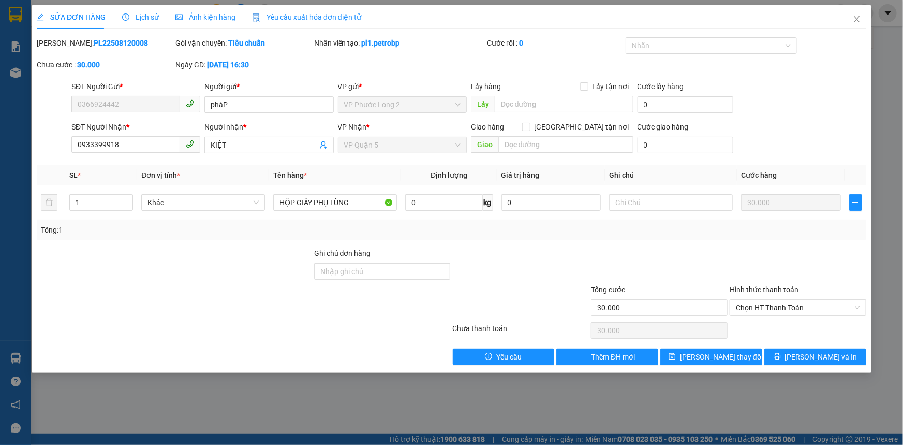
drag, startPoint x: 60, startPoint y: 40, endPoint x: 122, endPoint y: 45, distance: 62.8
click at [122, 45] on div "Mã ĐH: PL22508120008" at bounding box center [105, 42] width 137 height 11
paste input ": PL22508120008"
type input ": PL22508120008 BÙ MÃ"
click at [859, 26] on span "Close" at bounding box center [857, 19] width 29 height 29
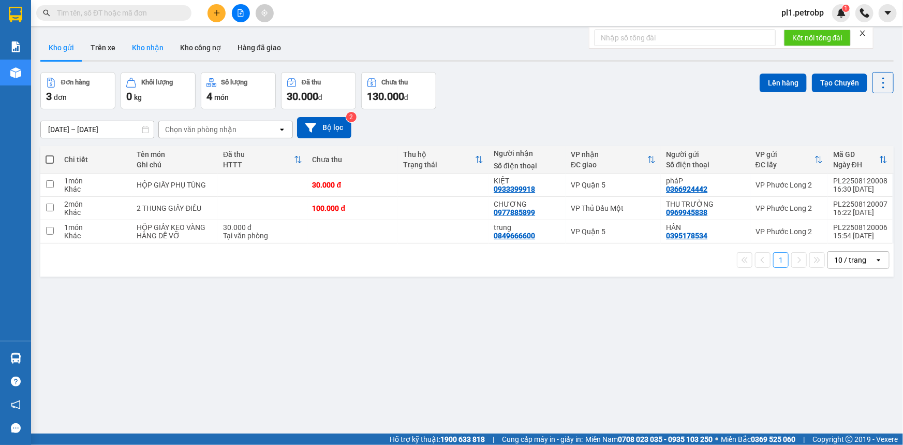
click at [146, 44] on button "Kho nhận" at bounding box center [148, 47] width 48 height 25
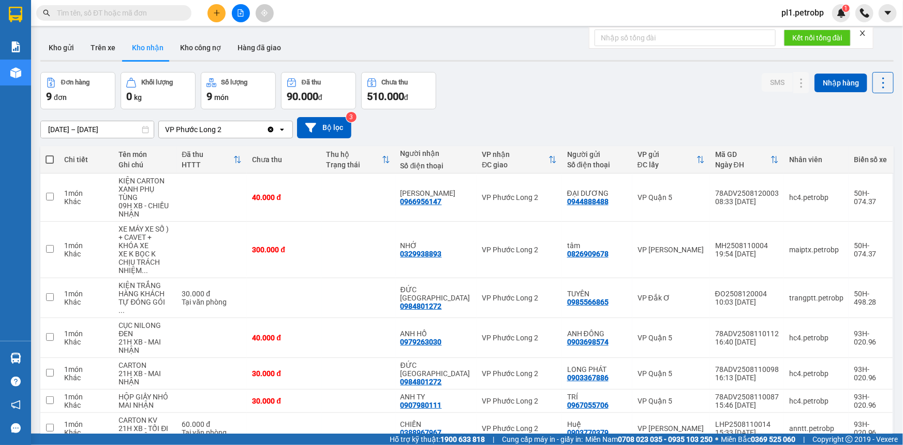
click at [54, 135] on div "ver 1.8.137 Kho gửi Trên xe Kho nhận Kho công nợ Hàng đã giao Đơn hàng 9 đơn Kh…" at bounding box center [467, 283] width 862 height 505
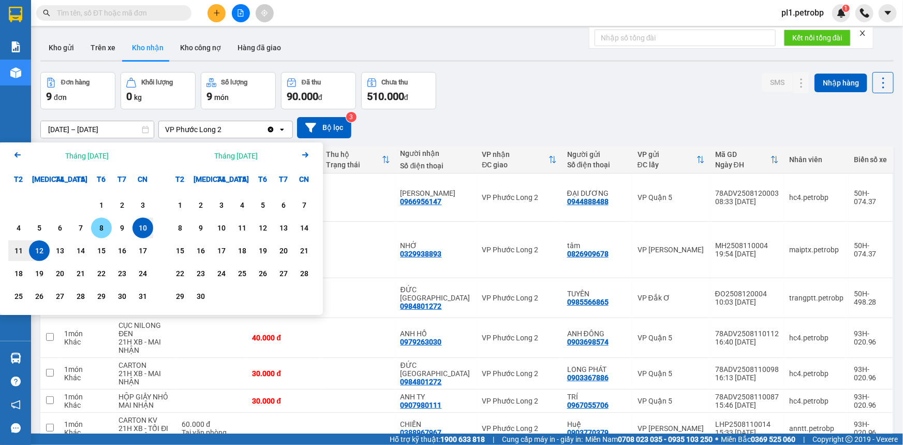
click at [101, 227] on div "8" at bounding box center [101, 228] width 14 height 12
click at [32, 247] on div "12" at bounding box center [39, 250] width 14 height 12
type input "08/08/2025 – 12/08/2025"
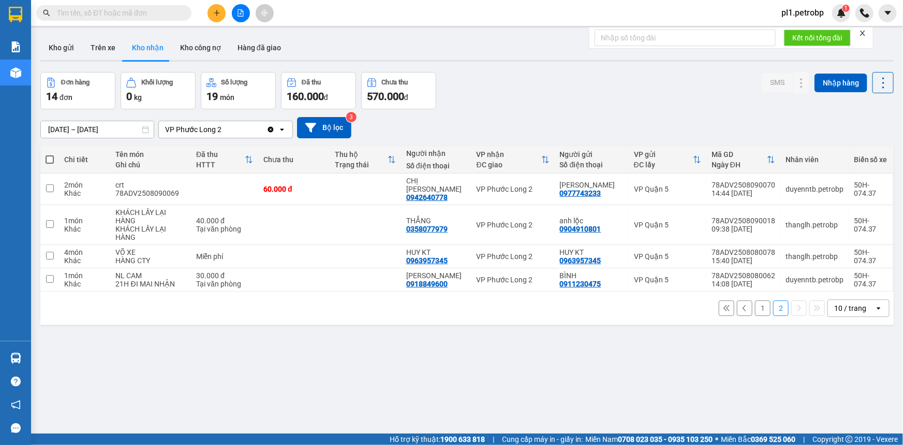
click at [62, 32] on div "ver 1.8.137 Kho gửi Trên xe Kho nhận Kho công nợ Hàng đã giao Đơn hàng 14 đơn K…" at bounding box center [467, 253] width 862 height 445
click at [65, 42] on button "Kho gửi" at bounding box center [61, 47] width 42 height 25
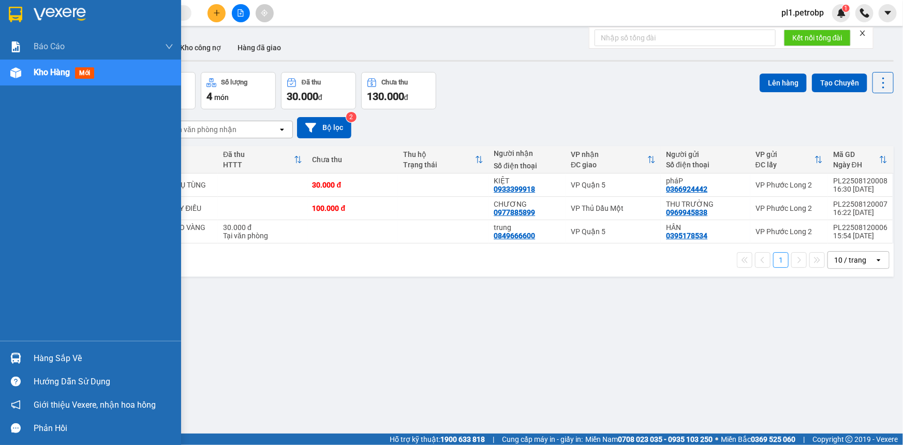
click at [24, 357] on div at bounding box center [16, 358] width 18 height 18
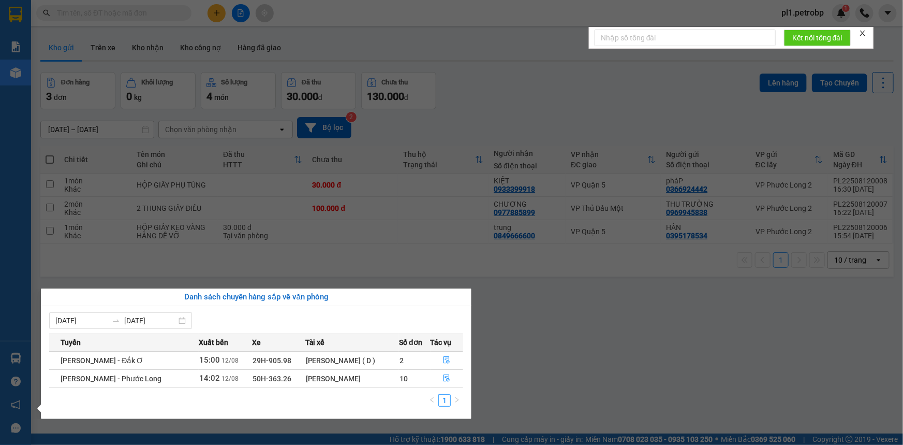
click at [123, 258] on section "Kết quả tìm kiếm ( 0 ) Bộ lọc No Data pl1.petrobp 1 Báo cáo BC tiền tận nơi (nh…" at bounding box center [451, 222] width 903 height 445
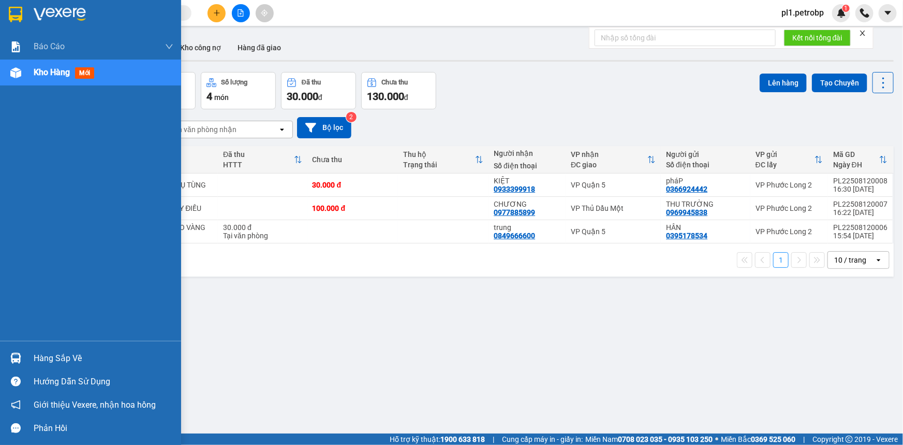
click at [25, 358] on div "Hàng sắp về" at bounding box center [90, 357] width 181 height 23
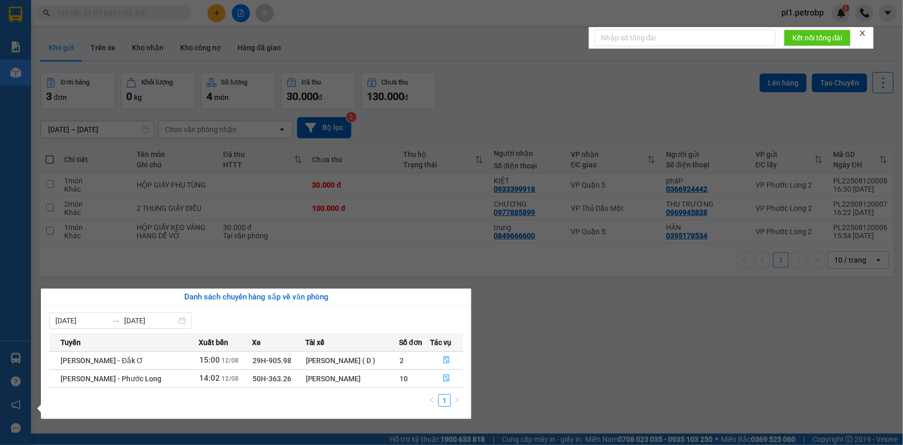
click at [549, 290] on section "Kết quả tìm kiếm ( 0 ) Bộ lọc No Data pl1.petrobp 1 Báo cáo BC tiền tận nơi (nh…" at bounding box center [451, 222] width 903 height 445
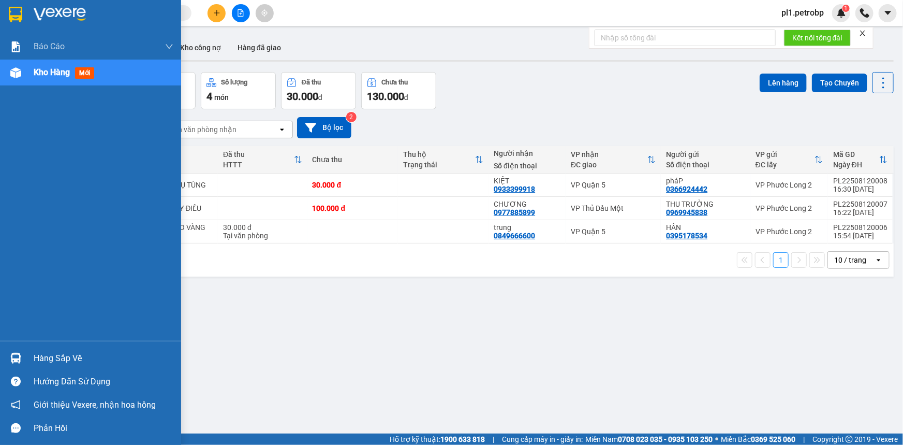
click at [52, 362] on div "Hàng sắp về" at bounding box center [104, 358] width 140 height 16
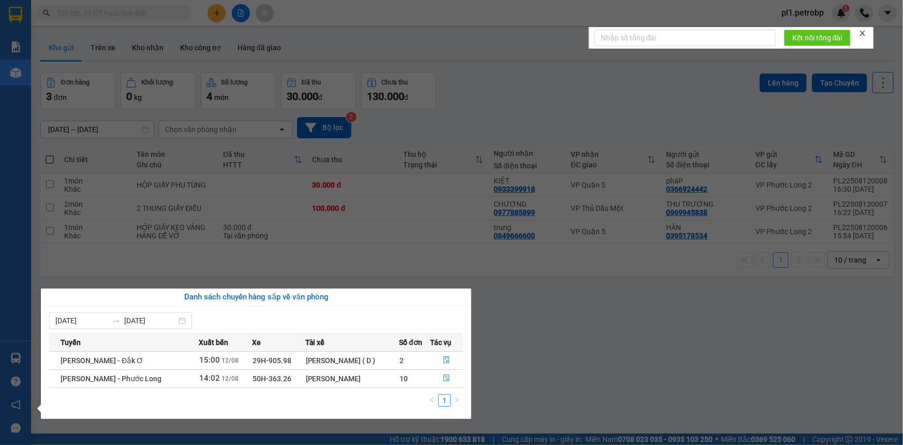
click at [101, 273] on section "Kết quả tìm kiếm ( 0 ) Bộ lọc No Data pl1.petrobp 1 Báo cáo BC tiền tận nơi (nh…" at bounding box center [451, 222] width 903 height 445
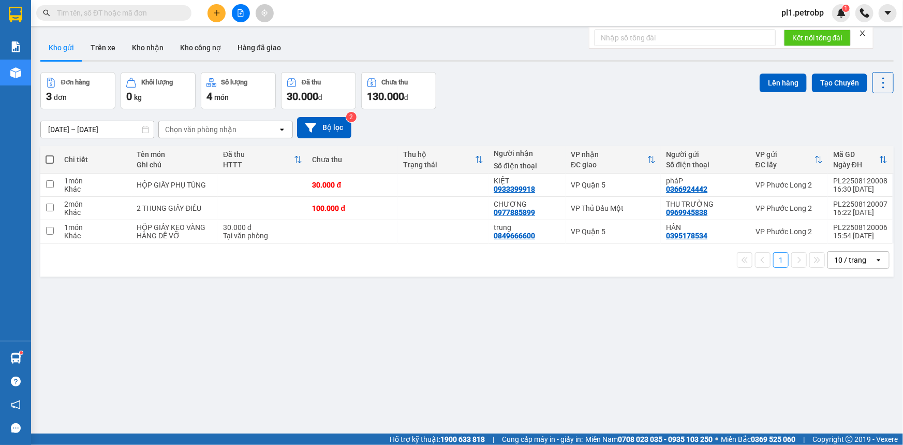
click at [167, 10] on input "text" at bounding box center [118, 12] width 122 height 11
click at [155, 45] on button "Kho nhận" at bounding box center [148, 47] width 48 height 25
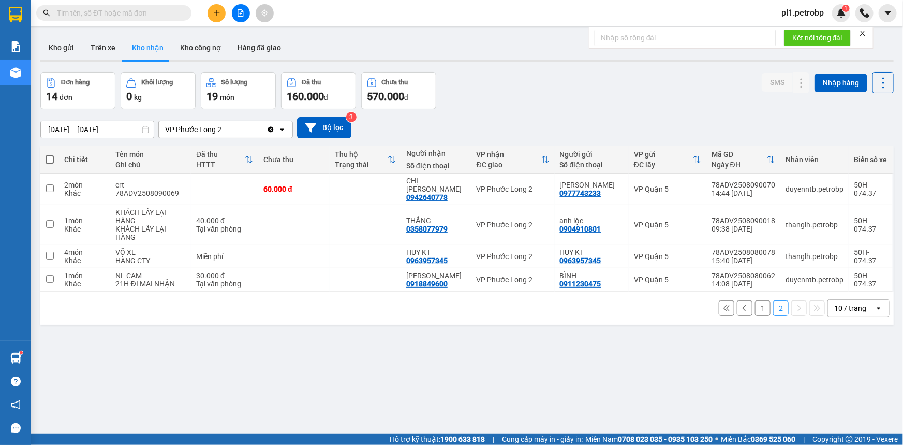
click at [755, 300] on button "1" at bounding box center [763, 308] width 16 height 16
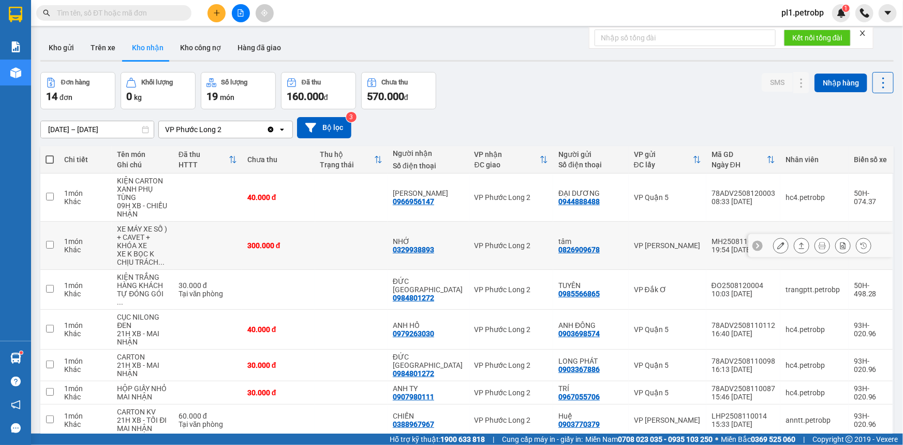
click at [779, 244] on button at bounding box center [781, 246] width 14 height 18
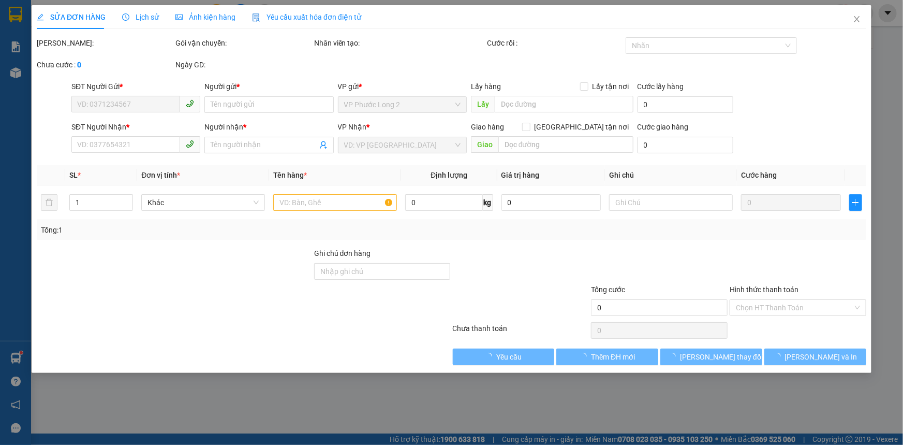
type input "0826909678"
type input "tâm"
type input "0329938893"
type input "NHỚ"
type input "300.000"
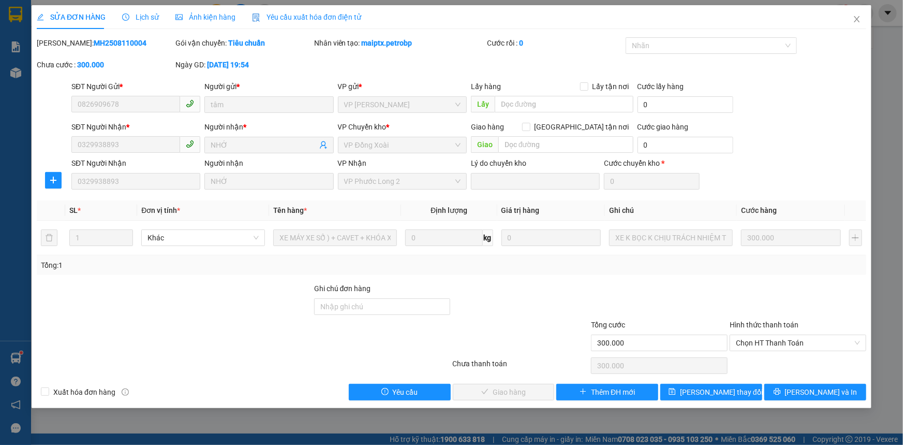
click at [758, 312] on div at bounding box center [798, 301] width 139 height 36
click at [787, 340] on span "Chọn HT Thanh Toán" at bounding box center [798, 343] width 124 height 16
click at [795, 367] on div "Tại văn phòng" at bounding box center [798, 362] width 124 height 11
type input "0"
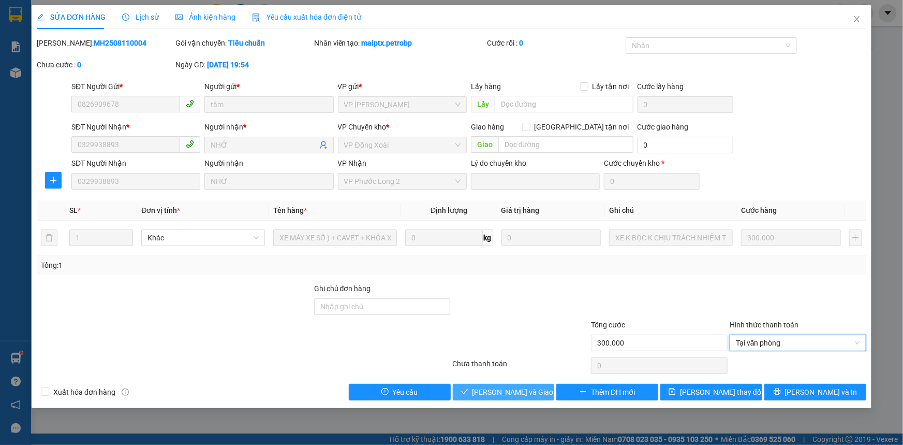
click at [506, 385] on button "Lưu và Giao hàng" at bounding box center [504, 392] width 102 height 17
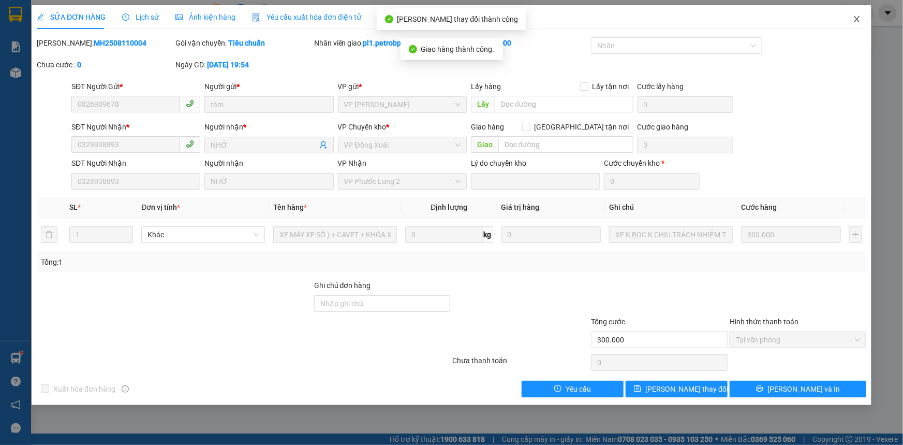
click at [859, 19] on icon "close" at bounding box center [857, 19] width 8 height 8
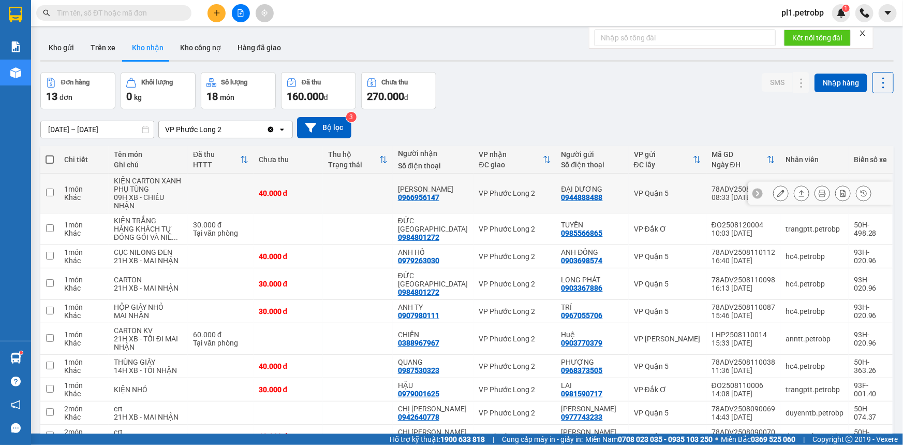
click at [773, 200] on div at bounding box center [781, 193] width 16 height 16
click at [777, 191] on icon at bounding box center [780, 192] width 7 height 7
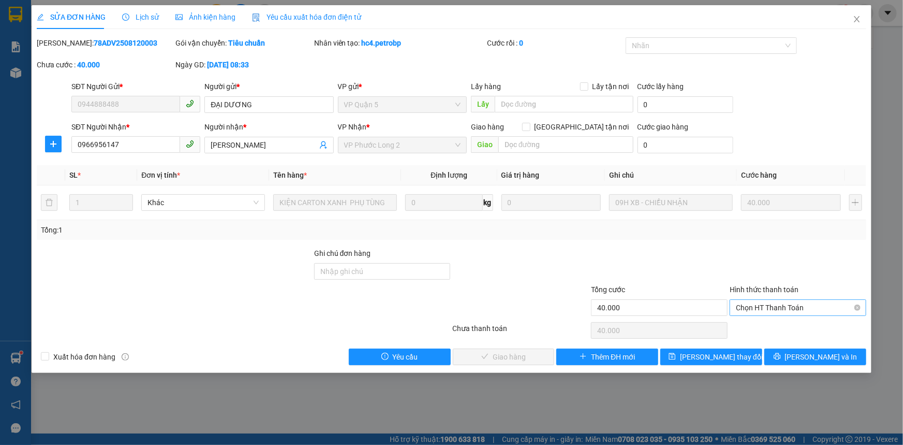
click at [749, 315] on div "Chọn HT Thanh Toán" at bounding box center [798, 307] width 137 height 17
click at [755, 333] on div "Tại văn phòng" at bounding box center [798, 327] width 137 height 17
type input "0"
click at [507, 359] on span "Lưu và Giao hàng" at bounding box center [522, 356] width 99 height 11
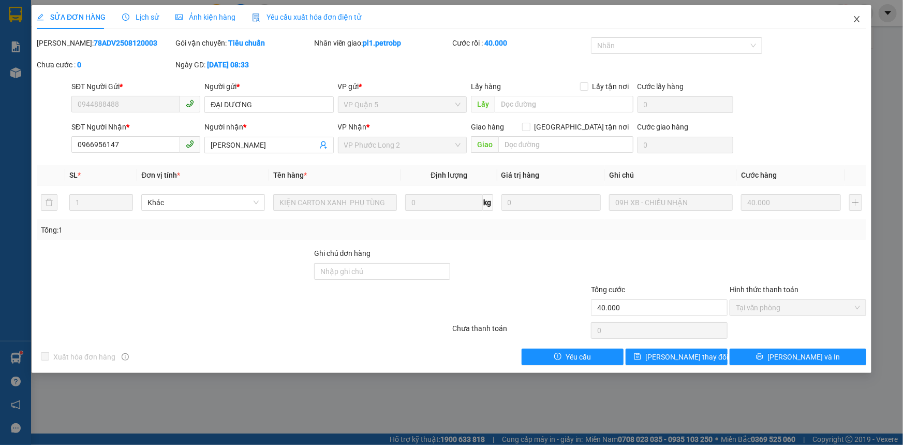
click at [866, 16] on span "Close" at bounding box center [857, 19] width 29 height 29
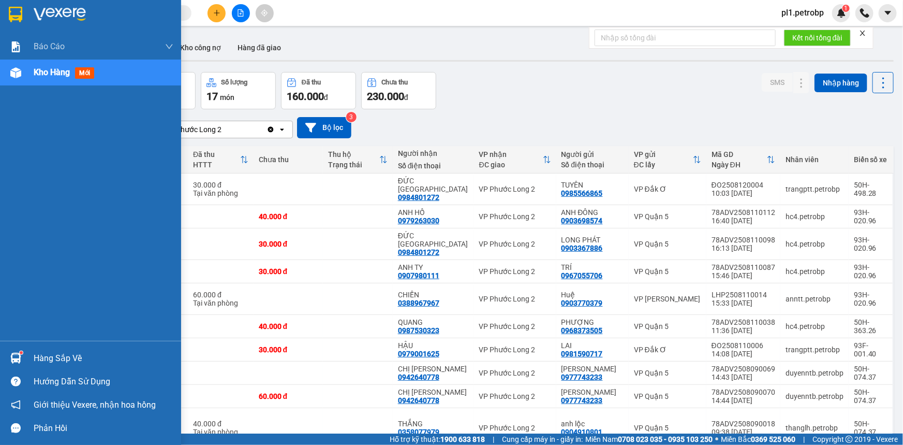
drag, startPoint x: 27, startPoint y: 351, endPoint x: 39, endPoint y: 351, distance: 11.9
click at [28, 351] on div "Hàng sắp về" at bounding box center [90, 357] width 181 height 23
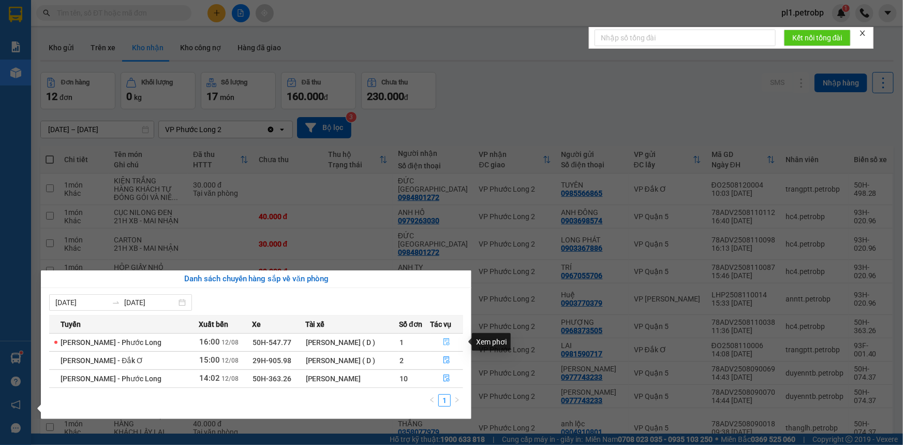
click at [456, 344] on button "button" at bounding box center [447, 342] width 32 height 17
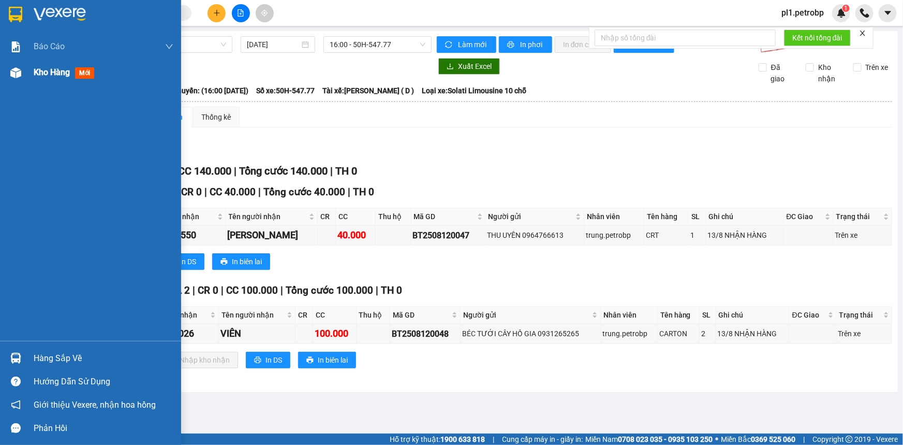
click at [61, 63] on div "Kho hàng mới" at bounding box center [104, 73] width 140 height 26
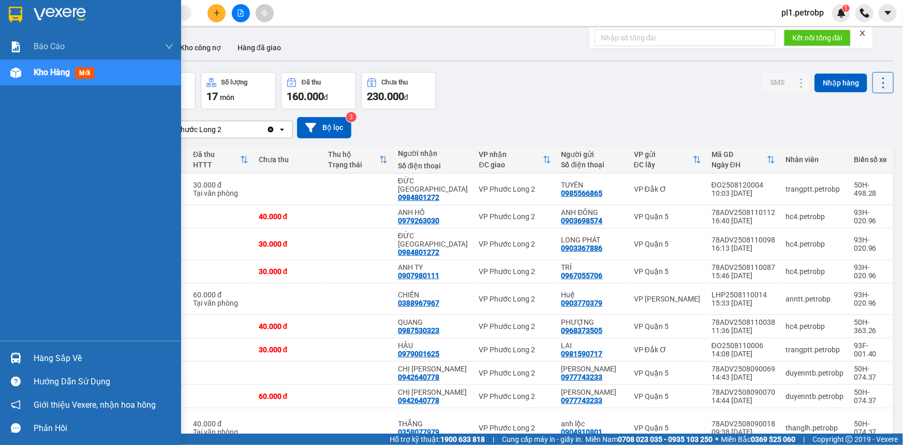
click at [15, 364] on div at bounding box center [16, 358] width 18 height 18
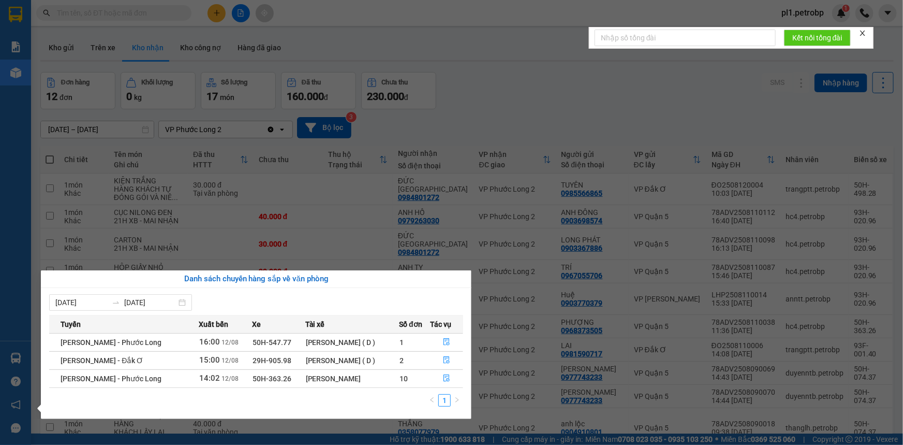
click at [335, 234] on section "Kết quả tìm kiếm ( 0 ) Bộ lọc No Data pl1.petrobp 1 Báo cáo BC tiền tận nơi (nh…" at bounding box center [451, 222] width 903 height 445
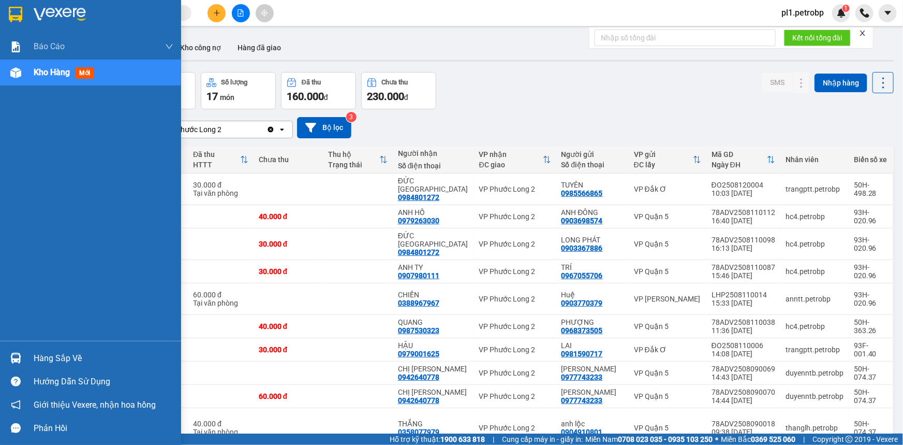
click at [13, 353] on img at bounding box center [15, 357] width 11 height 11
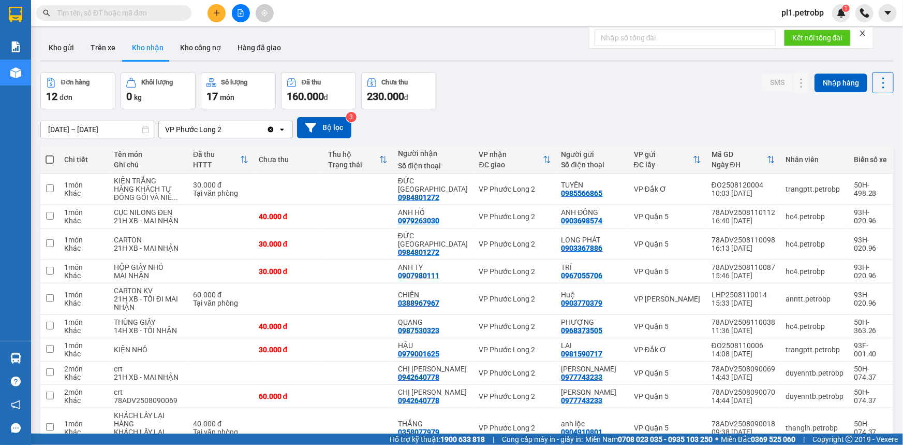
click at [510, 395] on section "Kết quả tìm kiếm ( 0 ) Bộ lọc No Data pl1.petrobp 1 Báo cáo BC tiền tận nơi (nh…" at bounding box center [451, 222] width 903 height 445
click at [67, 46] on button "Kho gửi" at bounding box center [61, 47] width 42 height 25
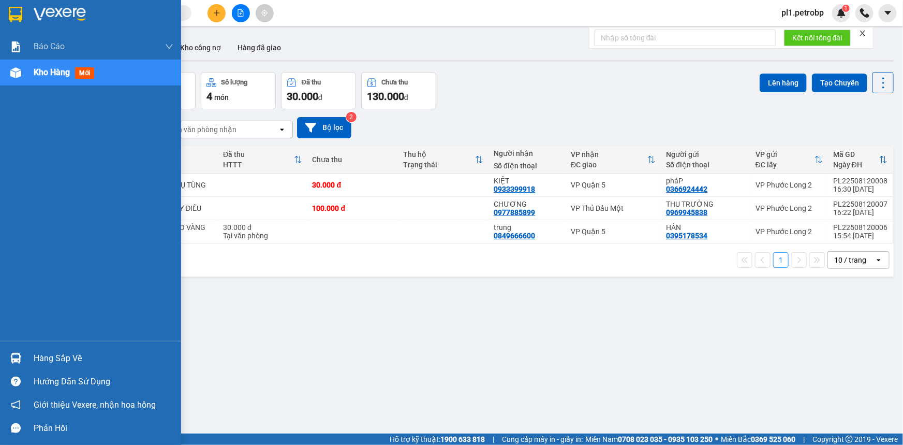
click at [21, 367] on div "Hàng sắp về" at bounding box center [90, 357] width 181 height 23
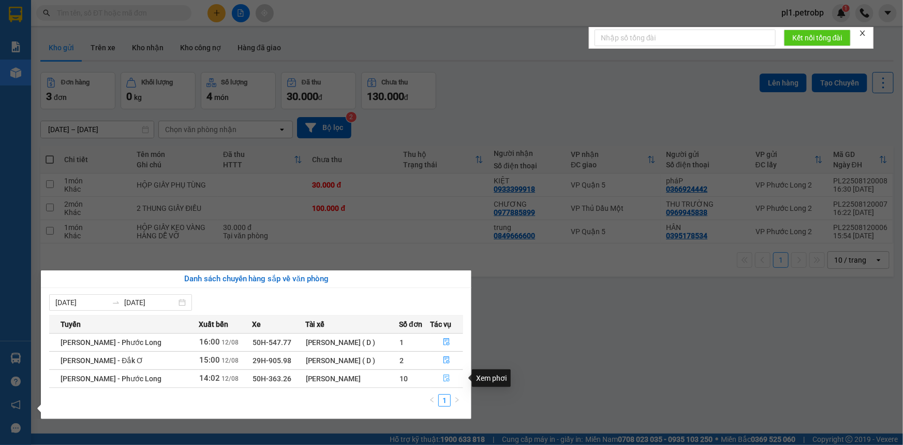
click at [439, 378] on button "button" at bounding box center [447, 378] width 32 height 17
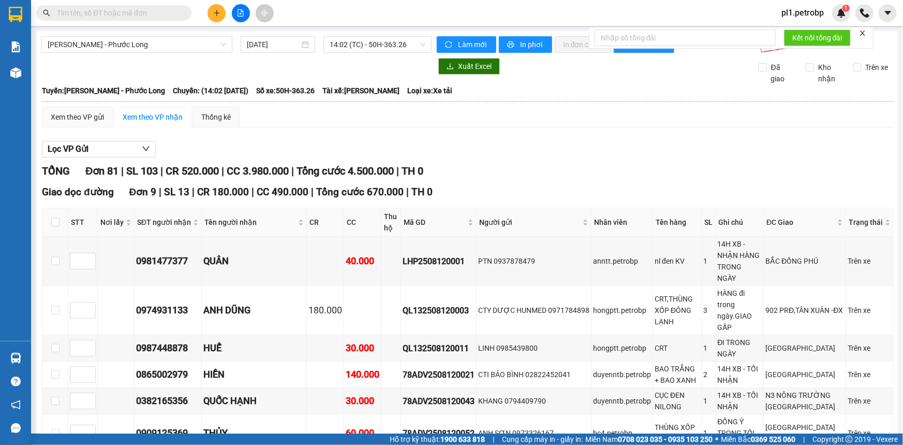
scroll to position [2258, 0]
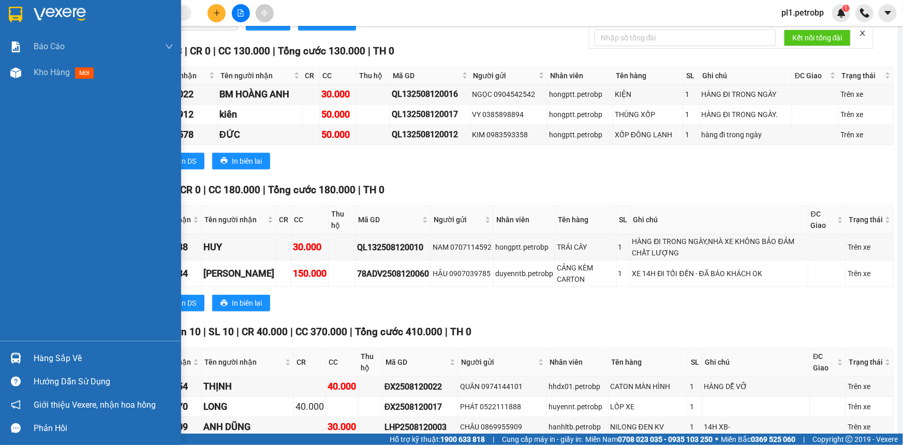
click at [89, 359] on div "Hàng sắp về" at bounding box center [104, 358] width 140 height 16
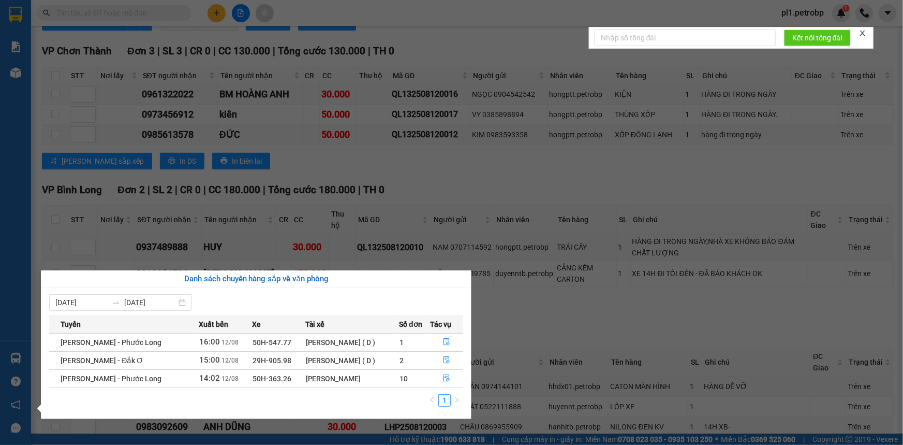
click at [23, 53] on div "Báo cáo BC tiền tận nơi (nhân viên) Báo cáo 1 (nv): Số tiền đã thu của văn phòn…" at bounding box center [15, 222] width 31 height 445
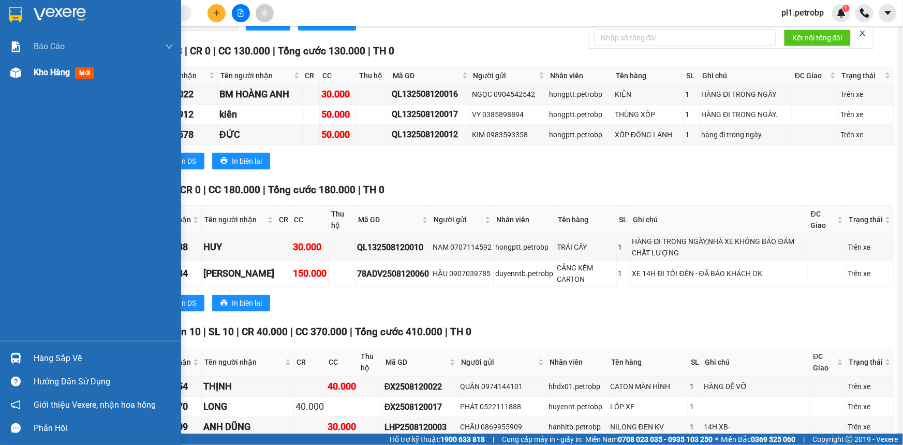
click at [12, 76] on img at bounding box center [15, 72] width 11 height 11
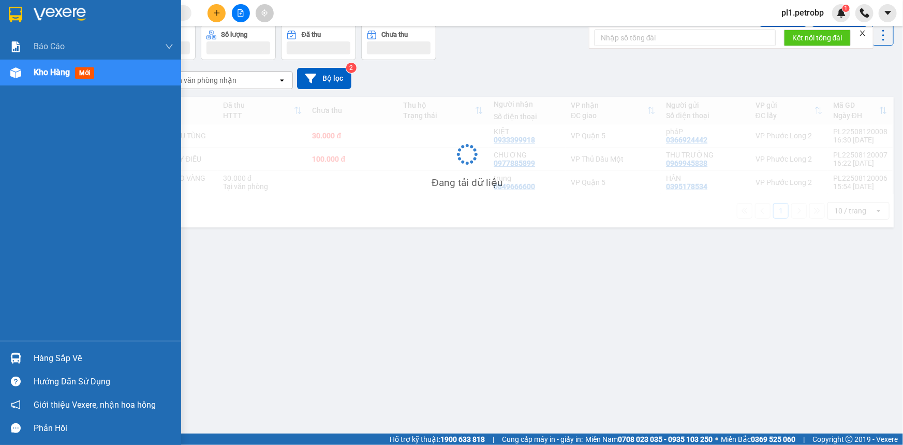
scroll to position [47, 0]
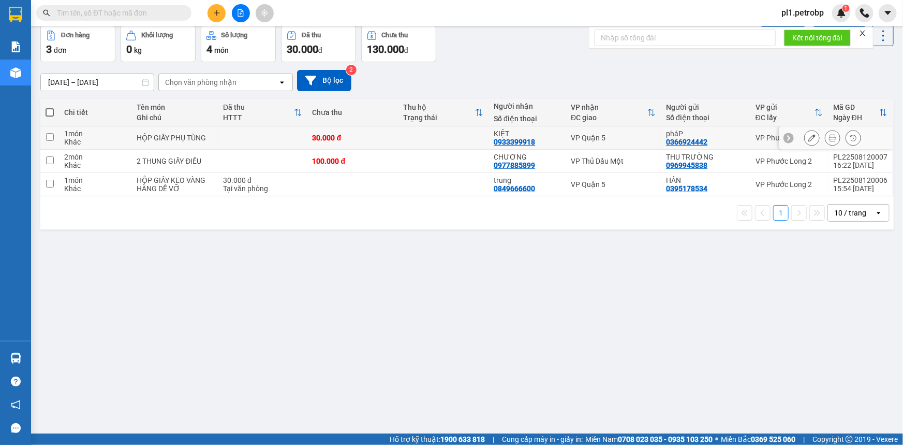
click at [203, 131] on td "HỘP GIẤY PHỤ TÙNG" at bounding box center [174, 137] width 86 height 23
checkbox input "true"
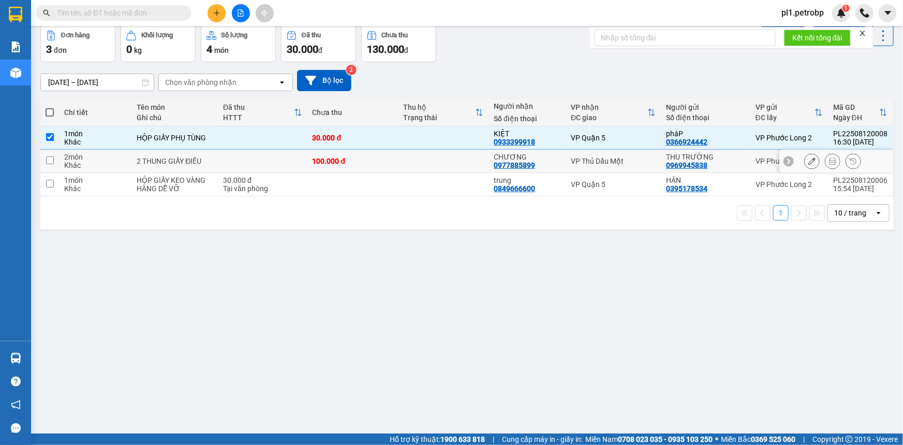
click at [194, 157] on div "2 THUNG GIẤY ĐIỀU" at bounding box center [175, 161] width 76 height 8
checkbox input "true"
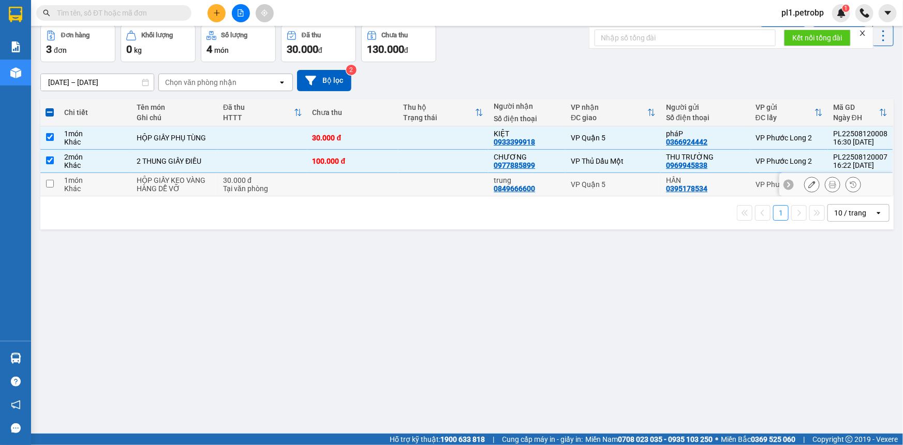
click at [208, 182] on div "HỘP GIẤY KEO VÀNG" at bounding box center [175, 180] width 76 height 8
checkbox input "true"
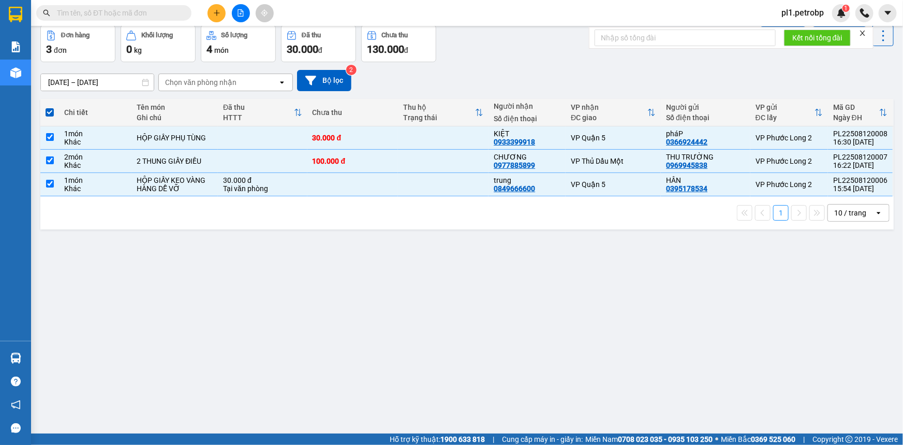
scroll to position [0, 0]
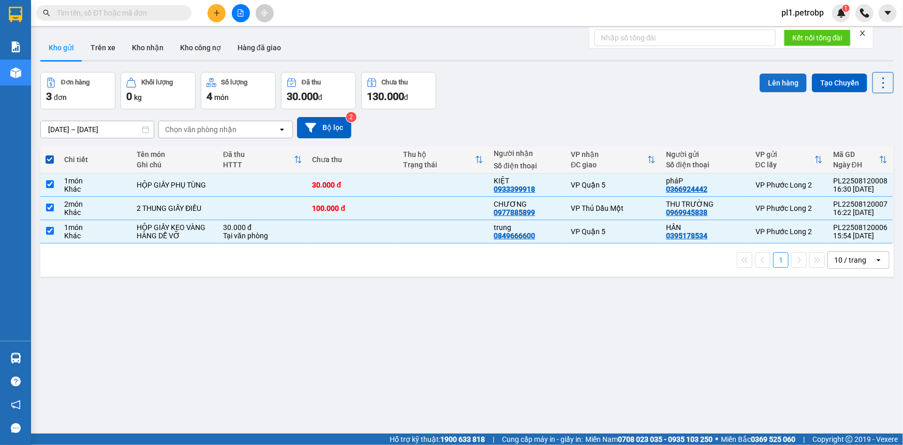
click at [769, 87] on button "Lên hàng" at bounding box center [783, 82] width 47 height 19
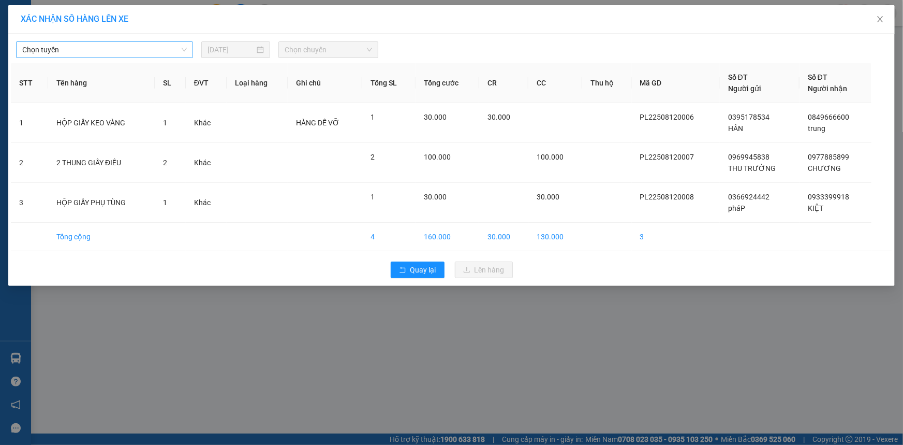
click at [70, 55] on span "Chọn tuyến" at bounding box center [104, 50] width 165 height 16
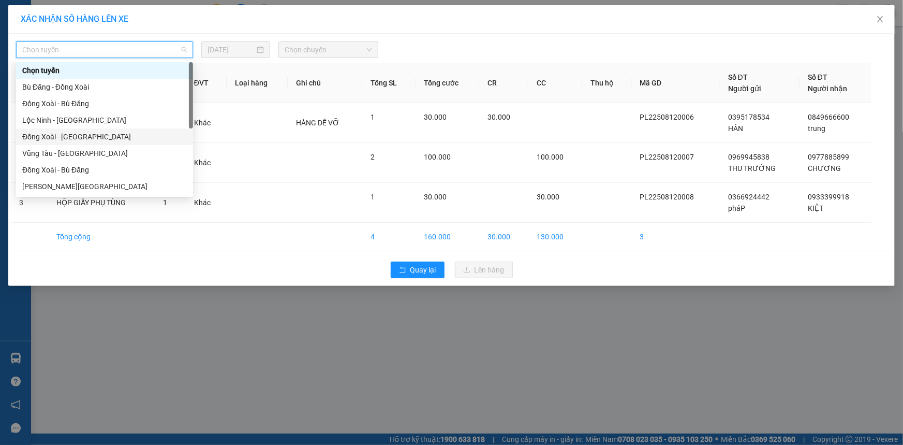
scroll to position [188, 0]
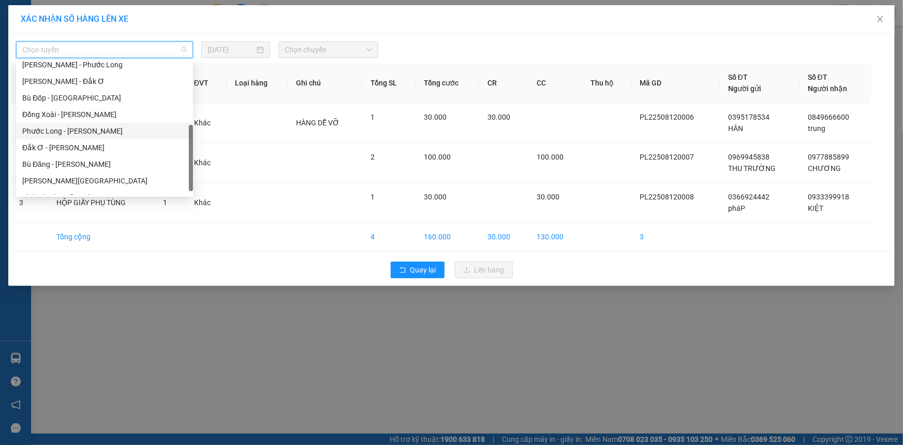
click at [93, 127] on div "Phước Long - Hồ Chí Minh" at bounding box center [104, 130] width 165 height 11
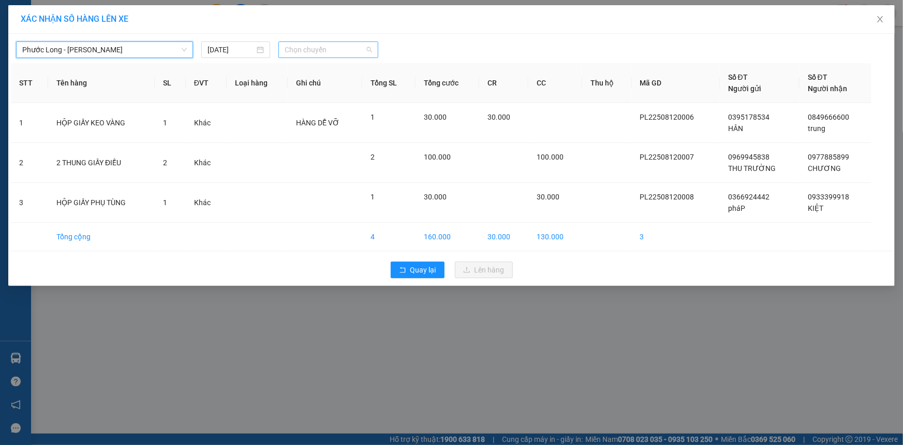
click at [330, 45] on span "Chọn chuyến" at bounding box center [328, 50] width 87 height 16
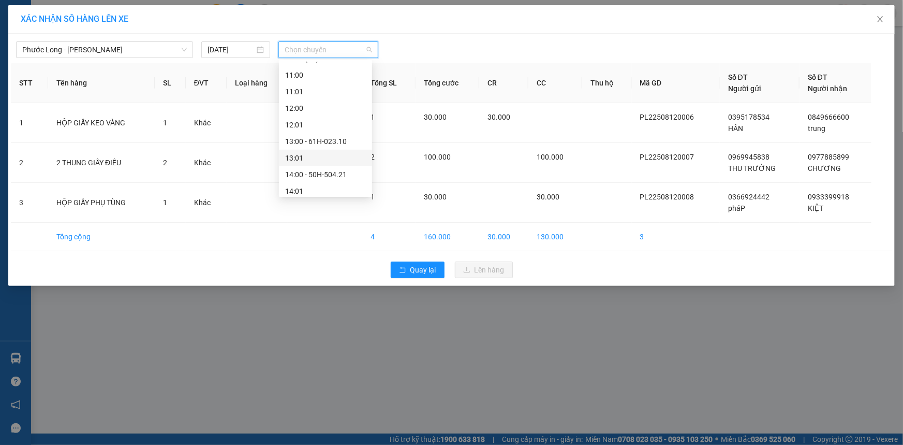
scroll to position [580, 0]
click at [354, 157] on div "18:02 (TC) - 50H-074.37" at bounding box center [325, 153] width 81 height 11
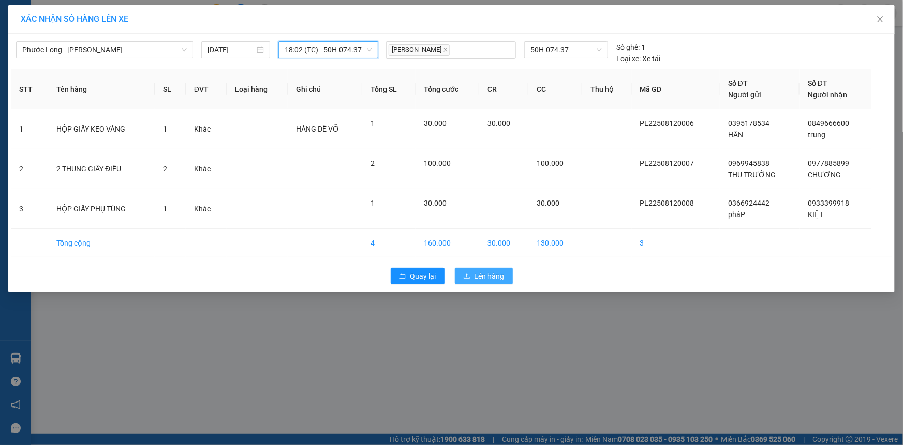
click at [484, 279] on span "Lên hàng" at bounding box center [490, 275] width 30 height 11
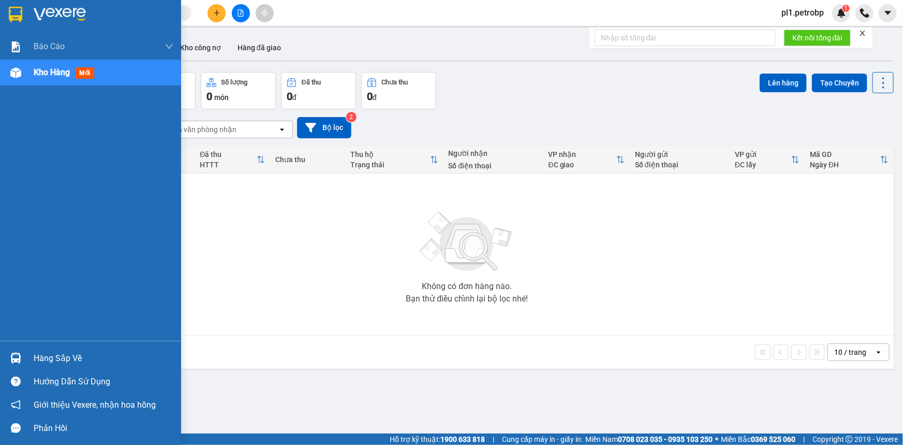
click at [34, 356] on div "Hàng sắp về" at bounding box center [104, 358] width 140 height 16
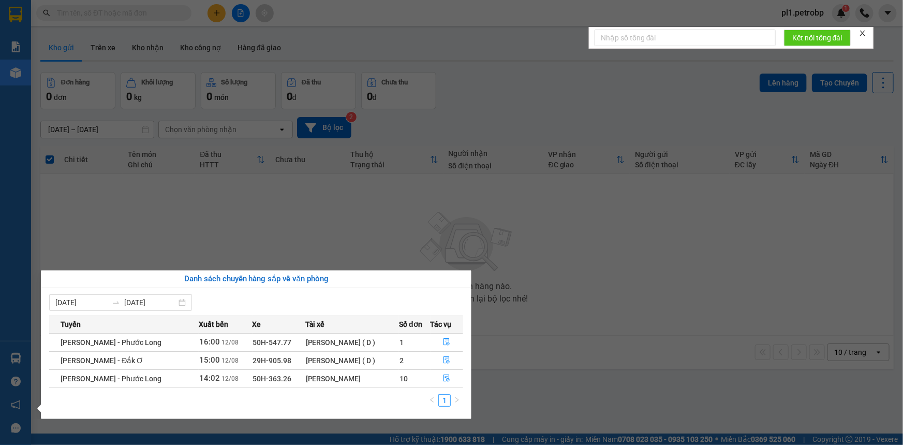
click at [409, 208] on section "Kết quả tìm kiếm ( 0 ) Bộ lọc No Data pl1.petrobp 1 Báo cáo BC tiền tận nơi (nh…" at bounding box center [451, 222] width 903 height 445
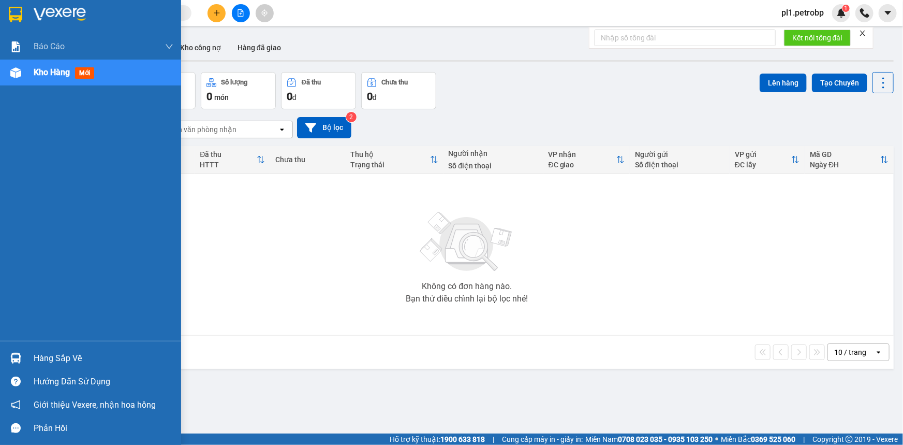
drag, startPoint x: 30, startPoint y: 363, endPoint x: 67, endPoint y: 351, distance: 39.3
click at [31, 363] on div "Hàng sắp về" at bounding box center [90, 357] width 181 height 23
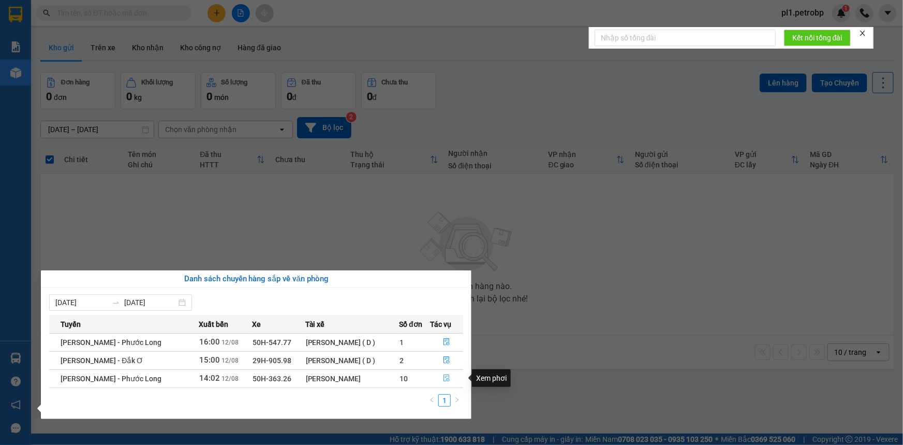
click at [452, 383] on button "button" at bounding box center [447, 378] width 32 height 17
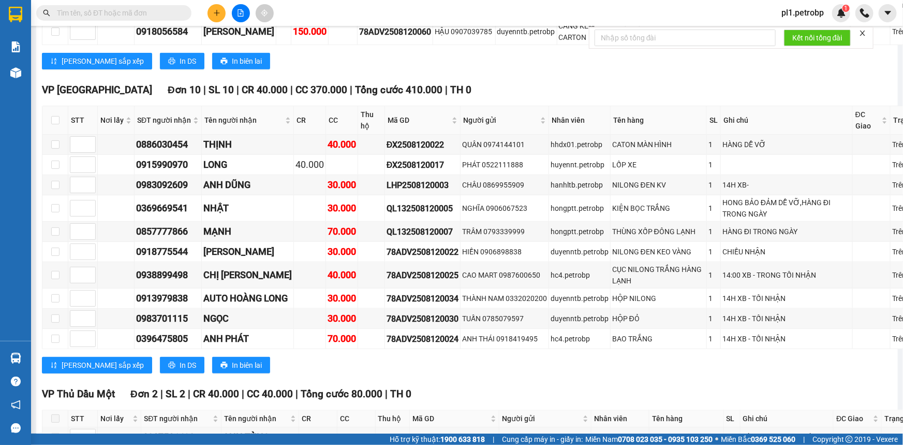
scroll to position [2352, 0]
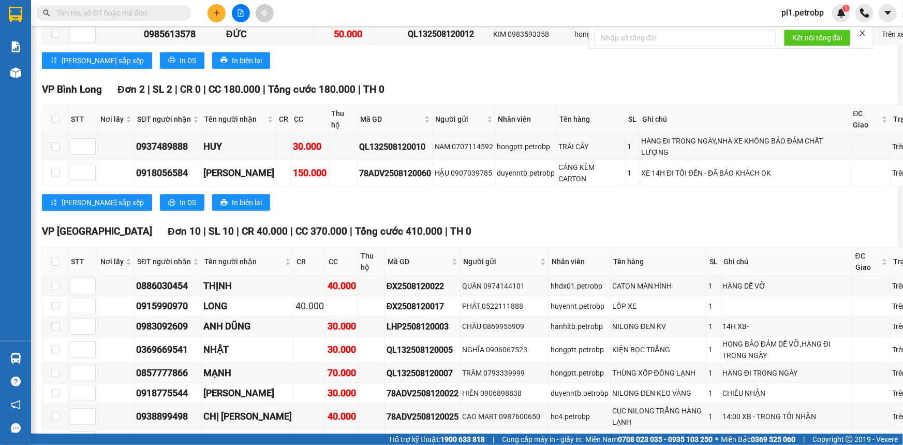
click at [217, 18] on button at bounding box center [217, 13] width 18 height 18
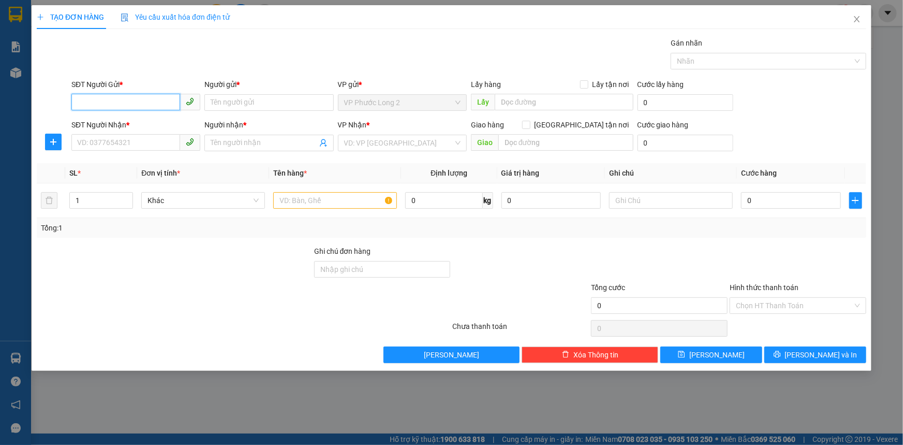
type input "0"
click at [140, 119] on div "0966956147 - VƯƠNG PHÁT" at bounding box center [136, 122] width 116 height 11
type input "0966956147"
type input "[PERSON_NAME]"
type input "0944888488"
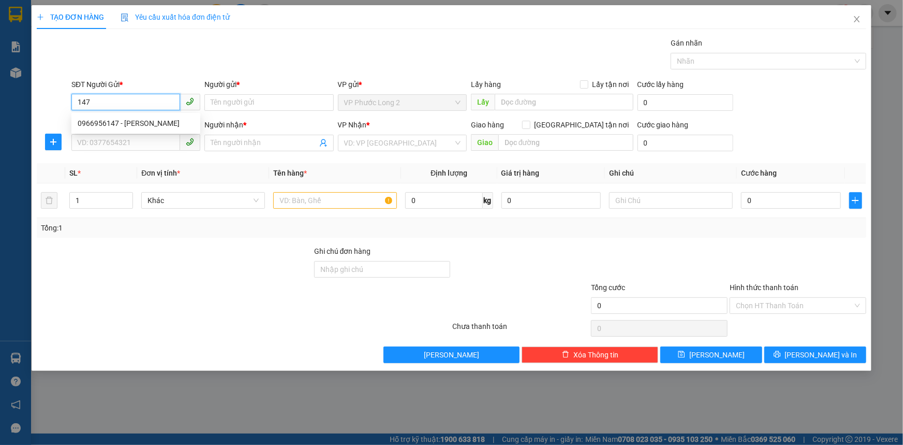
type input "ĐẠI DƯƠNG"
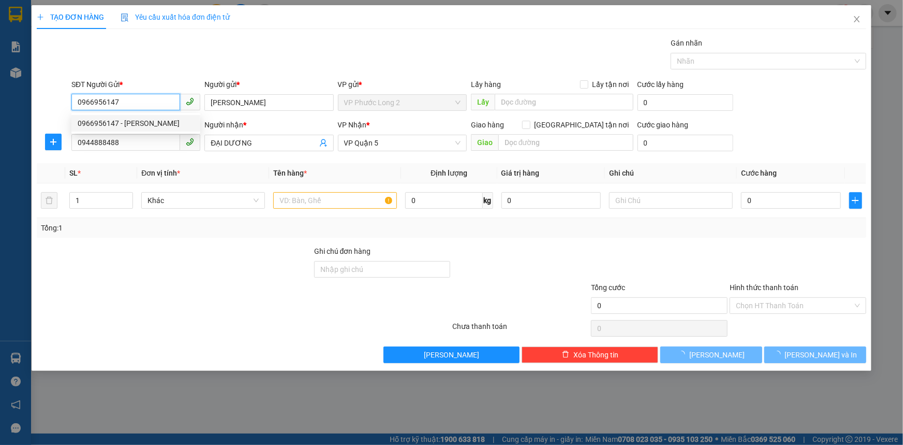
type input "40.000"
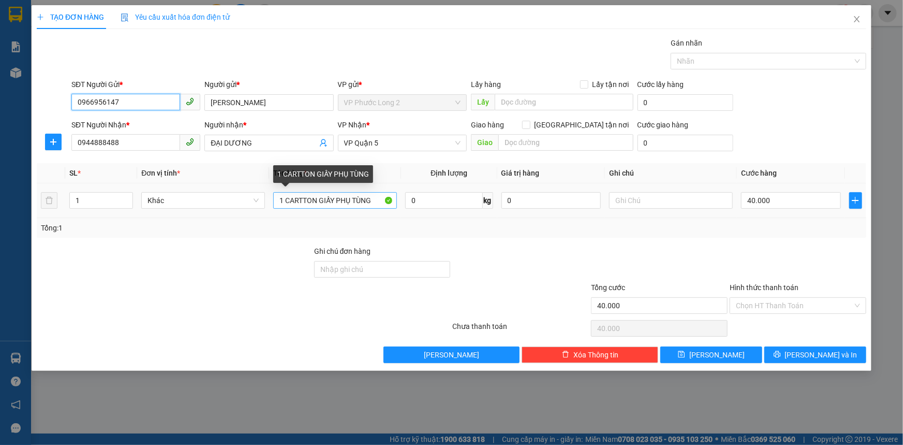
type input "0966956147"
drag, startPoint x: 286, startPoint y: 202, endPoint x: 266, endPoint y: 193, distance: 22.5
click at [269, 194] on tr "1 Khác 1 CARTTON GIẤY PHỤ TÙNG 0 kg 0 40.000" at bounding box center [452, 200] width 830 height 35
type input "2 CARTTON GIẤY PHỤ TÙNG"
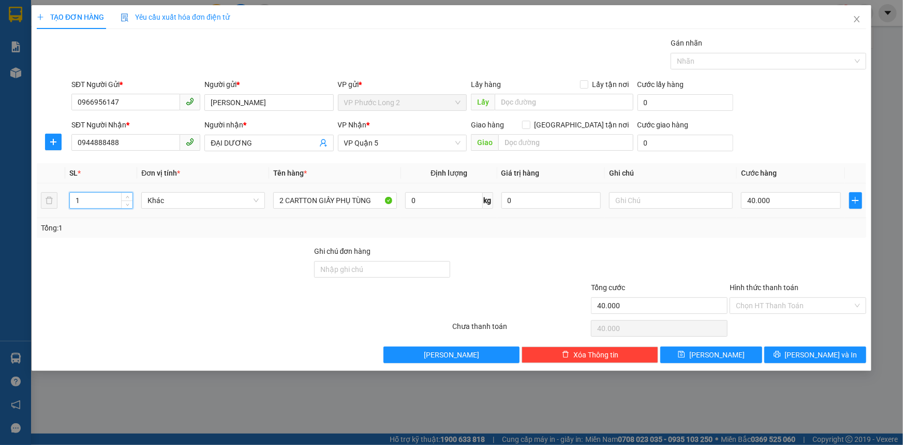
drag, startPoint x: 82, startPoint y: 198, endPoint x: 66, endPoint y: 189, distance: 18.3
click at [66, 189] on td "1" at bounding box center [101, 200] width 72 height 35
type input "2"
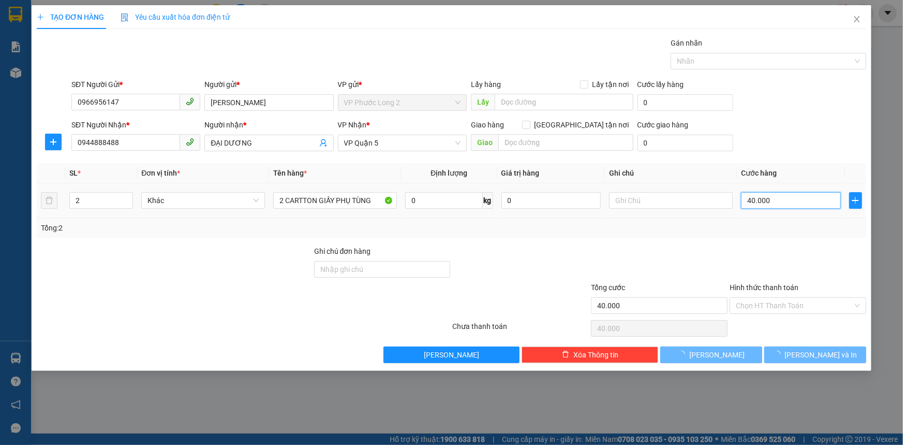
click at [771, 197] on input "40.000" at bounding box center [791, 200] width 100 height 17
type input "0"
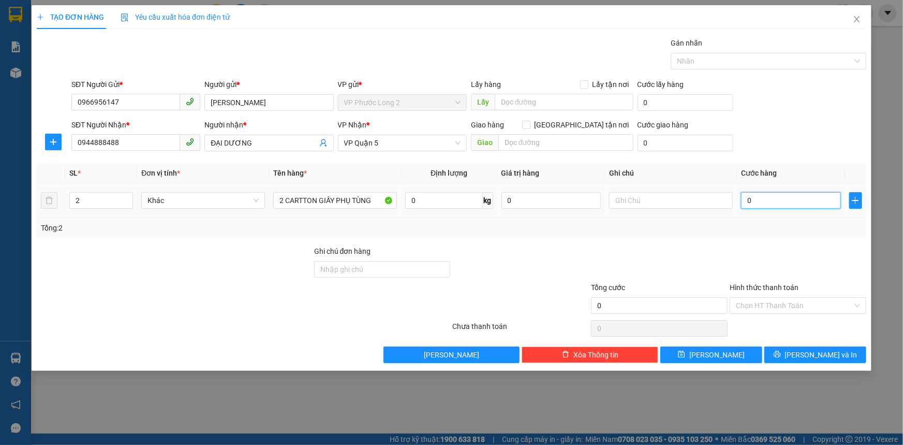
type input "1"
type input "01"
type input "15"
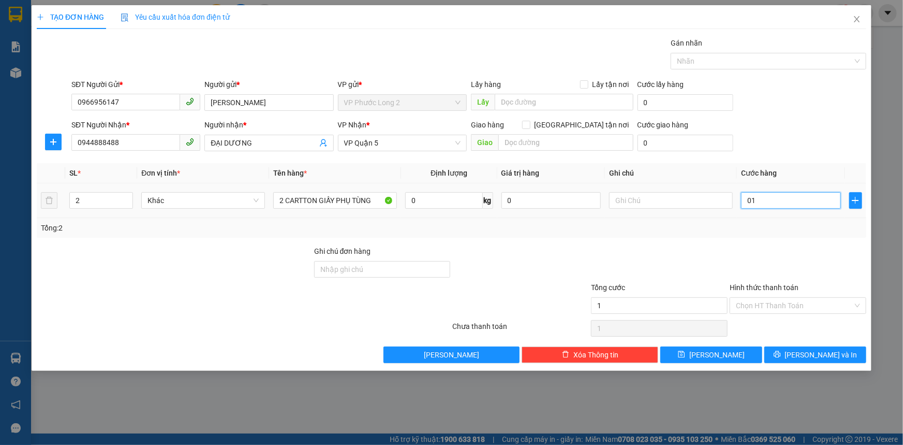
type input "015"
type input "150"
type input "01.500"
type input "1.500"
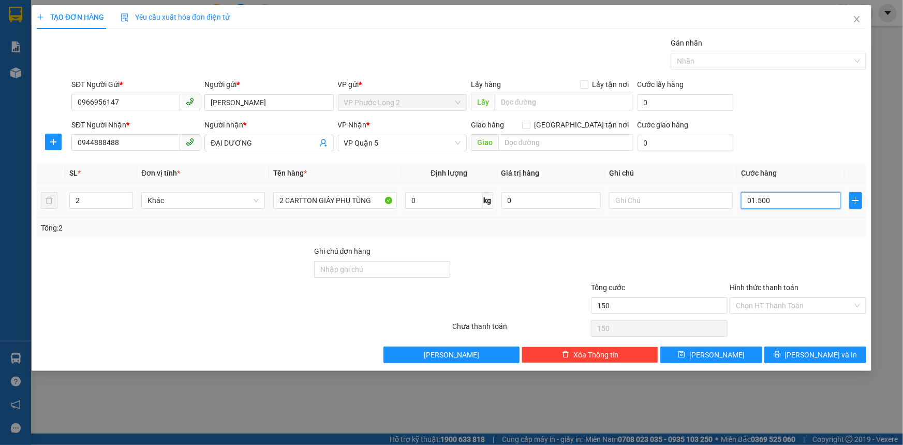
type input "1.500"
type input "15.000"
type input "015.000"
type input "150.000"
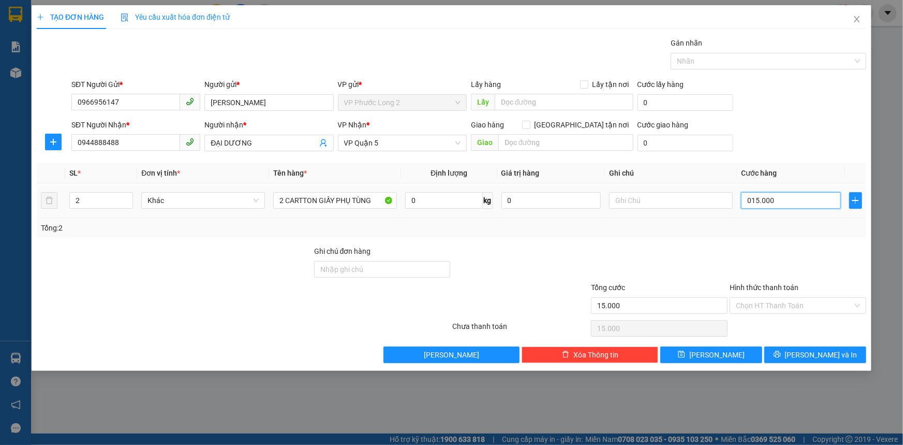
type input "150.000"
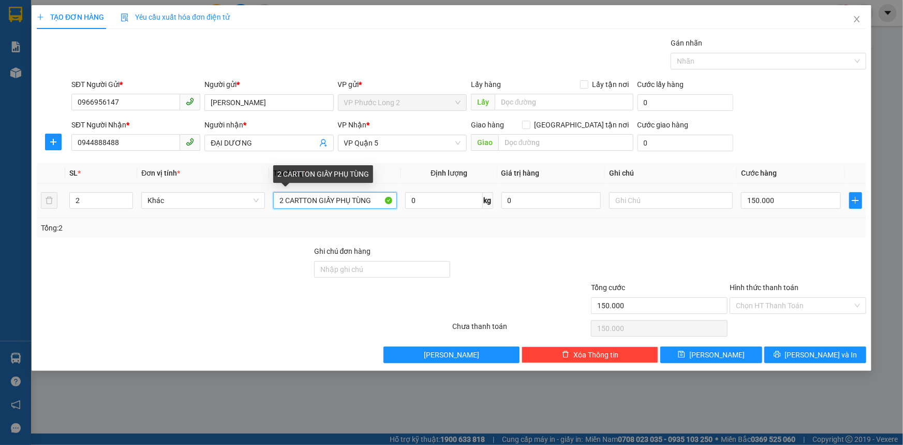
click at [324, 205] on input "2 CARTTON GIẤY PHỤ TÙNG" at bounding box center [335, 200] width 124 height 17
click at [335, 204] on input "2 CARTTON GIẤY PHỤ TÙNG" at bounding box center [335, 200] width 124 height 17
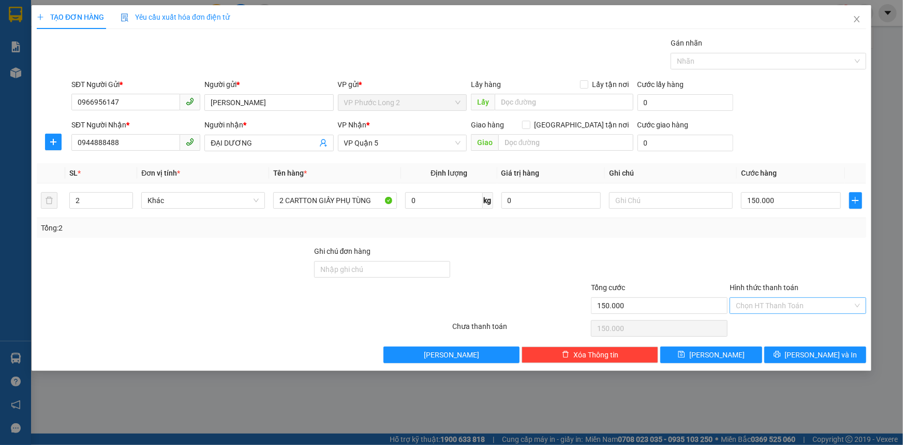
click at [786, 308] on input "Hình thức thanh toán" at bounding box center [794, 306] width 117 height 16
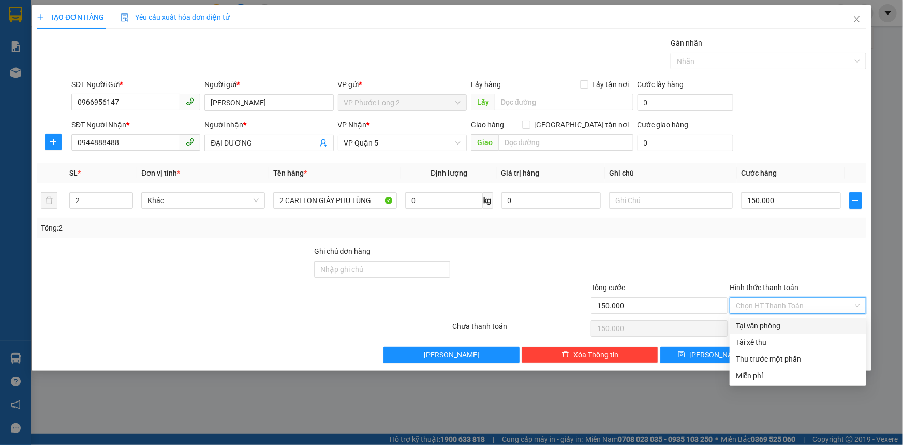
click at [786, 321] on div "Tại văn phòng" at bounding box center [798, 325] width 124 height 11
type input "0"
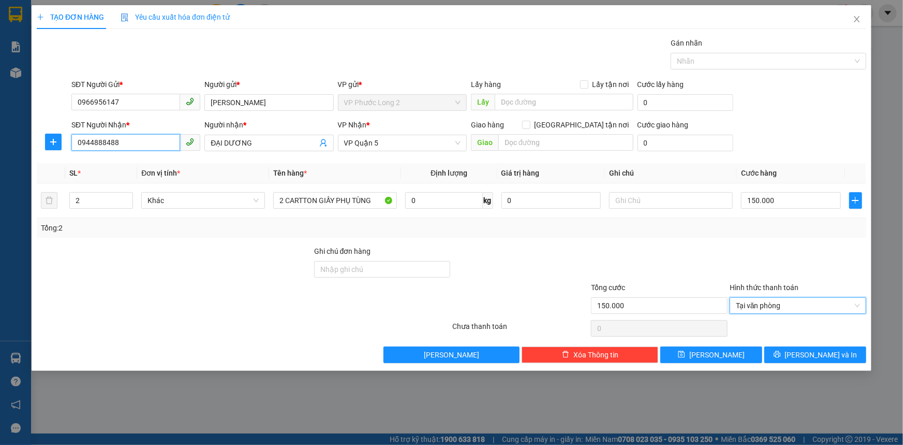
click at [129, 142] on input "0944888488" at bounding box center [125, 142] width 109 height 17
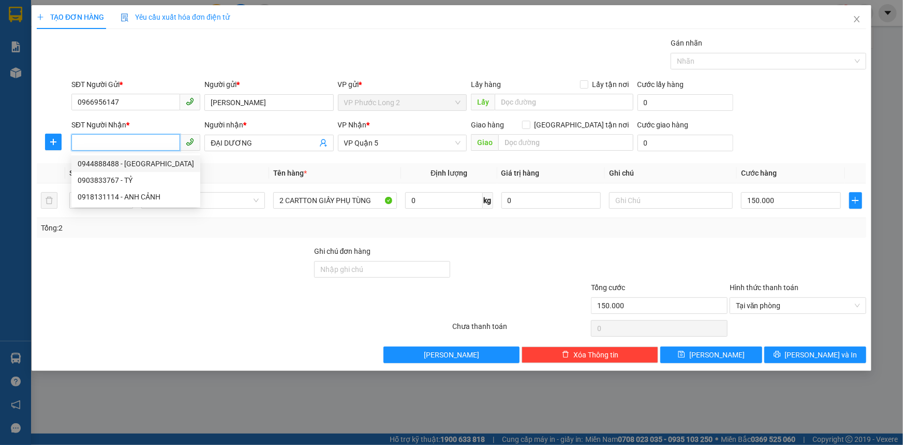
click at [137, 172] on div "0903833767 - TỶ" at bounding box center [135, 180] width 129 height 17
type input "0903833767"
type input "TỶ"
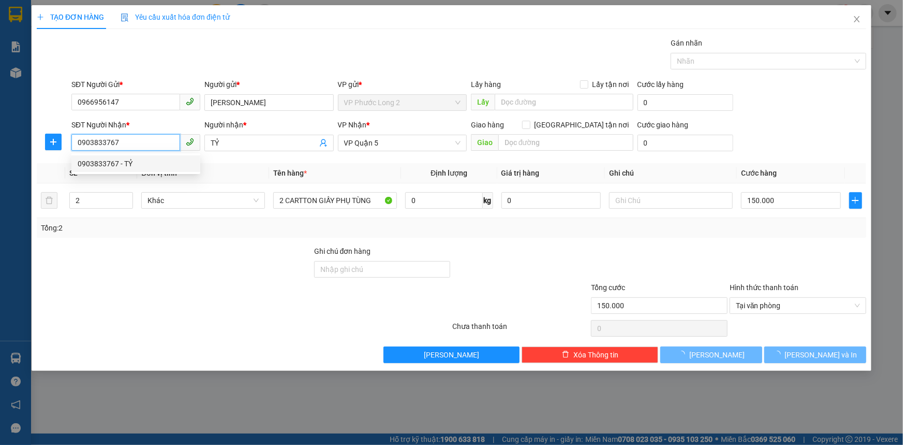
type input "30.000"
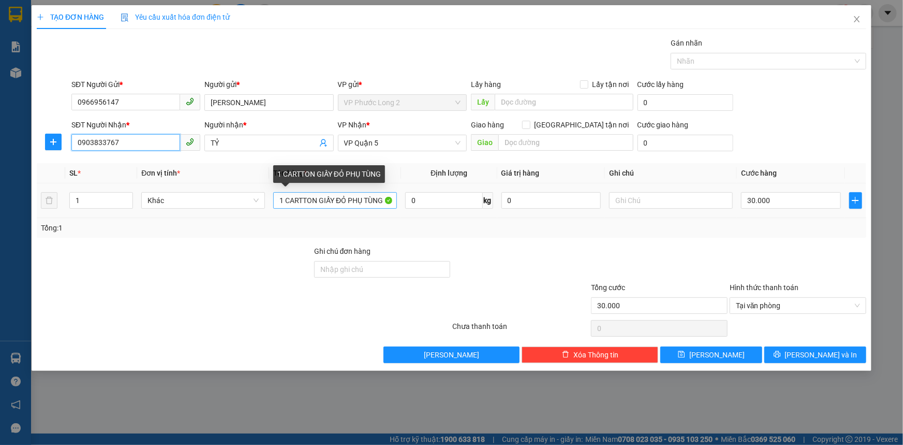
type input "0903833767"
click at [278, 203] on input "1 CARTTON GIẤY ĐỎ PHỤ TÙNG" at bounding box center [335, 200] width 124 height 17
type input "2 CARTTON GIẤY ĐỎ PHỤ TÙNG"
drag, startPoint x: 89, startPoint y: 207, endPoint x: 72, endPoint y: 200, distance: 18.1
click at [72, 200] on input "1" at bounding box center [101, 201] width 63 height 16
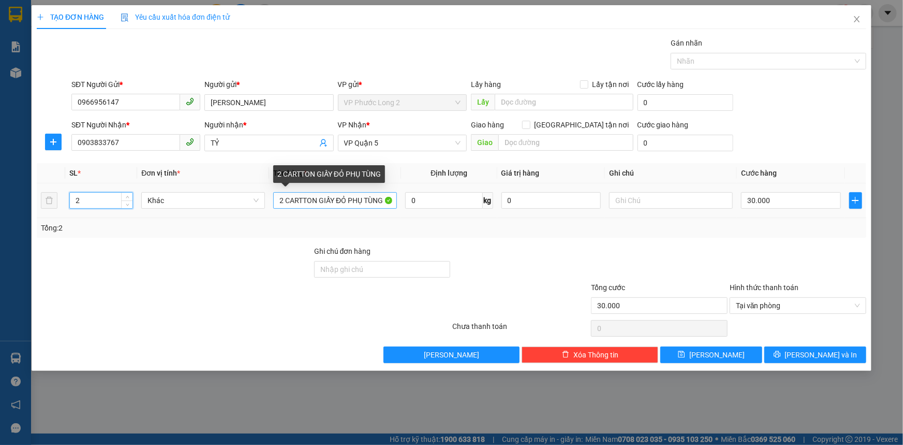
type input "2"
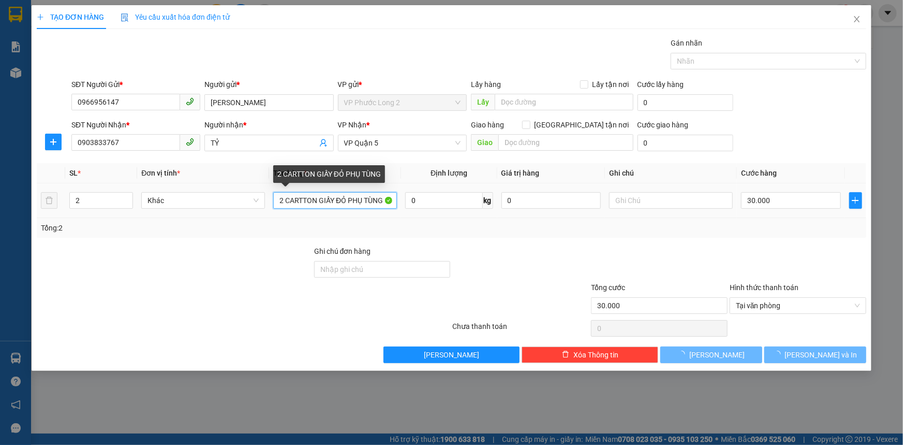
click at [345, 202] on input "2 CARTTON GIẤY ĐỎ PHỤ TÙNG" at bounding box center [335, 200] width 124 height 17
type input "0"
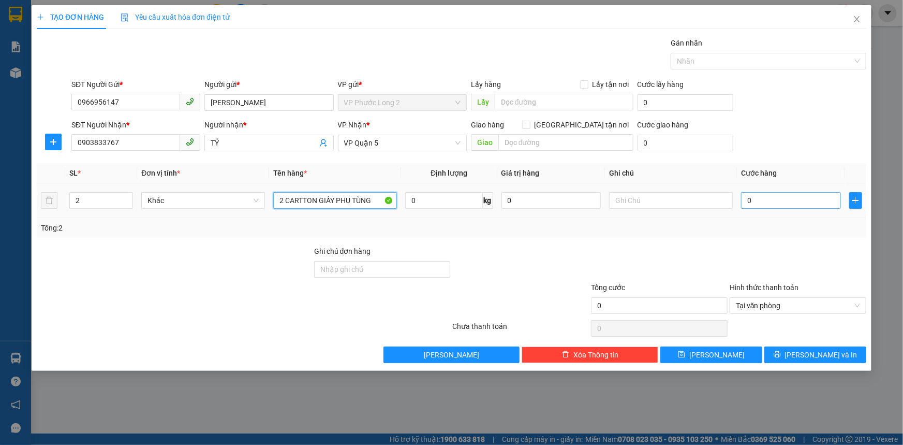
type input "2 CARTTON GIẤY PHỤ TÙNG"
click at [790, 198] on input "0" at bounding box center [791, 200] width 100 height 17
type input "1"
type input "15"
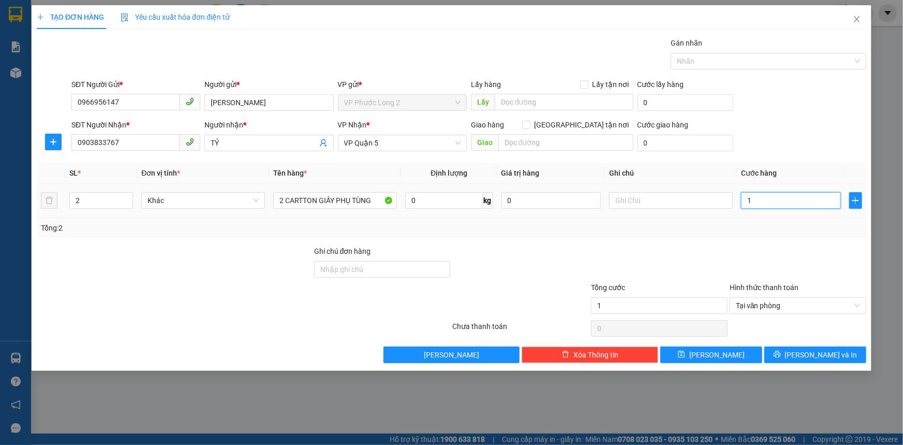
type input "15"
type input "150"
type input "1.500"
type input "15.000"
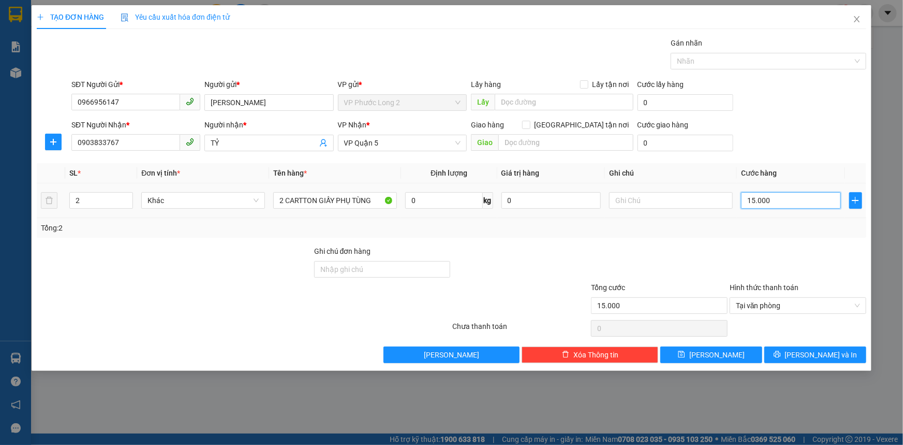
type input "150.000"
click at [786, 311] on span "Tại văn phòng" at bounding box center [798, 306] width 124 height 16
type input "150.000"
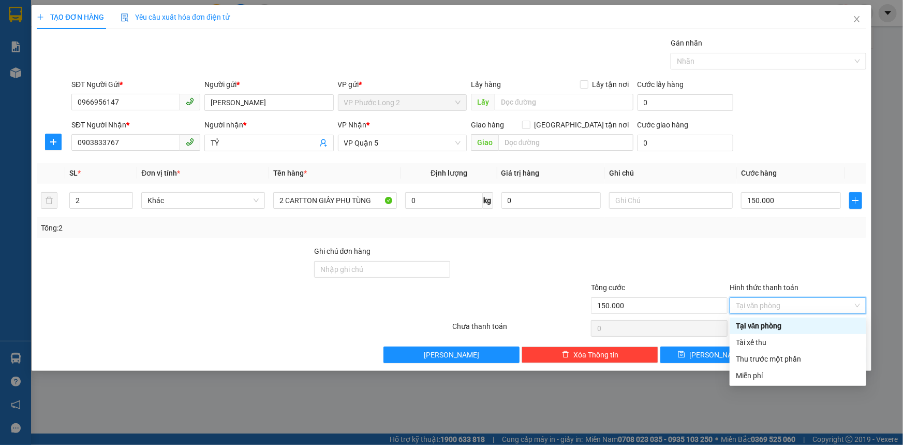
click at [773, 326] on div "Tại văn phòng" at bounding box center [798, 325] width 124 height 11
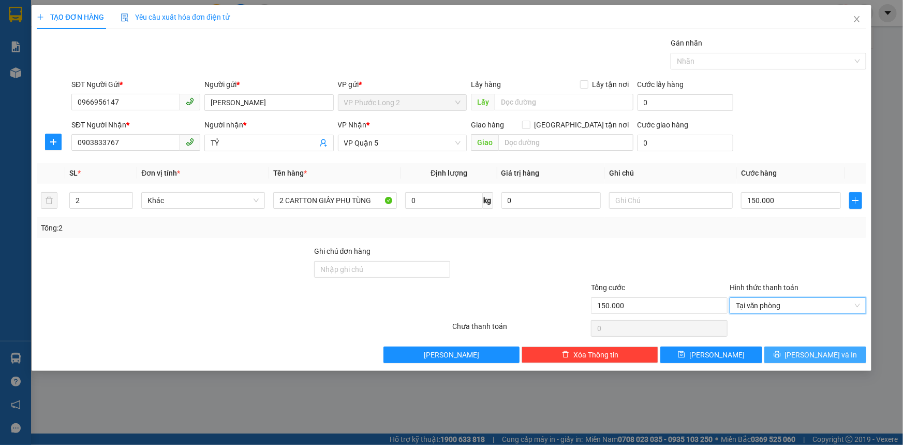
click at [781, 357] on span "printer" at bounding box center [777, 354] width 7 height 8
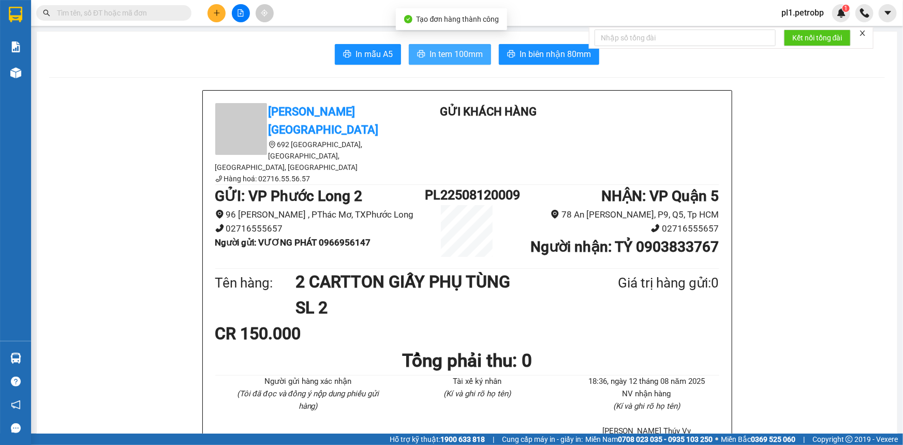
click at [459, 62] on button "In tem 100mm" at bounding box center [450, 54] width 82 height 21
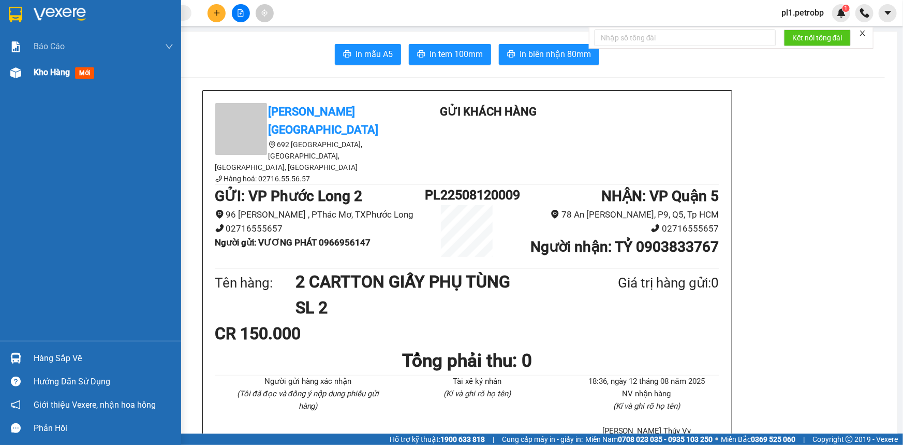
click at [25, 66] on div "Kho hàng mới" at bounding box center [90, 73] width 181 height 26
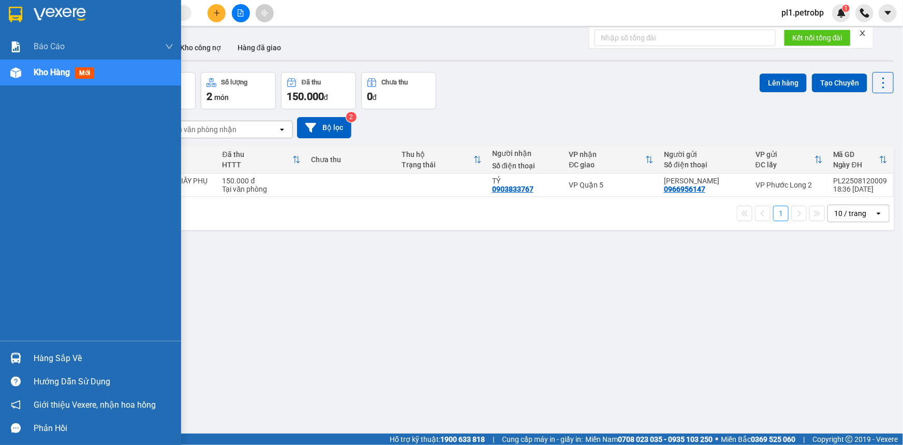
click at [32, 350] on div "Hàng sắp về" at bounding box center [90, 357] width 181 height 23
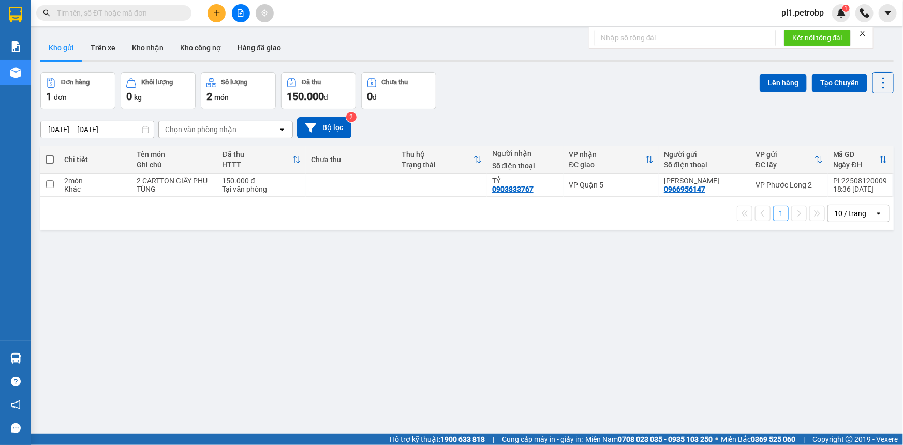
click at [500, 352] on section "Kết quả tìm kiếm ( 0 ) Bộ lọc No Data pl1.petrobp 1 Báo cáo BC tiền tận nơi (nh…" at bounding box center [451, 222] width 903 height 445
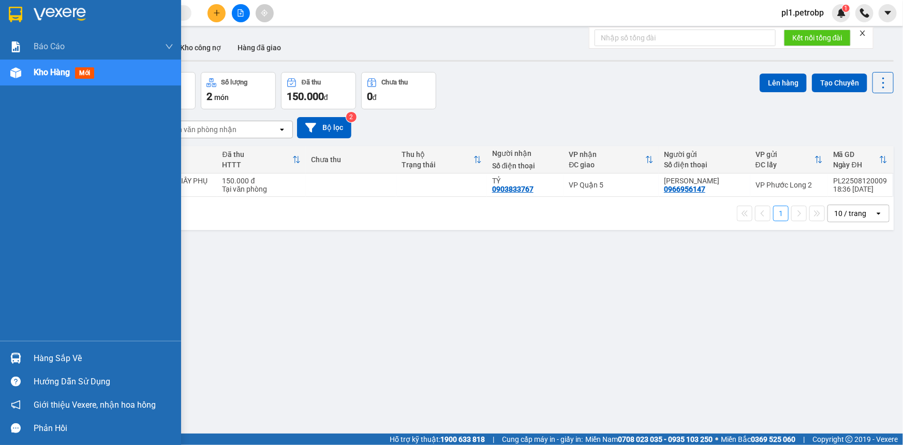
click at [38, 355] on div "Hàng sắp về" at bounding box center [104, 358] width 140 height 16
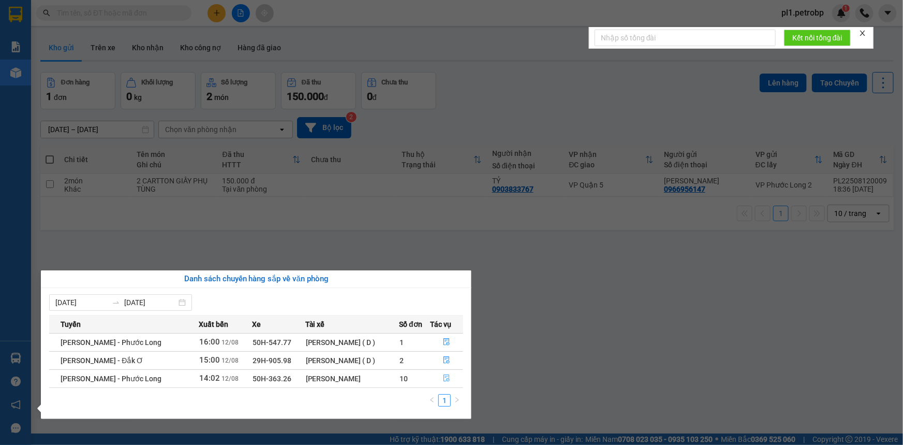
click at [448, 378] on icon "file-done" at bounding box center [446, 377] width 7 height 7
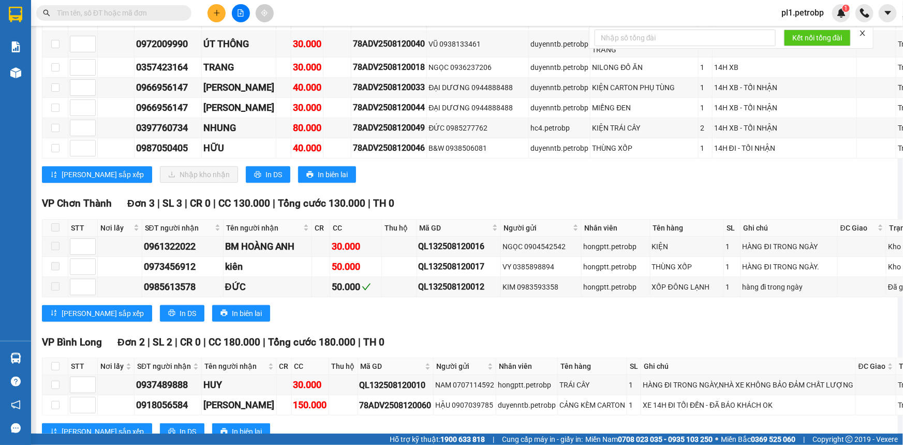
scroll to position [2541, 0]
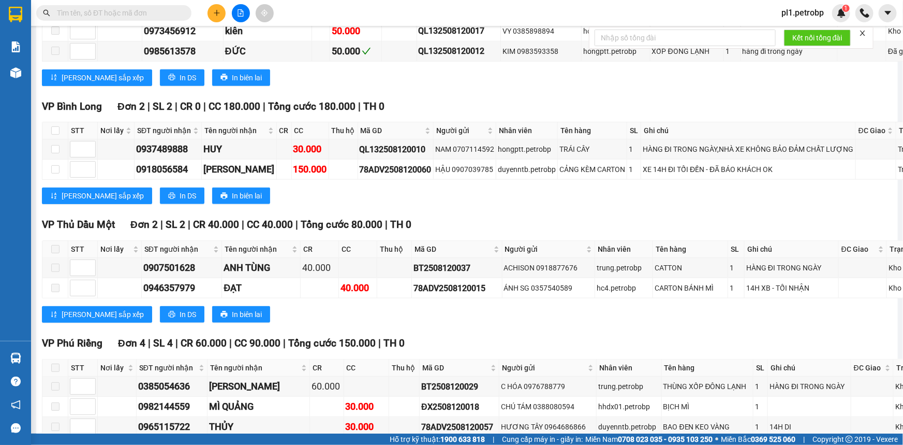
checkbox input "true"
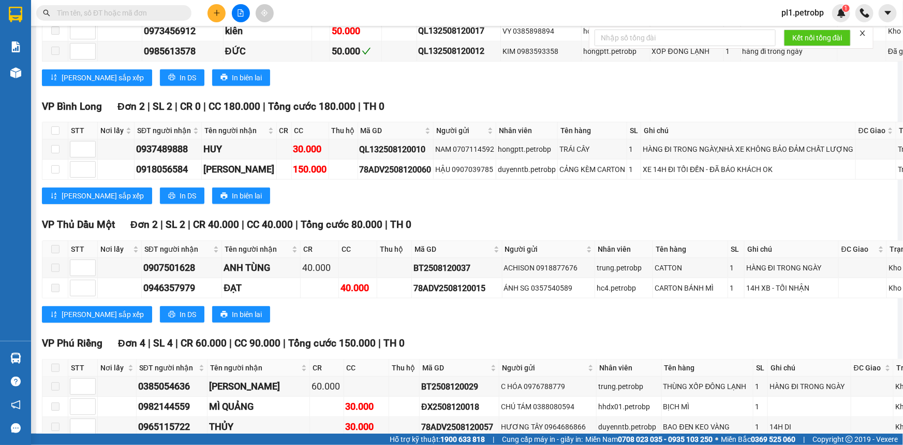
checkbox input "true"
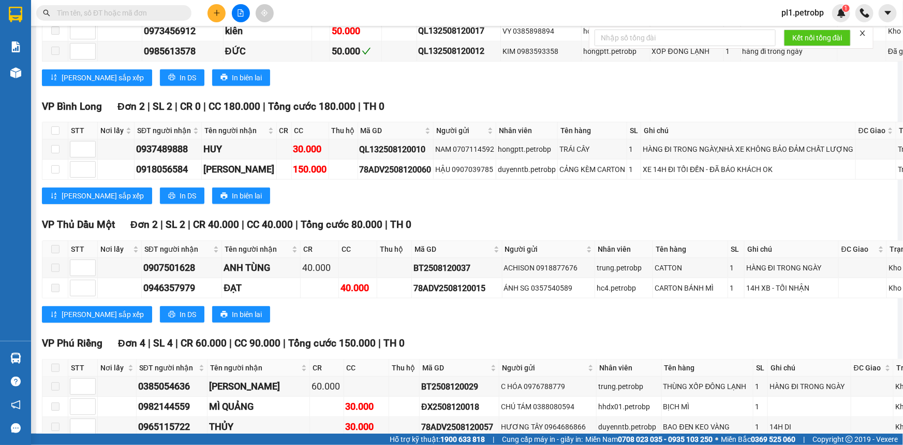
checkbox input "true"
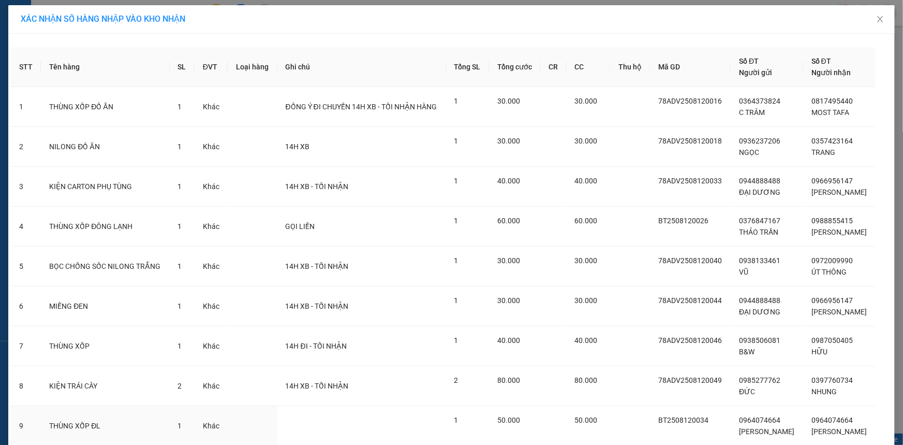
scroll to position [115, 0]
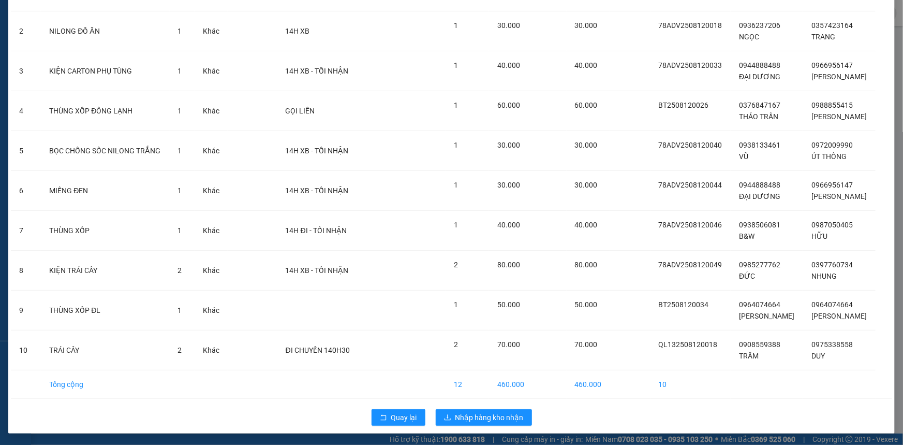
click at [510, 407] on div "Quay lại Nhập hàng kho nhận" at bounding box center [451, 417] width 881 height 27
click at [510, 415] on span "Nhập hàng kho nhận" at bounding box center [489, 416] width 68 height 11
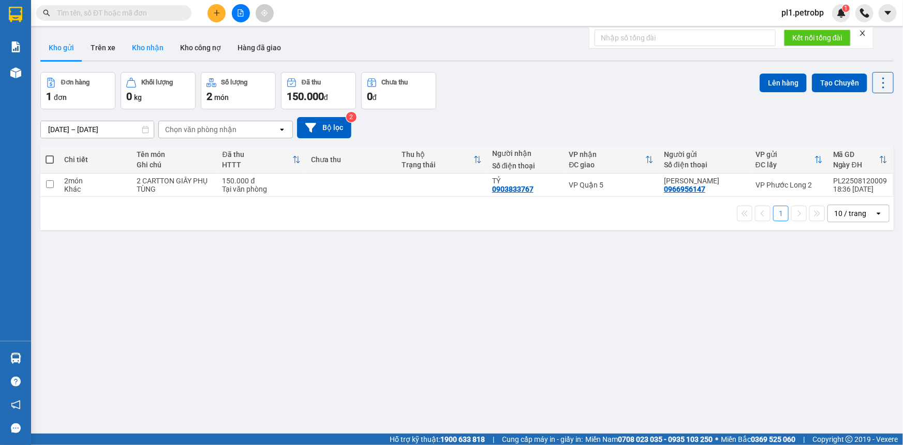
click at [150, 43] on button "Kho nhận" at bounding box center [148, 47] width 48 height 25
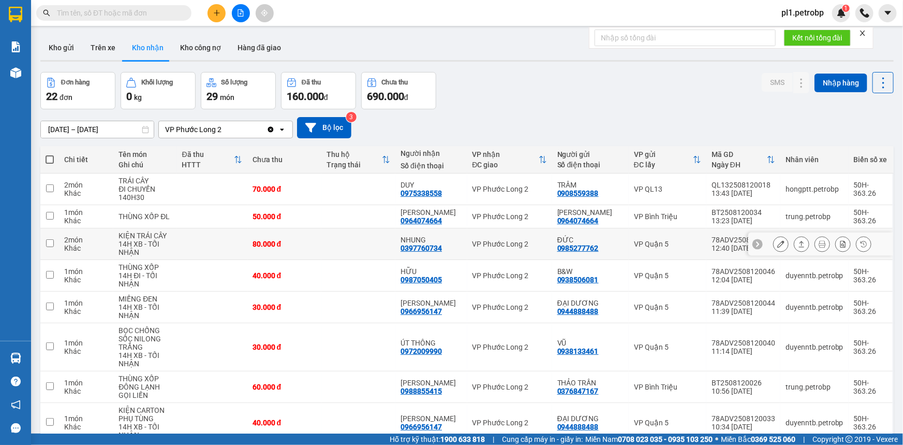
scroll to position [114, 0]
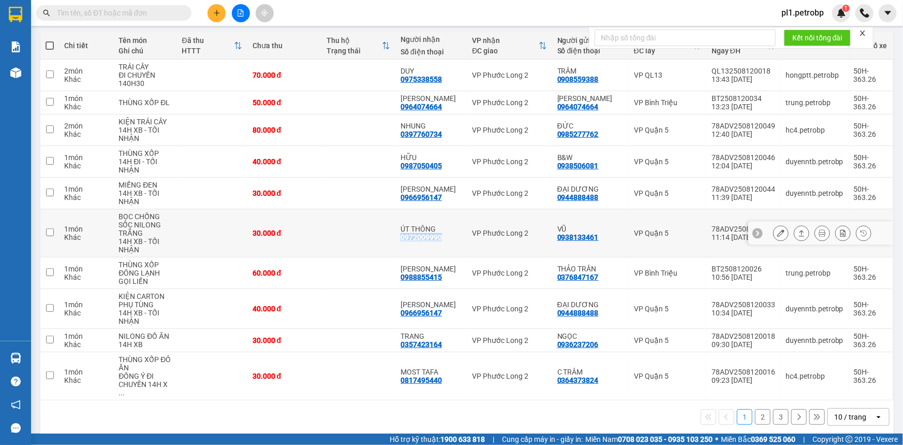
click at [409, 237] on td "ÚT THÔNG 0972009990" at bounding box center [430, 233] width 71 height 48
checkbox input "true"
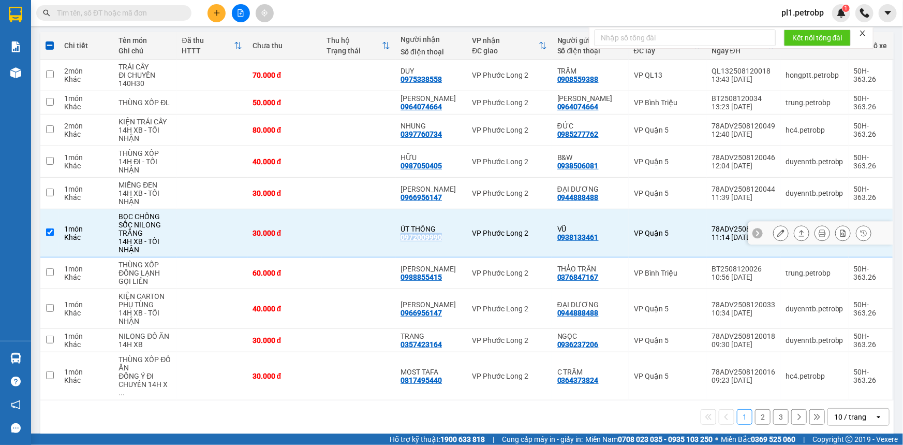
copy div "0972009990"
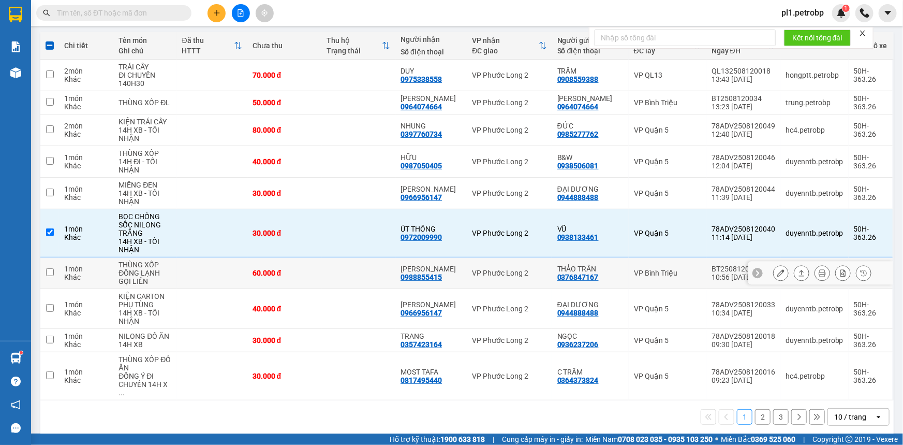
click at [403, 280] on td "TRẦN HOA 0988855415" at bounding box center [430, 273] width 71 height 32
checkbox input "true"
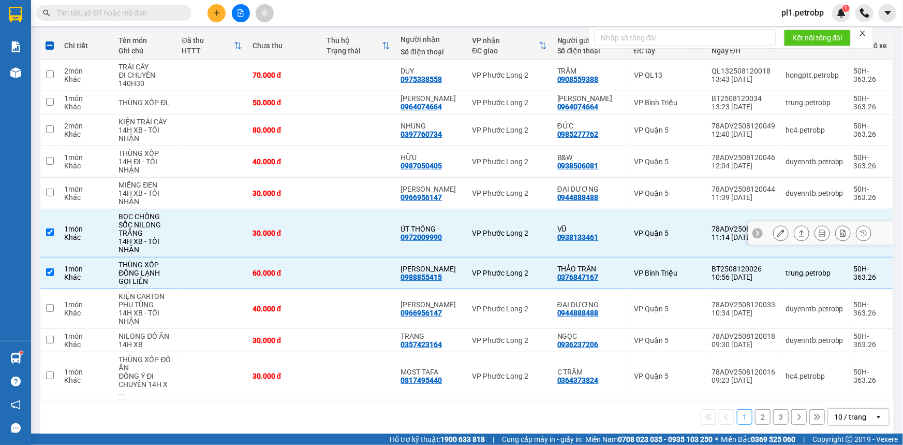
click at [403, 237] on td "ÚT THÔNG 0972009990" at bounding box center [430, 233] width 71 height 48
checkbox input "false"
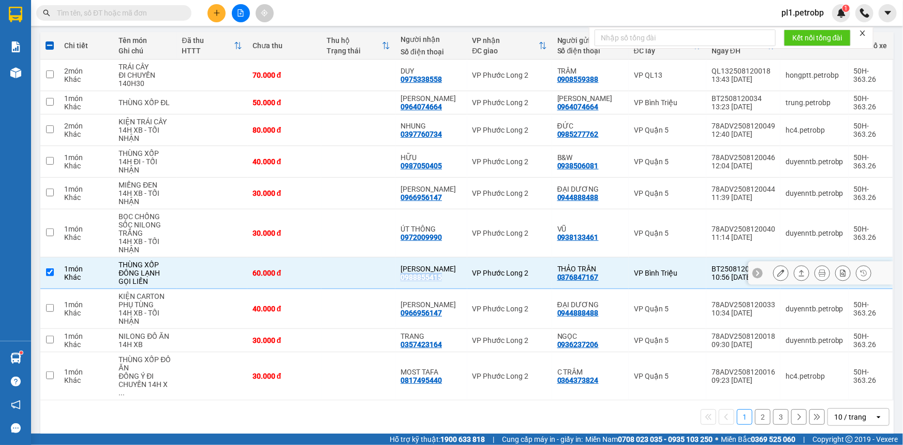
drag, startPoint x: 406, startPoint y: 278, endPoint x: 445, endPoint y: 277, distance: 38.8
click at [442, 277] on div "0988855415" at bounding box center [421, 277] width 41 height 8
copy div "0988855415"
click at [406, 274] on div "0988855415" at bounding box center [421, 277] width 41 height 8
click at [442, 342] on div "0357423164" at bounding box center [421, 344] width 41 height 8
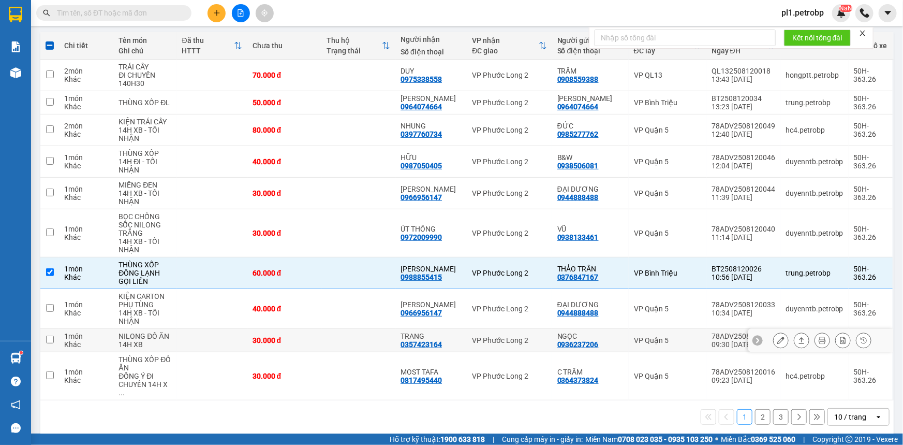
drag, startPoint x: 444, startPoint y: 342, endPoint x: 400, endPoint y: 342, distance: 44.0
click at [395, 342] on td at bounding box center [358, 340] width 74 height 23
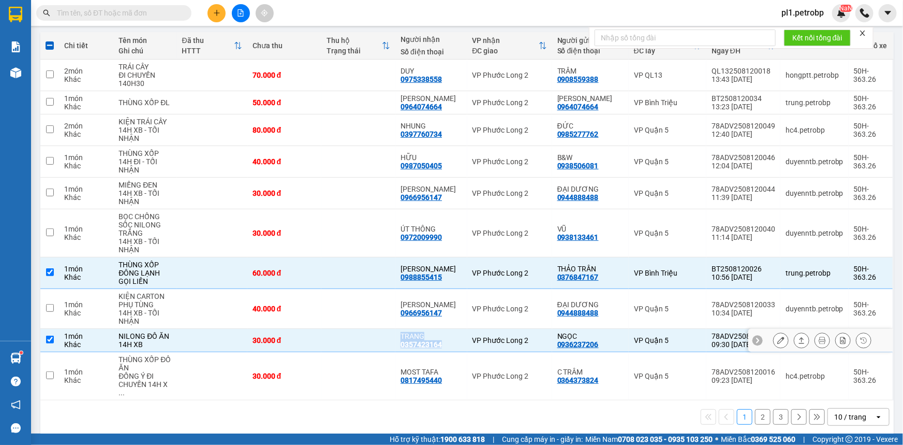
drag, startPoint x: 417, startPoint y: 344, endPoint x: 449, endPoint y: 344, distance: 31.6
click at [449, 344] on tr "1 món Khác NILONG ĐỒ ĂN 14H XB 30.000 đ TRANG 0357423164 VP Phước Long 2 NGỌC 0…" at bounding box center [466, 340] width 853 height 23
checkbox input "false"
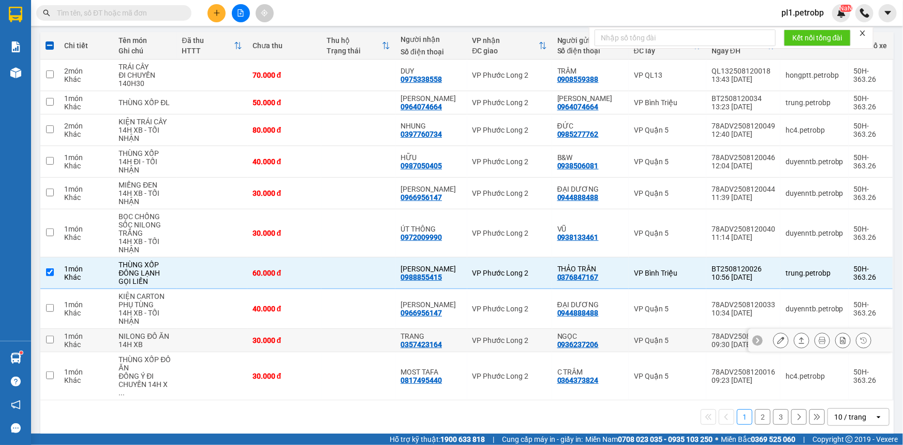
click at [409, 347] on div "0357423164" at bounding box center [421, 344] width 41 height 8
drag, startPoint x: 406, startPoint y: 345, endPoint x: 445, endPoint y: 345, distance: 38.3
click at [442, 345] on div "0357423164" at bounding box center [421, 344] width 41 height 8
copy div "035742316"
click at [336, 273] on td at bounding box center [358, 273] width 74 height 32
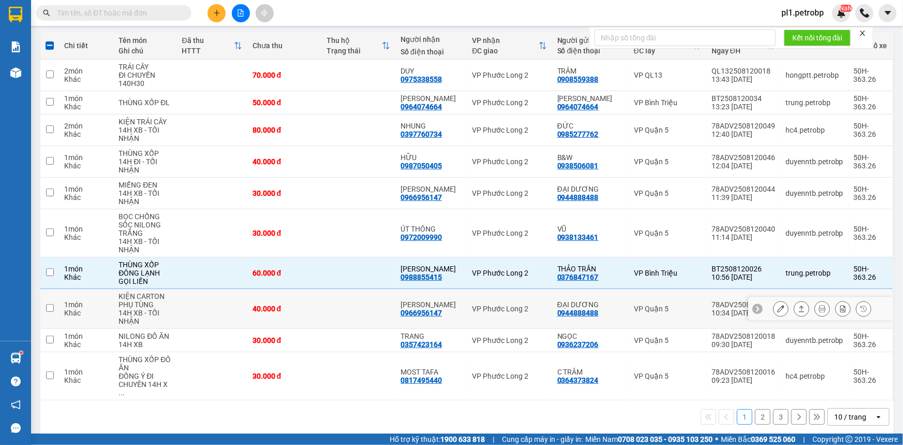
checkbox input "false"
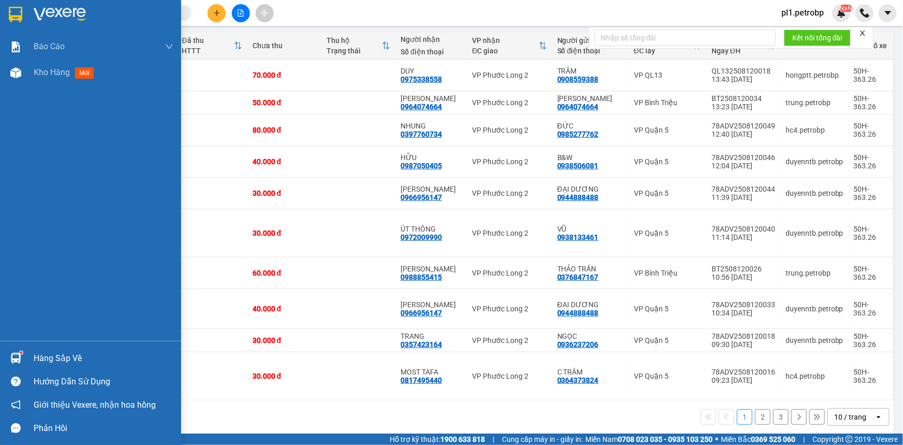
click at [23, 353] on div at bounding box center [16, 358] width 18 height 18
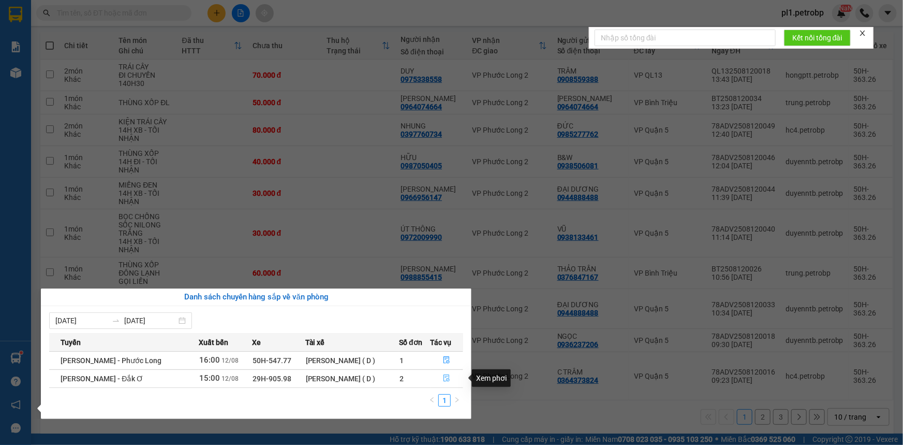
click at [452, 378] on button "button" at bounding box center [447, 378] width 32 height 17
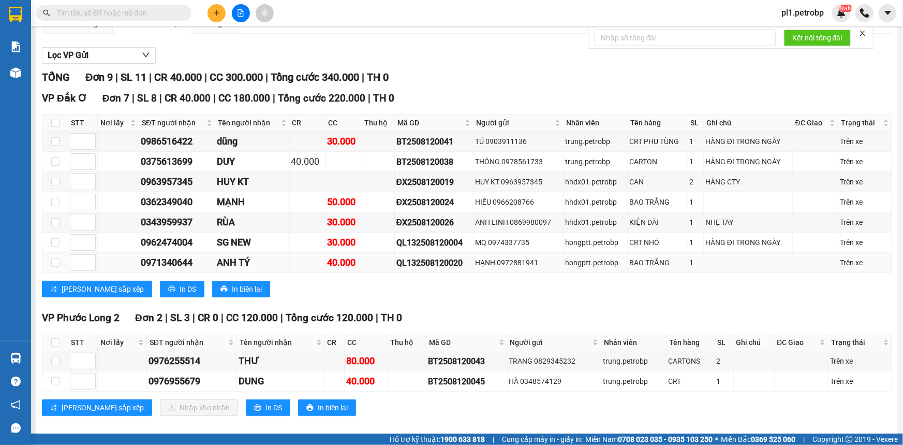
scroll to position [103, 0]
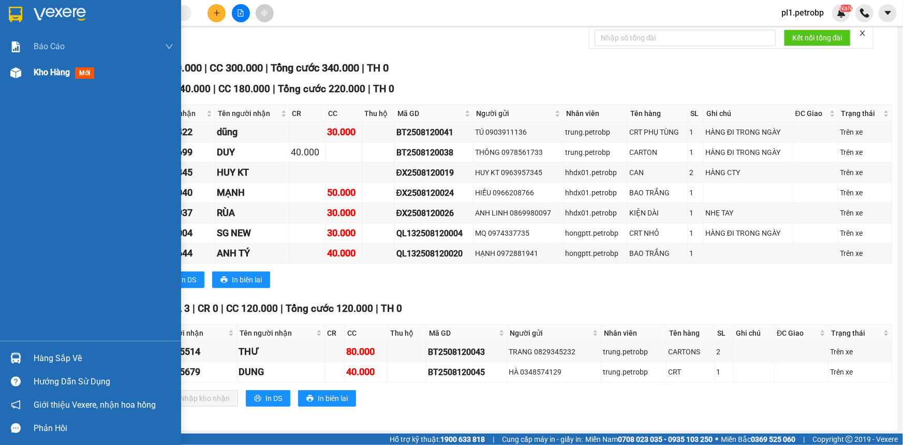
click at [41, 73] on span "Kho hàng" at bounding box center [52, 72] width 36 height 10
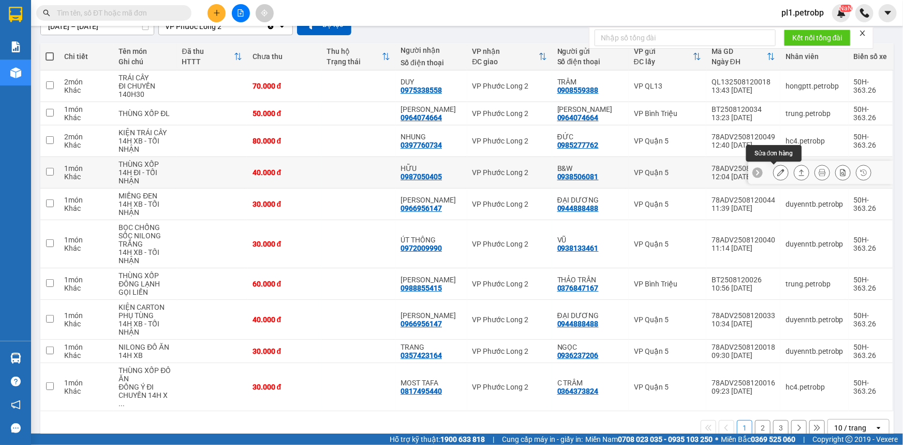
click at [777, 174] on icon at bounding box center [780, 172] width 7 height 7
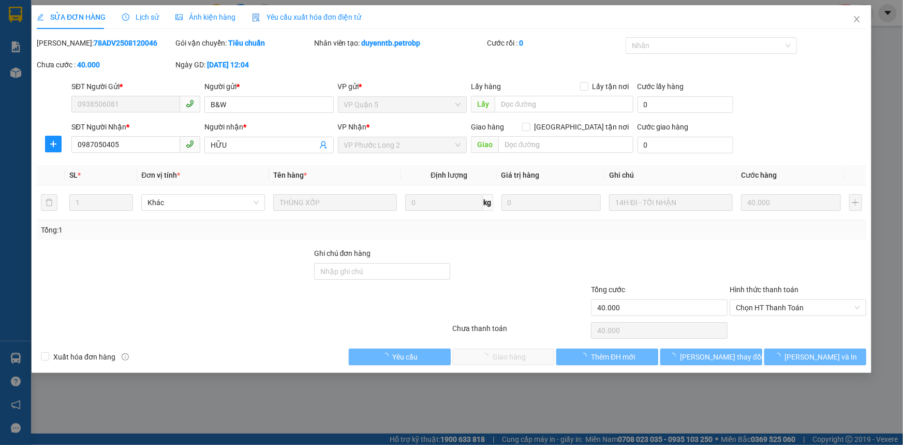
click at [760, 316] on div "Hình thức thanh toán Chọn HT Thanh Toán" at bounding box center [798, 302] width 137 height 36
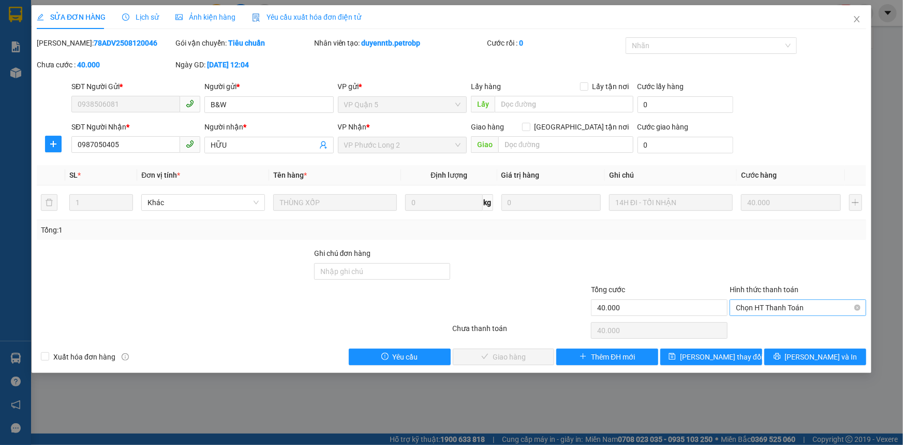
click at [762, 311] on span "Chọn HT Thanh Toán" at bounding box center [798, 308] width 124 height 16
click at [757, 322] on div "Tại văn phòng" at bounding box center [798, 327] width 124 height 11
type input "0"
click at [536, 353] on span "Lưu và Giao hàng" at bounding box center [522, 356] width 99 height 11
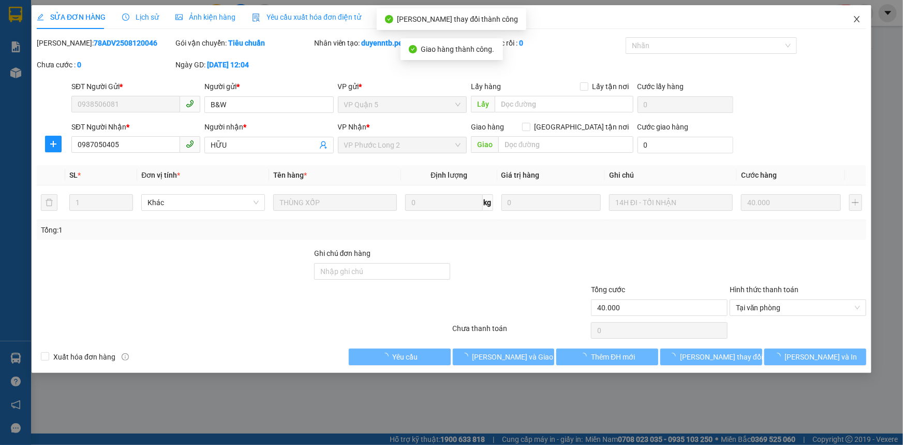
click at [856, 25] on span "Close" at bounding box center [857, 19] width 29 height 29
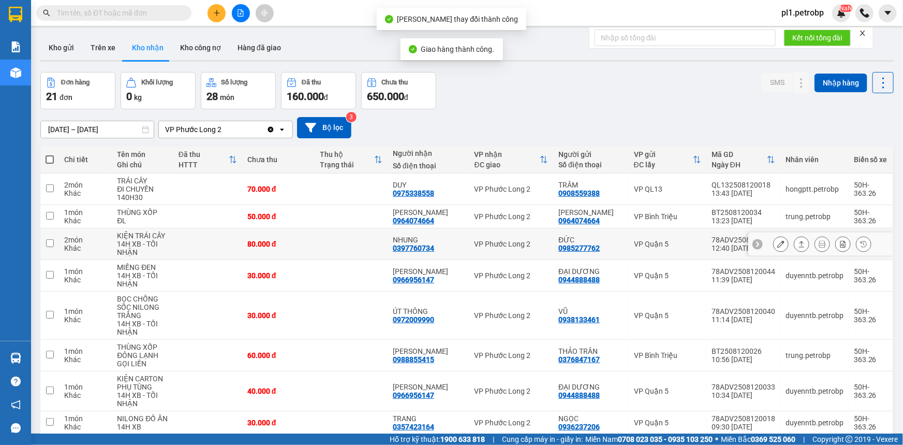
scroll to position [94, 0]
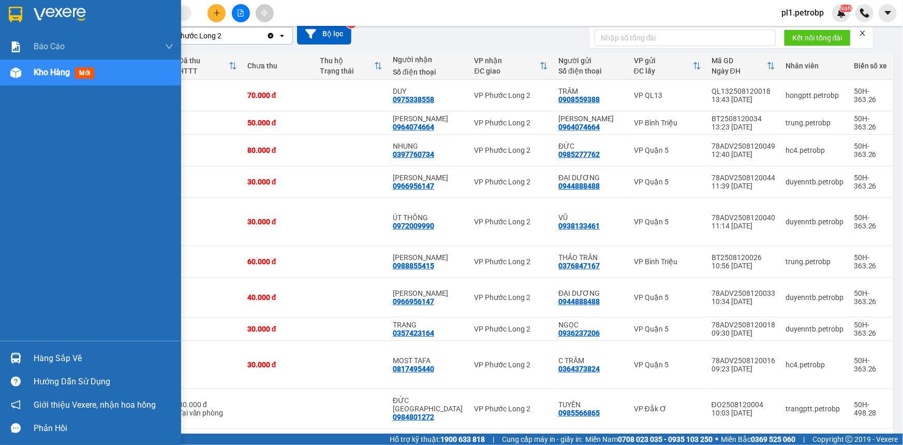
click at [34, 363] on div "Hàng sắp về" at bounding box center [104, 358] width 140 height 16
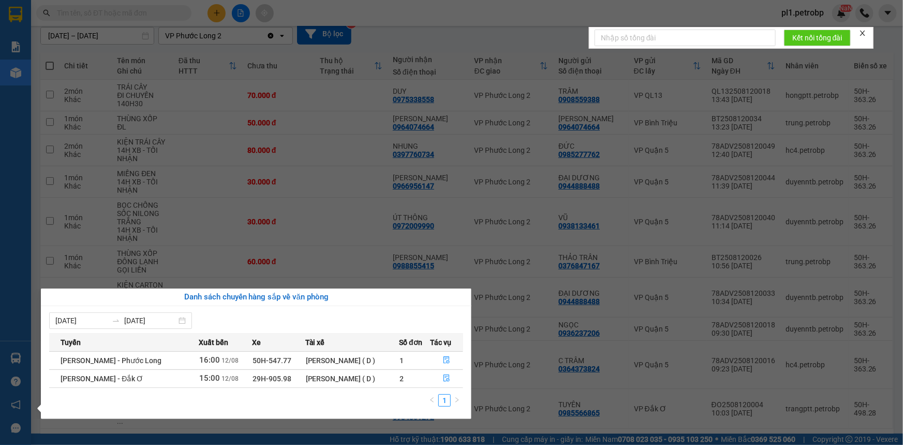
click at [289, 189] on section "Kết quả tìm kiếm ( 0 ) Bộ lọc No Data pl1.petrobp NaN Báo cáo BC tiền tận nơi (…" at bounding box center [451, 222] width 903 height 445
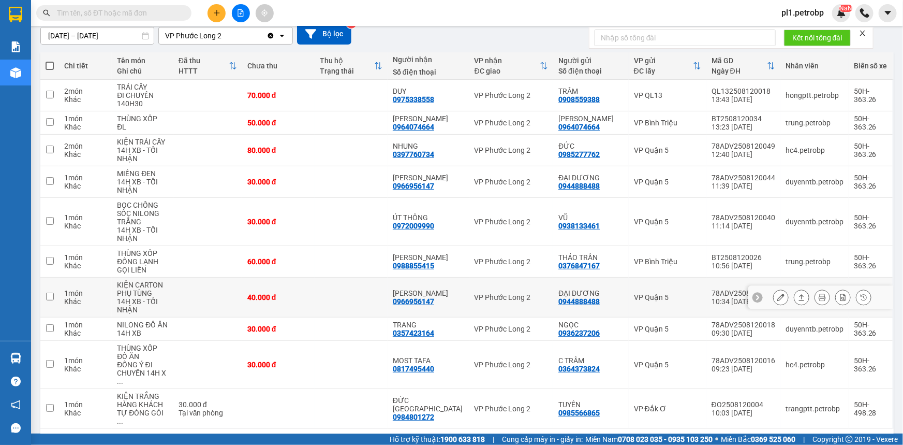
scroll to position [114, 0]
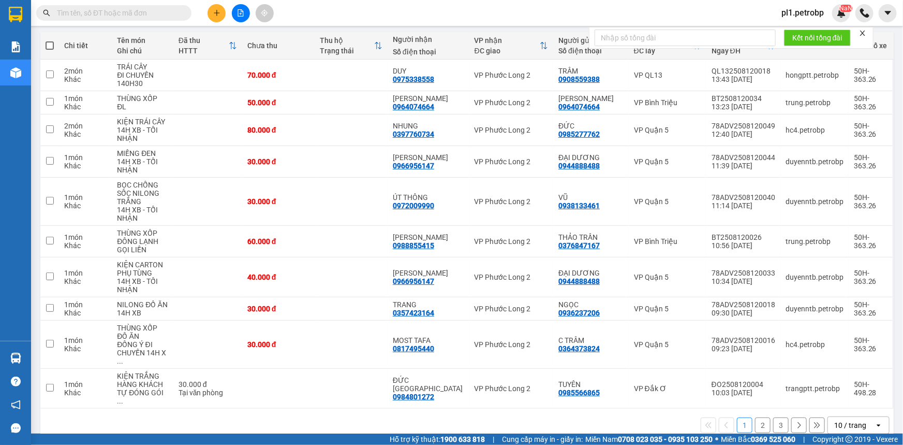
click at [757, 417] on button "2" at bounding box center [763, 425] width 16 height 16
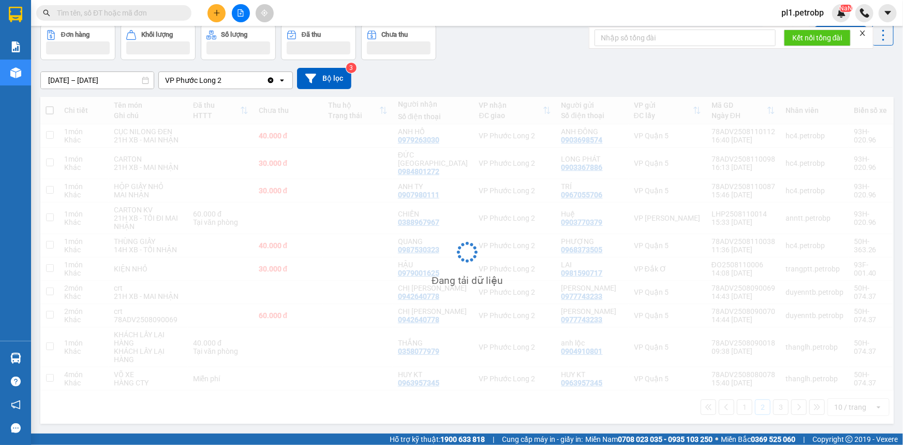
scroll to position [47, 0]
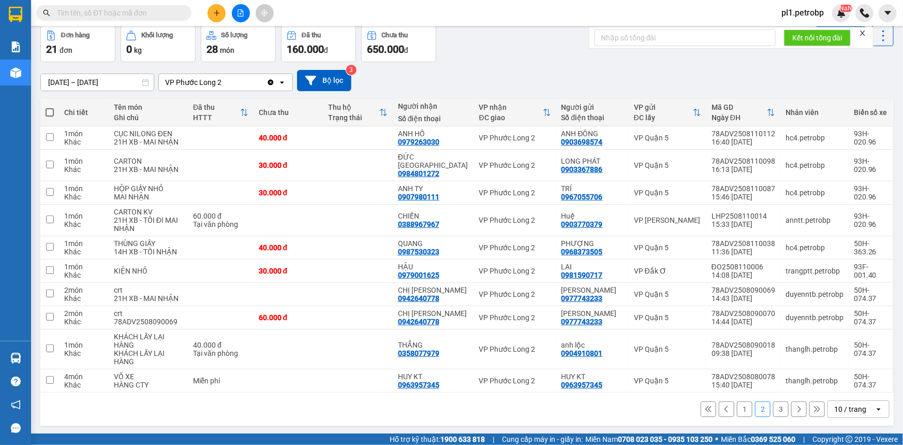
click at [740, 403] on button "1" at bounding box center [745, 409] width 16 height 16
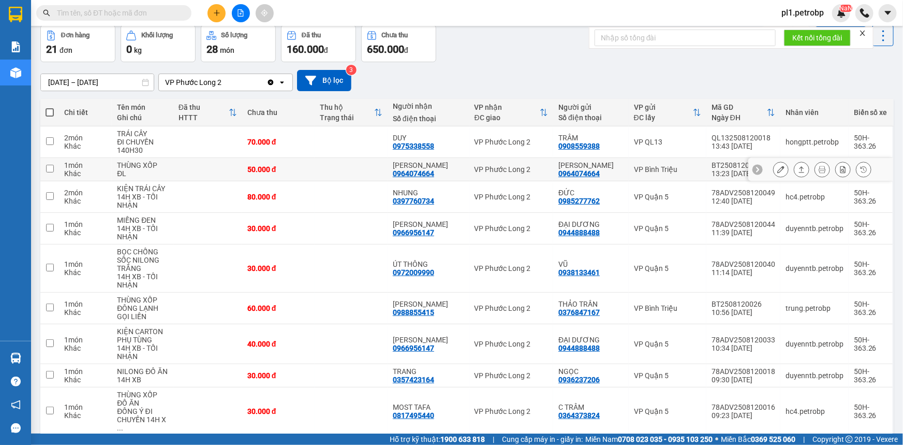
click at [774, 175] on button at bounding box center [781, 169] width 14 height 18
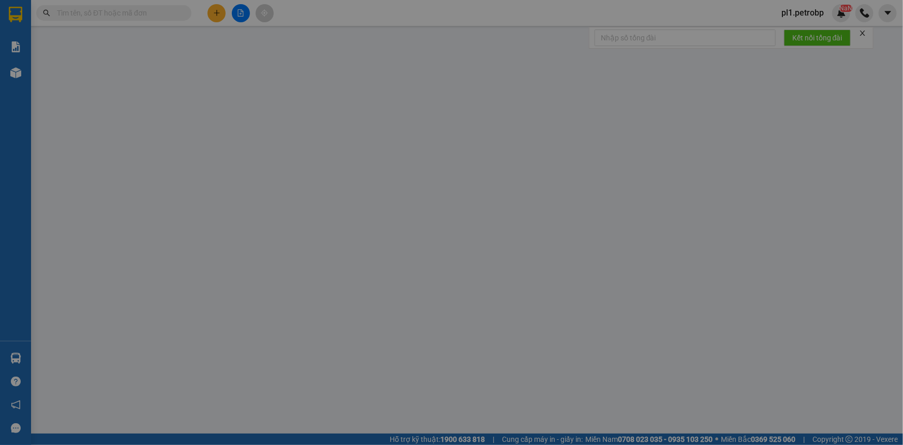
type input "0964074664"
type input "TẤN ĐIỀN"
type input "0964074664"
type input "TẤN ĐIỀN"
type input "50.000"
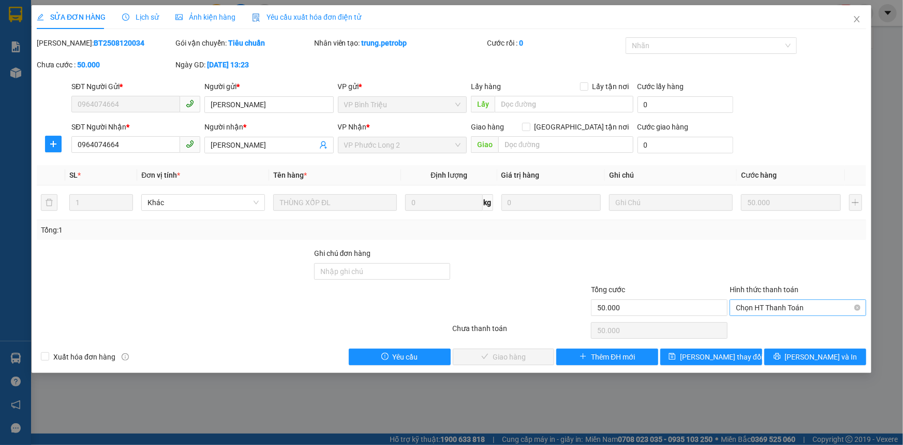
click at [749, 311] on span "Chọn HT Thanh Toán" at bounding box center [798, 308] width 124 height 16
click at [741, 331] on div "Tại văn phòng" at bounding box center [798, 327] width 124 height 11
type input "0"
click at [507, 359] on span "Lưu và Giao hàng" at bounding box center [522, 356] width 99 height 11
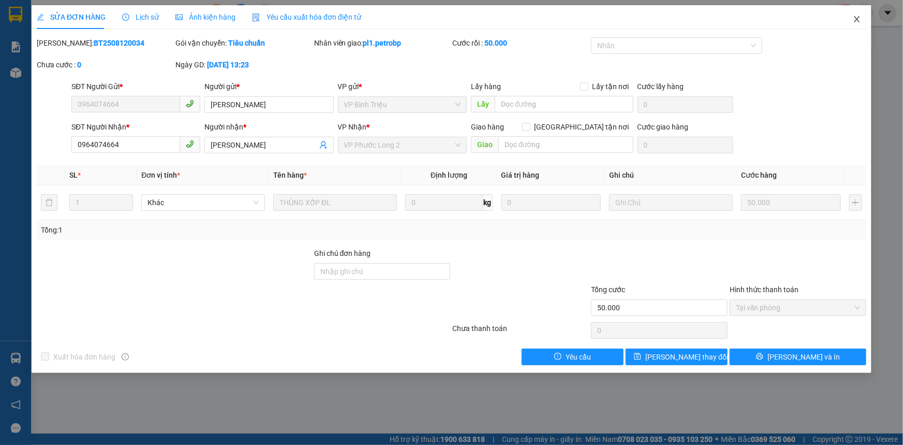
click at [856, 19] on icon "close" at bounding box center [857, 19] width 6 height 6
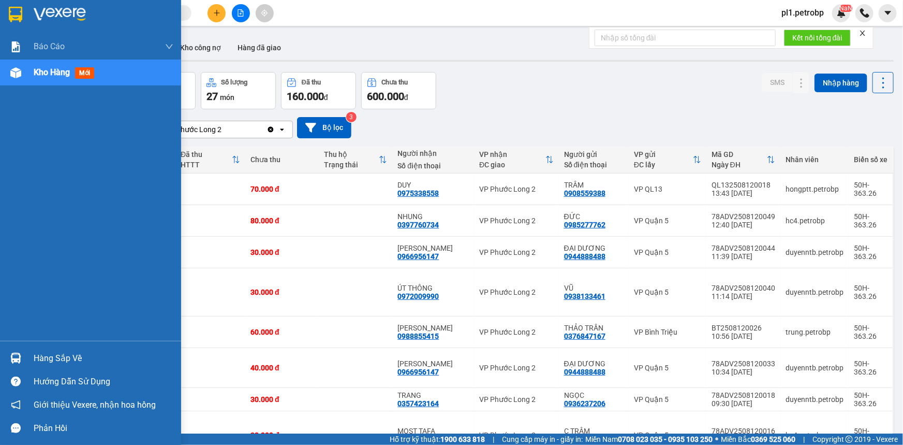
click at [23, 349] on div at bounding box center [16, 358] width 18 height 18
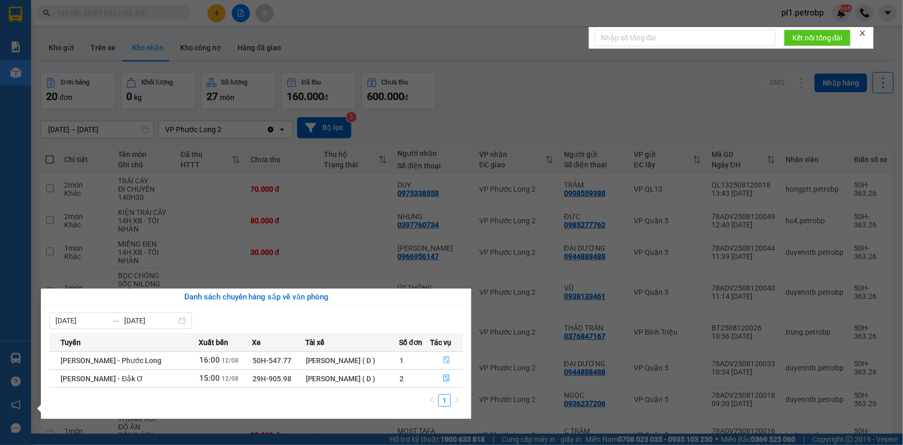
click at [439, 362] on button "button" at bounding box center [447, 360] width 32 height 17
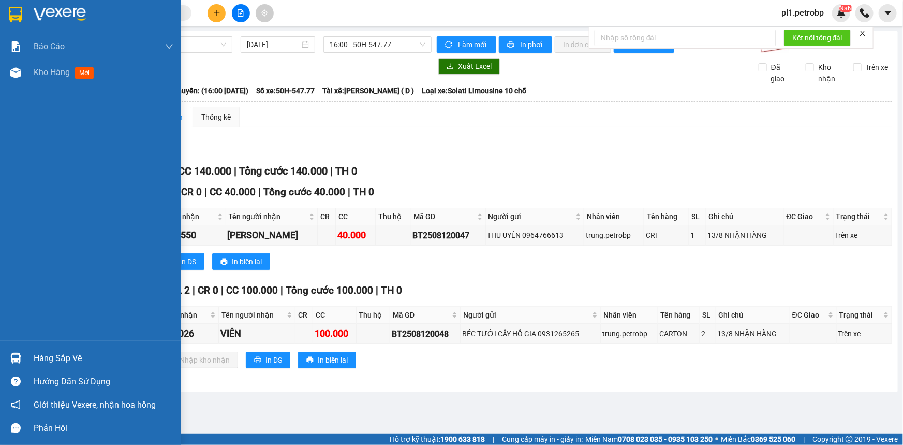
click at [13, 362] on img at bounding box center [15, 357] width 11 height 11
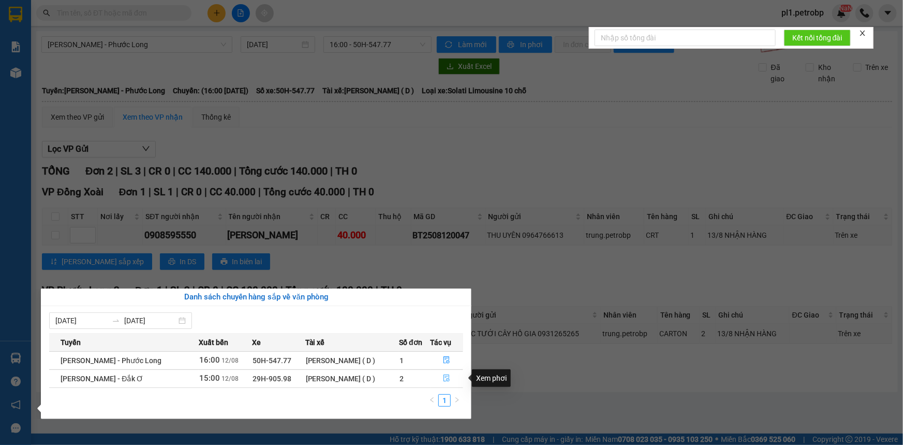
click at [438, 385] on button "button" at bounding box center [447, 378] width 32 height 17
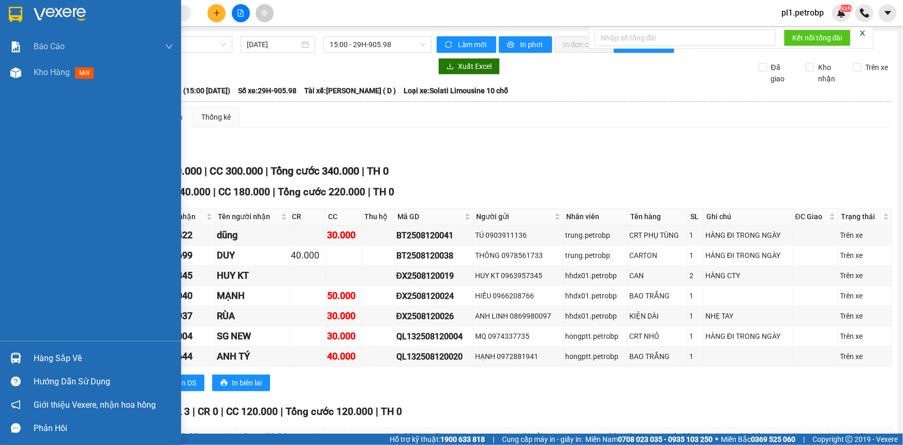
click at [43, 357] on div "Hàng sắp về" at bounding box center [104, 358] width 140 height 16
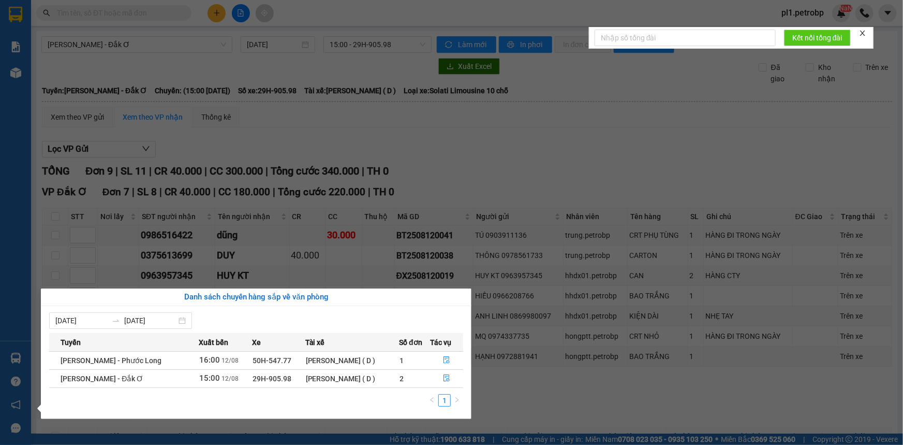
click at [547, 382] on section "Kết quả tìm kiếm ( 0 ) Bộ lọc No Data pl1.petrobp NaN Báo cáo BC tiền tận nơi (…" at bounding box center [451, 222] width 903 height 445
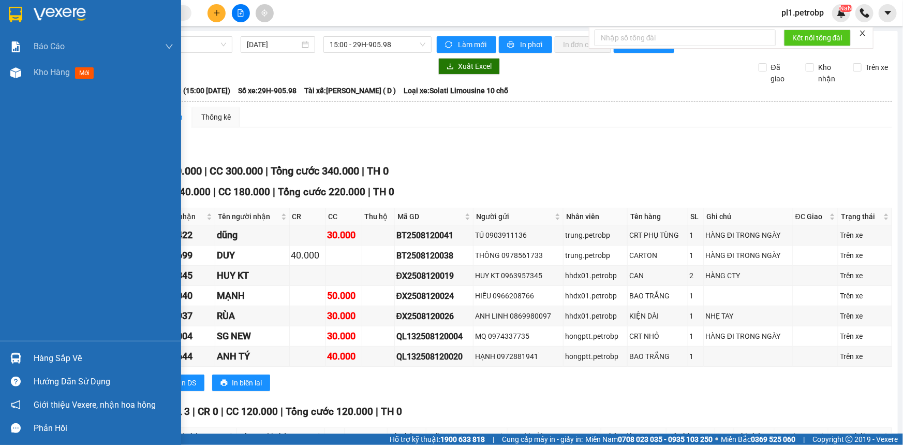
click at [69, 346] on div "Hàng sắp về Hướng dẫn sử dụng Giới thiệu Vexere, nhận hoa hồng Phản hồi" at bounding box center [90, 390] width 181 height 99
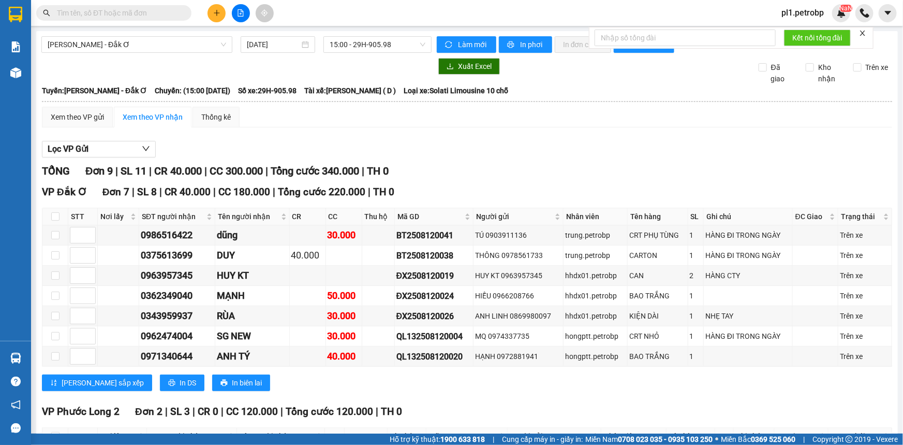
click at [442, 166] on div "TỔNG Đơn 9 | SL 11 | CR 40.000 | CC 300.000 | Tổng cước 340.000 | TH 0" at bounding box center [467, 171] width 850 height 16
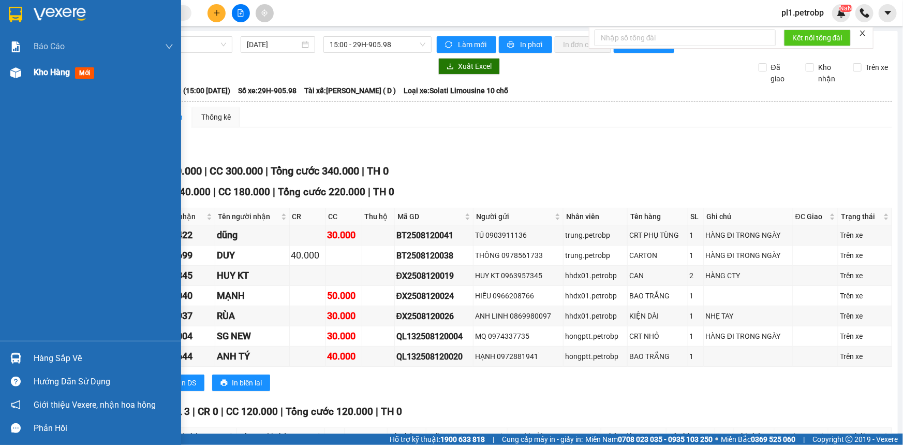
click at [24, 73] on div at bounding box center [16, 73] width 18 height 18
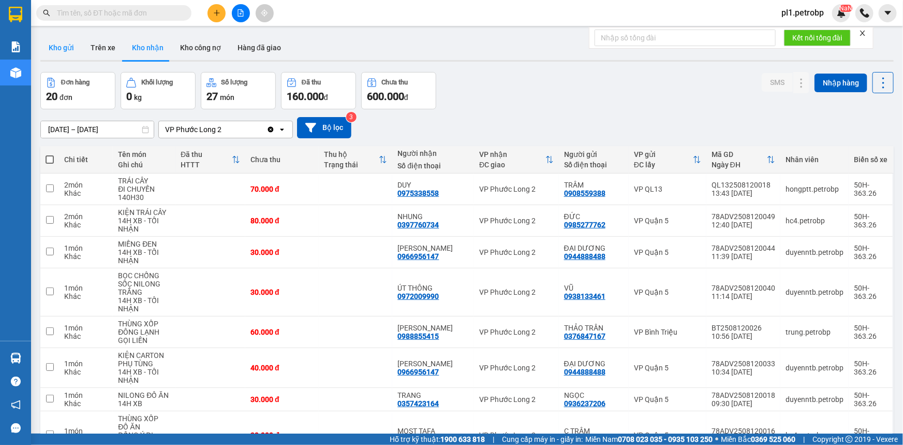
click at [61, 55] on button "Kho gửi" at bounding box center [61, 47] width 42 height 25
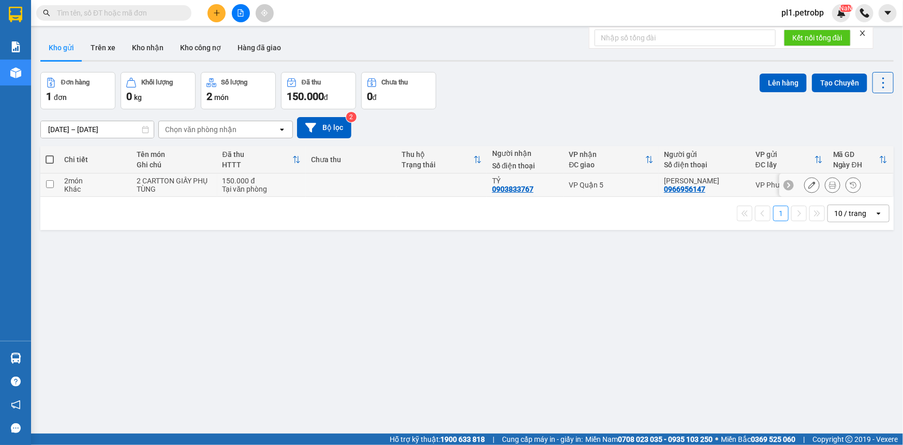
click at [817, 185] on div at bounding box center [832, 185] width 57 height 16
click at [829, 186] on icon at bounding box center [832, 184] width 7 height 7
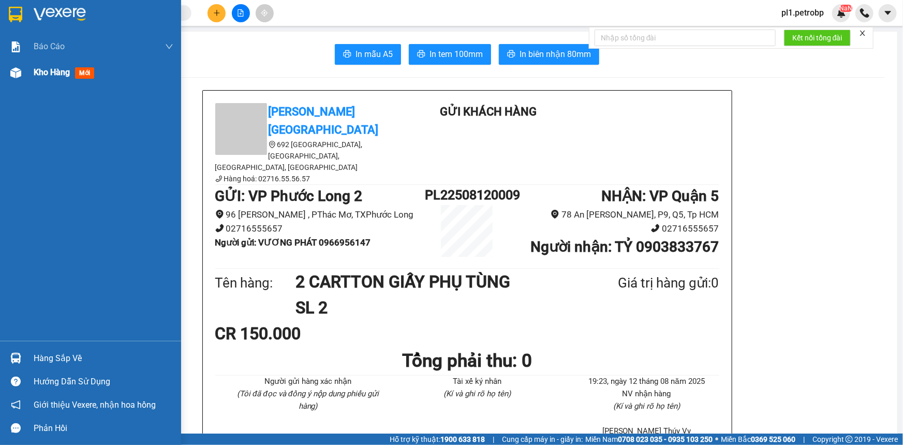
click at [40, 65] on div "Kho hàng mới" at bounding box center [104, 73] width 140 height 26
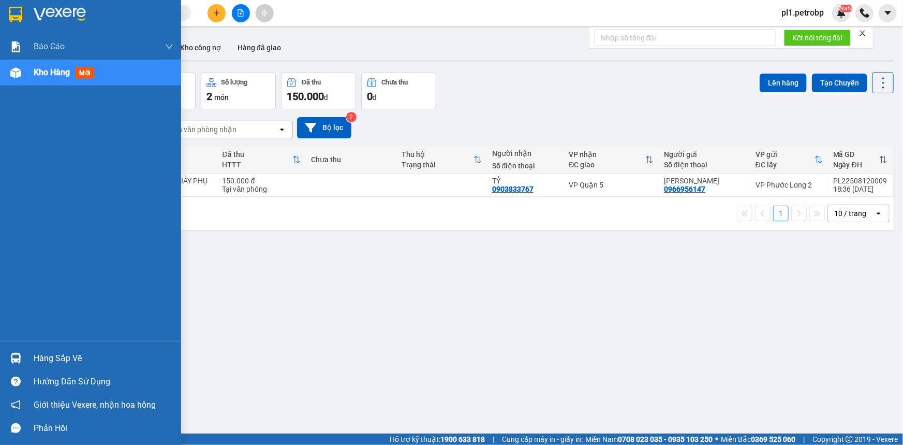
click at [34, 356] on div "Hàng sắp về" at bounding box center [104, 358] width 140 height 16
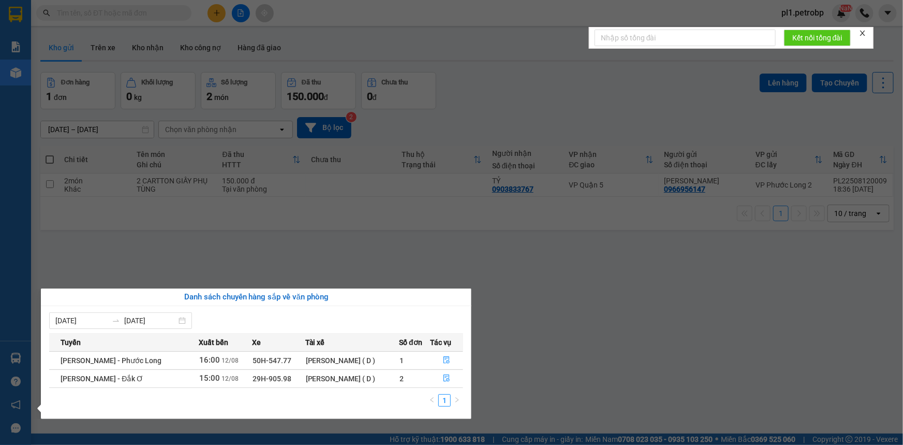
click at [506, 285] on section "Kết quả tìm kiếm ( 0 ) Bộ lọc No Data pl1.petrobp NaN Báo cáo BC tiền tận nơi (…" at bounding box center [451, 222] width 903 height 445
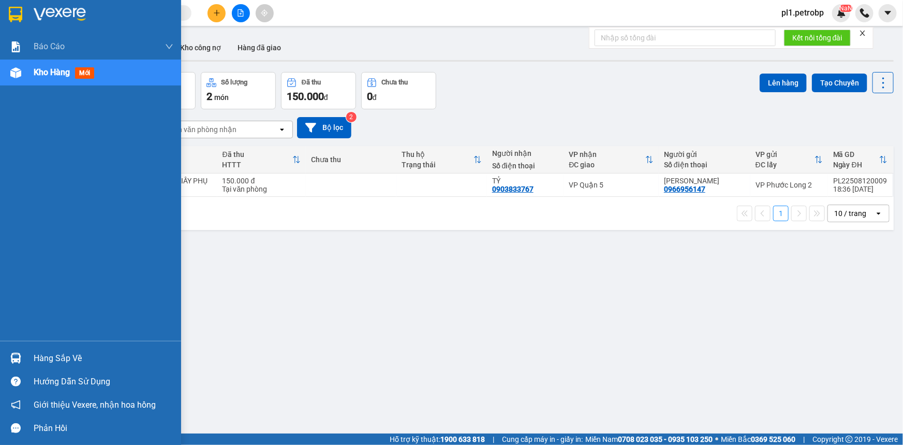
click at [34, 351] on div "Hàng sắp về" at bounding box center [104, 358] width 140 height 16
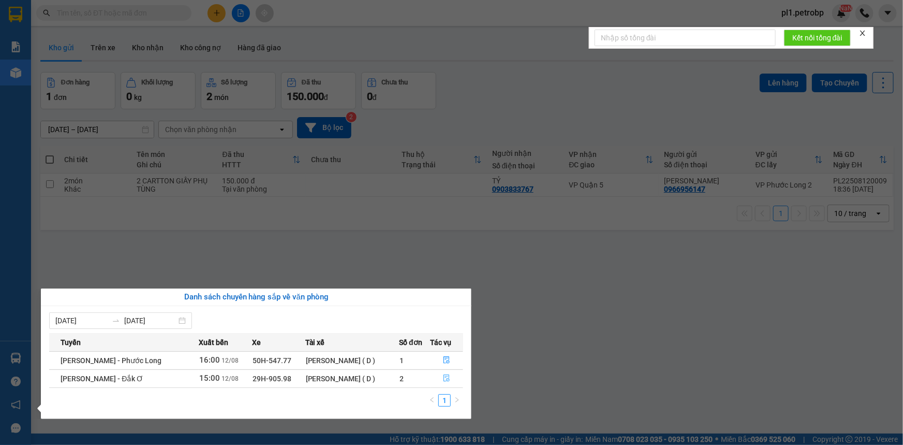
click at [445, 379] on icon "file-done" at bounding box center [446, 377] width 7 height 7
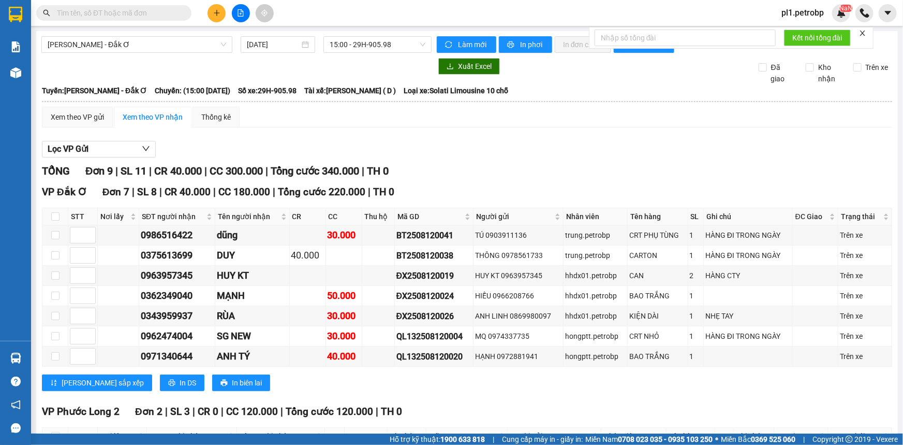
click at [145, 16] on input "text" at bounding box center [118, 12] width 122 height 11
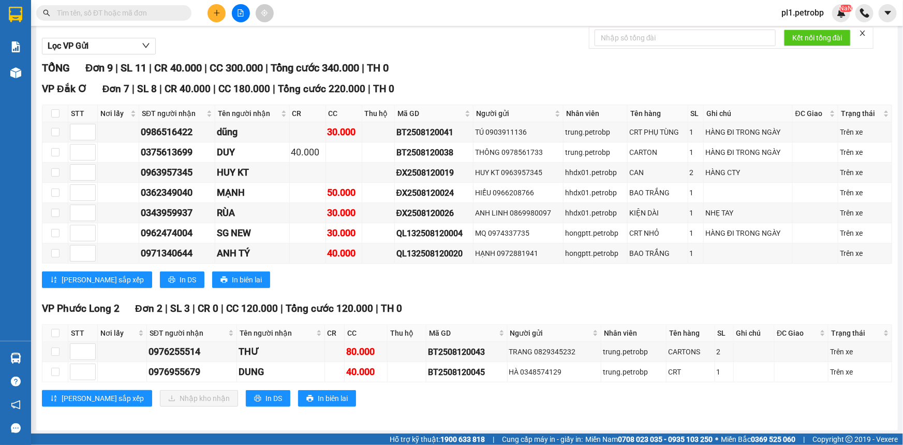
click at [48, 333] on th at bounding box center [55, 333] width 26 height 17
click at [55, 335] on input "checkbox" at bounding box center [55, 333] width 8 height 8
checkbox input "true"
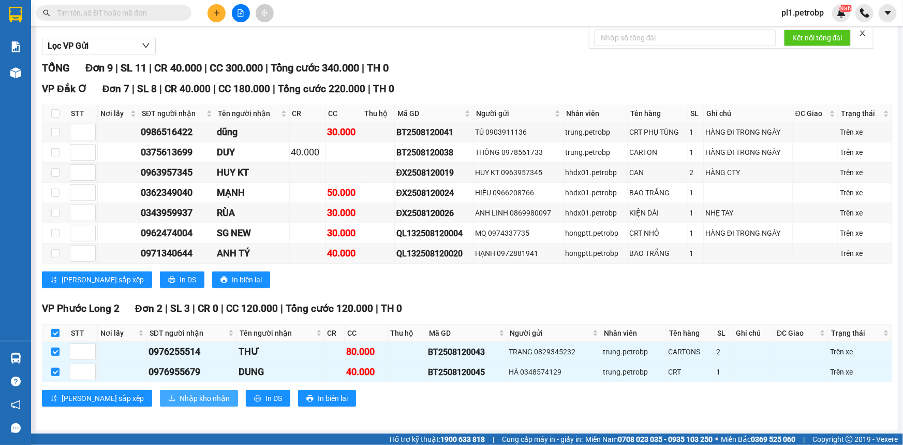
click at [180, 399] on span "Nhập kho nhận" at bounding box center [205, 397] width 50 height 11
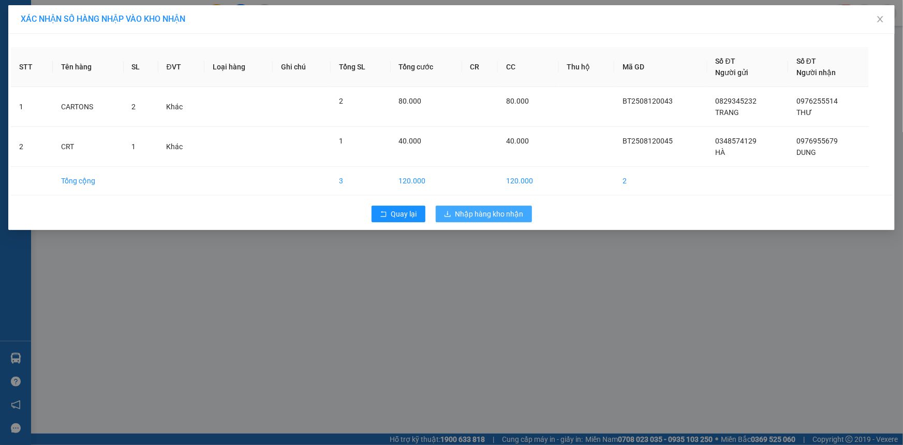
click at [513, 215] on span "Nhập hàng kho nhận" at bounding box center [489, 213] width 68 height 11
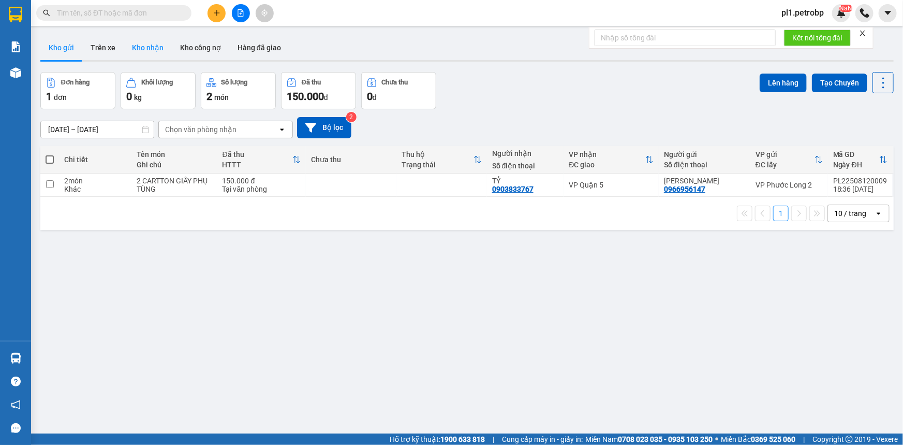
click at [150, 47] on button "Kho nhận" at bounding box center [148, 47] width 48 height 25
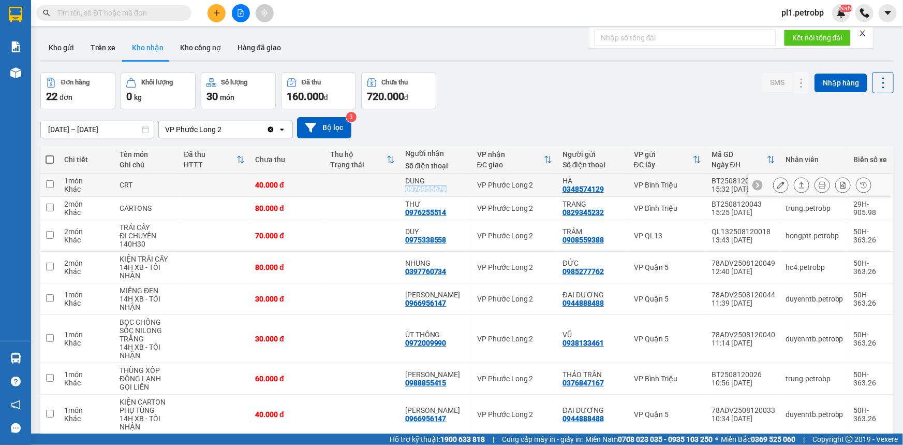
drag, startPoint x: 406, startPoint y: 189, endPoint x: 448, endPoint y: 191, distance: 41.5
click at [448, 191] on td "DUNG 0976955679" at bounding box center [436, 184] width 72 height 23
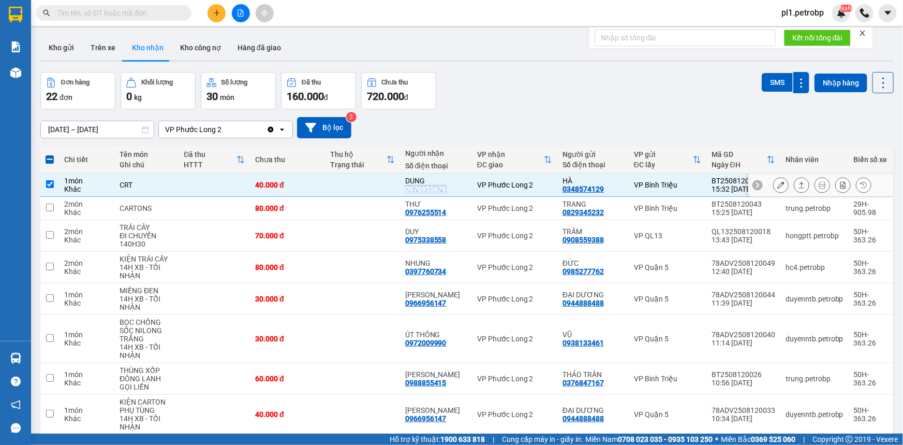
copy div "0976955679"
click at [376, 190] on td at bounding box center [362, 184] width 75 height 23
checkbox input "false"
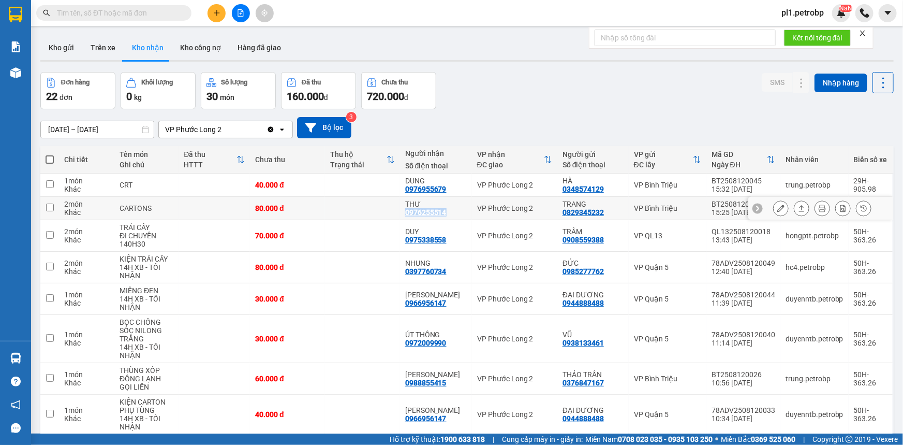
drag, startPoint x: 410, startPoint y: 212, endPoint x: 448, endPoint y: 215, distance: 37.9
click at [449, 215] on div "THƯ 0976255514" at bounding box center [436, 208] width 62 height 17
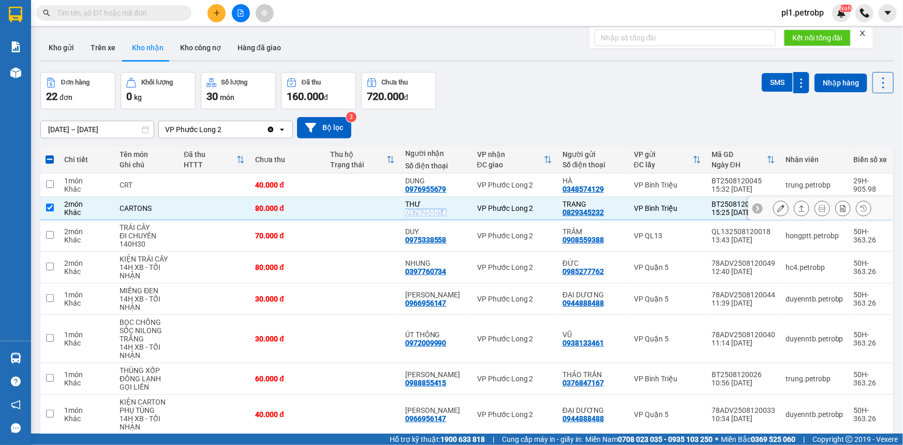
copy div "0976255514"
click at [370, 209] on td at bounding box center [362, 208] width 75 height 23
checkbox input "false"
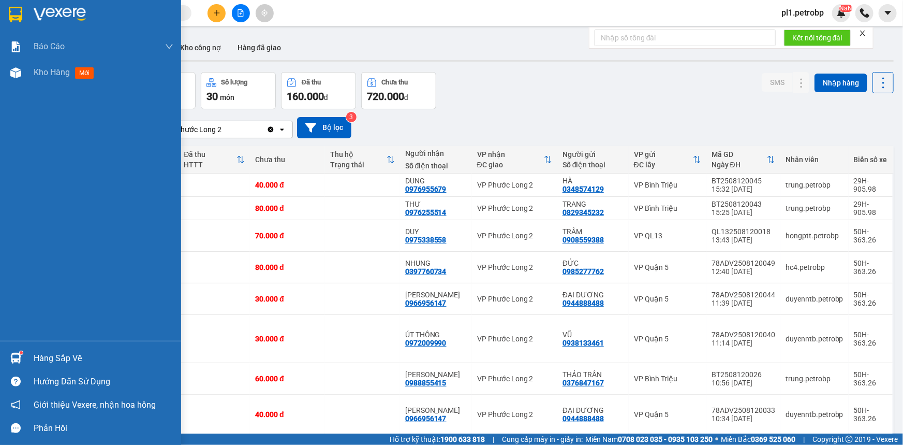
click at [14, 352] on img at bounding box center [15, 357] width 11 height 11
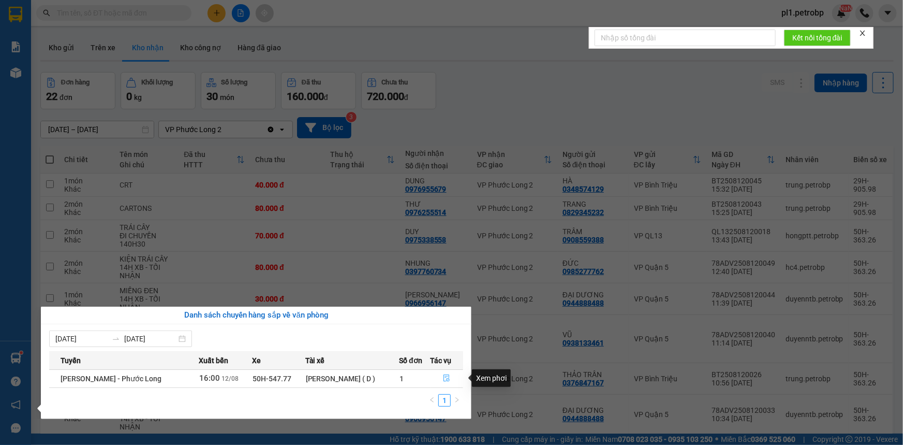
click at [445, 378] on icon "file-done" at bounding box center [446, 377] width 7 height 7
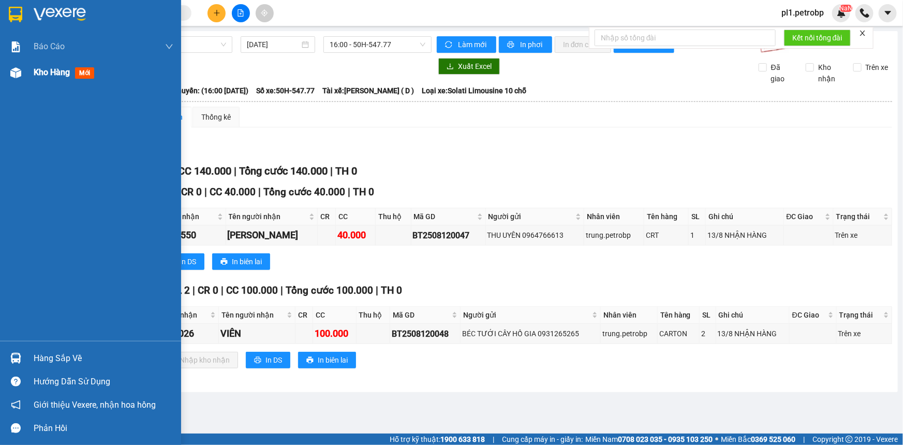
click at [2, 65] on div "Kho hàng mới" at bounding box center [90, 73] width 181 height 26
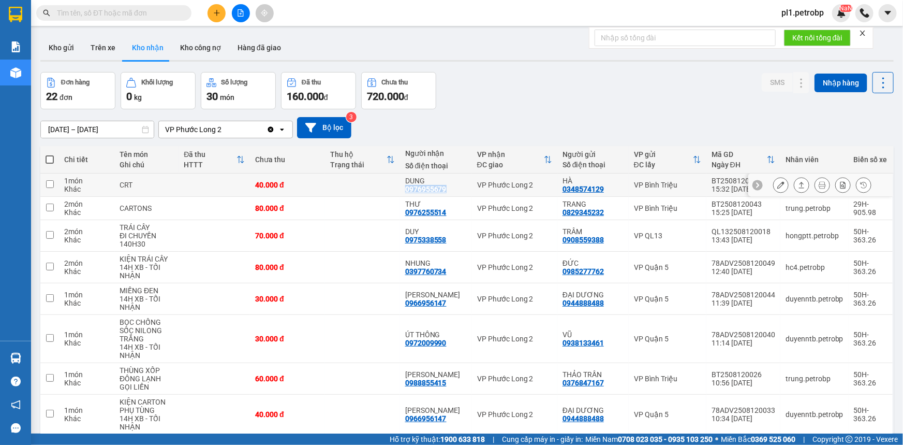
drag, startPoint x: 407, startPoint y: 189, endPoint x: 453, endPoint y: 189, distance: 46.6
click at [453, 189] on div "DUNG 0976955679" at bounding box center [436, 184] width 62 height 17
checkbox input "true"
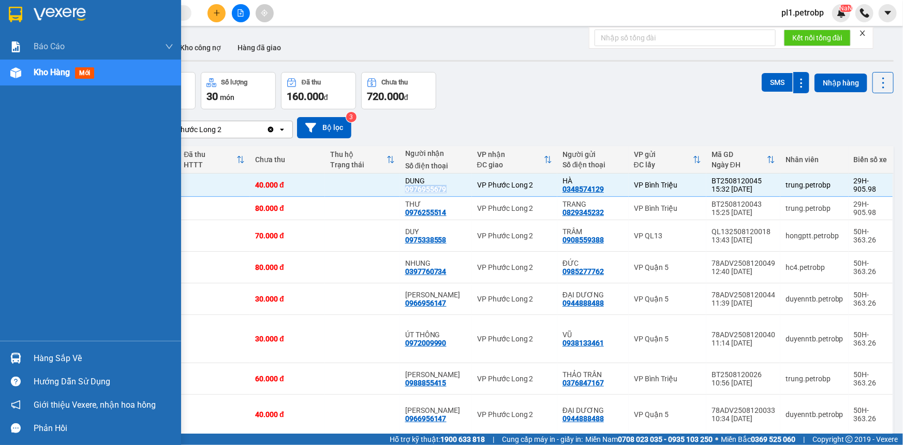
click at [14, 362] on img at bounding box center [15, 357] width 11 height 11
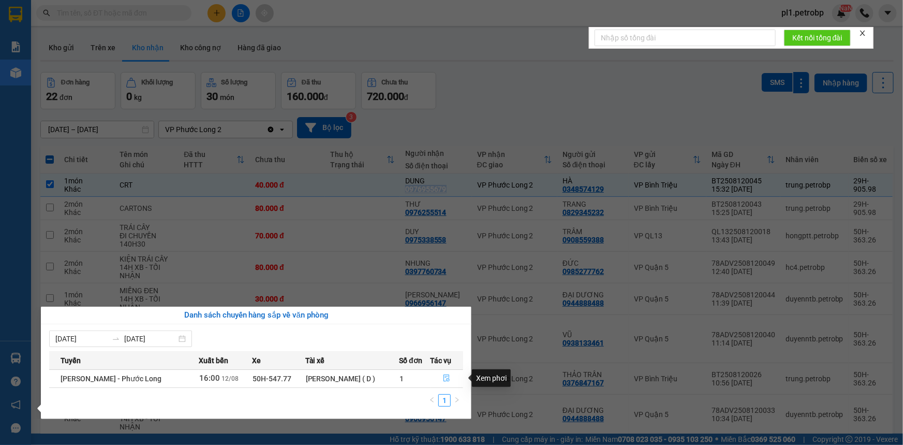
click at [434, 373] on button "button" at bounding box center [447, 378] width 32 height 17
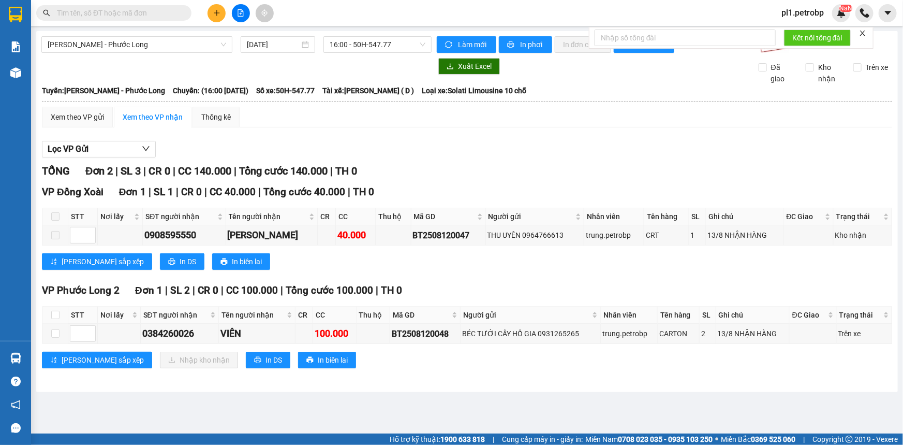
click at [161, 18] on input "text" at bounding box center [118, 12] width 122 height 11
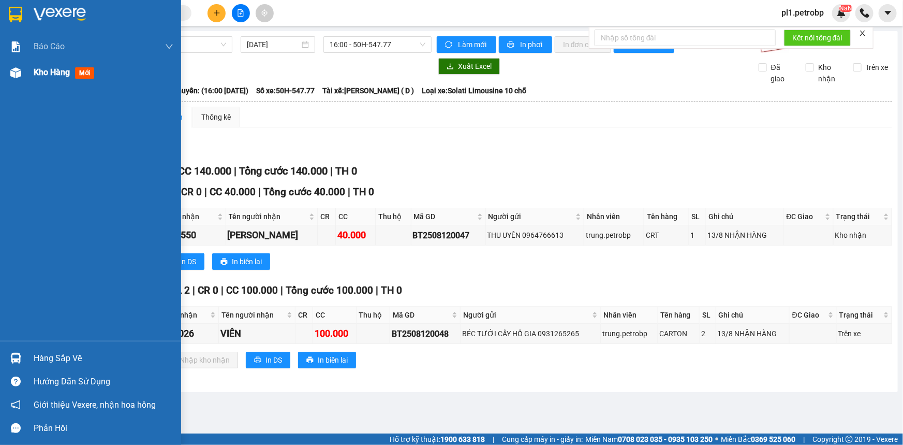
click at [9, 72] on div at bounding box center [16, 73] width 18 height 18
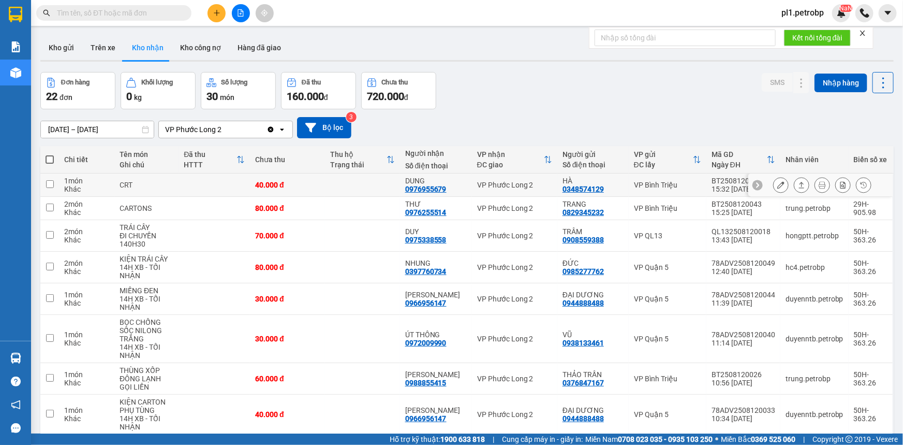
click at [781, 183] on button at bounding box center [781, 185] width 14 height 18
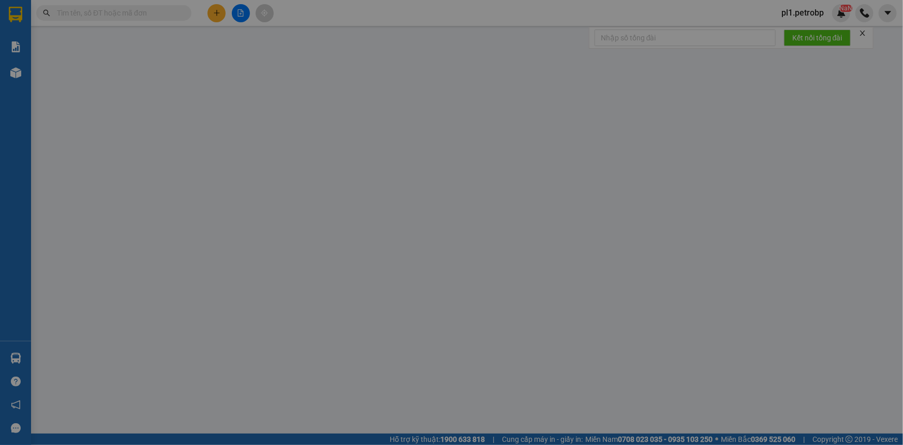
type input "0348574129"
type input "HÀ"
type input "0976955679"
type input "DUNG"
type input "40.000"
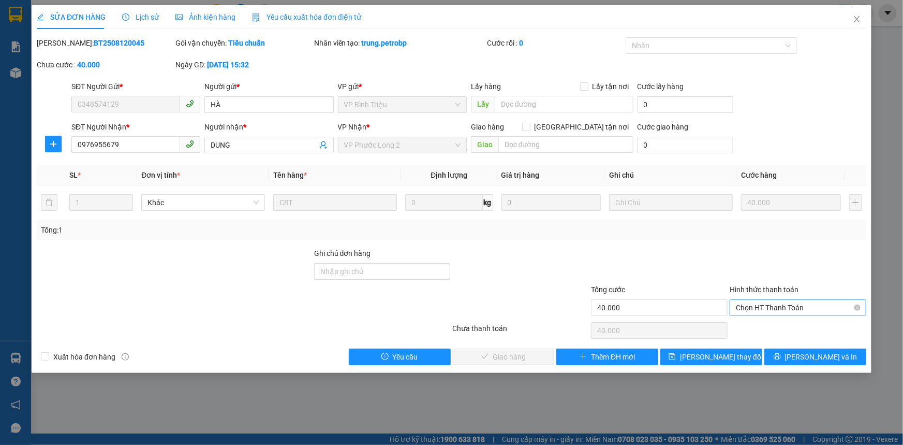
click at [769, 302] on span "Chọn HT Thanh Toán" at bounding box center [798, 308] width 124 height 16
click at [761, 322] on div "Tại văn phòng" at bounding box center [798, 327] width 124 height 11
type input "0"
click at [534, 361] on span "Lưu và Giao hàng" at bounding box center [522, 356] width 99 height 11
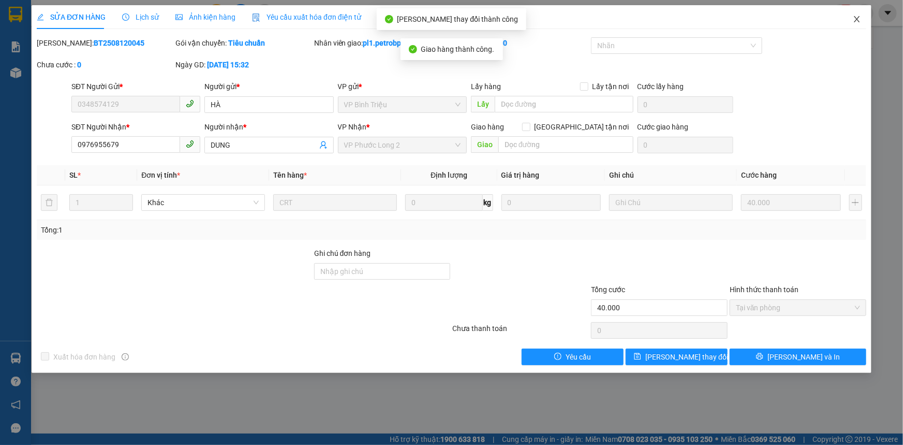
click at [854, 17] on icon "close" at bounding box center [857, 19] width 6 height 6
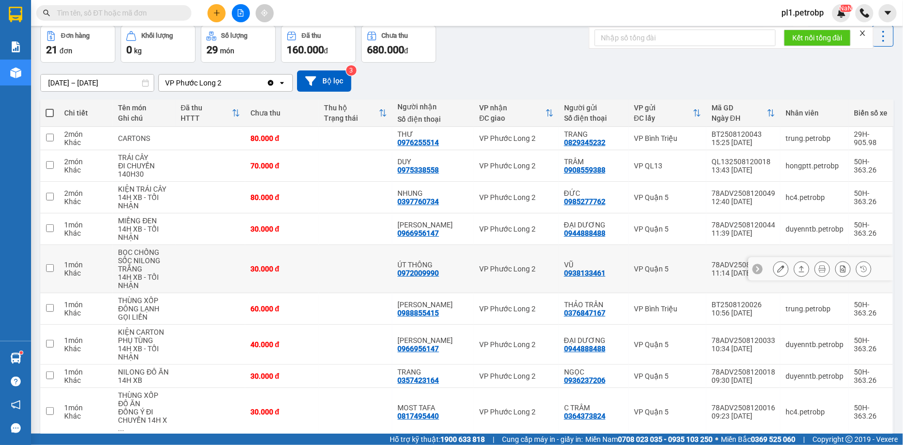
scroll to position [114, 0]
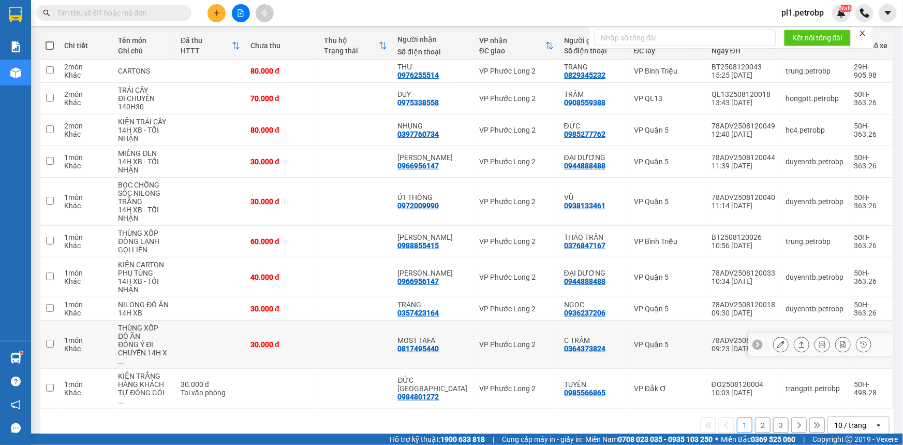
click at [777, 342] on icon at bounding box center [780, 344] width 7 height 7
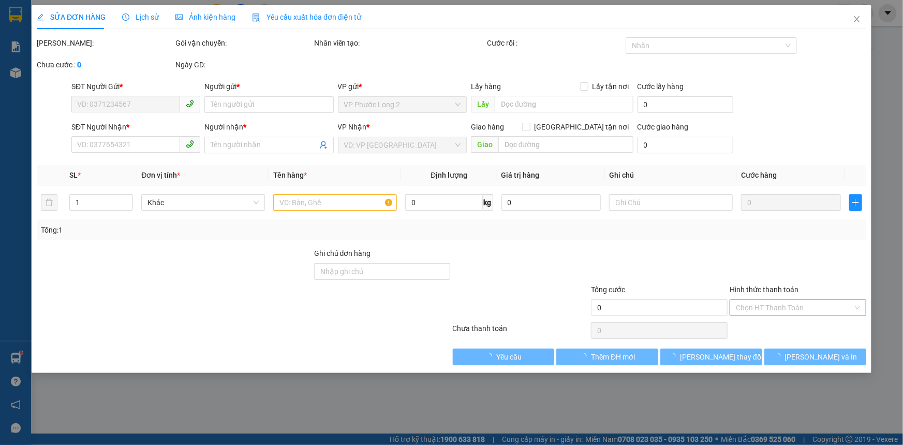
type input "0364373824"
type input "C TRÂM"
type input "0817495440"
type input "MOST TAFA"
type input "30.000"
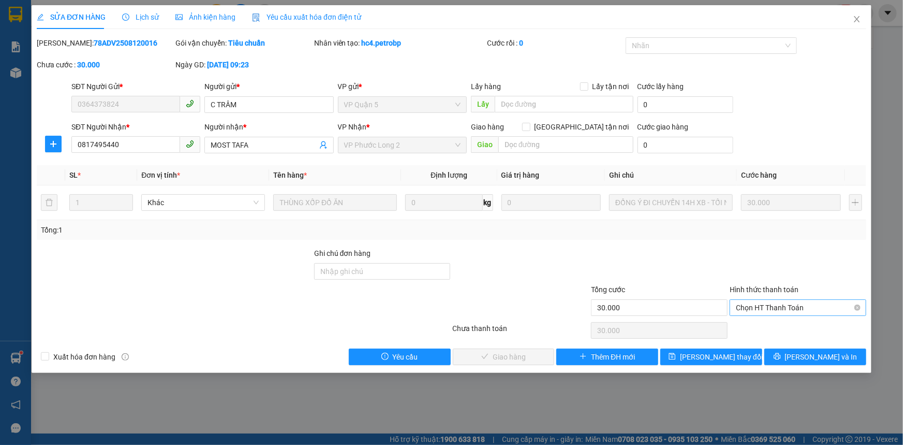
click at [733, 304] on div "Chọn HT Thanh Toán" at bounding box center [798, 307] width 137 height 17
click at [737, 330] on div "Tại văn phòng" at bounding box center [798, 327] width 124 height 11
type input "0"
click at [551, 356] on button "Lưu và Giao hàng" at bounding box center [504, 356] width 102 height 17
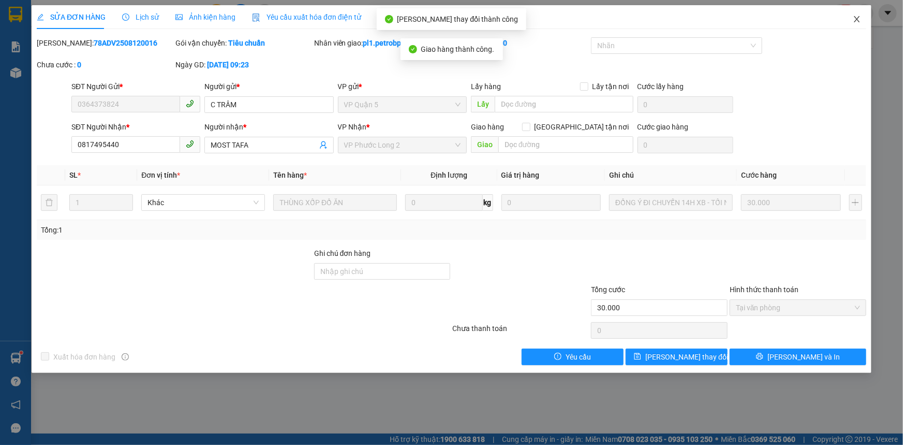
click at [850, 25] on span "Close" at bounding box center [857, 19] width 29 height 29
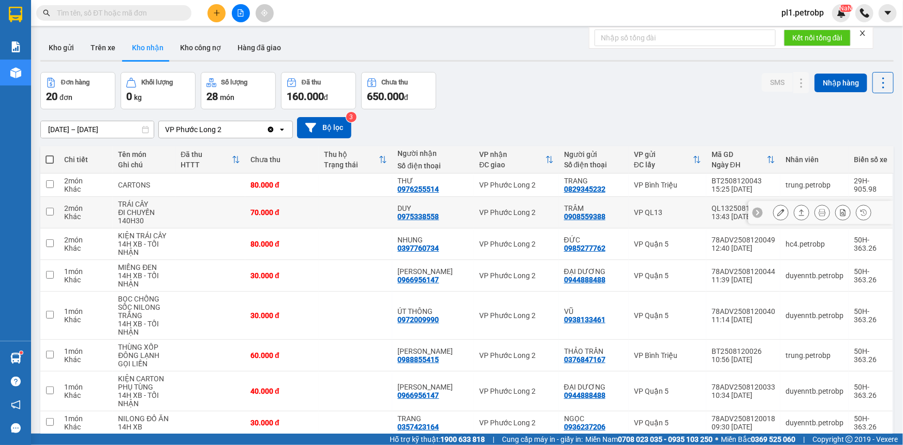
click at [778, 209] on button at bounding box center [781, 212] width 14 height 18
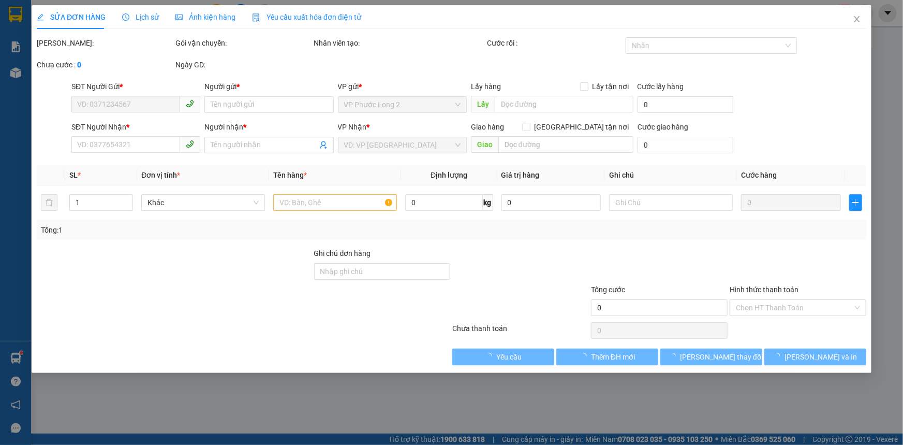
type input "0908559388"
type input "TRÂM"
type input "0975338558"
type input "DUY"
type input "70.000"
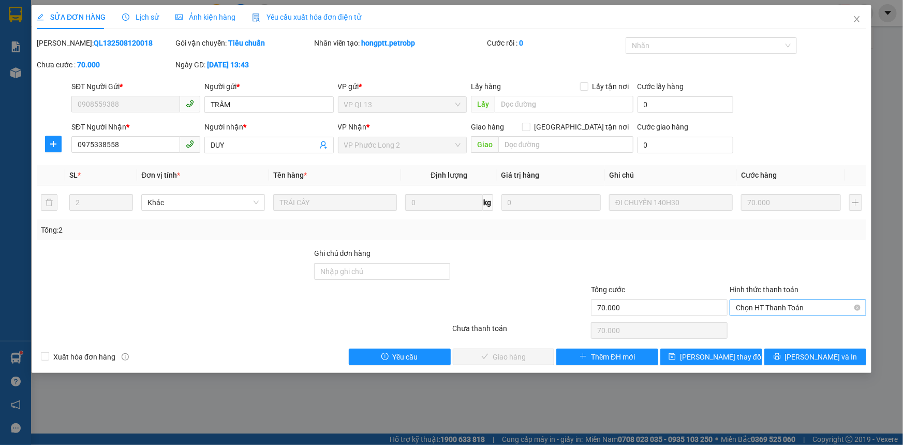
click at [757, 309] on span "Chọn HT Thanh Toán" at bounding box center [798, 308] width 124 height 16
click at [751, 327] on div "Tại văn phòng" at bounding box center [798, 327] width 124 height 11
type input "0"
click at [503, 348] on button "Lưu và Giao hàng" at bounding box center [504, 356] width 102 height 17
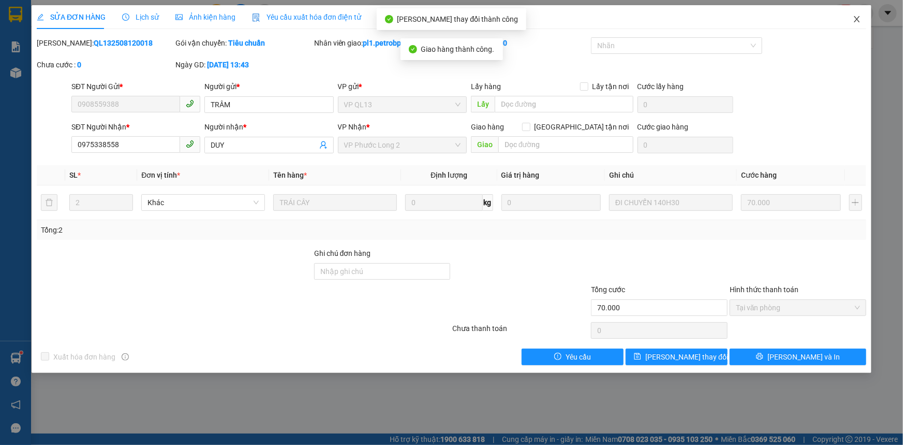
click at [860, 17] on icon "close" at bounding box center [857, 19] width 8 height 8
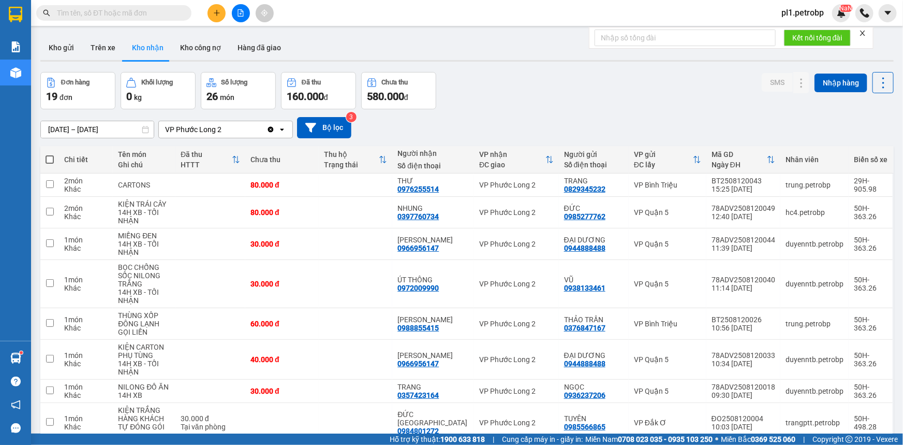
click at [134, 18] on input "text" at bounding box center [118, 12] width 122 height 11
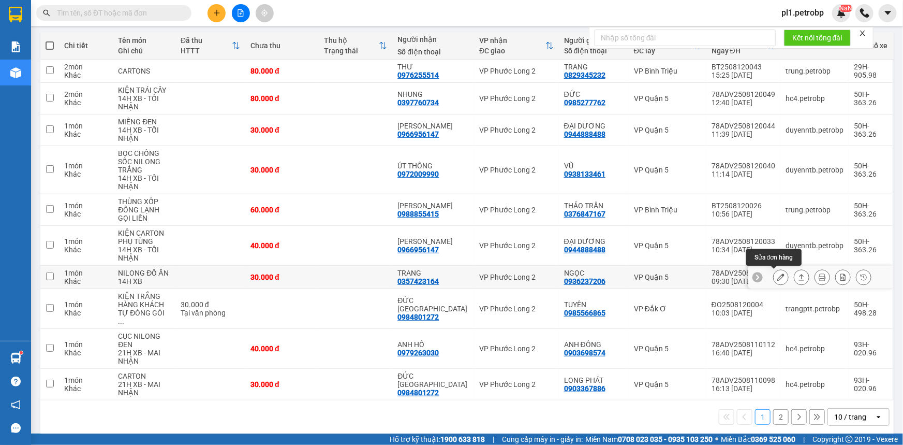
click at [777, 277] on icon at bounding box center [780, 276] width 7 height 7
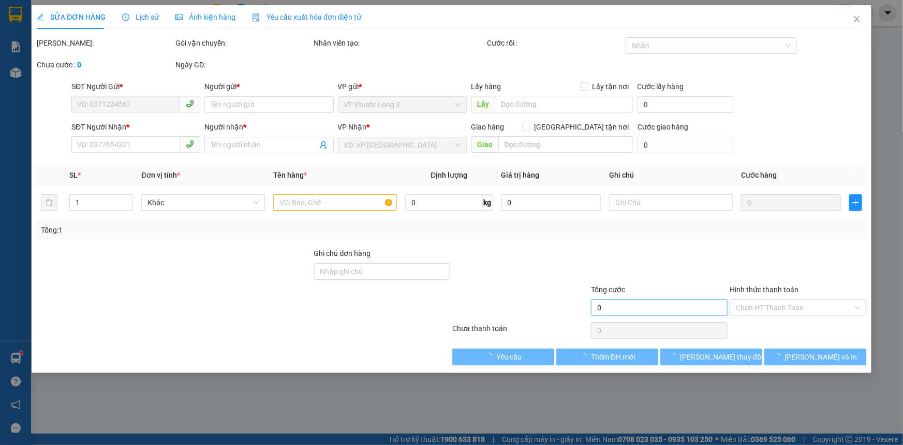
type input "0936237206"
type input "NGỌC"
type input "0357423164"
type input "TRANG"
type input "30.000"
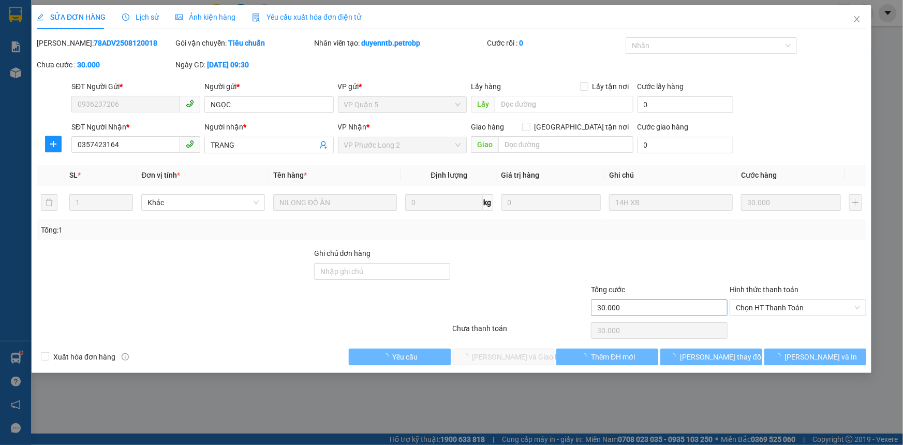
click at [770, 307] on span "Chọn HT Thanh Toán" at bounding box center [798, 308] width 124 height 16
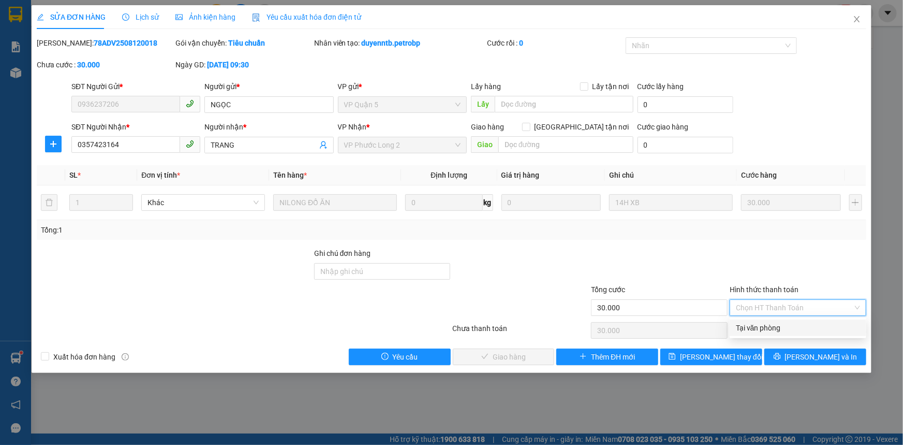
click at [756, 322] on div "Tại văn phòng" at bounding box center [798, 327] width 124 height 11
type input "0"
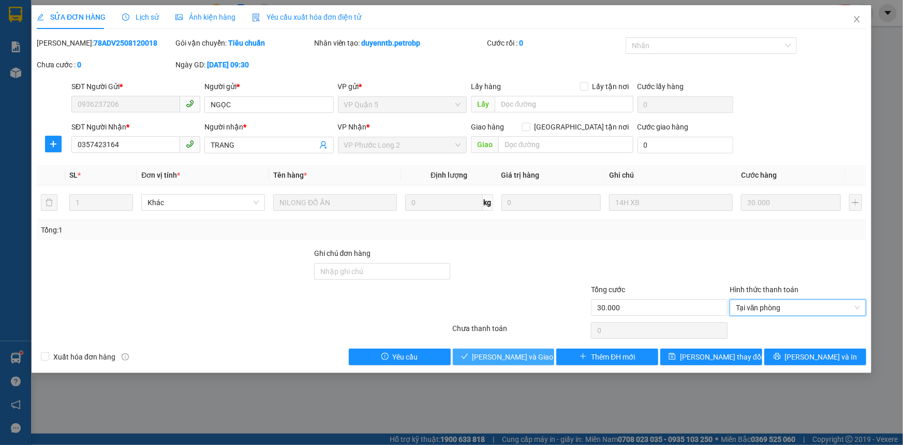
click at [526, 360] on span "[PERSON_NAME] và Giao hàng" at bounding box center [522, 356] width 99 height 11
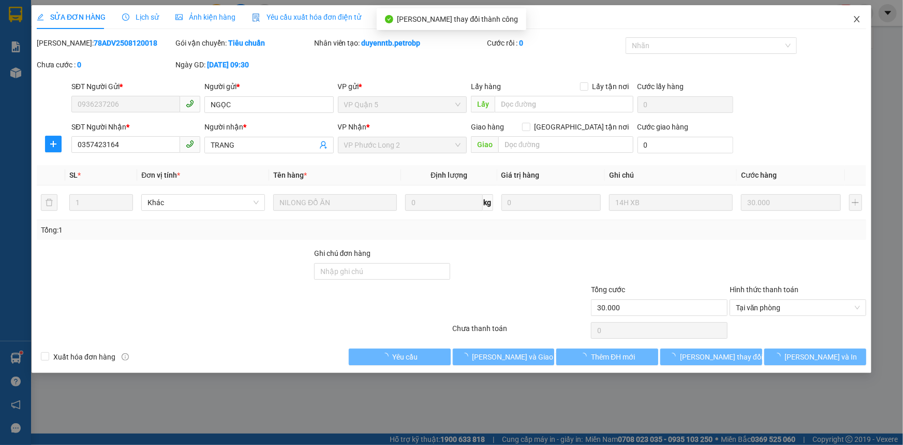
click at [864, 24] on span "Close" at bounding box center [857, 19] width 29 height 29
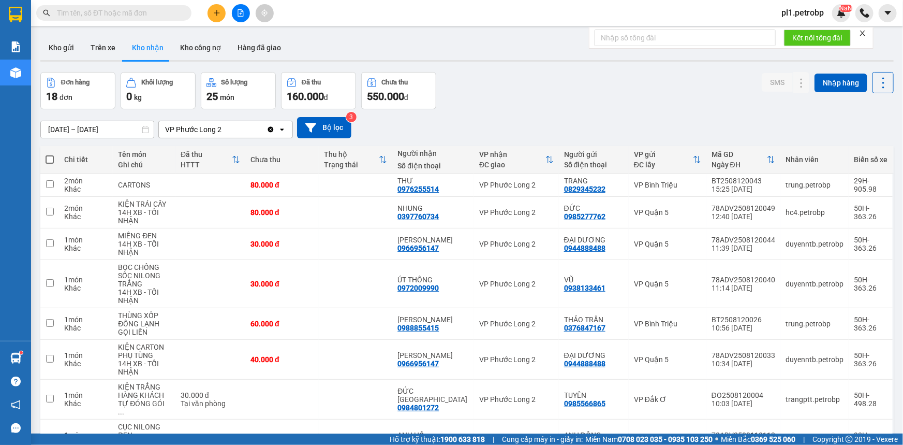
scroll to position [114, 0]
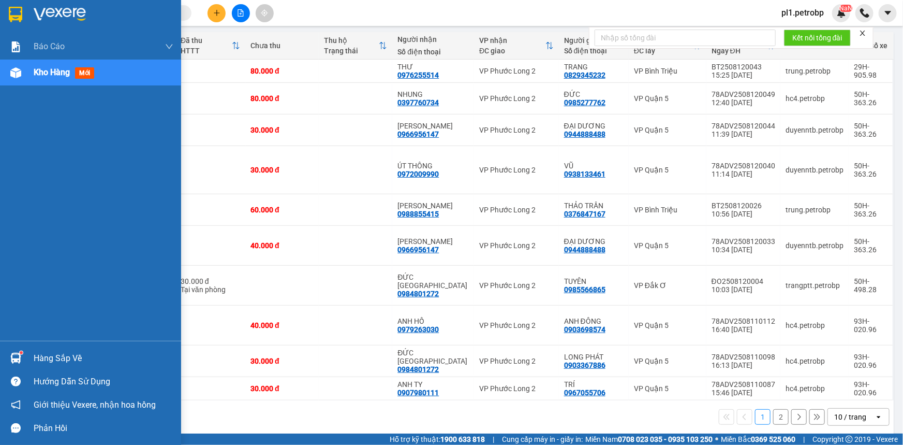
click at [27, 362] on div "Hàng sắp về" at bounding box center [90, 357] width 181 height 23
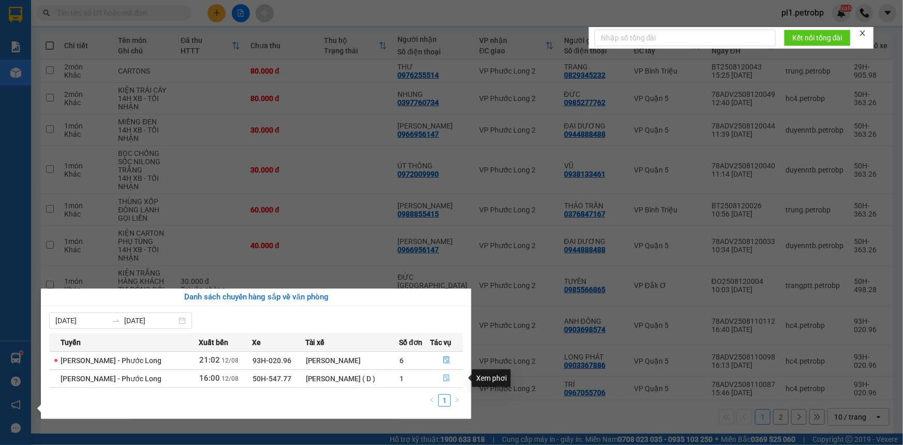
click at [443, 378] on icon "file-done" at bounding box center [446, 377] width 7 height 7
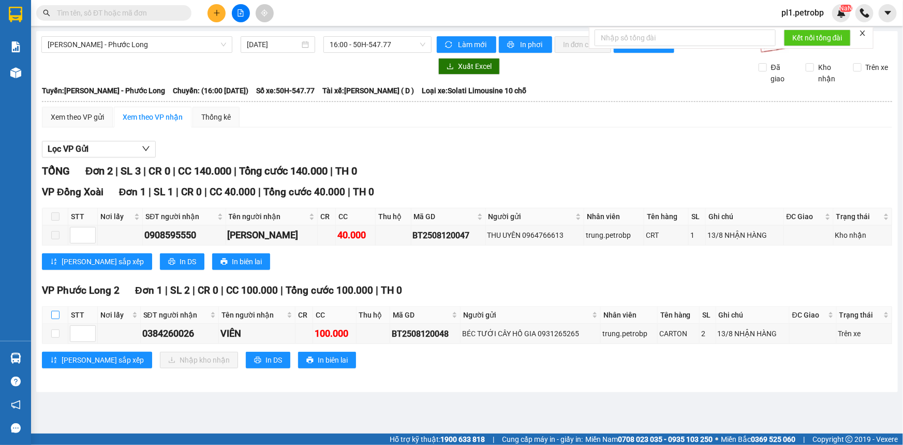
click at [55, 316] on input "checkbox" at bounding box center [55, 315] width 8 height 8
checkbox input "true"
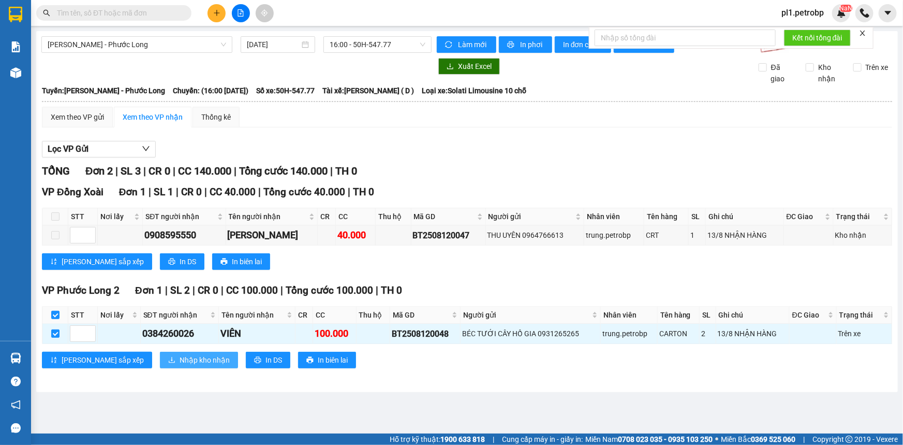
click at [181, 358] on span "Nhập kho nhận" at bounding box center [205, 359] width 50 height 11
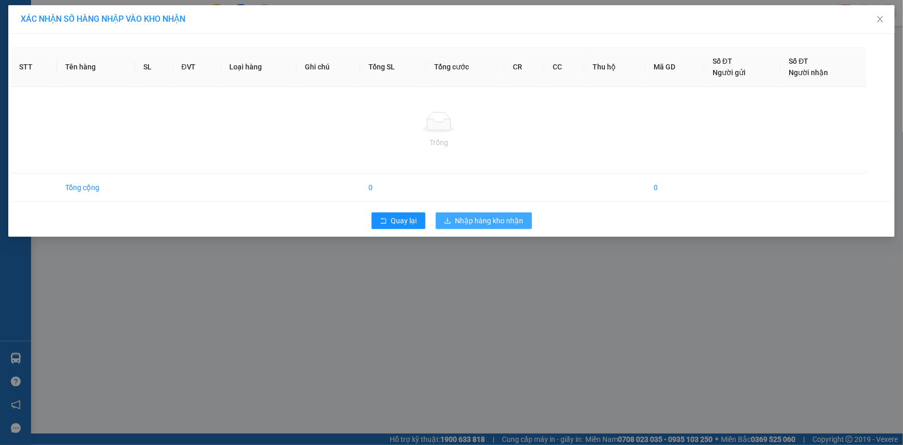
click at [466, 218] on div "XÁC NHẬN SỐ HÀNG NHẬP VÀO KHO NHẬN STT Tên hàng SL ĐVT Loại hàng Ghi chú Tổng S…" at bounding box center [451, 222] width 903 height 445
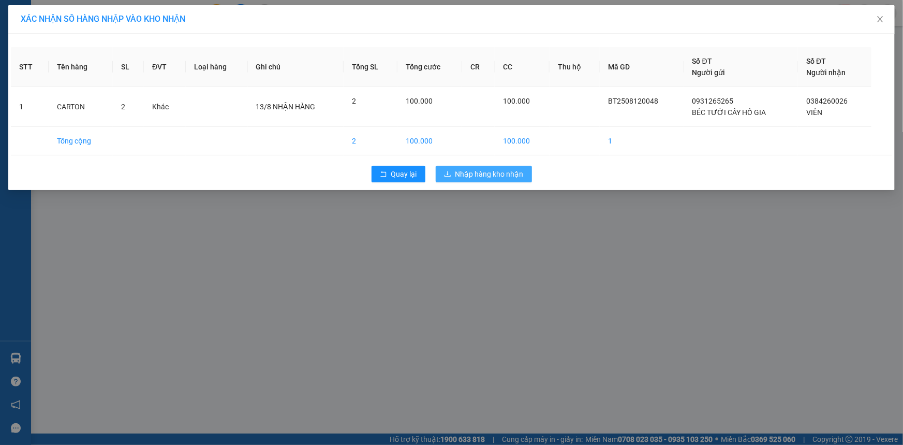
click at [483, 177] on span "Nhập hàng kho nhận" at bounding box center [489, 173] width 68 height 11
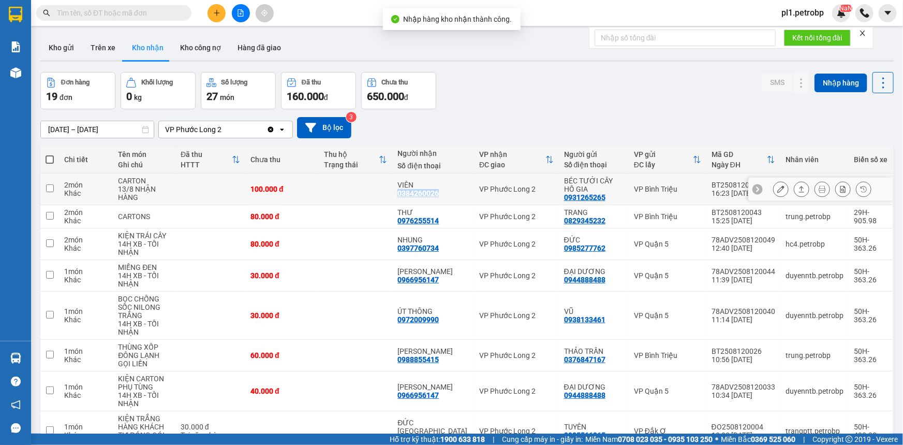
drag, startPoint x: 406, startPoint y: 194, endPoint x: 447, endPoint y: 193, distance: 40.9
click at [447, 193] on td "VIÊN 0384260026" at bounding box center [433, 189] width 82 height 32
checkbox input "true"
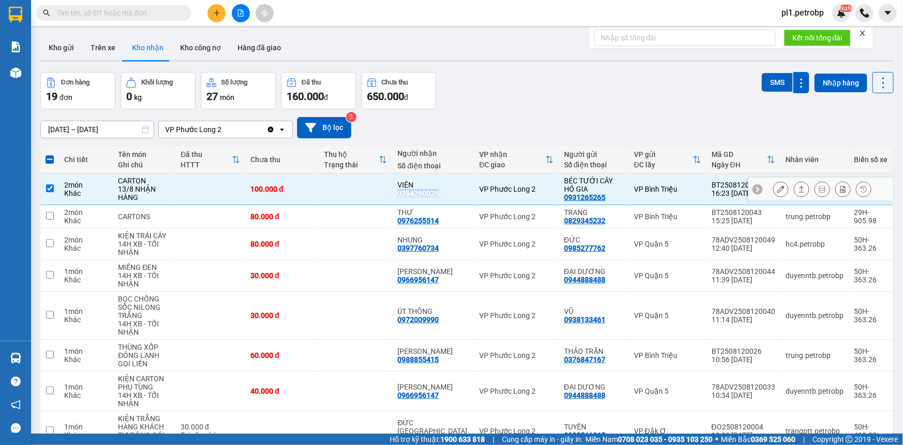
copy div "0384260026"
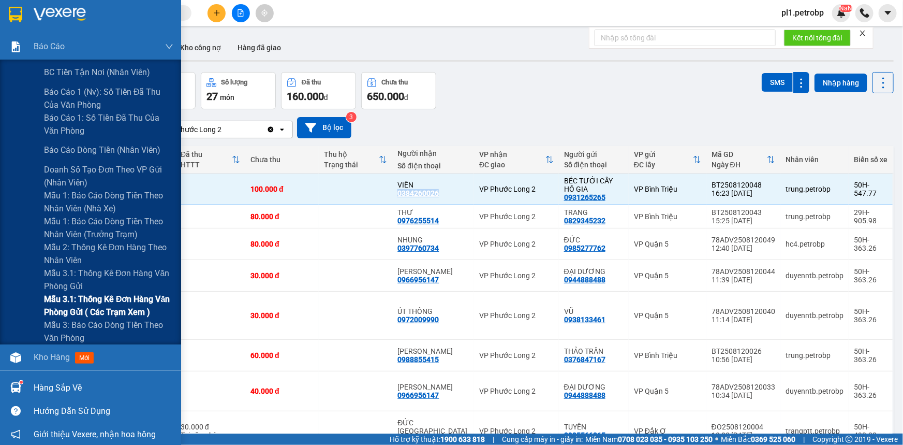
click at [83, 307] on span "Mẫu 3.1: Thống kê đơn hàng văn phòng gửi ( các trạm xem )" at bounding box center [108, 305] width 129 height 26
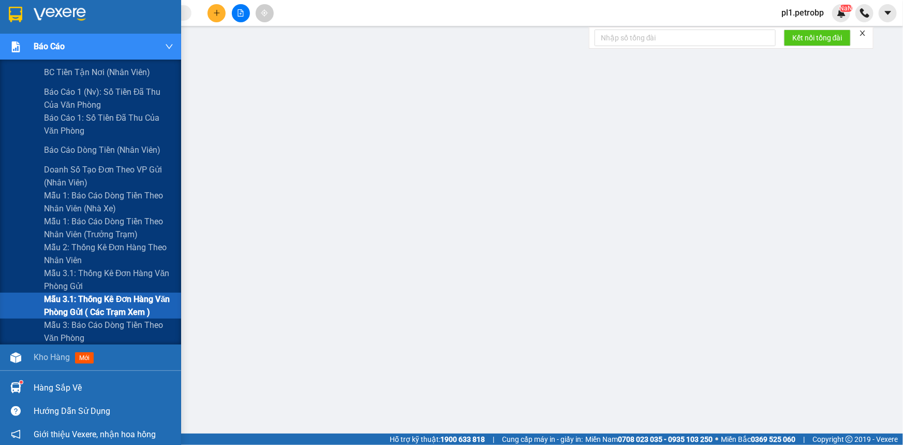
click at [43, 55] on div "Báo cáo" at bounding box center [104, 47] width 140 height 26
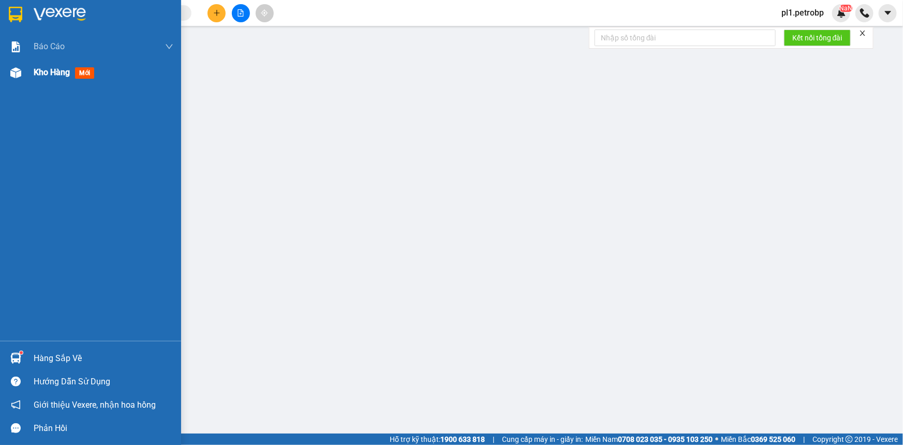
click at [21, 77] on img at bounding box center [15, 72] width 11 height 11
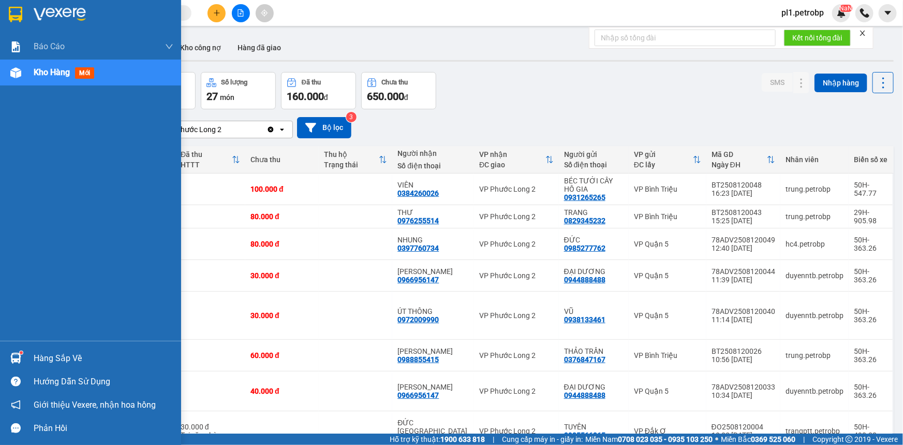
click at [16, 362] on img at bounding box center [15, 357] width 11 height 11
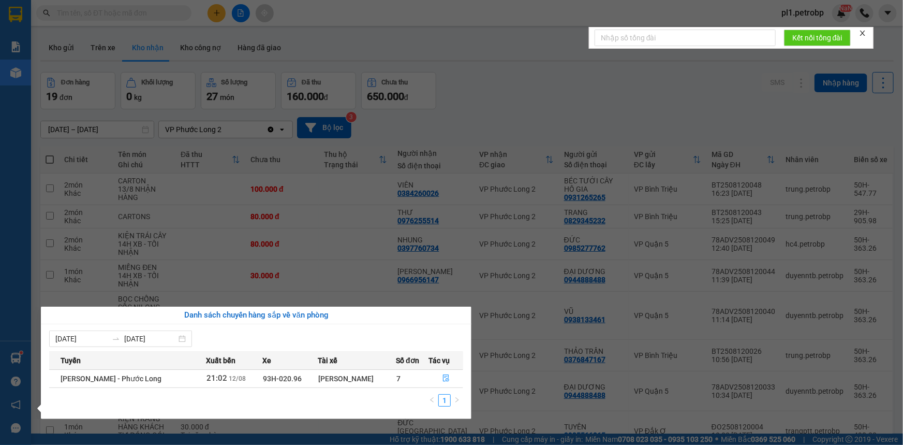
click at [323, 225] on section "Kết quả tìm kiếm ( 0 ) Bộ lọc No Data pl1.[PERSON_NAME] cáo BC tiền tận nơi (nh…" at bounding box center [451, 222] width 903 height 445
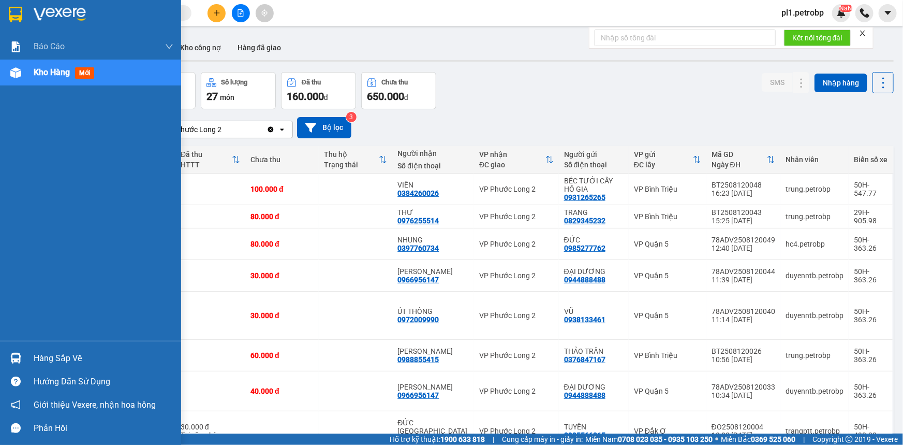
click at [21, 355] on div at bounding box center [16, 358] width 18 height 18
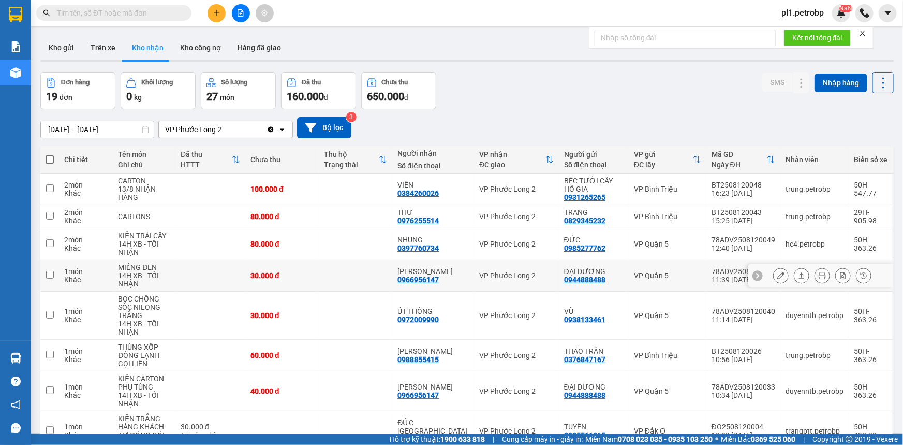
click at [212, 274] on section "Kết quả tìm kiếm ( 0 ) Bộ lọc No Data pl1.[PERSON_NAME] cáo BC tiền tận nơi (nh…" at bounding box center [451, 222] width 903 height 445
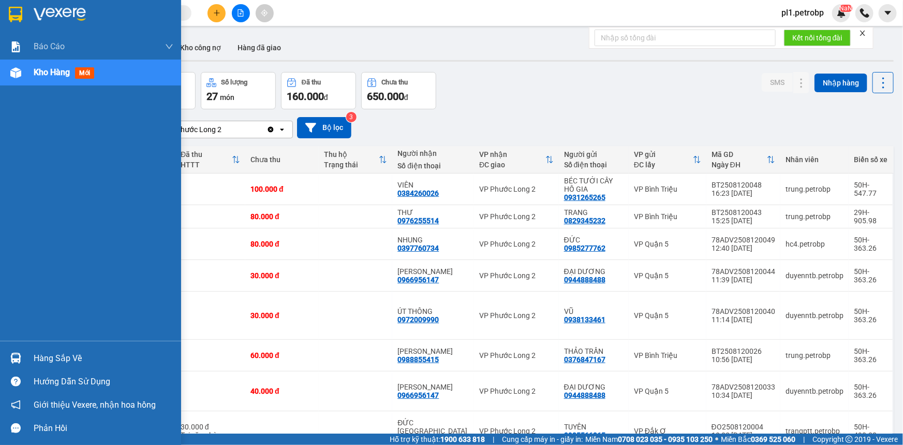
click at [4, 362] on div "Hàng sắp về" at bounding box center [90, 357] width 181 height 23
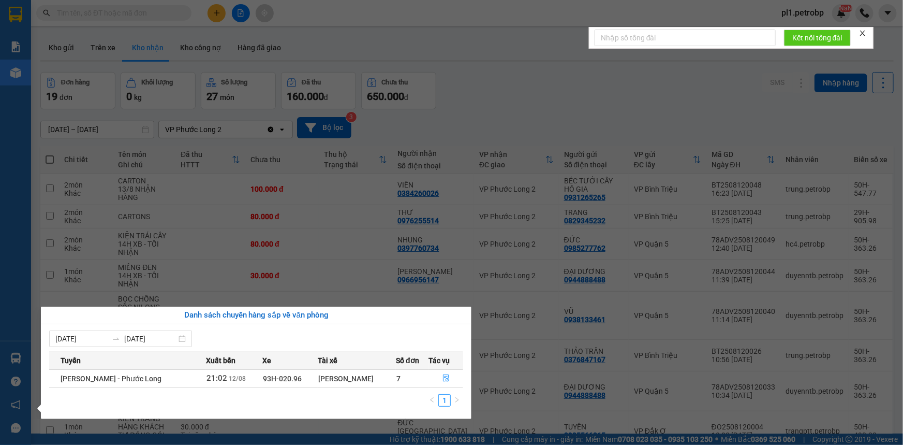
click at [301, 283] on section "Kết quả tìm kiếm ( 0 ) Bộ lọc No Data pl1.[PERSON_NAME] cáo BC tiền tận nơi (nh…" at bounding box center [451, 222] width 903 height 445
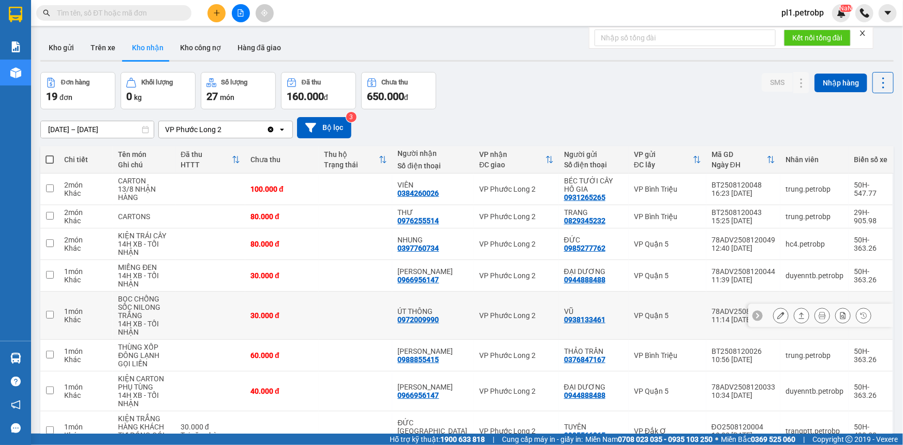
scroll to position [122, 0]
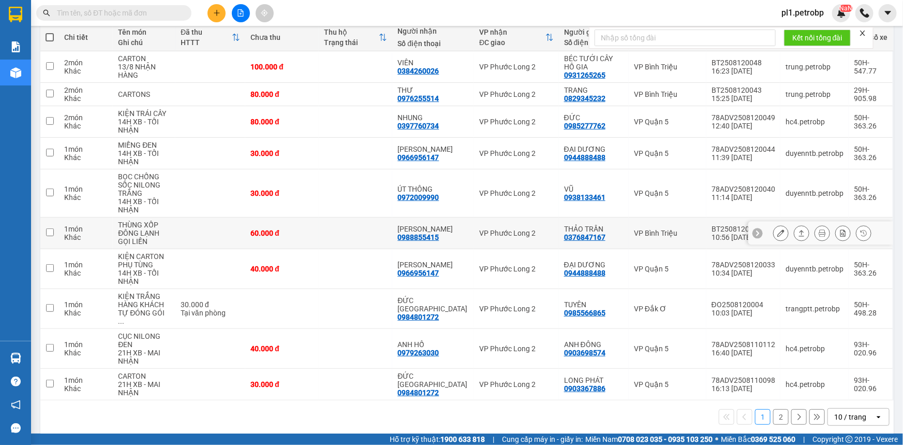
click at [777, 232] on icon at bounding box center [780, 232] width 7 height 7
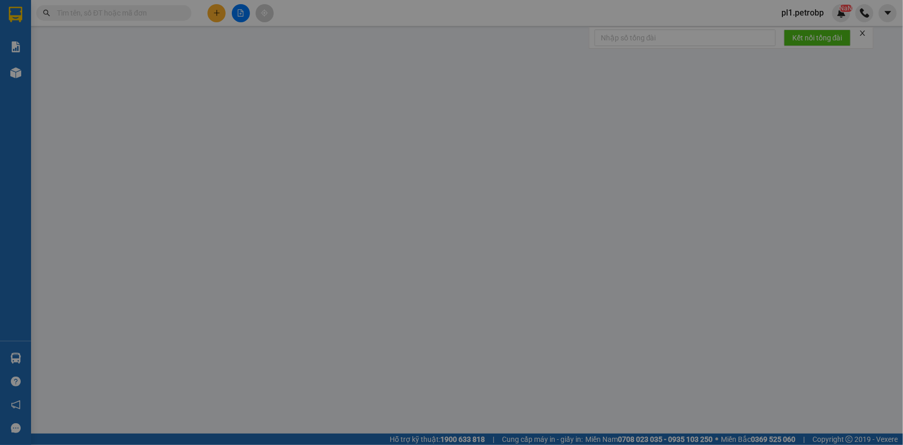
type input "0376847167"
type input "THẢO TRẦN"
type input "0988855415"
type input "[PERSON_NAME]"
type input "60.000"
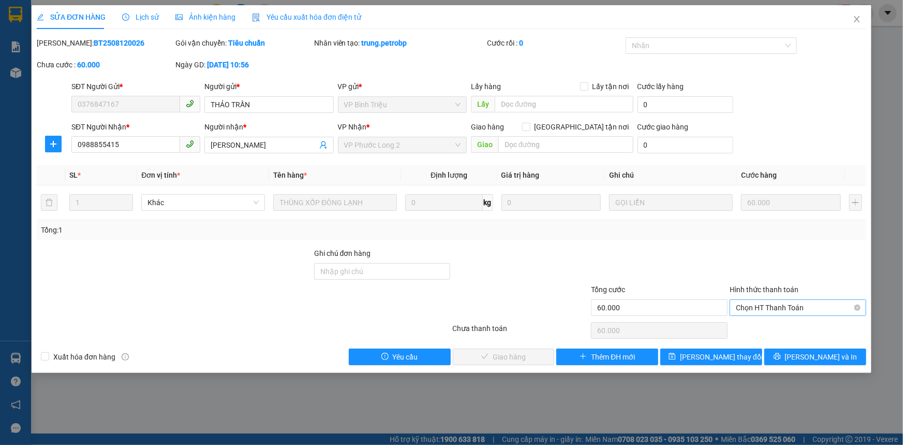
click at [760, 303] on span "Chọn HT Thanh Toán" at bounding box center [798, 308] width 124 height 16
click at [745, 326] on div "Tại văn phòng" at bounding box center [798, 327] width 124 height 11
type input "0"
click at [530, 353] on span "[PERSON_NAME] và Giao hàng" at bounding box center [522, 356] width 99 height 11
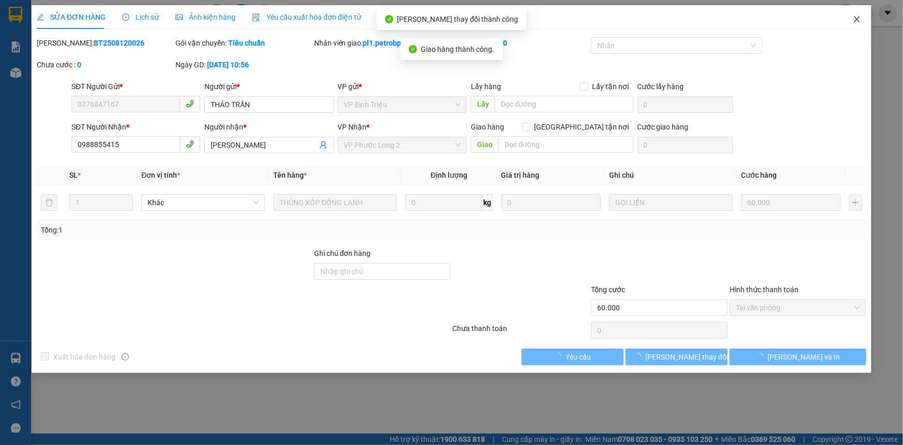
click at [864, 15] on span "Close" at bounding box center [857, 19] width 29 height 29
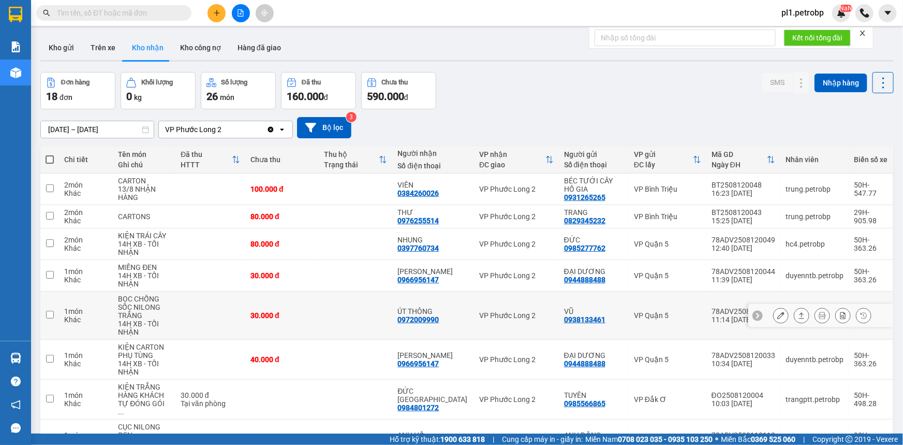
scroll to position [47, 0]
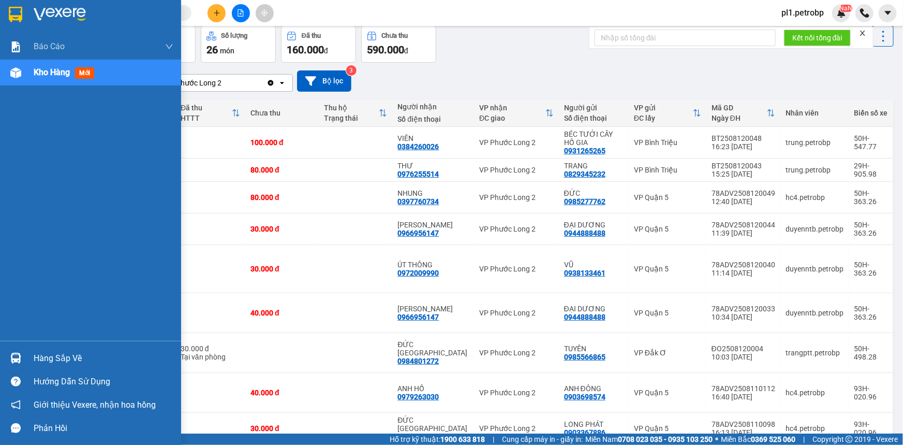
click at [31, 356] on div "Hàng sắp về" at bounding box center [90, 357] width 181 height 23
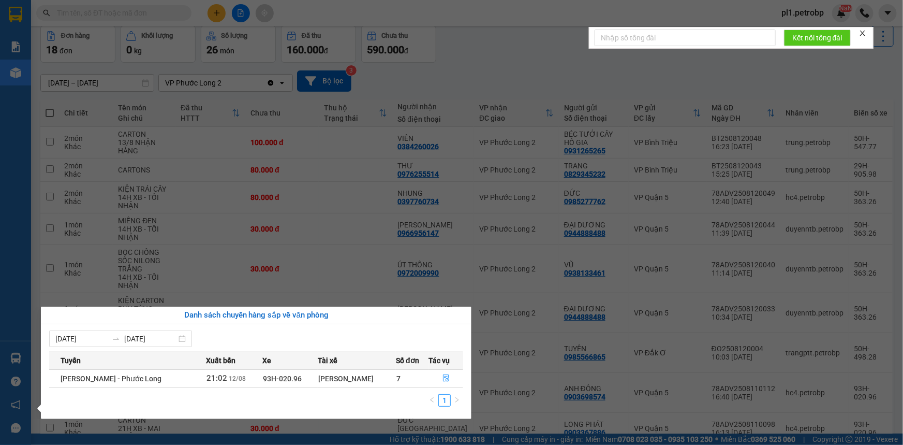
click at [333, 267] on section "Kết quả tìm kiếm ( 0 ) Bộ lọc No Data pl1.[PERSON_NAME] cáo BC tiền tận nơi (nh…" at bounding box center [451, 222] width 903 height 445
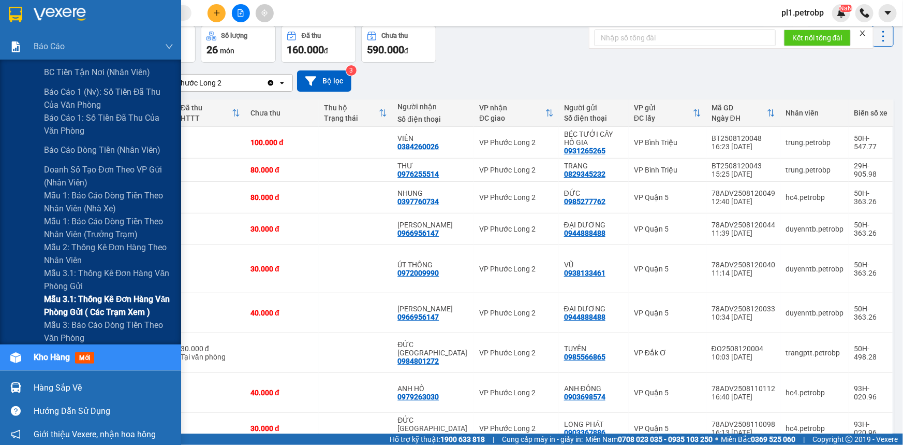
click at [78, 316] on span "Mẫu 3.1: Thống kê đơn hàng văn phòng gửi ( các trạm xem )" at bounding box center [108, 305] width 129 height 26
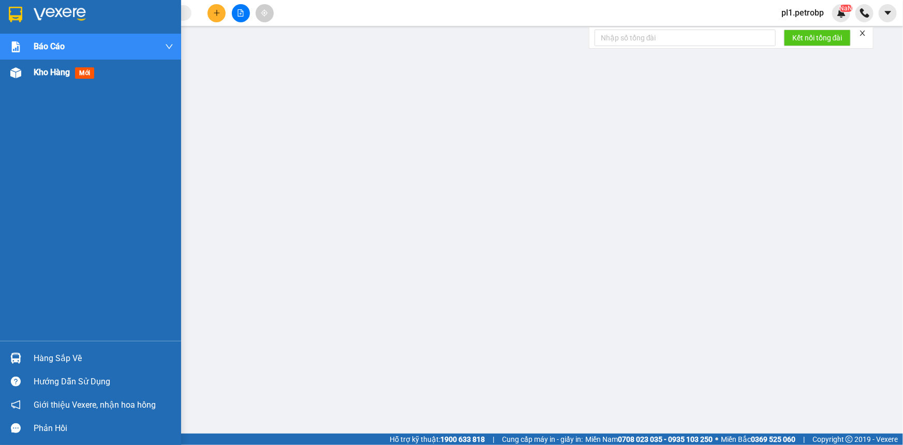
click at [36, 75] on span "Kho hàng" at bounding box center [52, 72] width 36 height 10
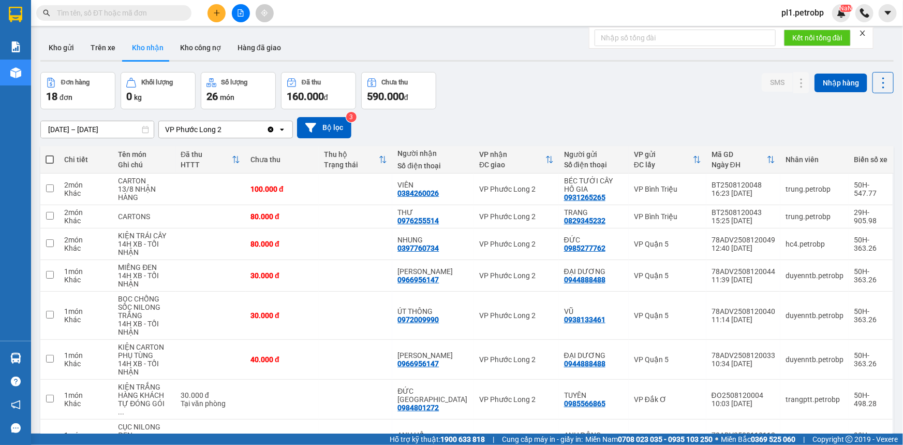
click at [821, 19] on span "pl1.petrobp" at bounding box center [802, 12] width 59 height 13
click at [801, 32] on span "Đăng xuất" at bounding box center [809, 31] width 43 height 11
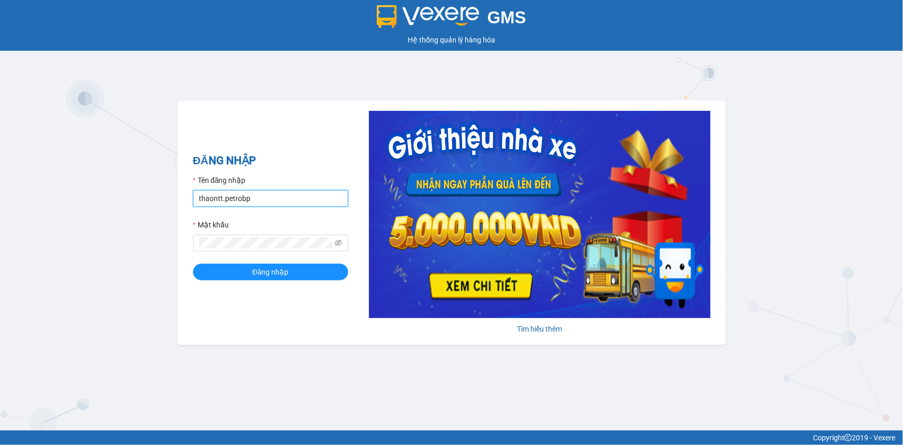
click at [293, 198] on input "thaontt.petrobp" at bounding box center [270, 198] width 155 height 17
type input "loid.petrobp"
click at [269, 276] on span "Đăng nhập" at bounding box center [271, 271] width 36 height 11
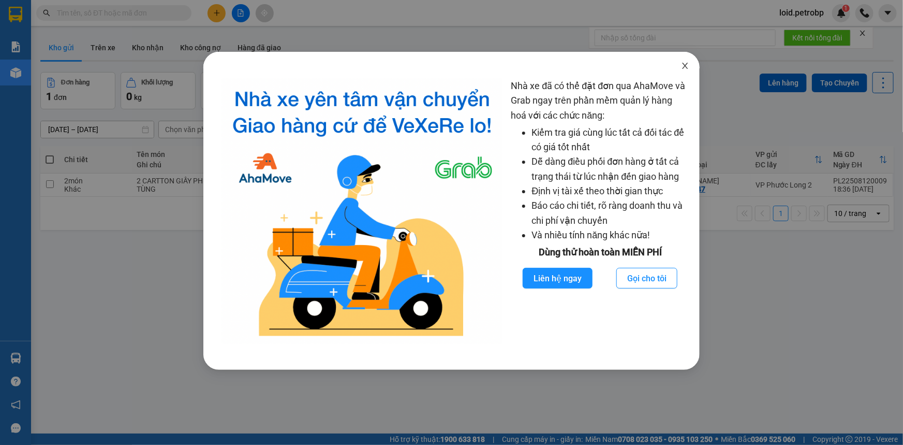
click at [684, 69] on icon "close" at bounding box center [685, 66] width 8 height 8
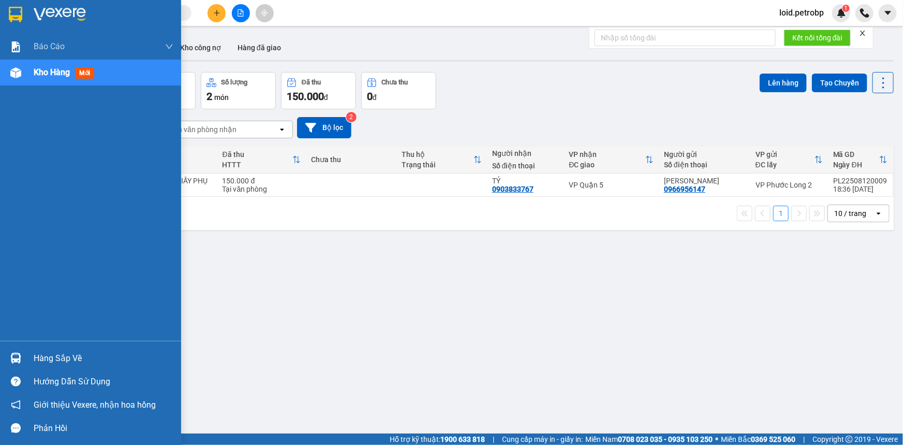
click at [50, 356] on div "Hàng sắp về" at bounding box center [104, 358] width 140 height 16
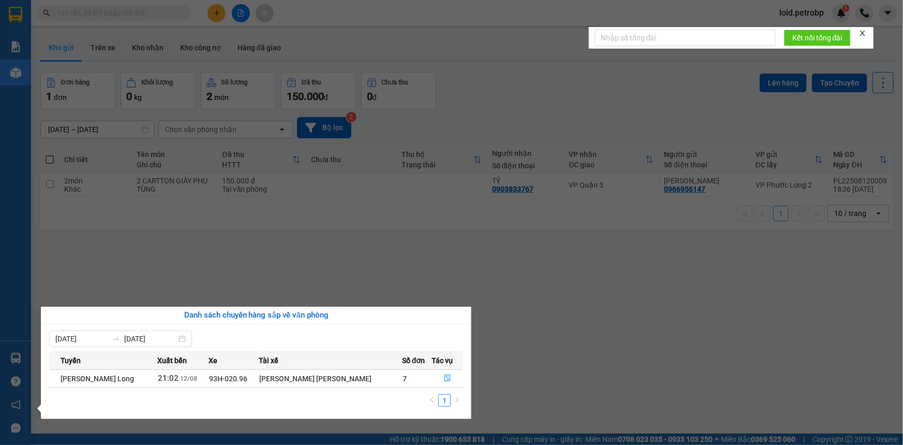
click at [542, 317] on section "Kết quả tìm kiếm ( 0 ) Bộ lọc No Data loid.petrobp 1 Báo cáo BC tiền tận nơi (n…" at bounding box center [451, 222] width 903 height 445
